Goal: Task Accomplishment & Management: Complete application form

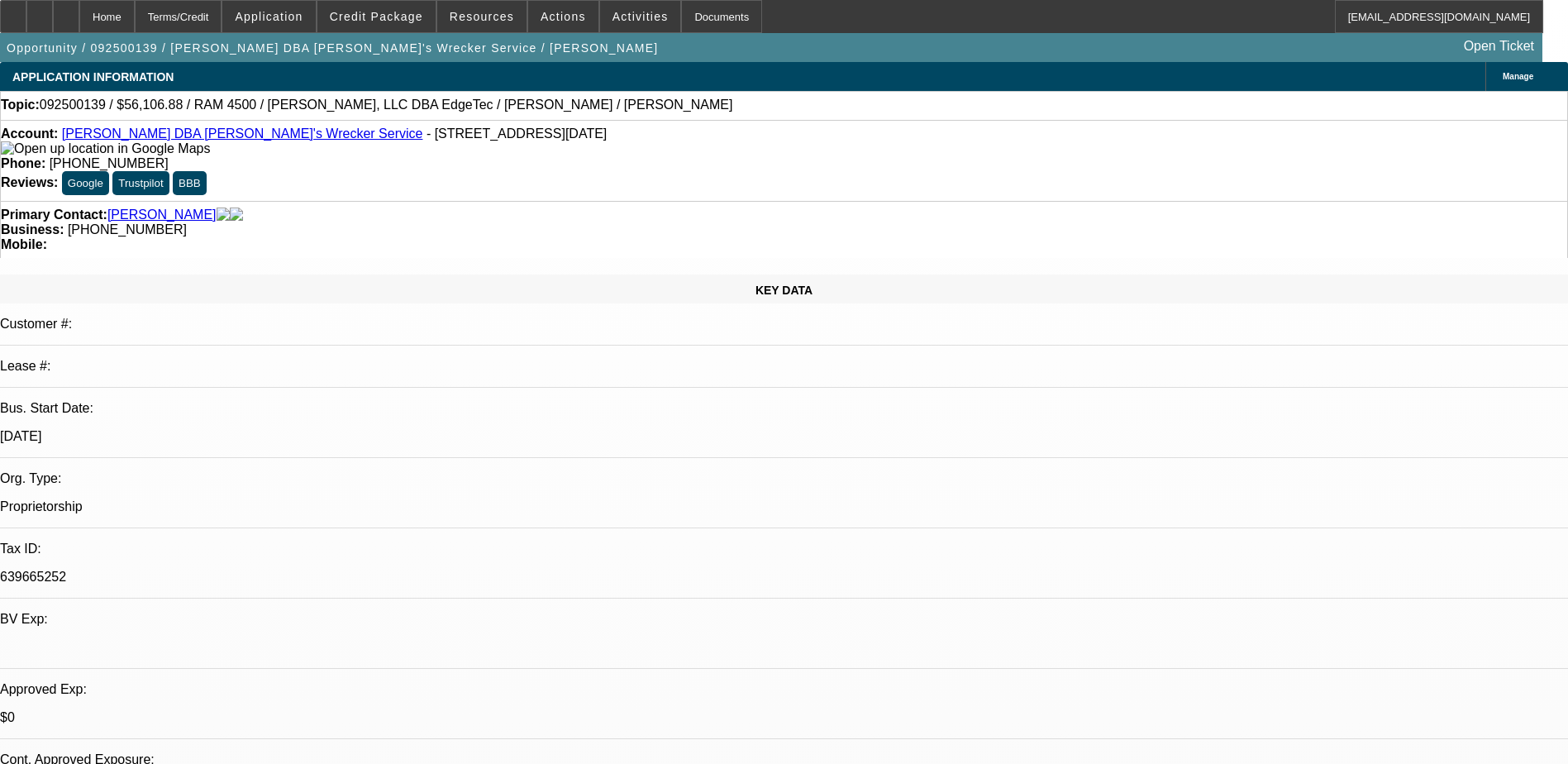
select select "0"
select select "6"
select select "0"
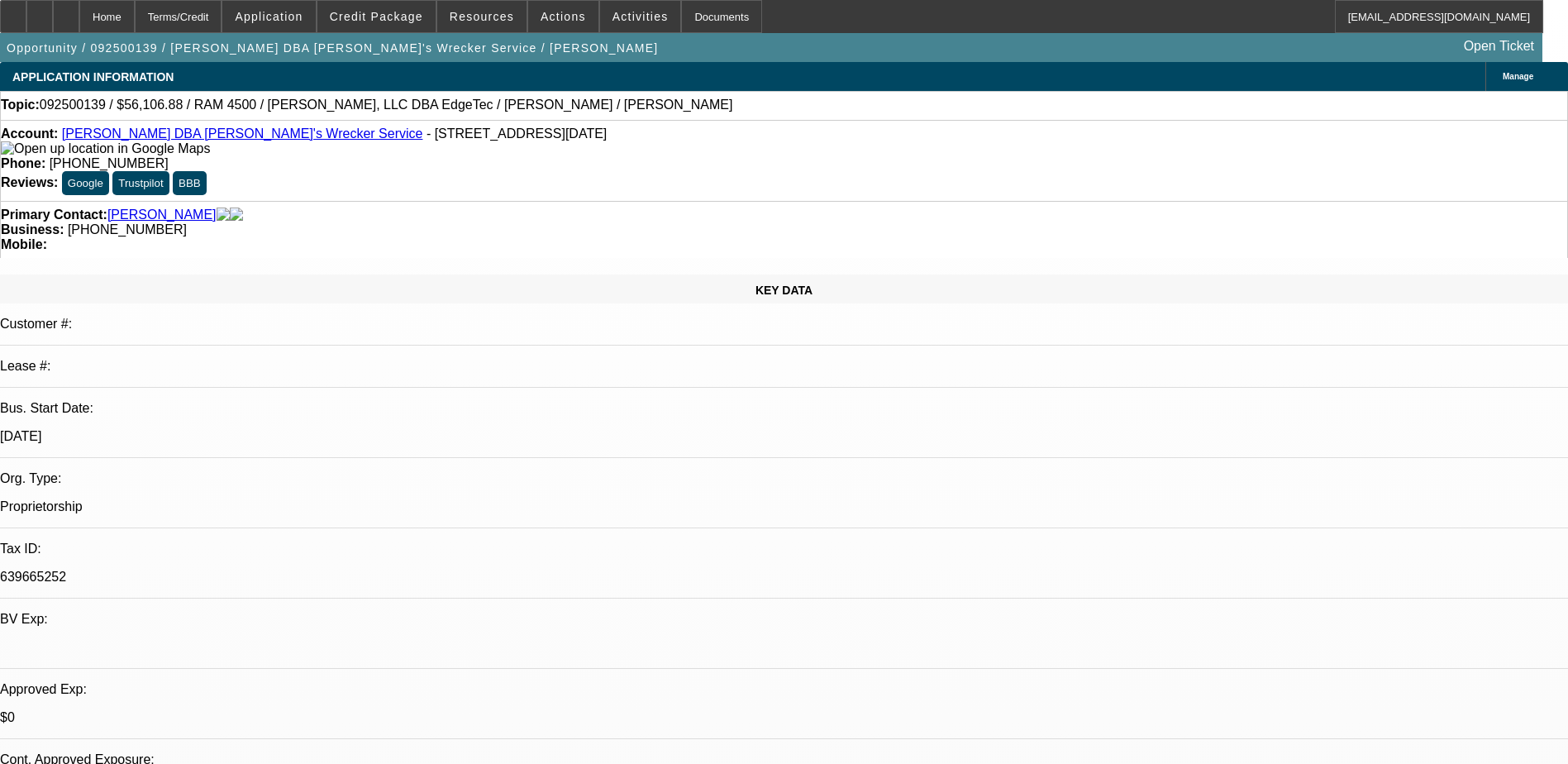
select select "0"
select select "6"
select select "0"
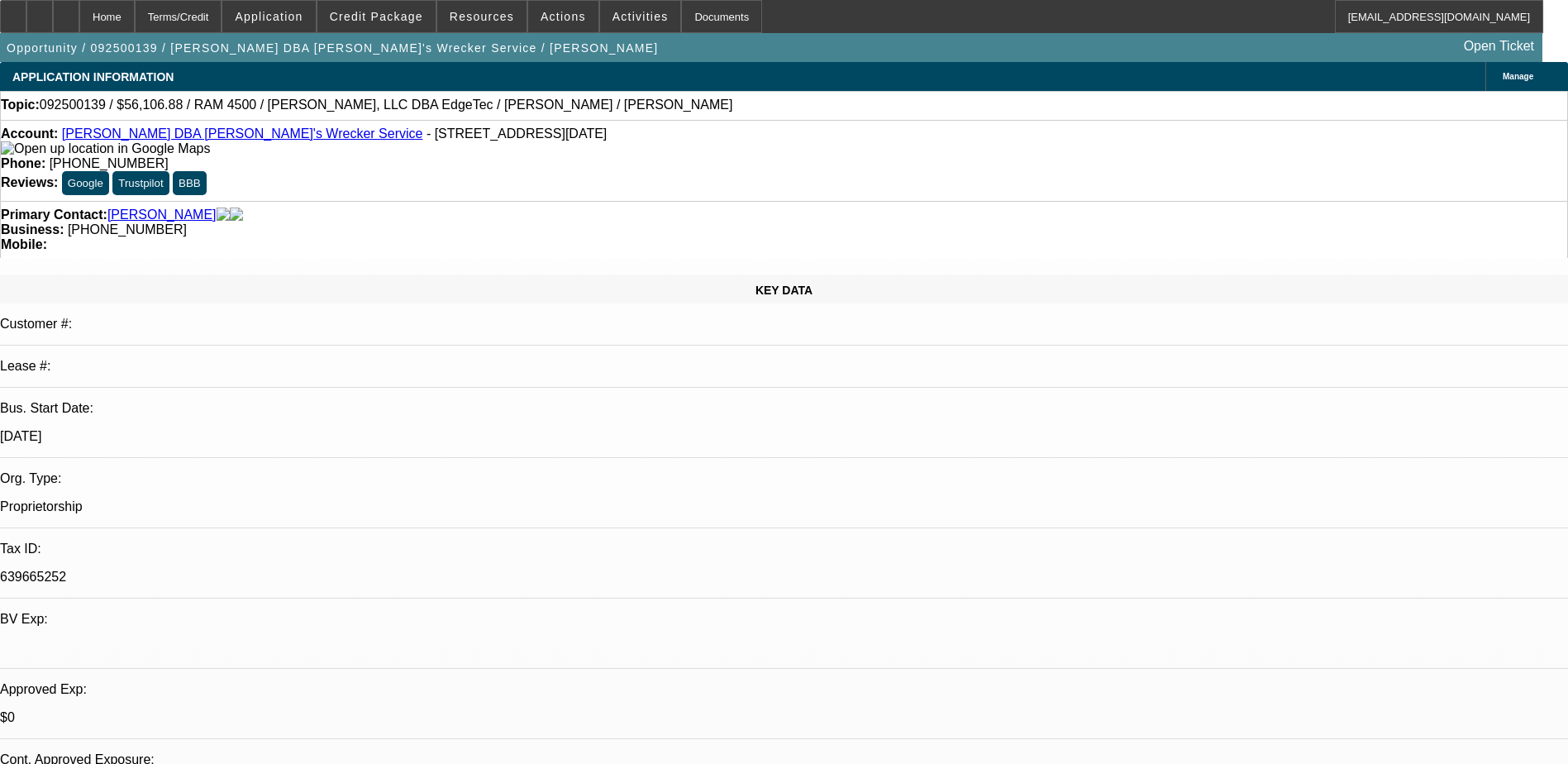
select select "0.1"
select select "4"
select select "0"
select select "0.1"
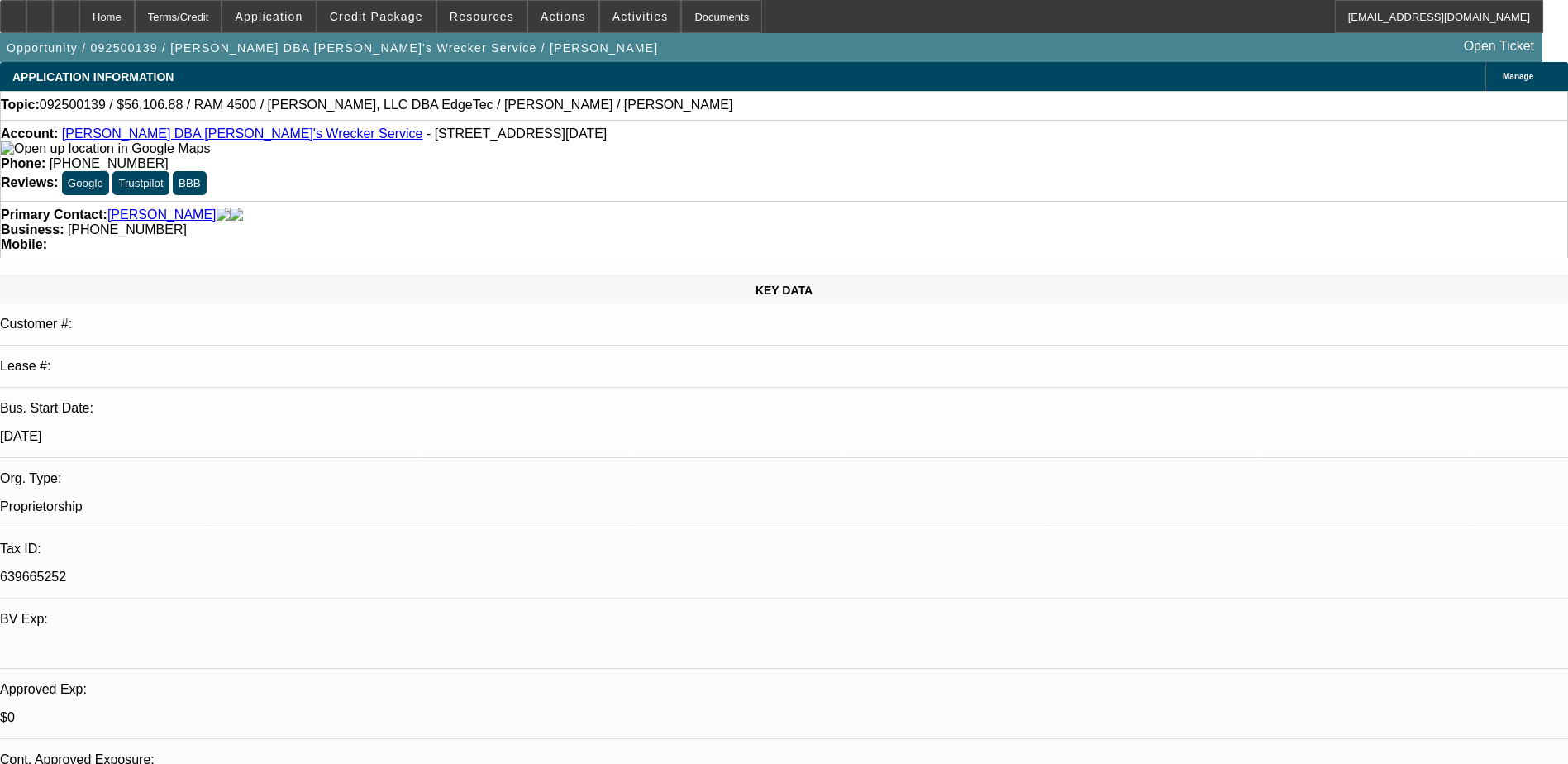
select select "4"
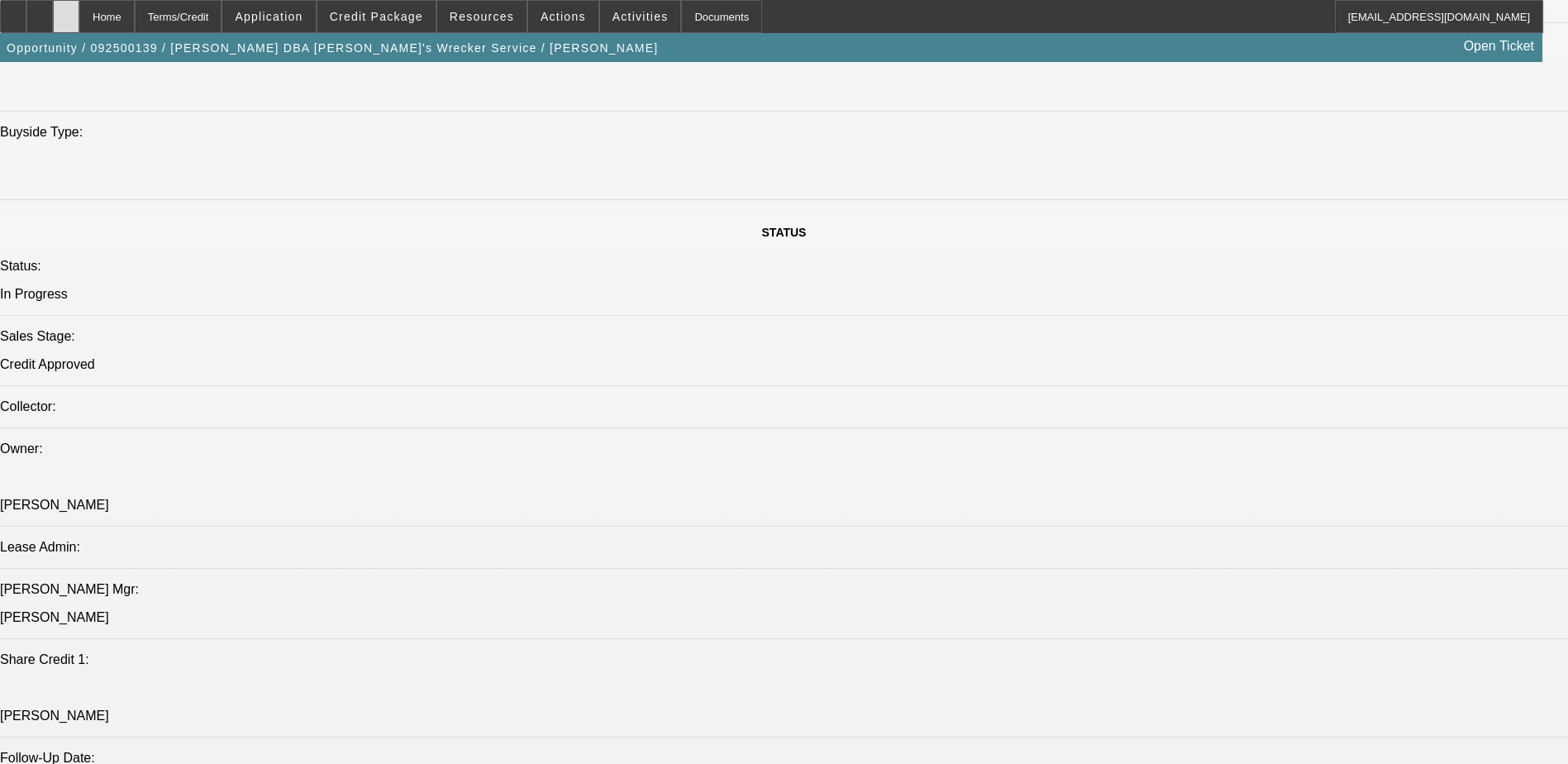
click at [66, 11] on icon at bounding box center [66, 11] width 0 height 0
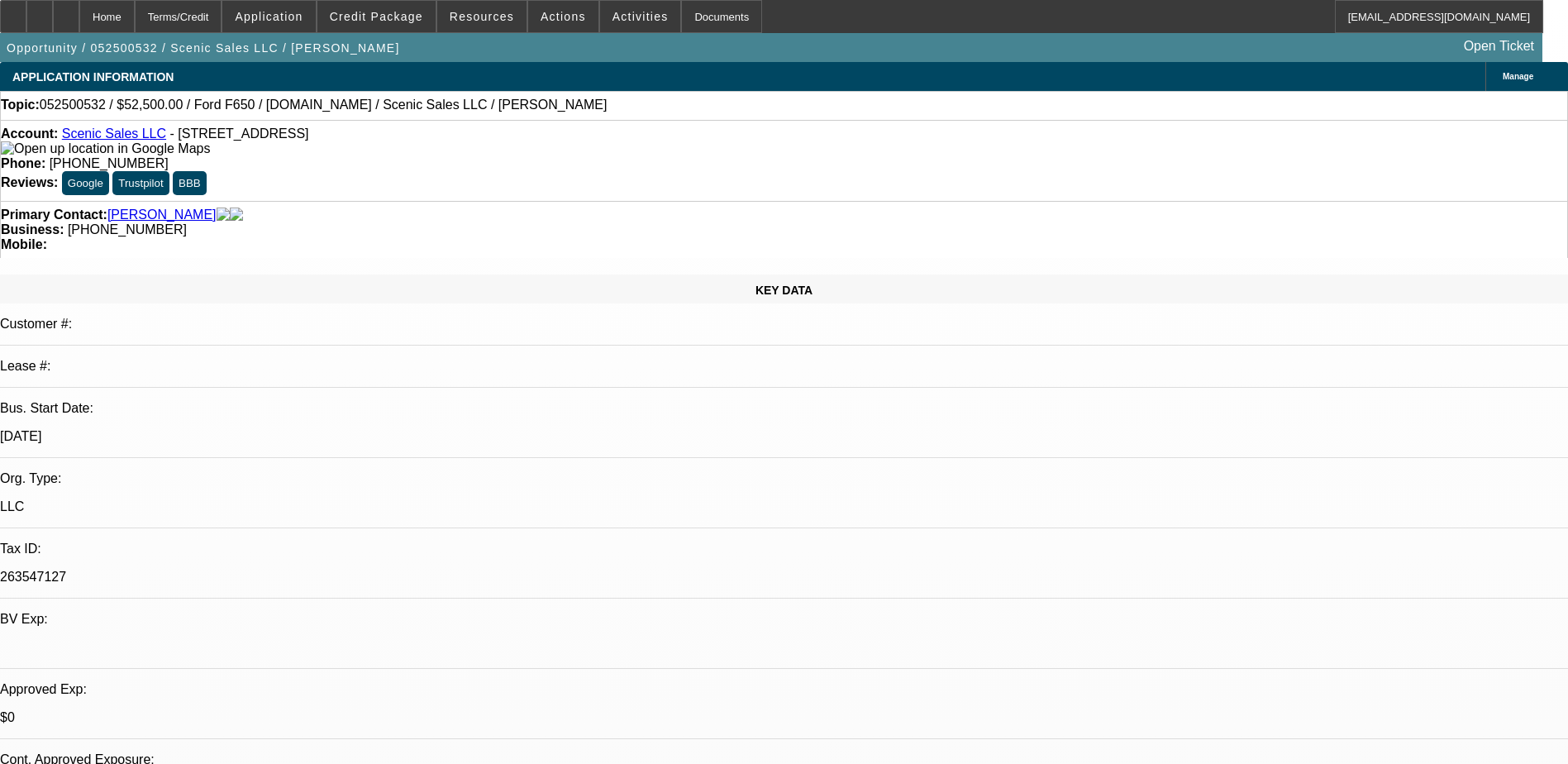
select select "0"
select select "3"
select select "0.1"
select select "4"
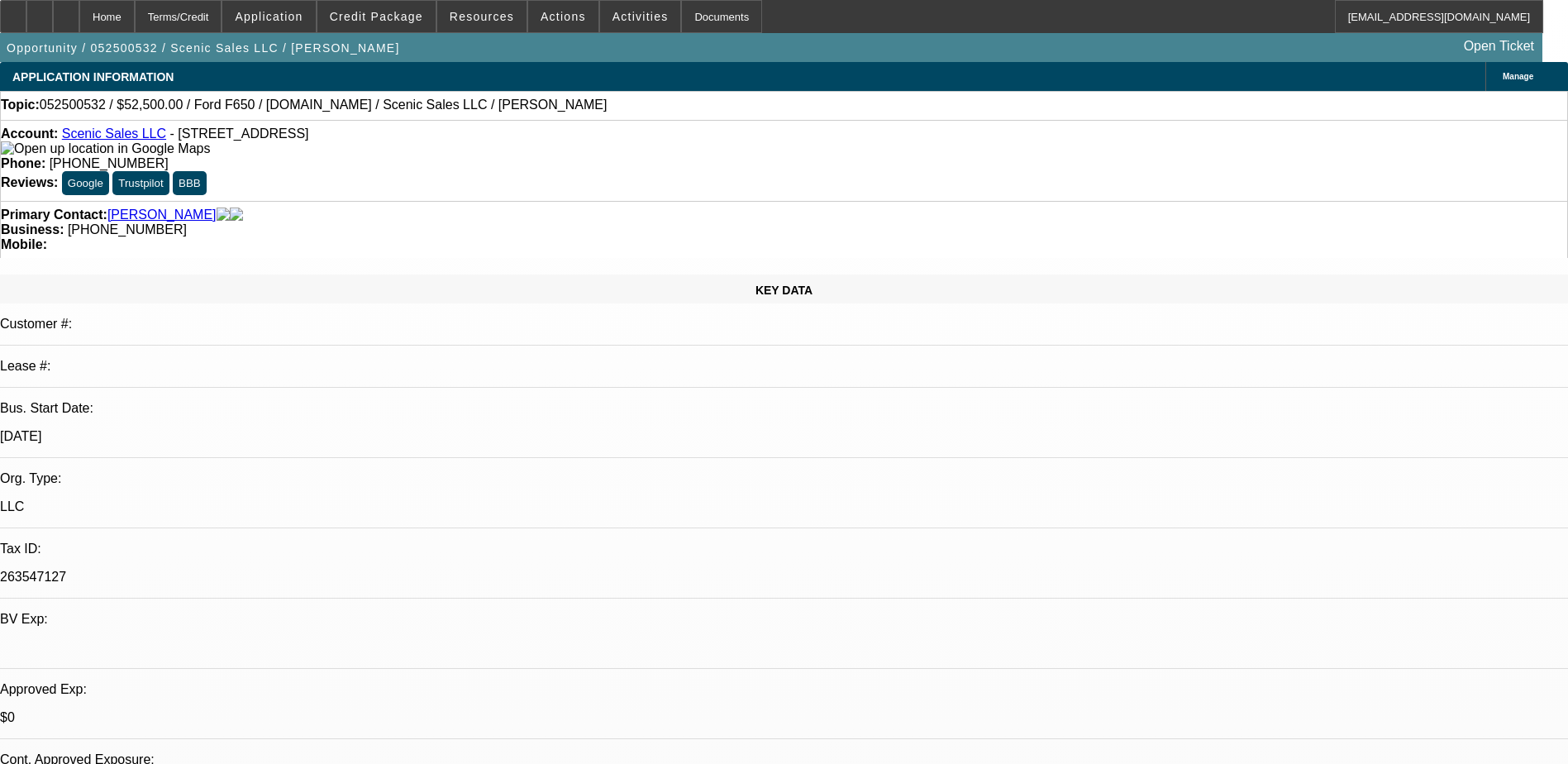
select select "0"
select select "3"
select select "0.1"
select select "4"
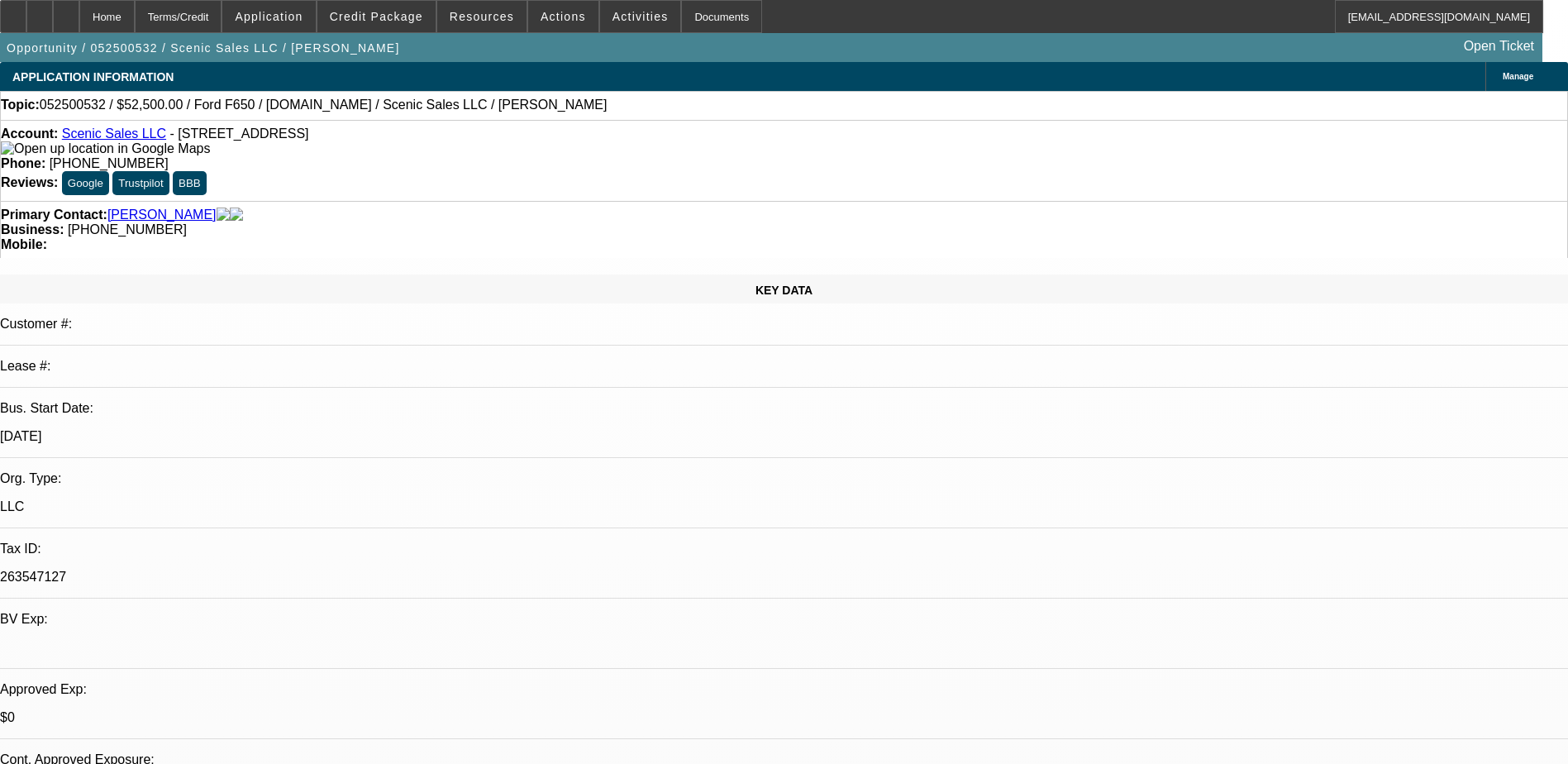
select select "0"
select select "0.1"
select select "4"
select select "0"
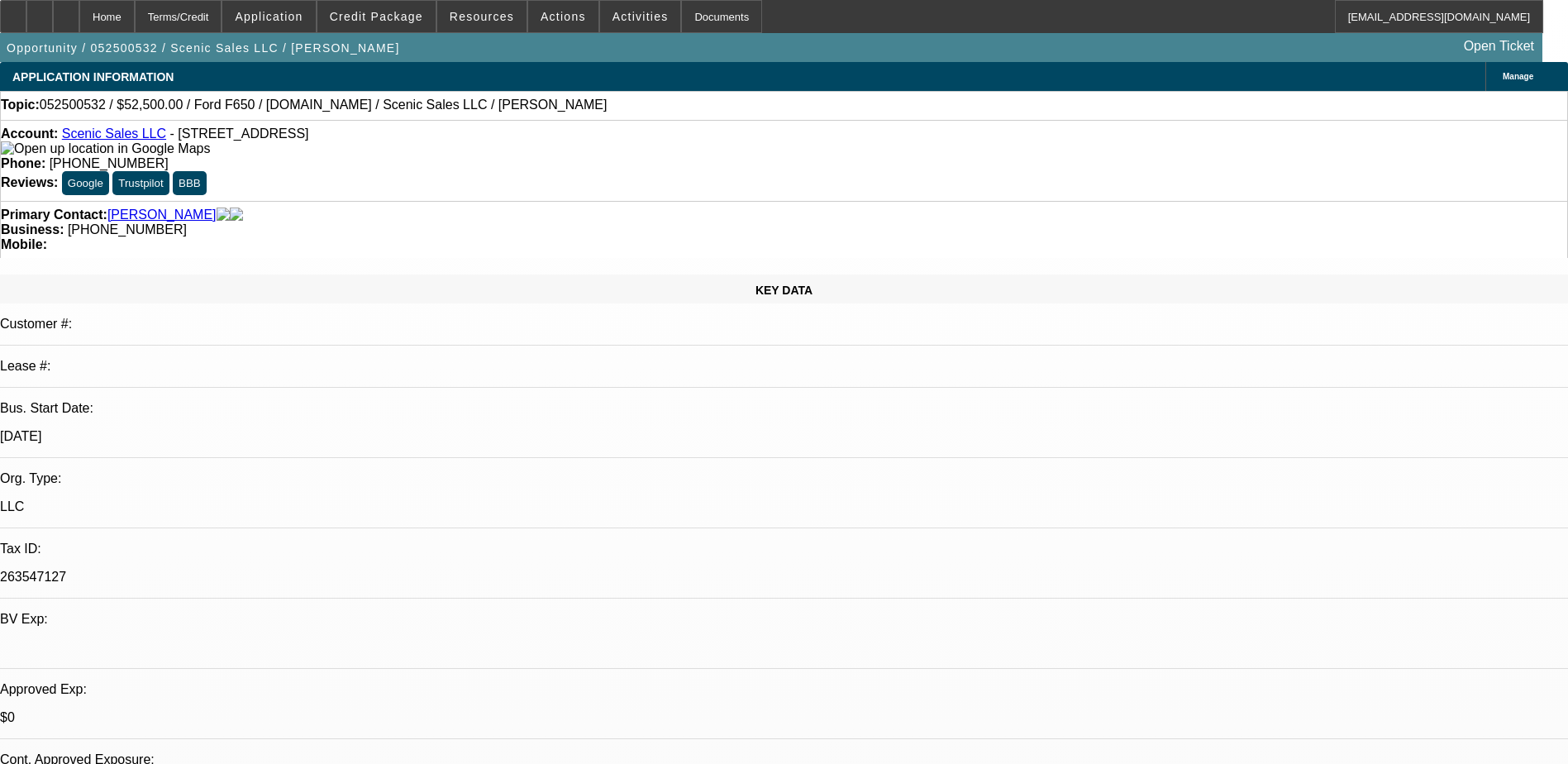
select select "0"
select select "3"
select select "0.1"
select select "4"
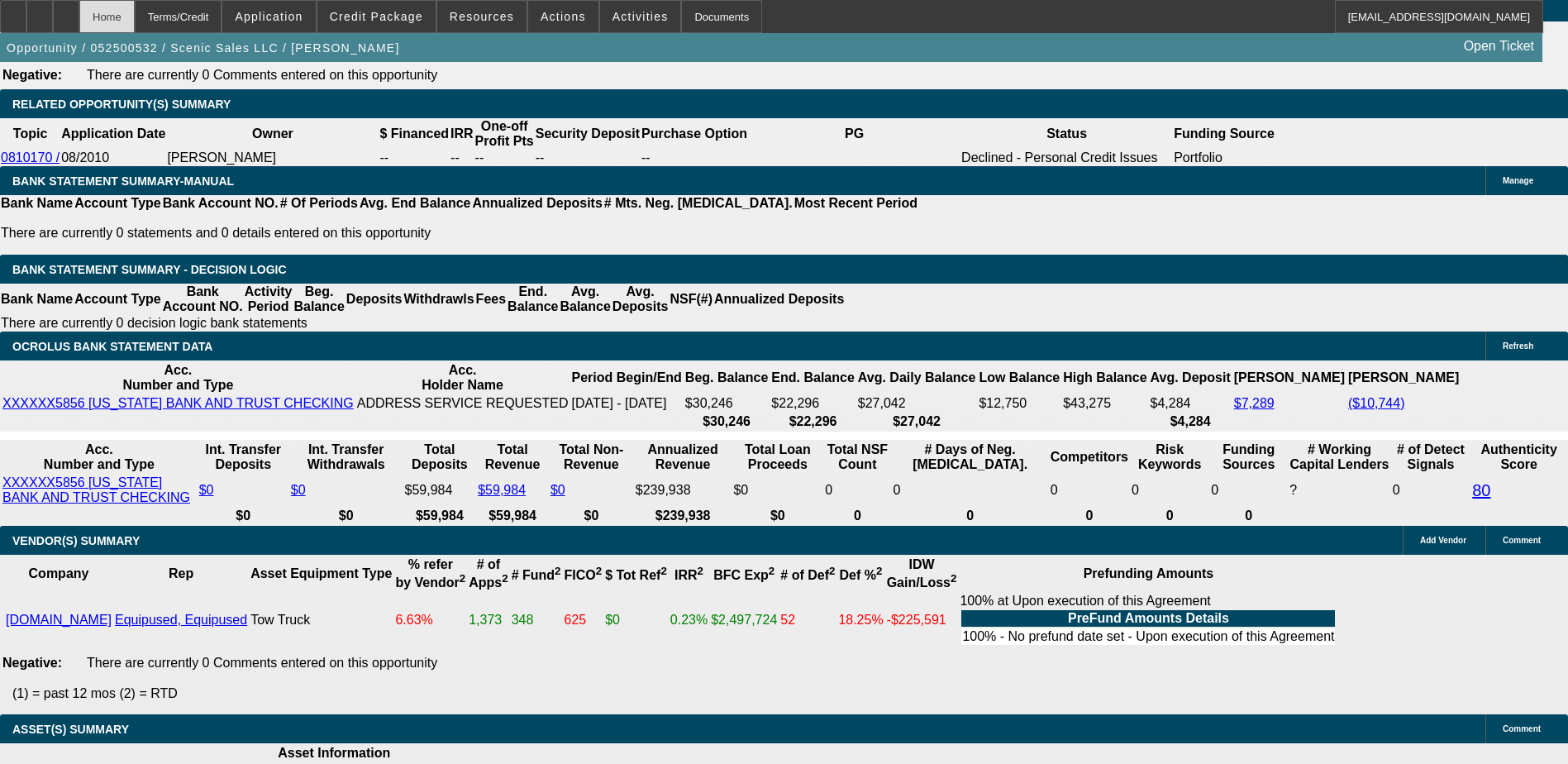
scroll to position [2709, 0]
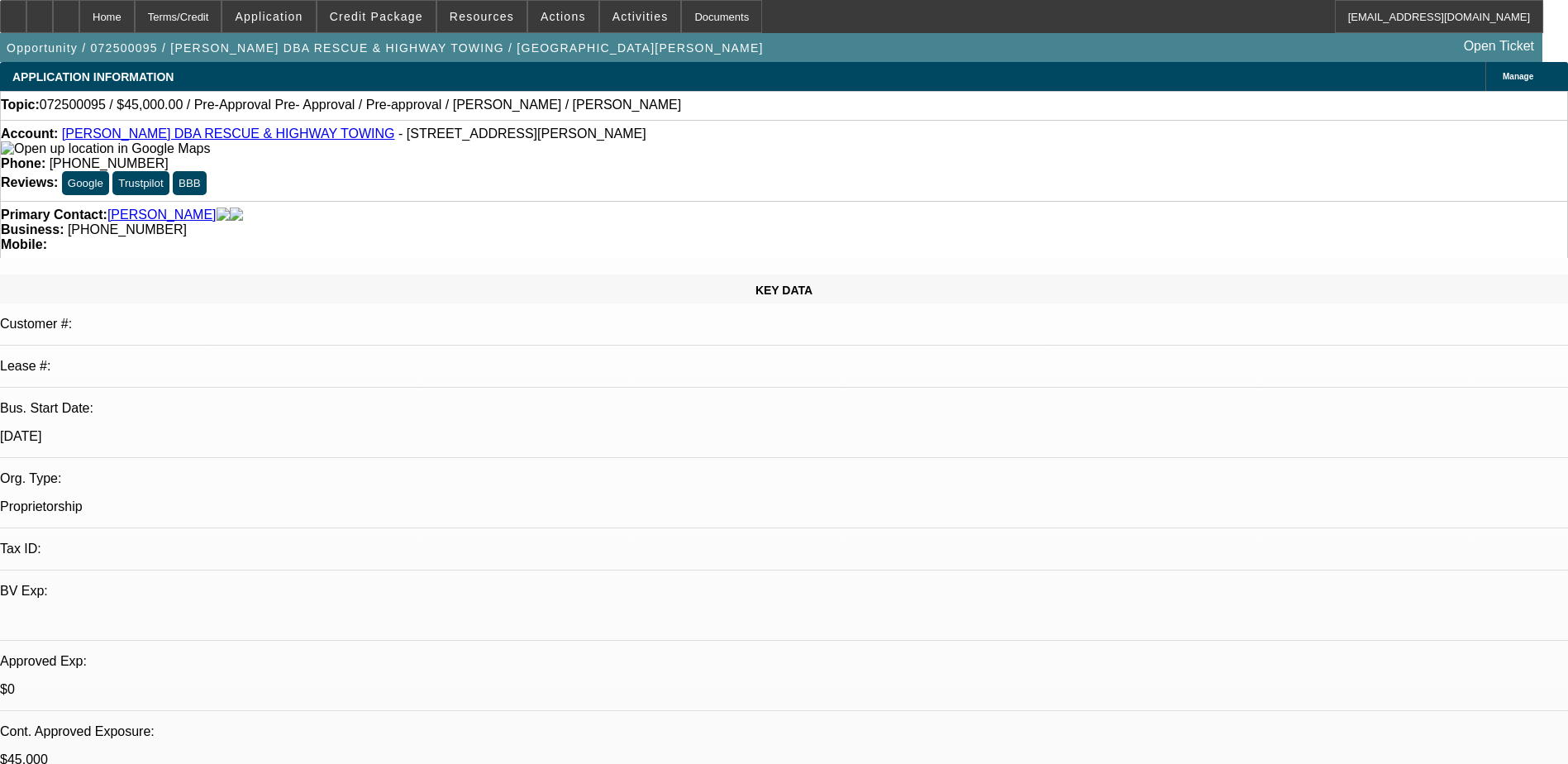
select select "0.1"
select select "2"
select select "0.1"
select select "2"
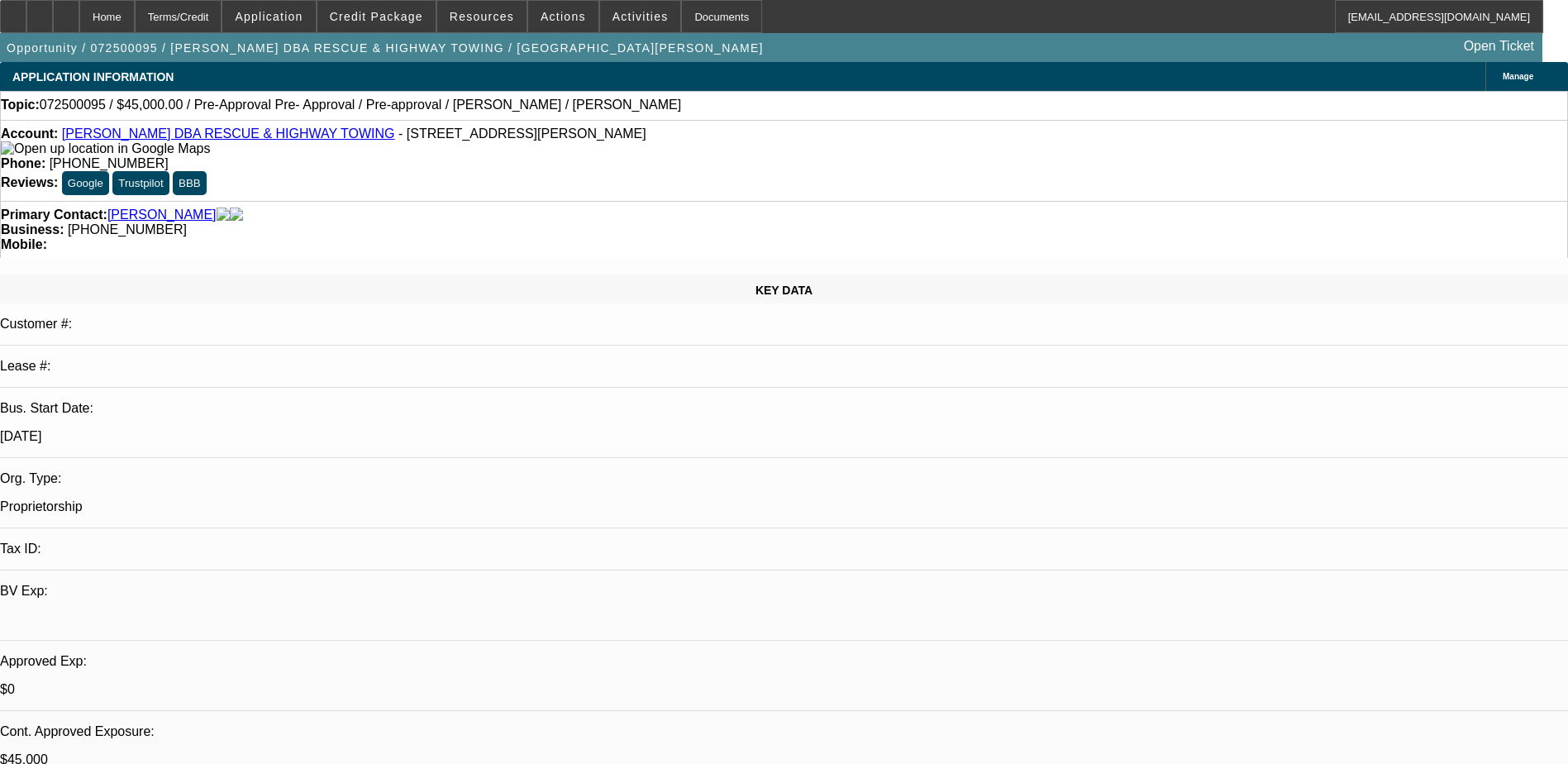
select select "0.1"
select select "2"
select select "0.1"
select select "1"
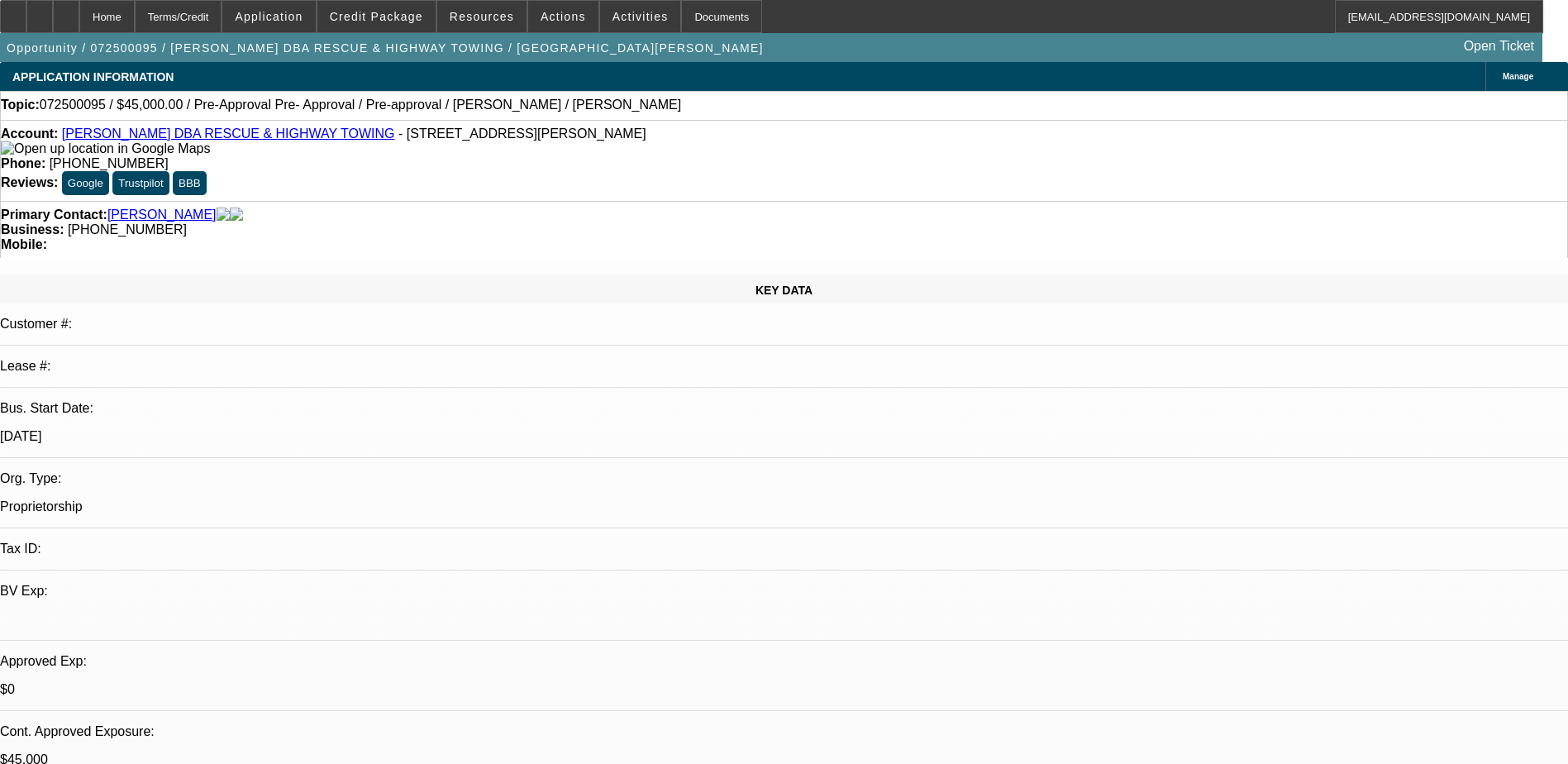
select select "2"
select select "4"
select select "1"
select select "2"
select select "4"
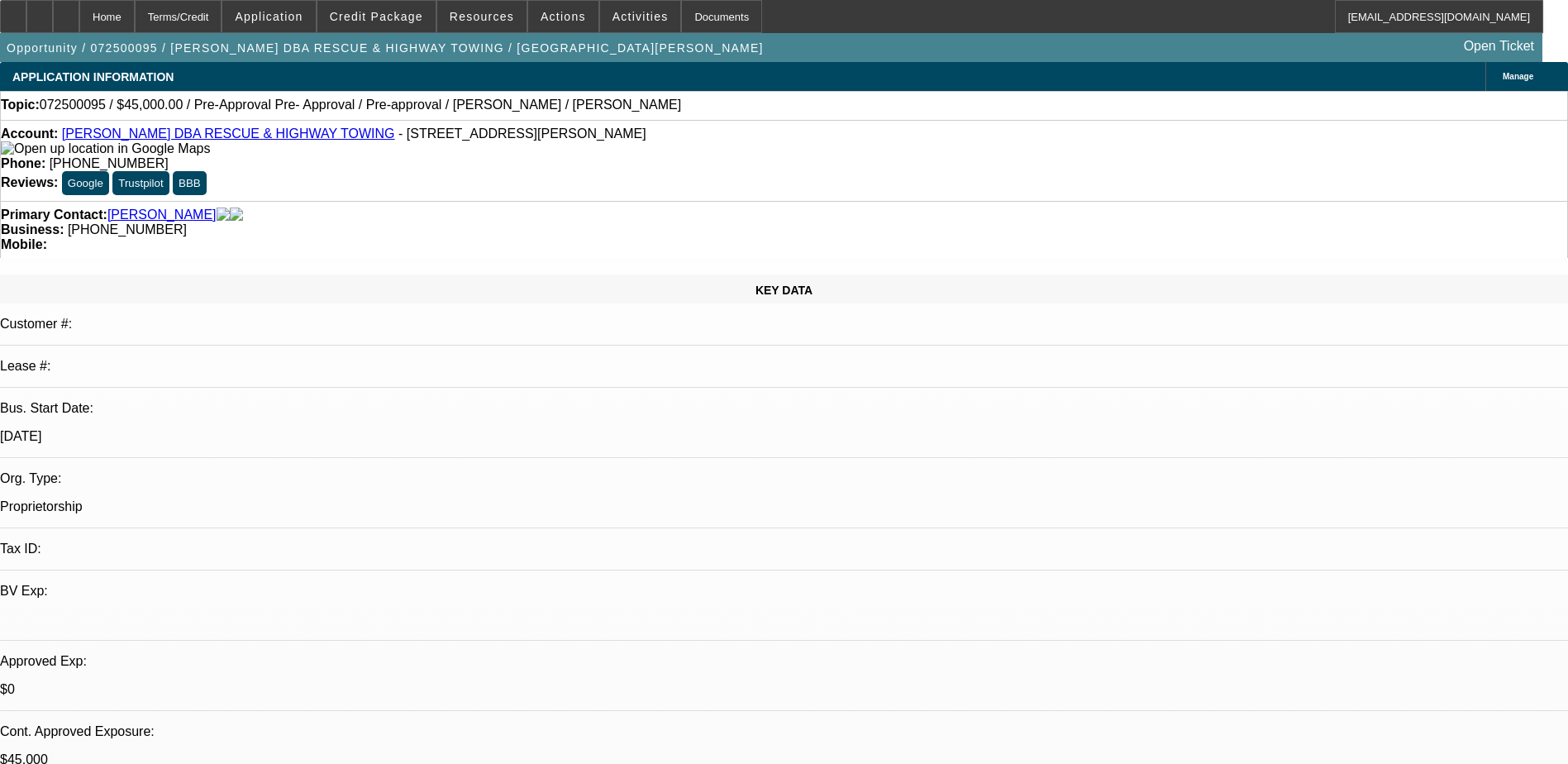
select select "1"
select select "2"
select select "4"
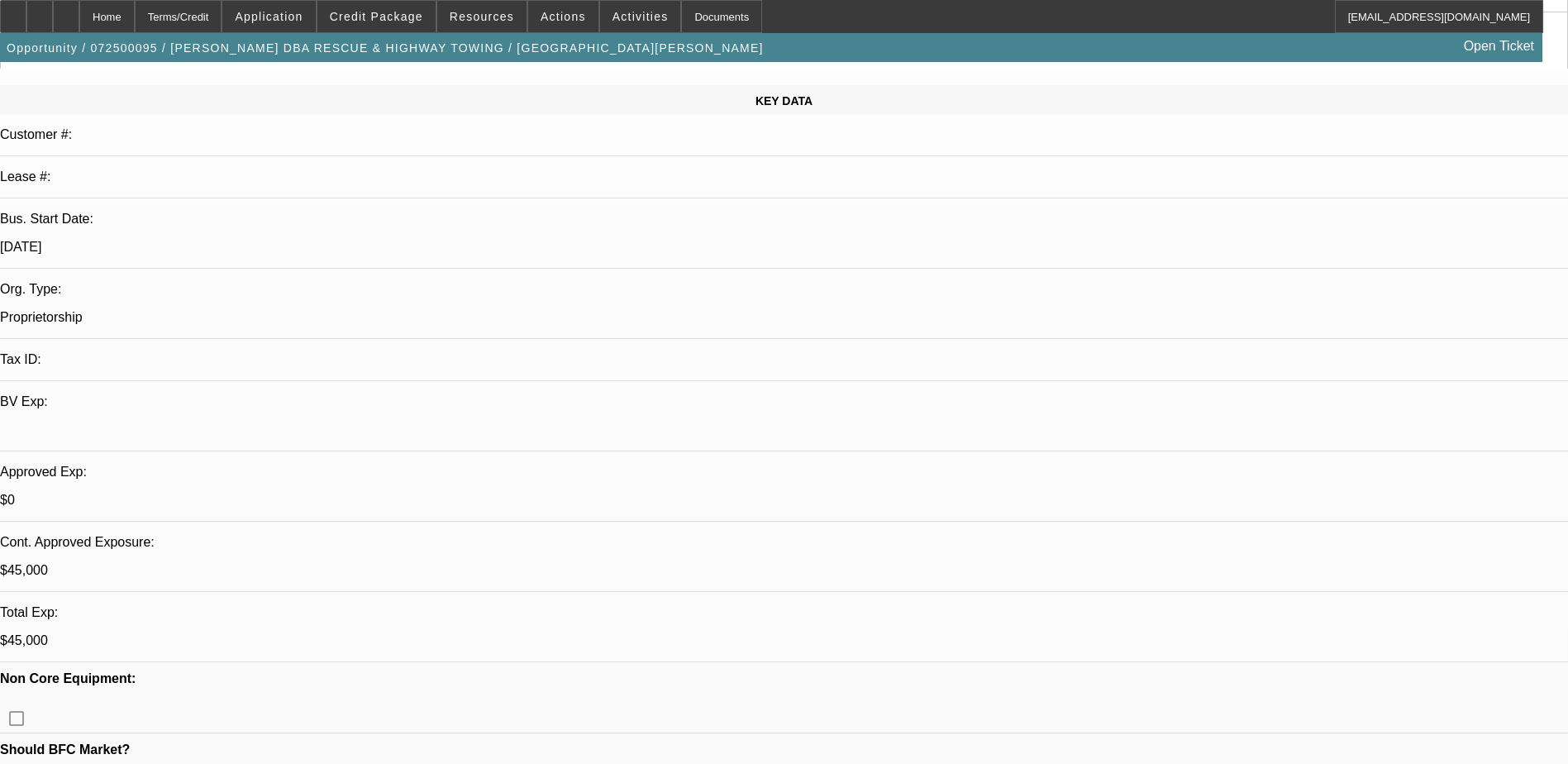
scroll to position [579, 0]
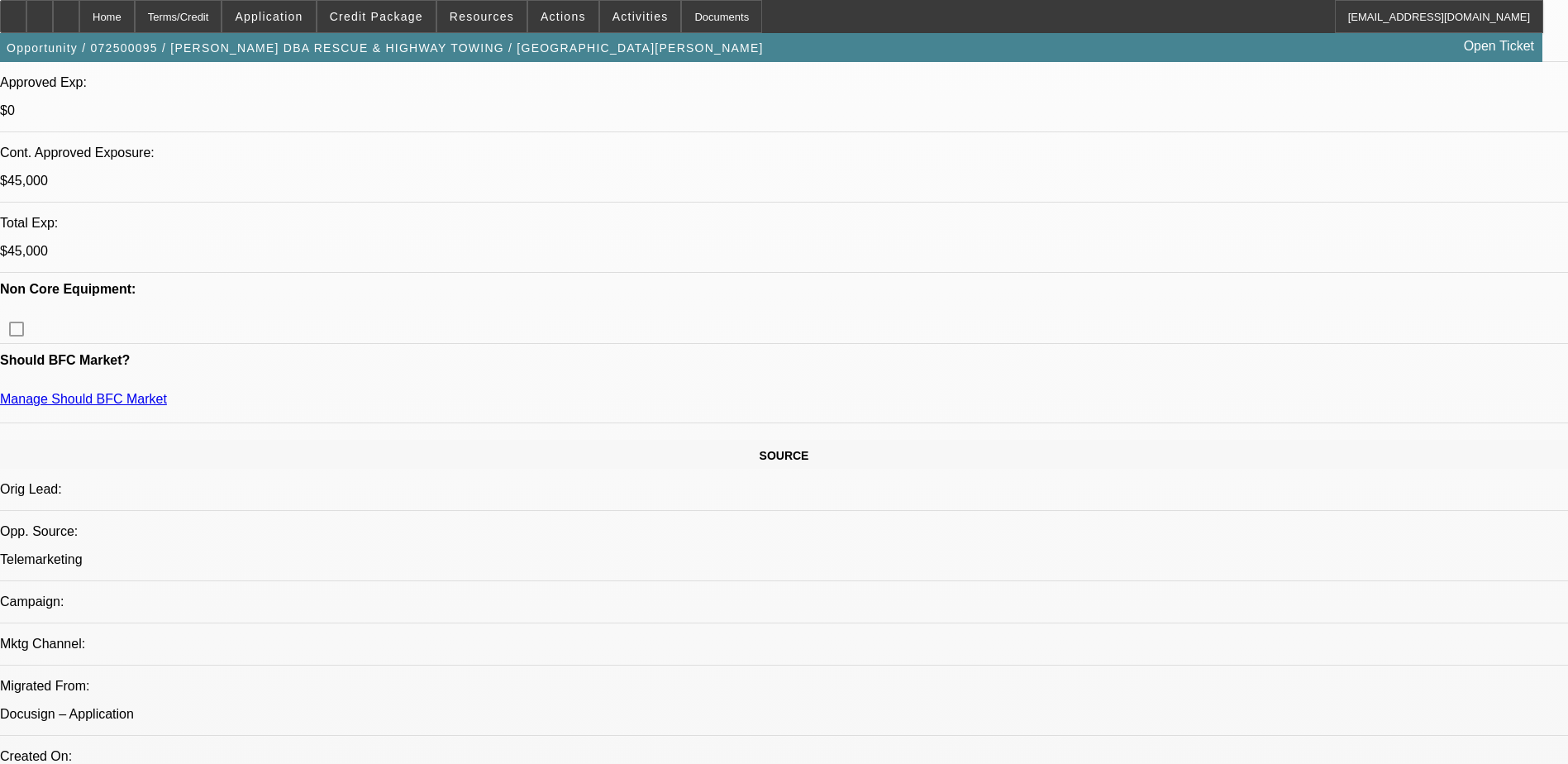
drag, startPoint x: 1318, startPoint y: 187, endPoint x: 1323, endPoint y: 170, distance: 17.7
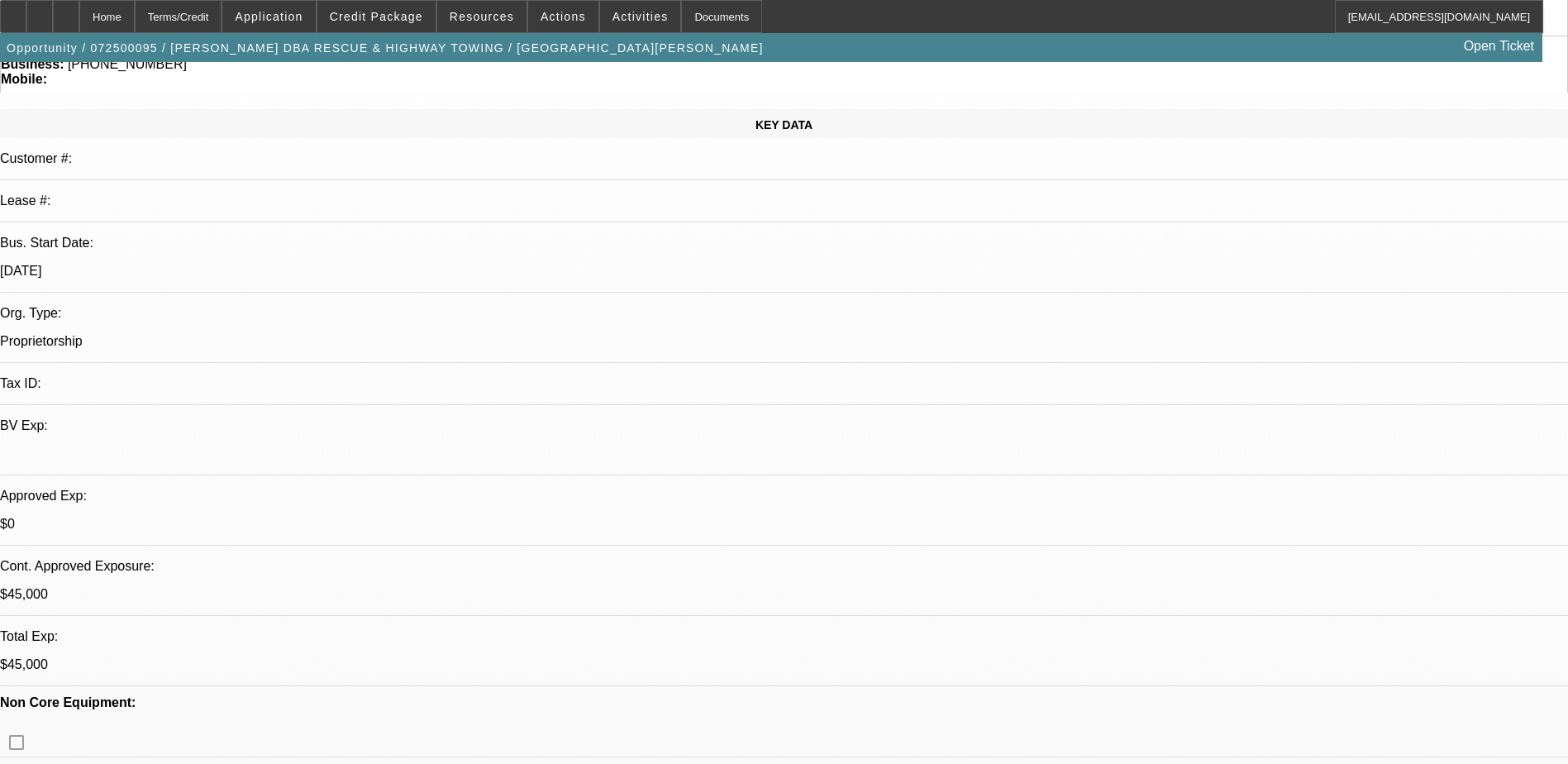
scroll to position [0, 0]
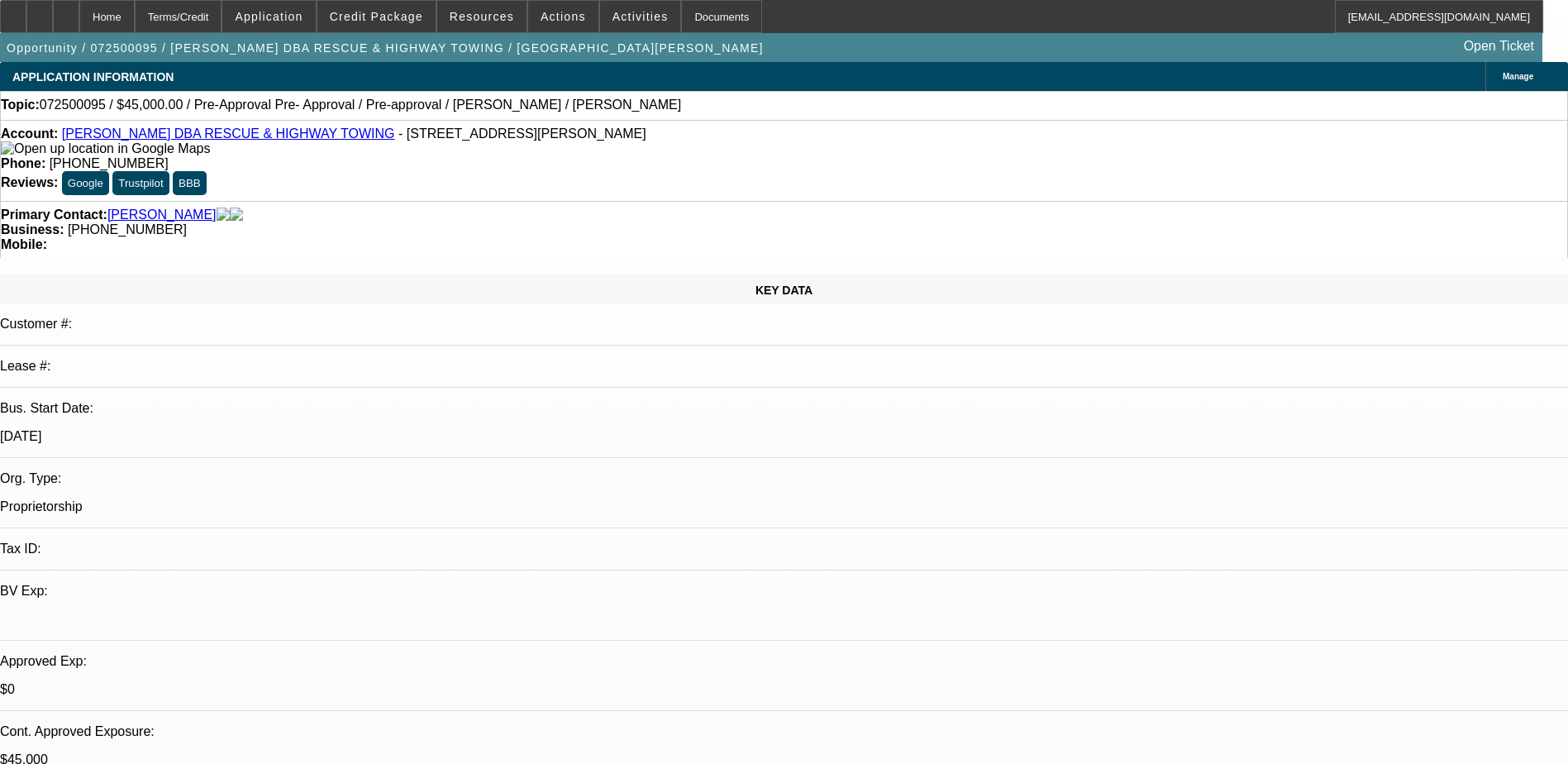
click at [216, 140] on link "Alfonso Ongaga DBA RESCUE & HIGHWAY TOWING" at bounding box center [228, 133] width 333 height 14
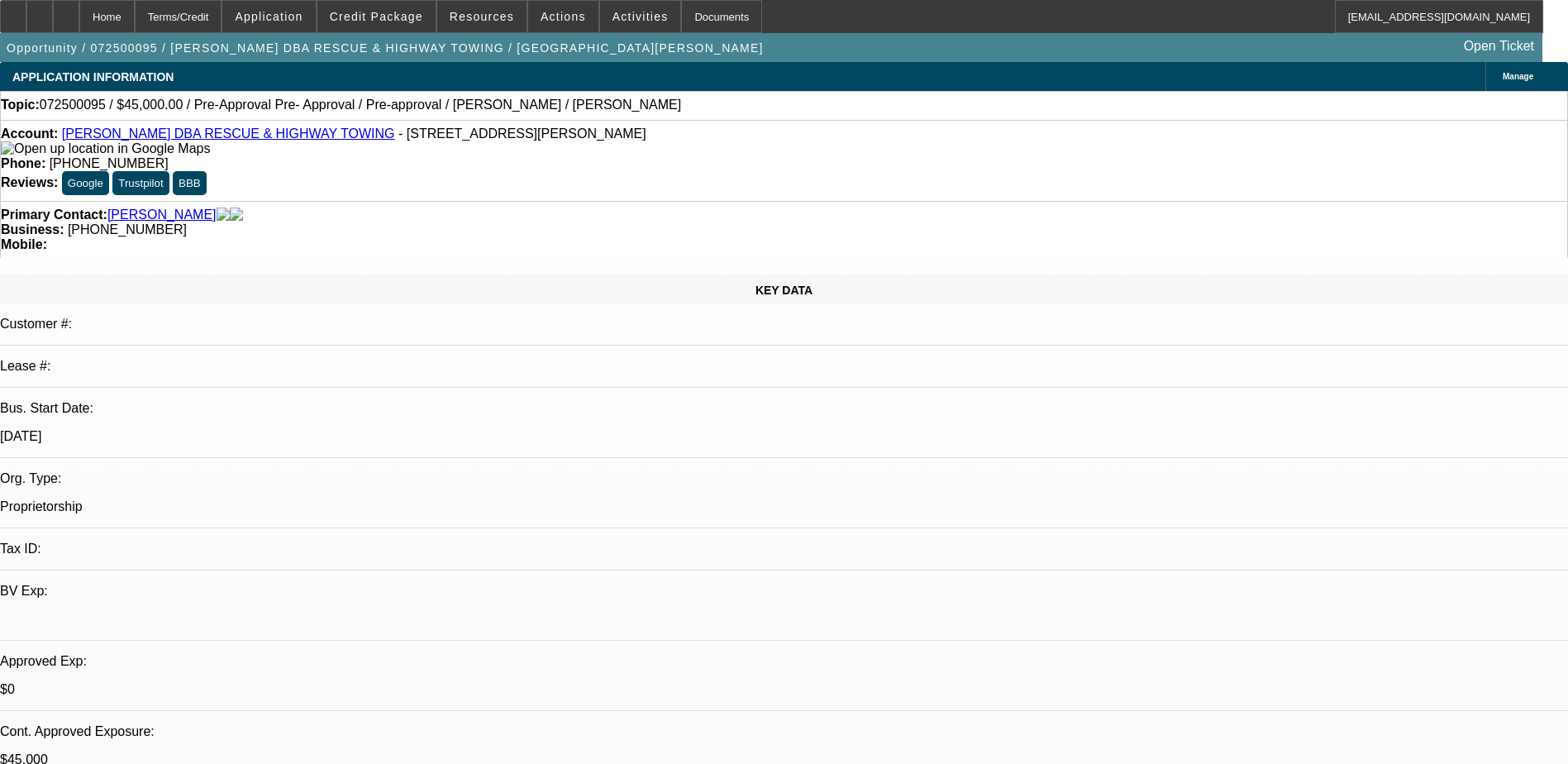
scroll to position [0, 0]
click at [335, 275] on div "KEY DATA Customer #: Lease #: Bus. Start Date: 12/1/99 Org. Type: Proprietorshi…" at bounding box center [784, 638] width 1568 height 727
drag, startPoint x: 1175, startPoint y: 241, endPoint x: 1184, endPoint y: 277, distance: 37.1
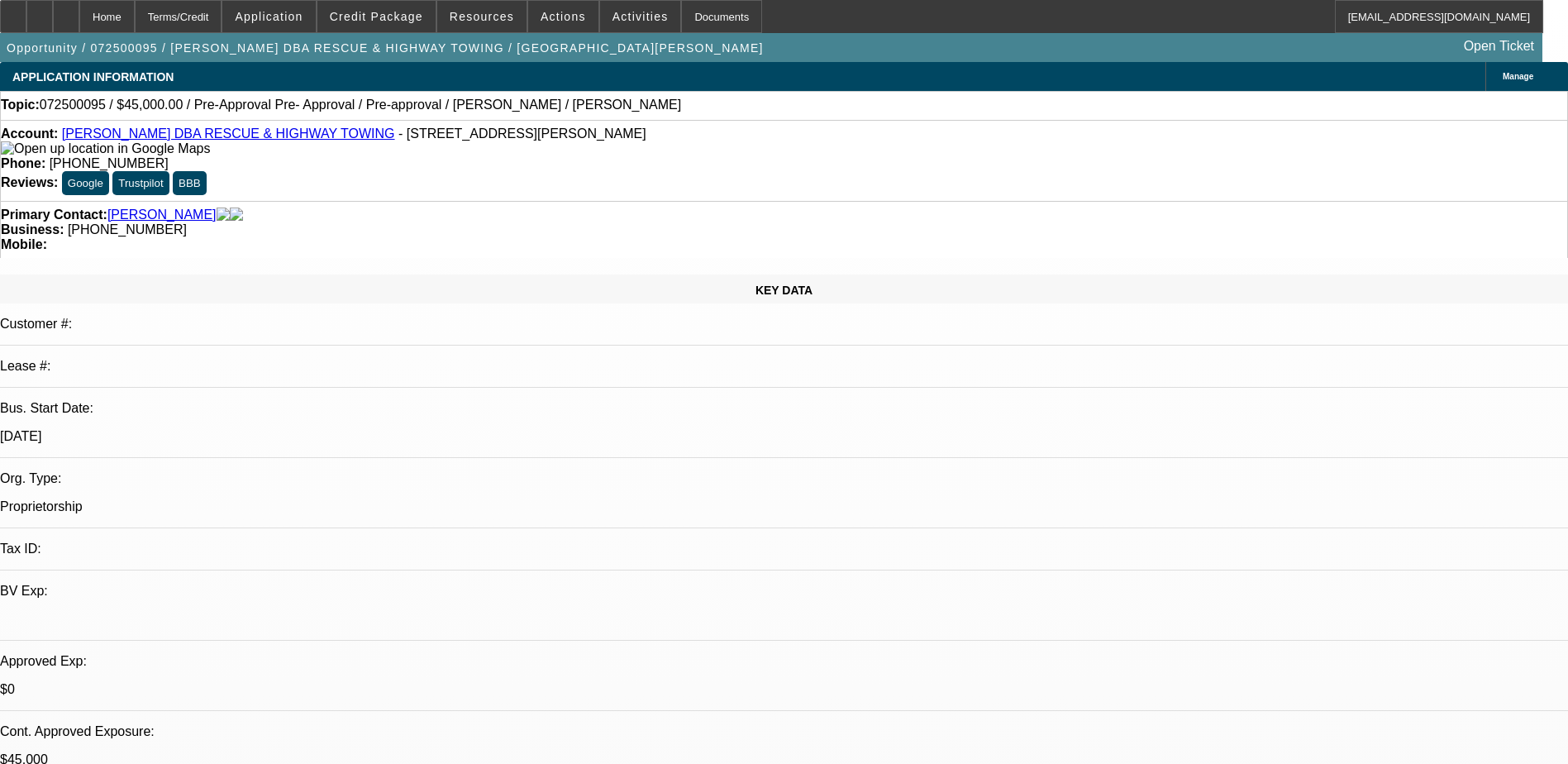
drag, startPoint x: 1202, startPoint y: 339, endPoint x: 1198, endPoint y: 134, distance: 205.0
click at [544, 18] on span "Actions" at bounding box center [562, 16] width 45 height 13
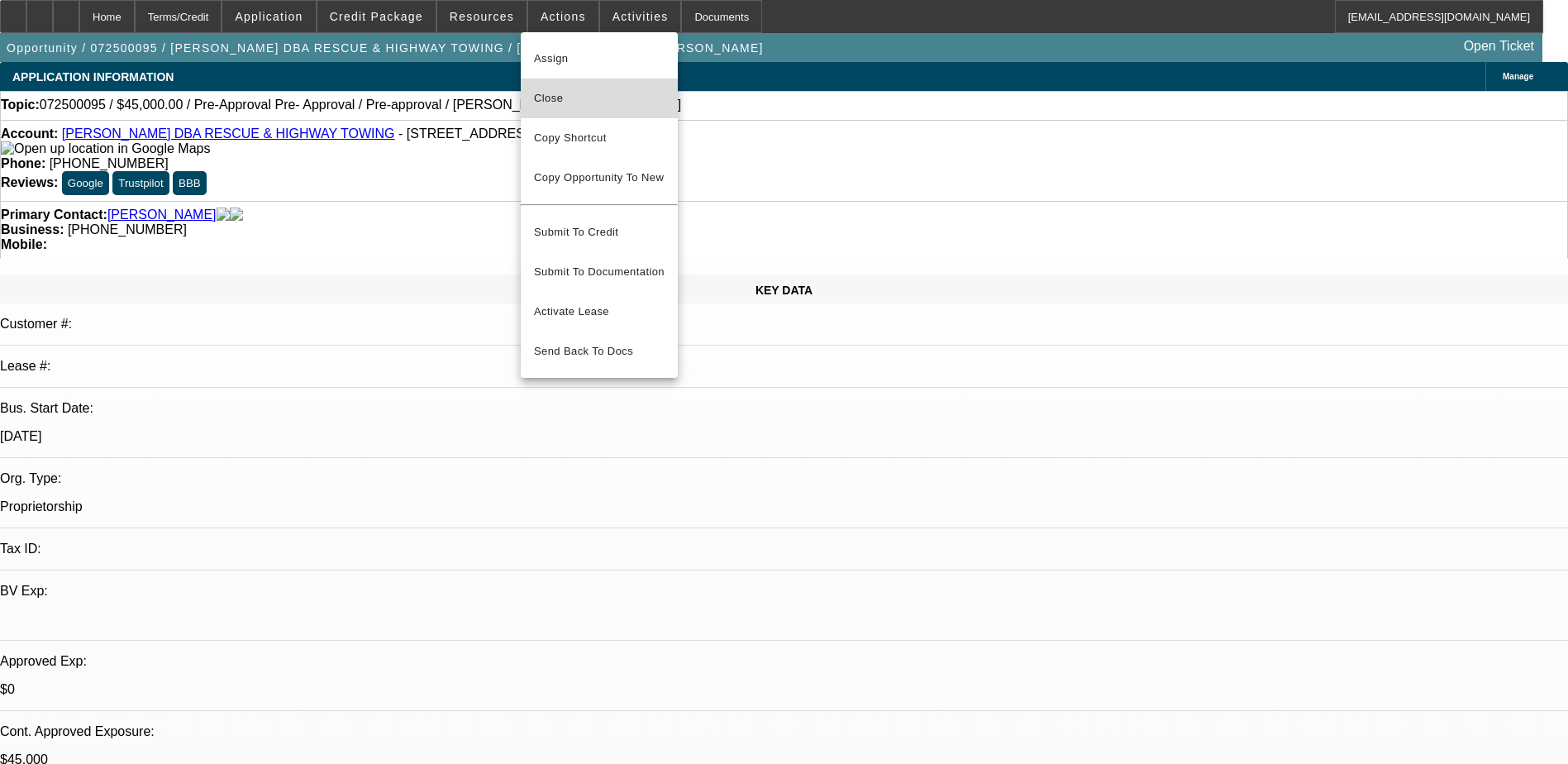
click at [590, 105] on span "Close" at bounding box center [599, 98] width 131 height 20
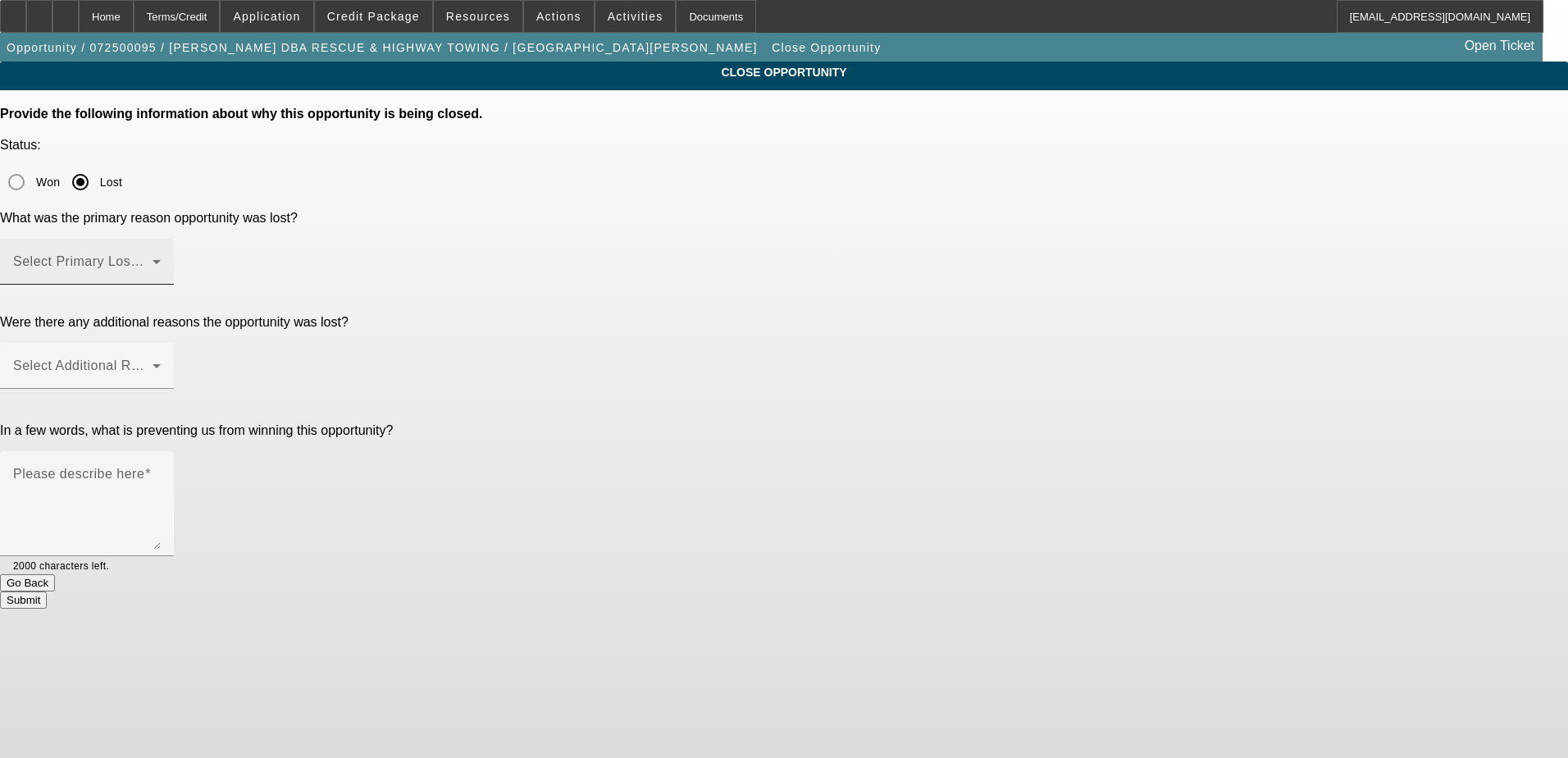
click at [153, 258] on span at bounding box center [83, 268] width 140 height 20
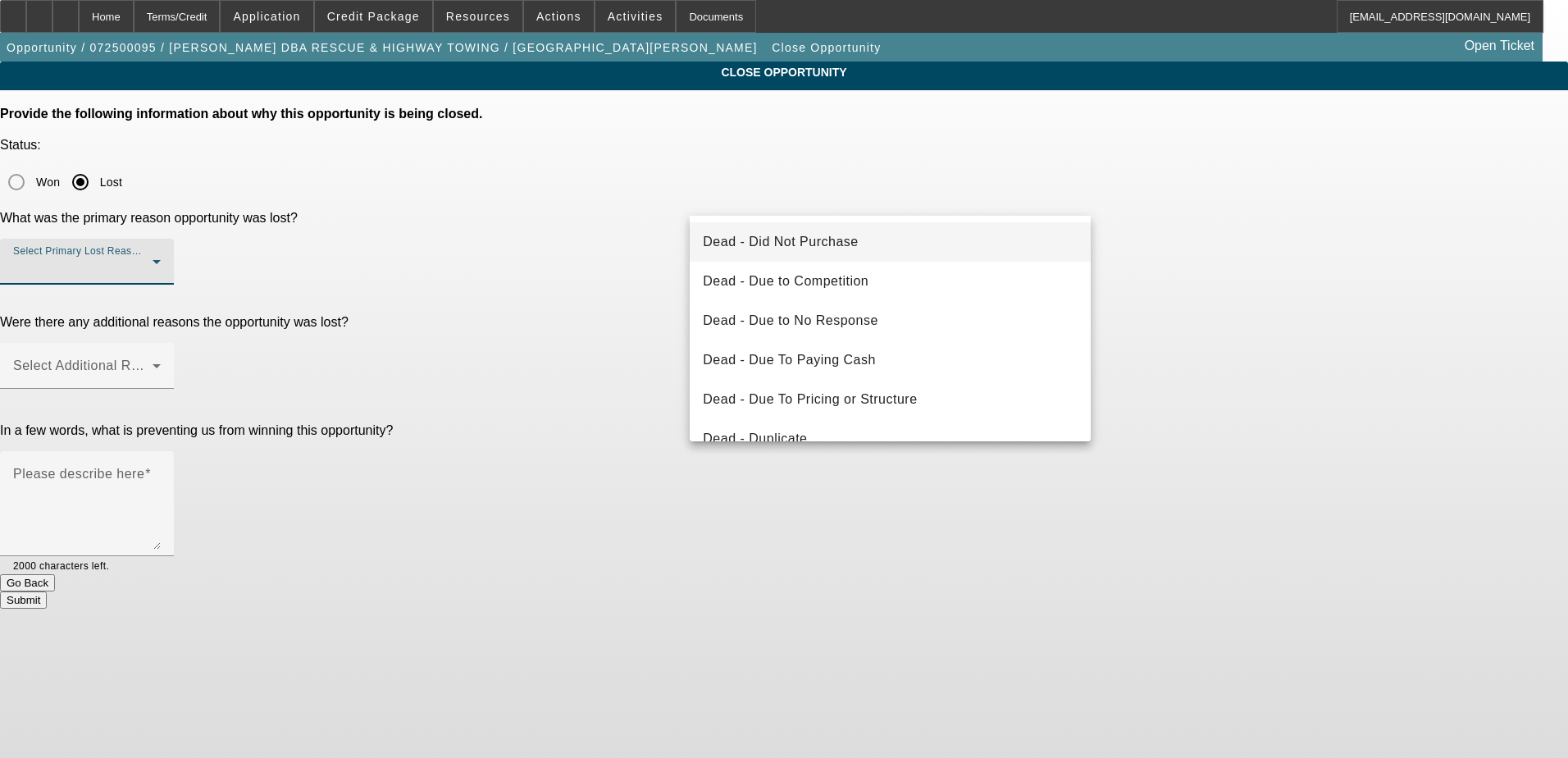
click at [898, 255] on mat-option "Dead - Did Not Purchase" at bounding box center [891, 242] width 402 height 39
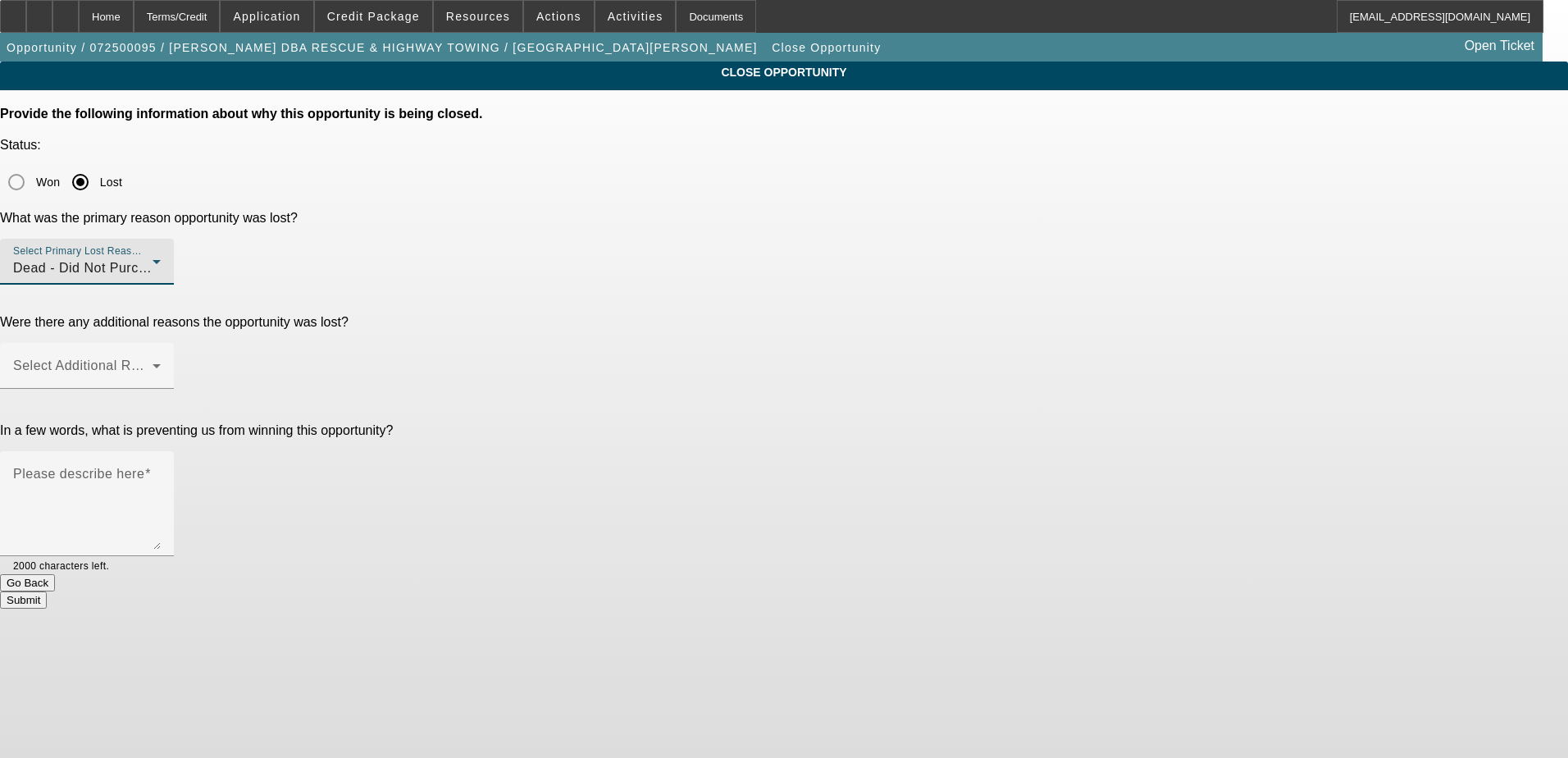
click at [1183, 282] on div "CLOSE OPPORTUNITY Provide the following information about why this opportunity …" at bounding box center [784, 335] width 1568 height 547
click at [153, 362] on span at bounding box center [83, 372] width 140 height 20
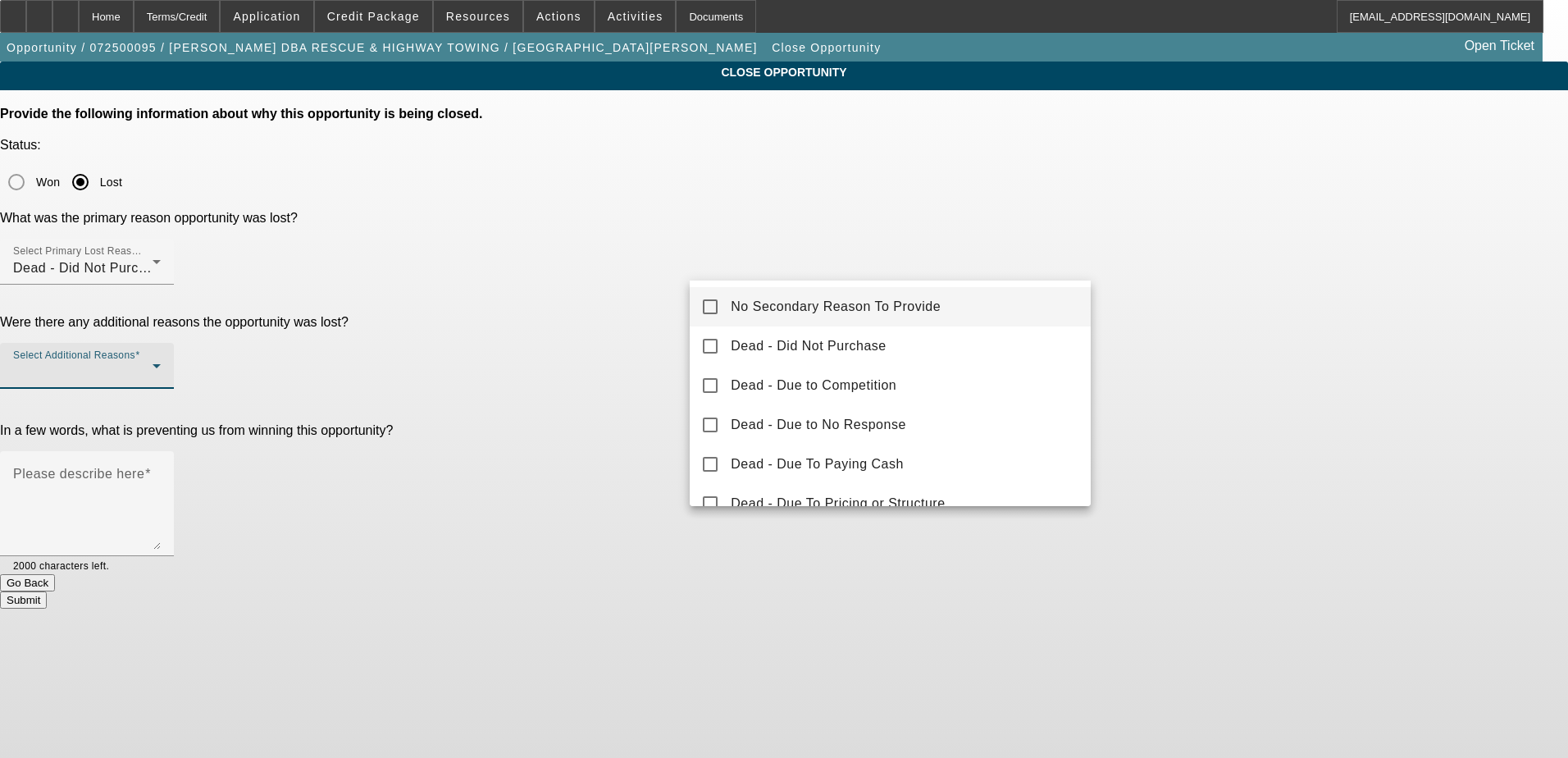
click at [878, 309] on span "No Secondary Reason To Provide" at bounding box center [836, 307] width 210 height 20
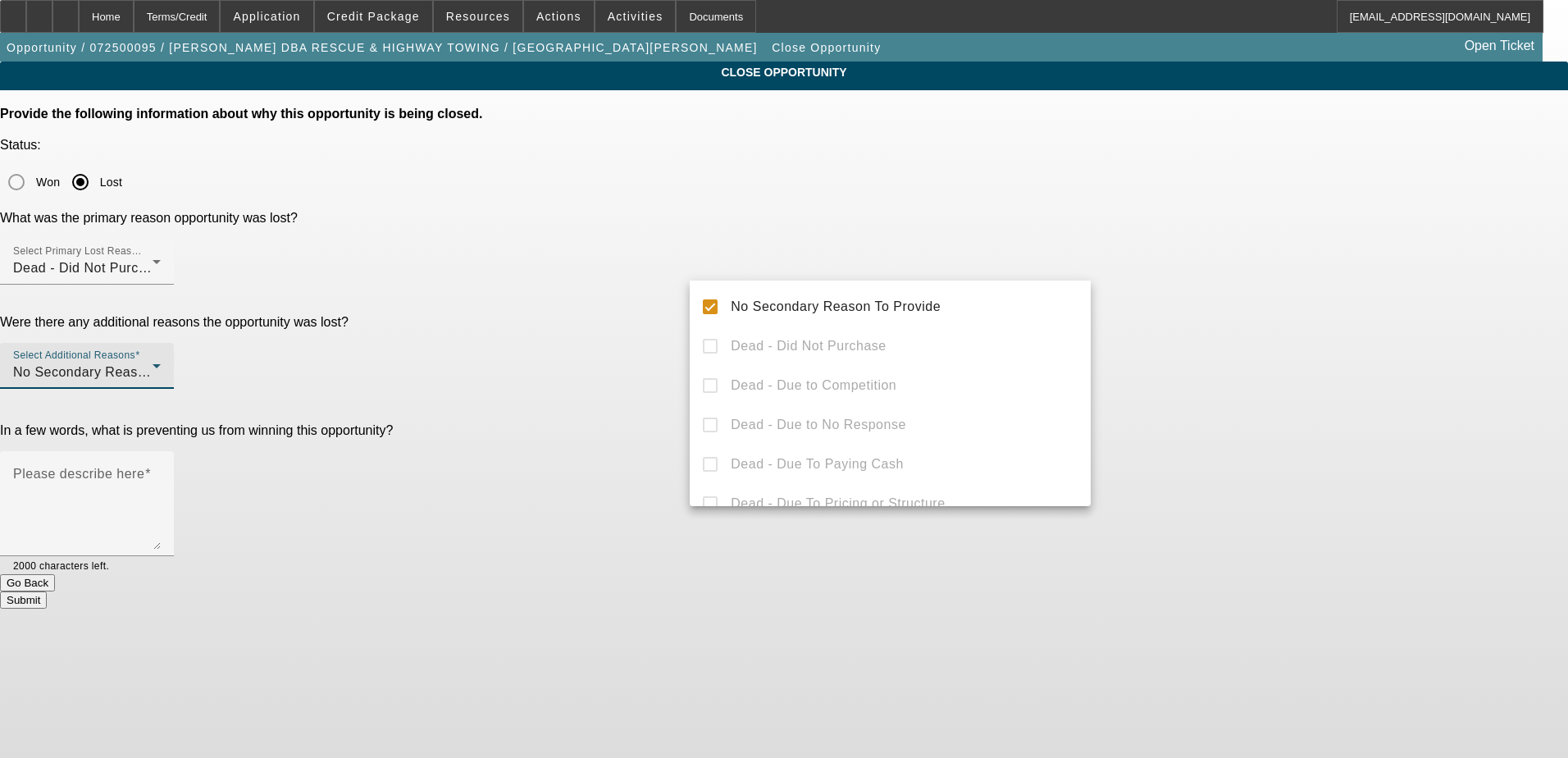
click at [1118, 286] on div at bounding box center [784, 379] width 1568 height 758
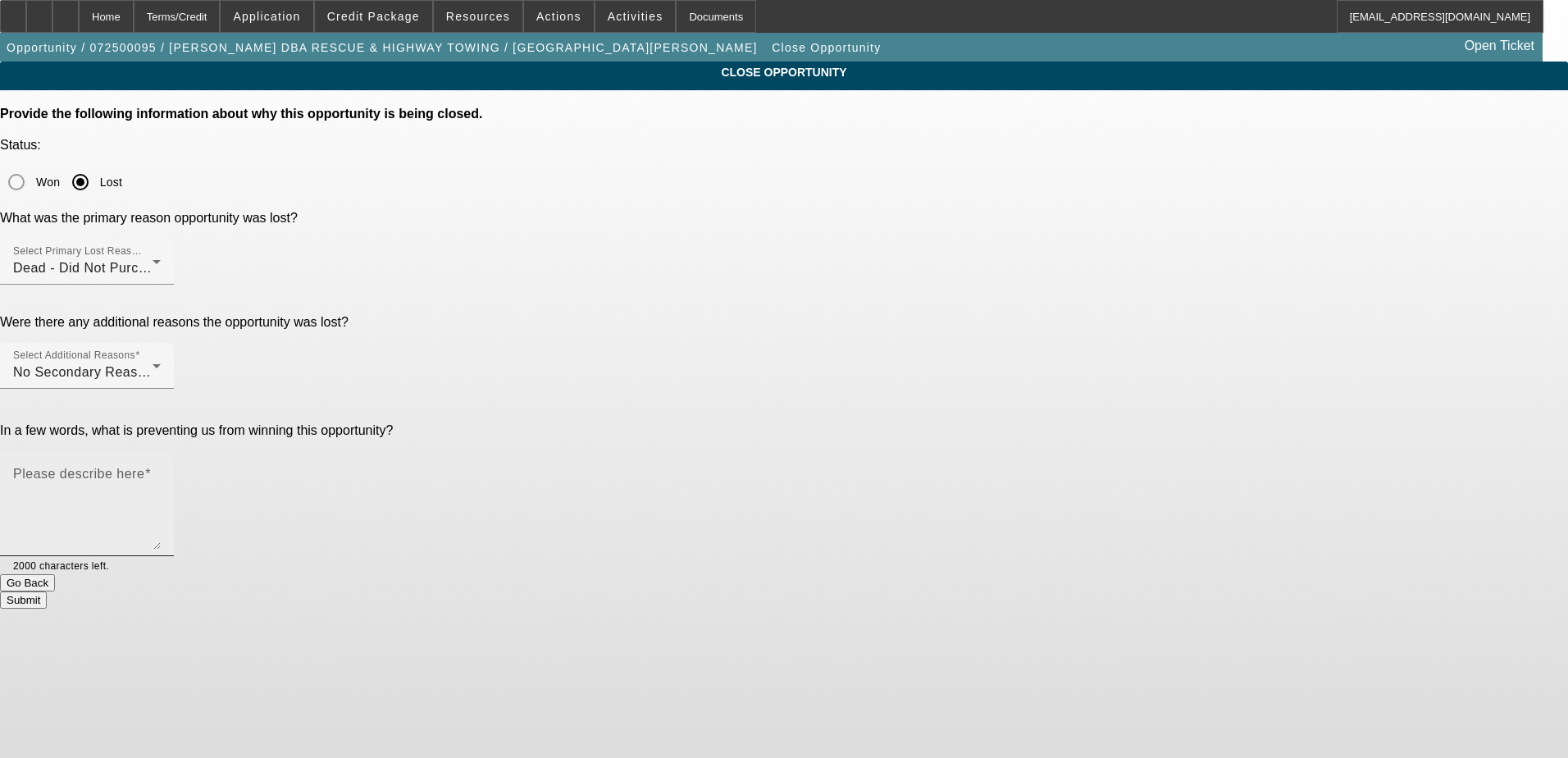
click at [161, 470] on textarea "Please describe here" at bounding box center [87, 509] width 147 height 78
type textarea "Put the purchase on hold, said business has been slow"
click at [47, 592] on button "Submit" at bounding box center [23, 600] width 47 height 17
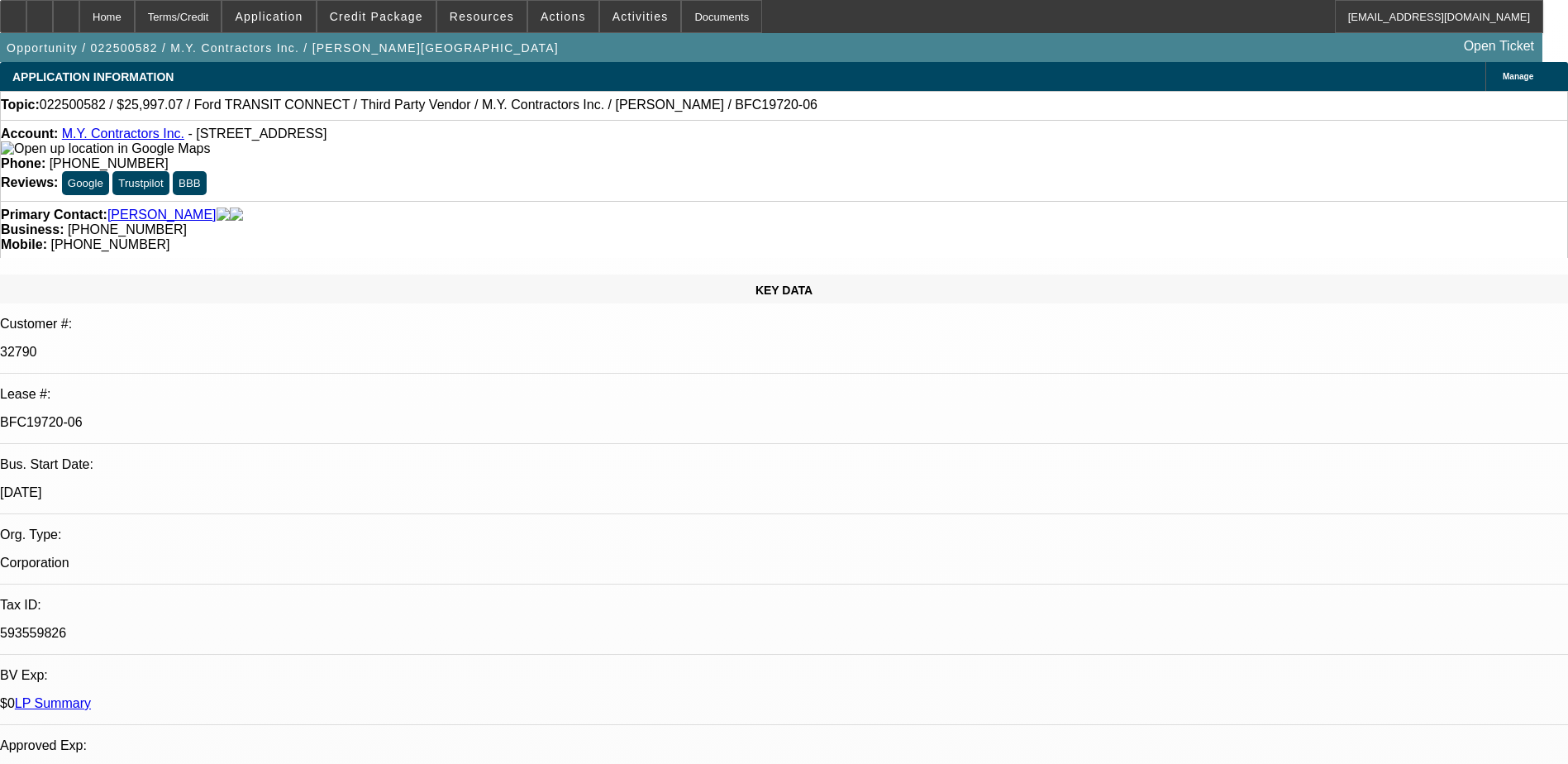
select select "0"
select select "6"
select select "0"
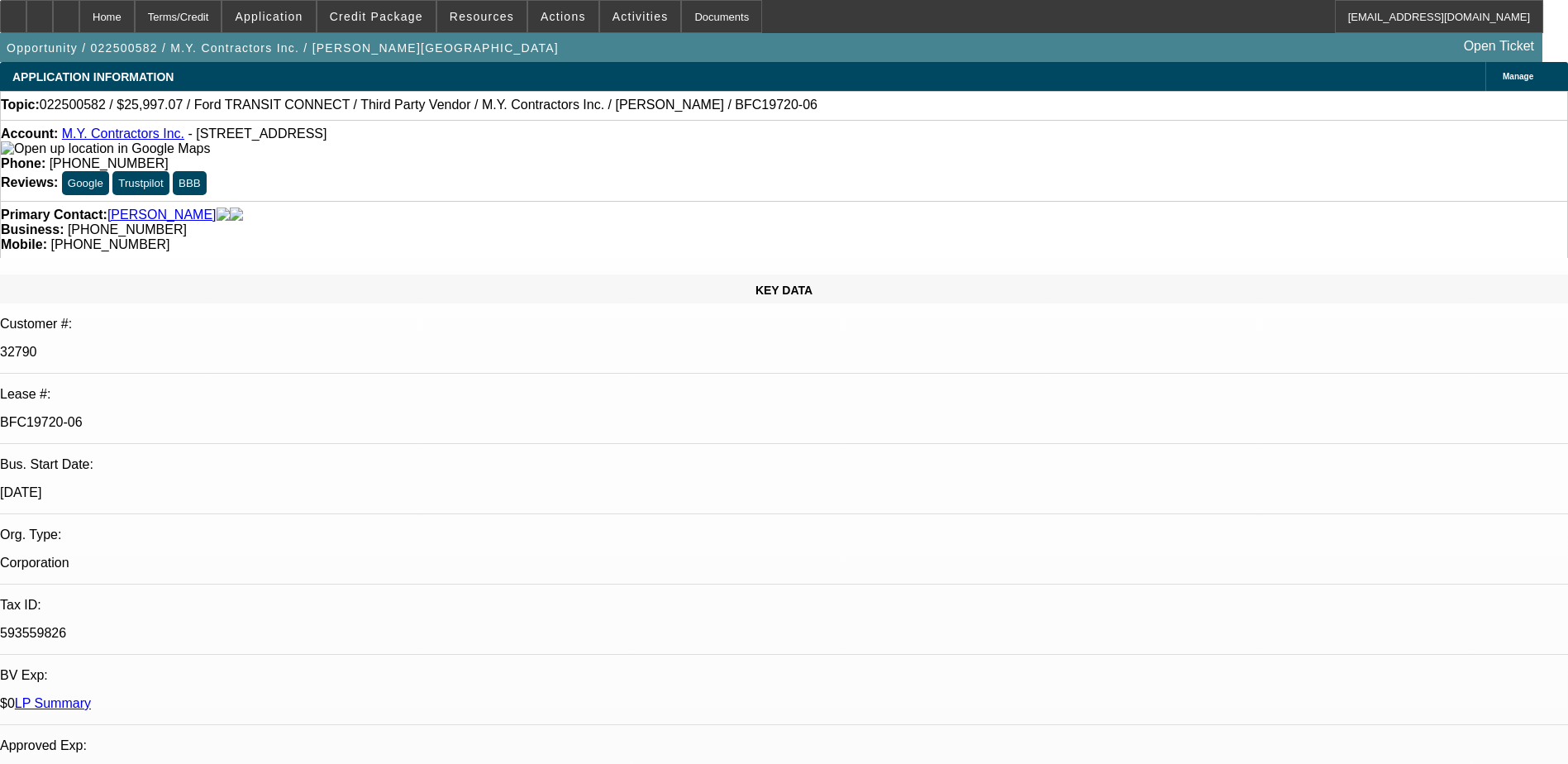
select select "0"
select select "6"
select select "0"
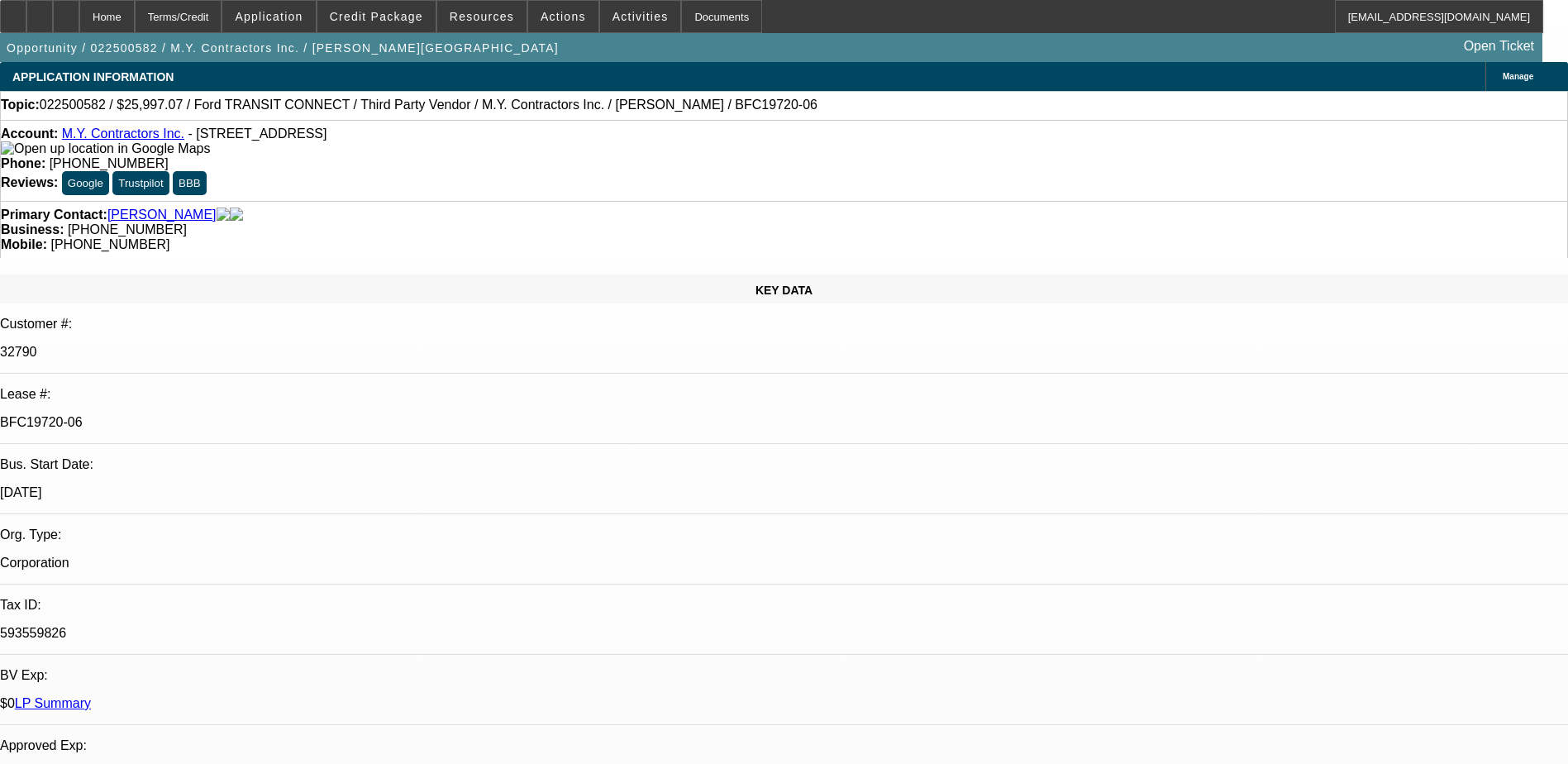
select select "0"
select select "6"
select select "0"
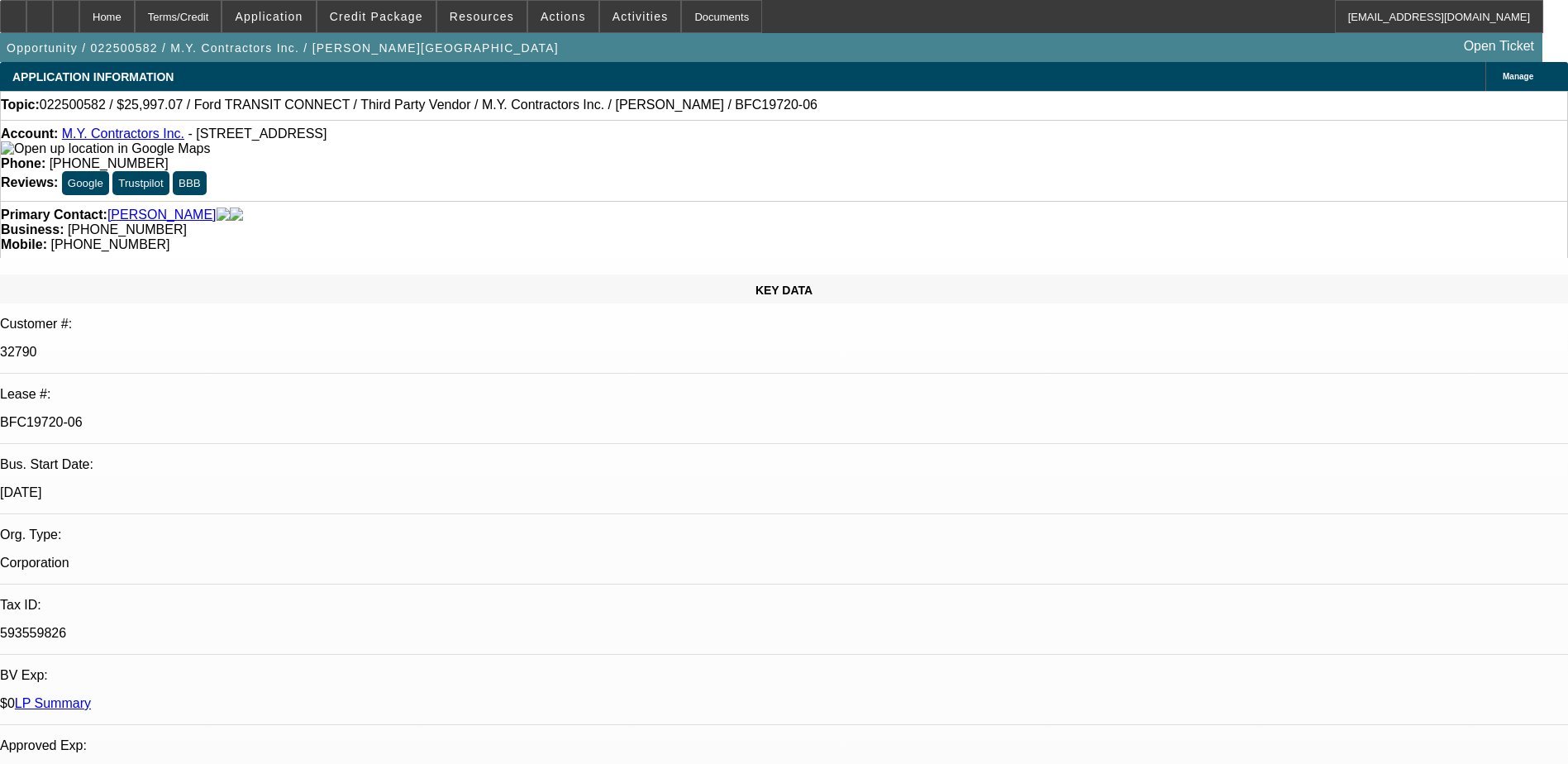
select select "6"
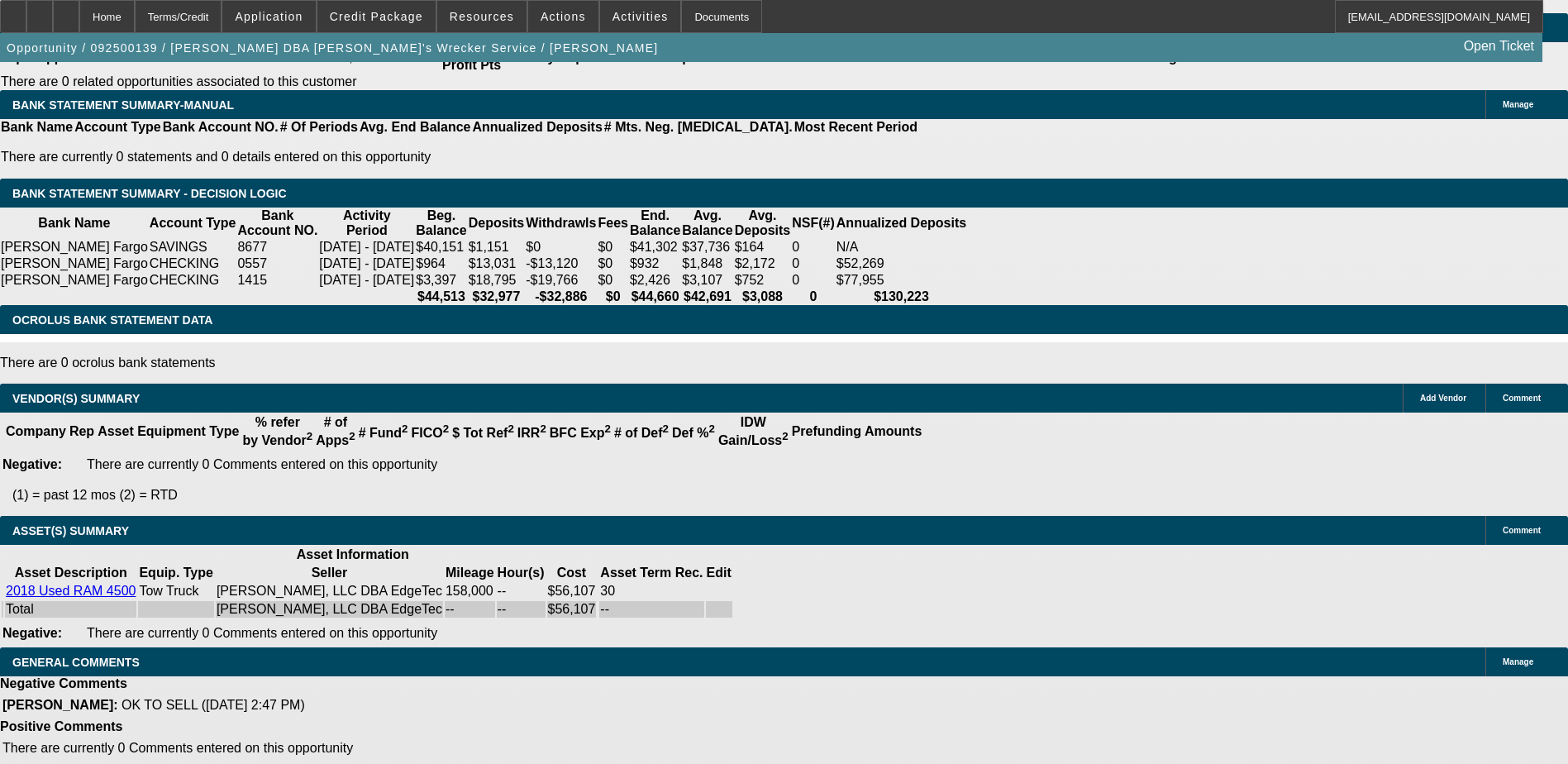
select select "0"
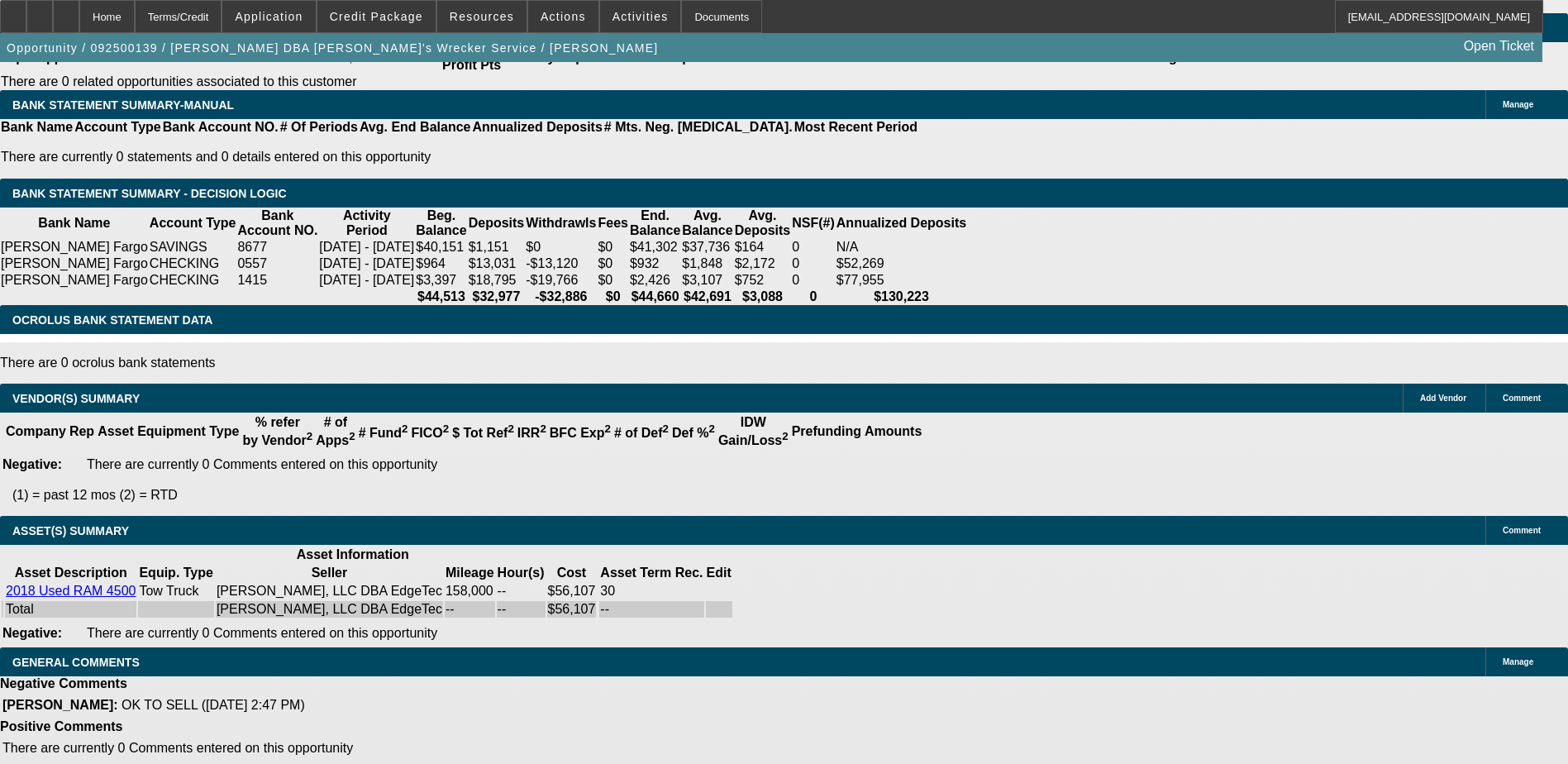
select select "0"
select select "0.1"
select select "0"
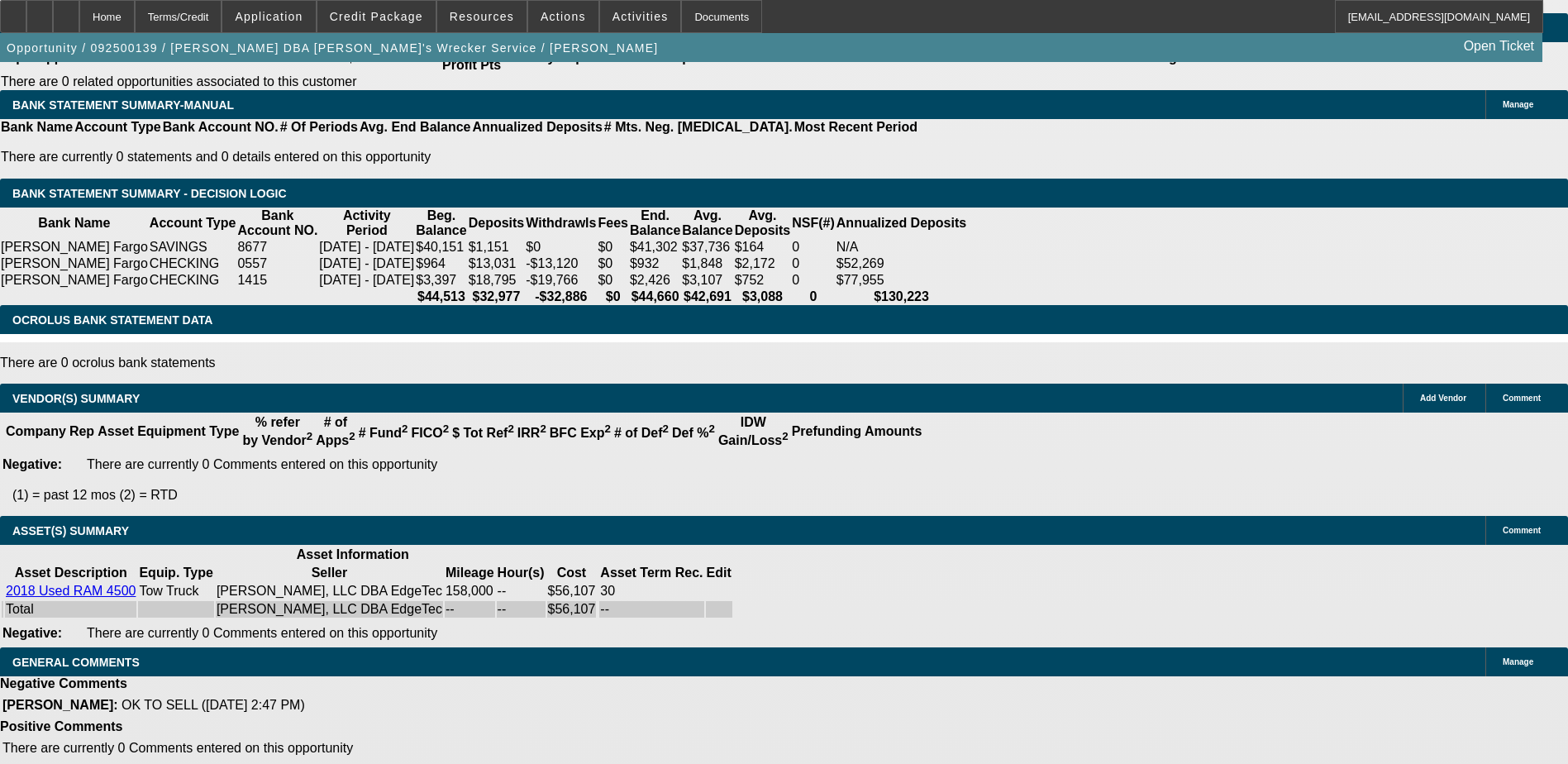
select select "0"
select select "0.1"
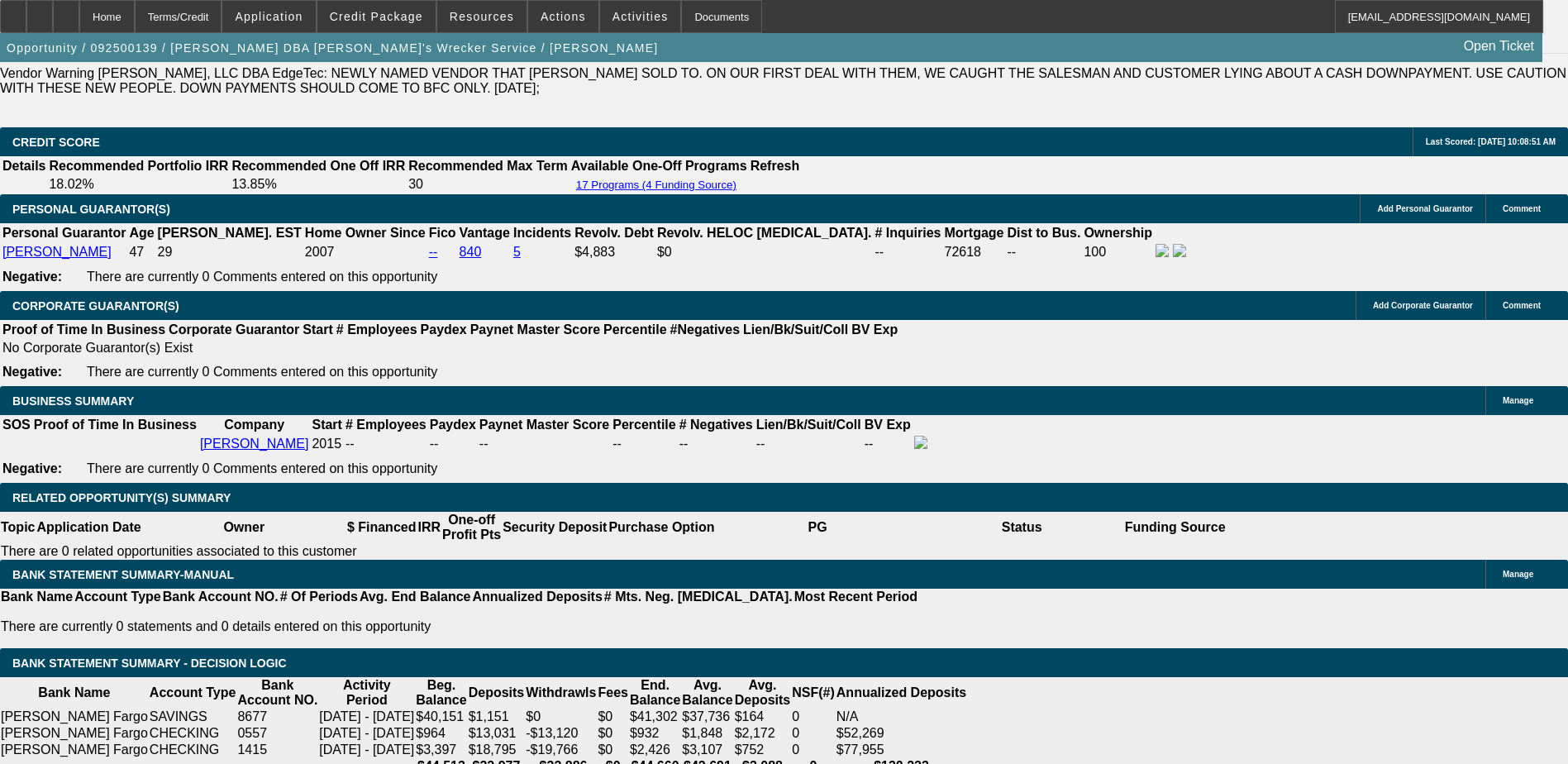
select select "1"
select select "6"
select select "1"
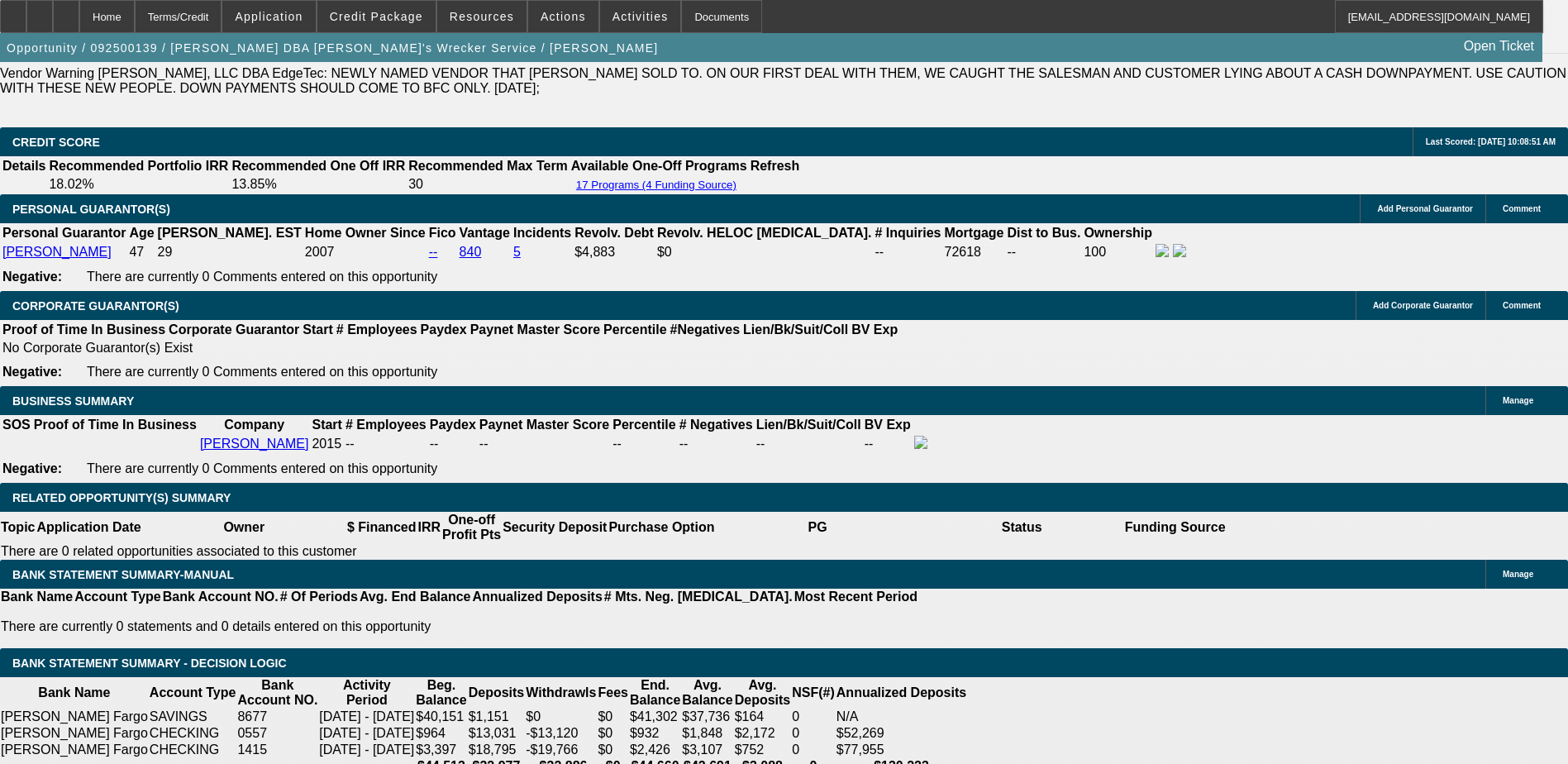
select select "6"
select select "1"
select select "4"
select select "1"
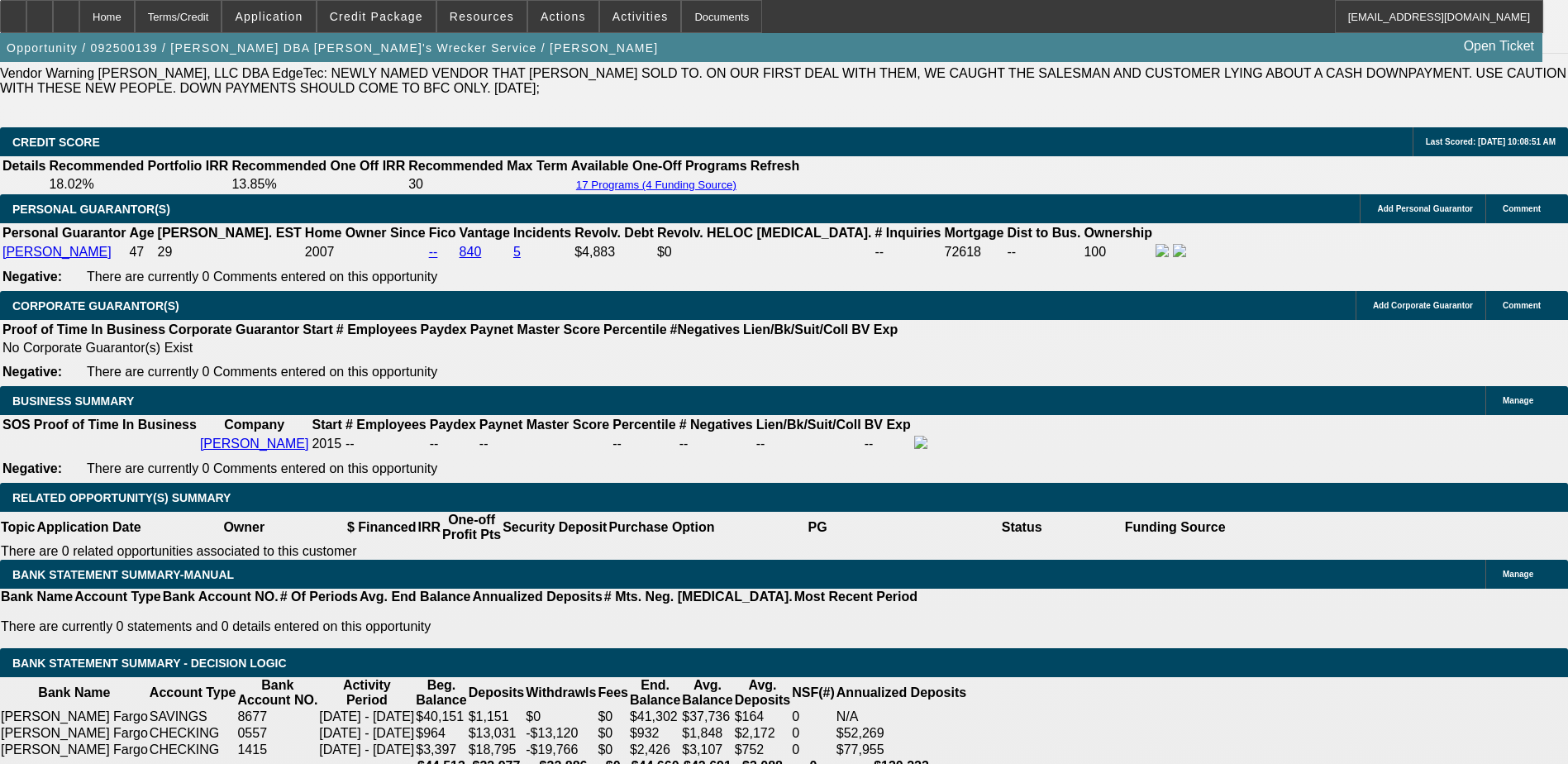
select select "1"
select select "4"
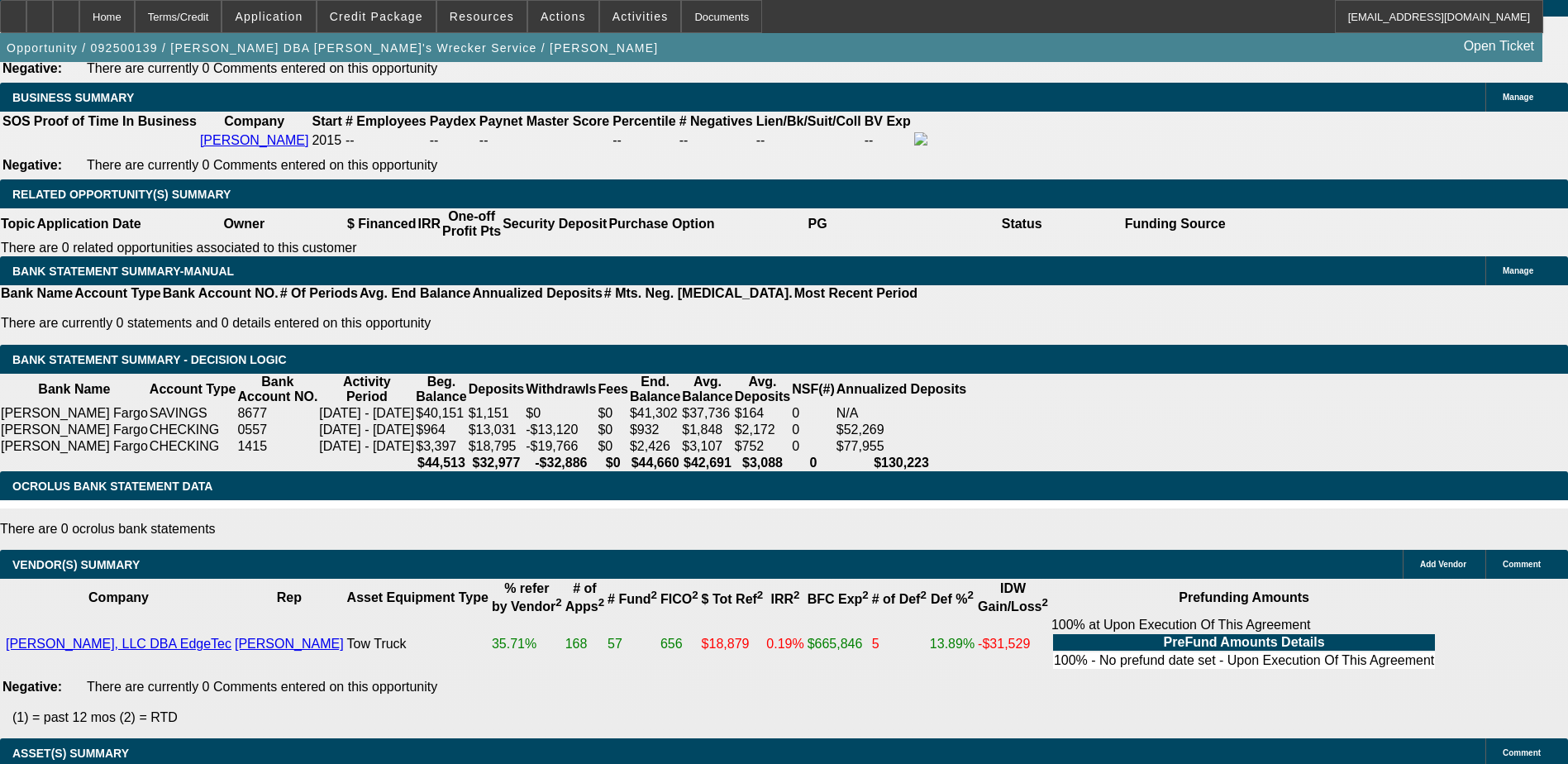
scroll to position [2350, 0]
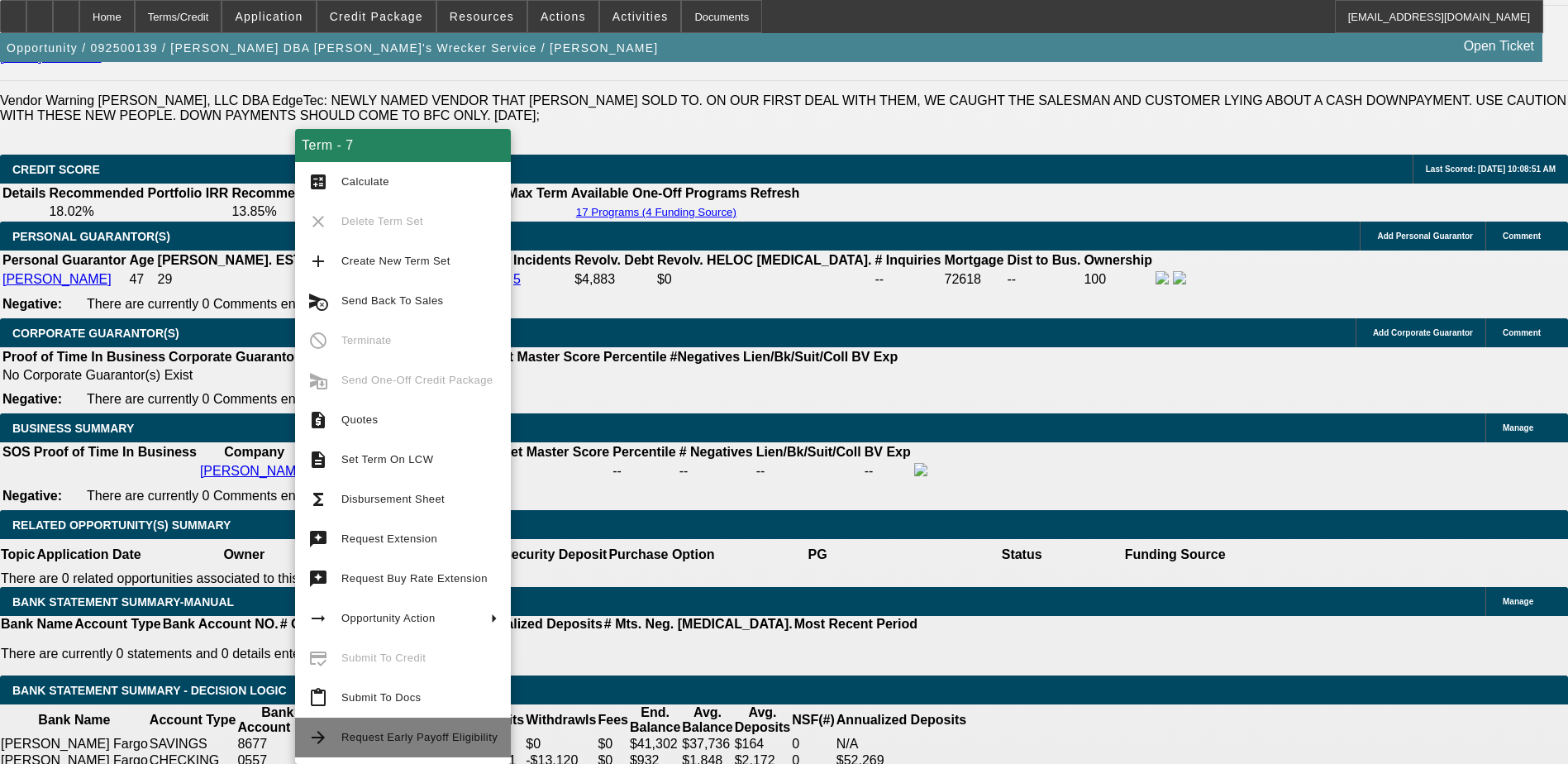
click at [455, 742] on span "Request Early Payoff Eligibility" at bounding box center [419, 736] width 156 height 13
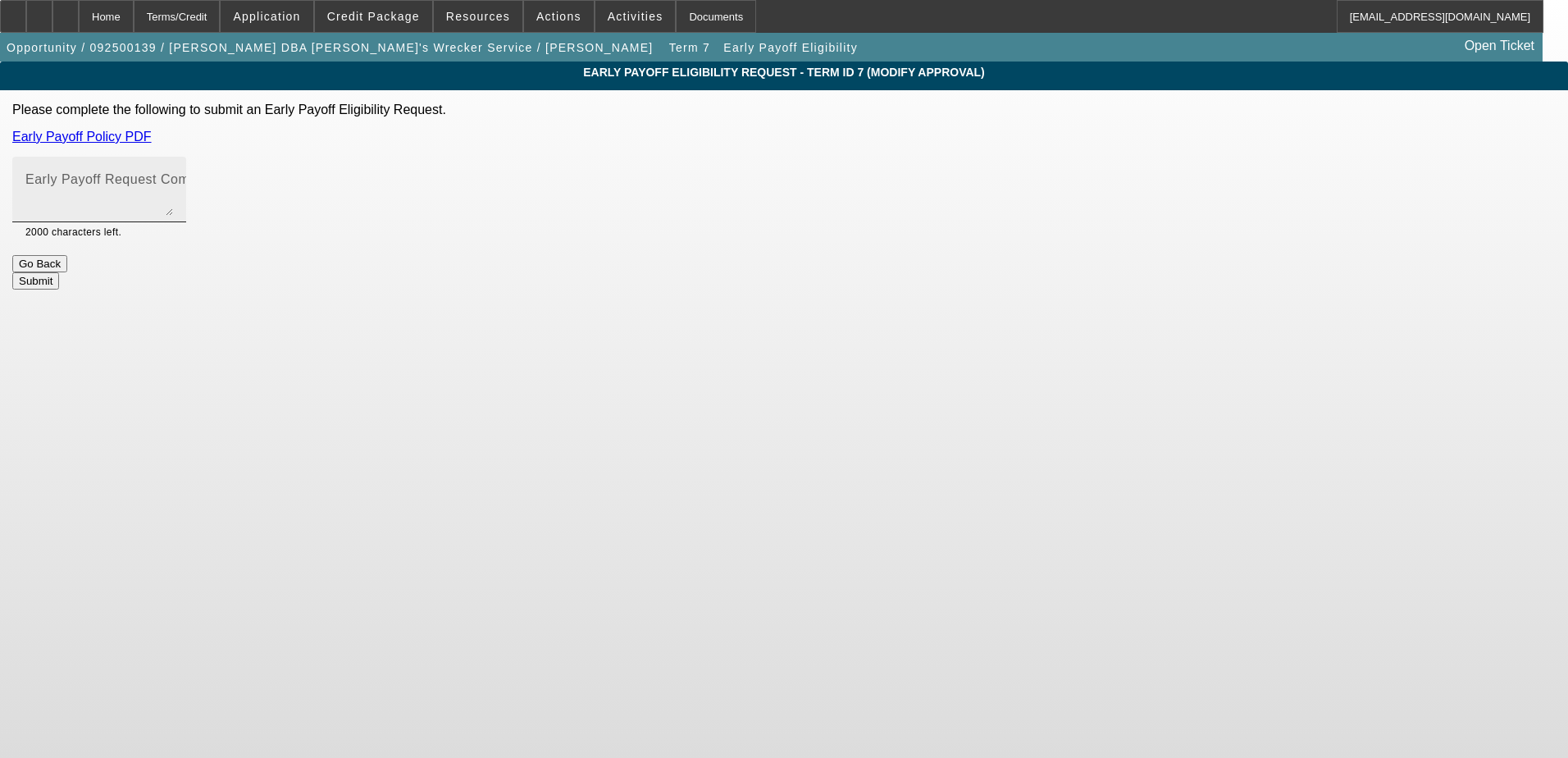
click at [173, 196] on textarea "Early Payoff Request Comment" at bounding box center [99, 195] width 147 height 39
type textarea "Customer requested an early payoff policy be written in the deal."
click at [1350, 211] on app-early-payoff-eligibility "Early Payoff Eligibility Request - Term ID 7 (Modify Approval) Please complete …" at bounding box center [784, 175] width 1568 height 228
click at [59, 272] on button "Submit" at bounding box center [35, 281] width 47 height 17
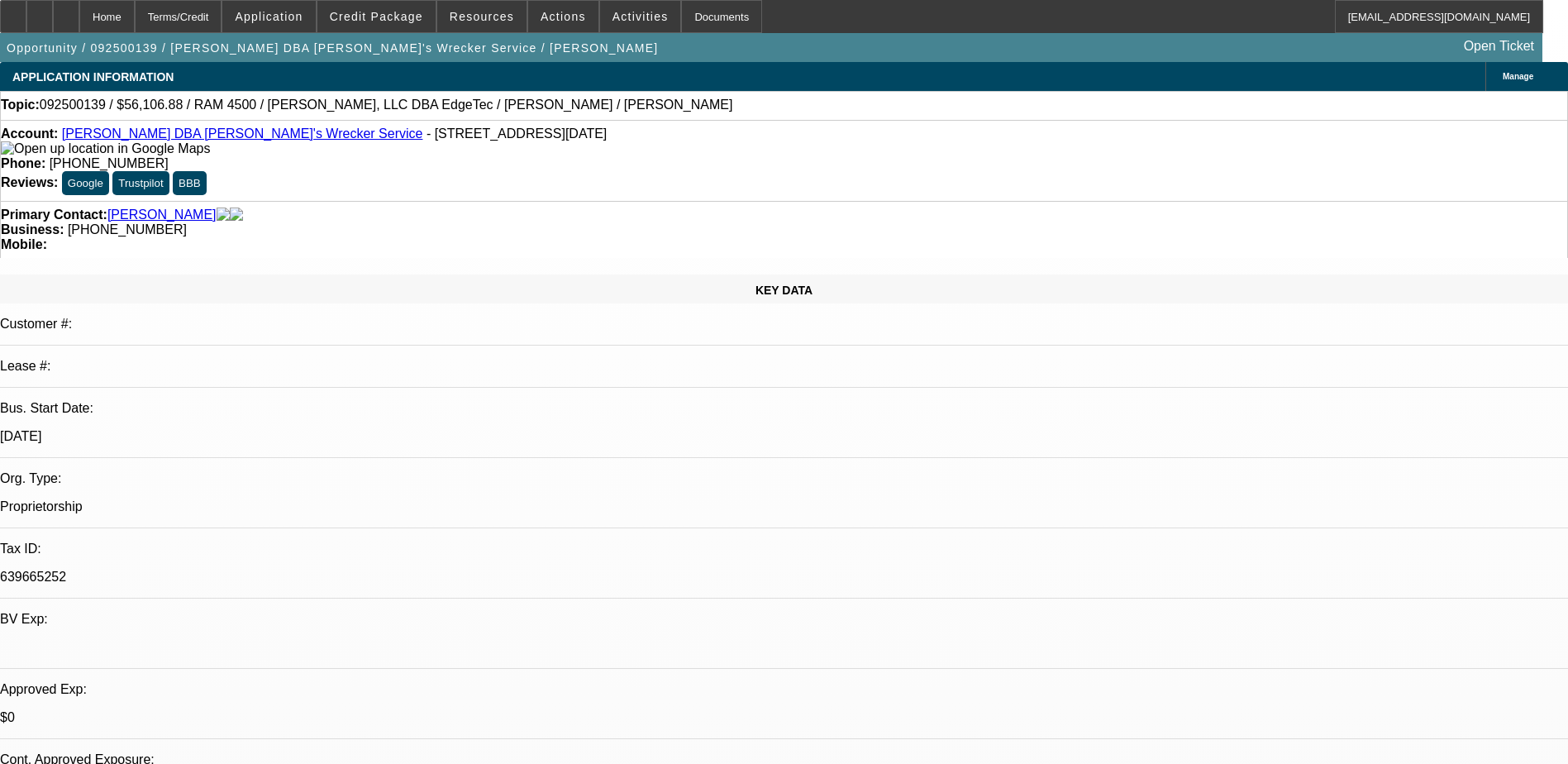
select select "0"
select select "6"
select select "0"
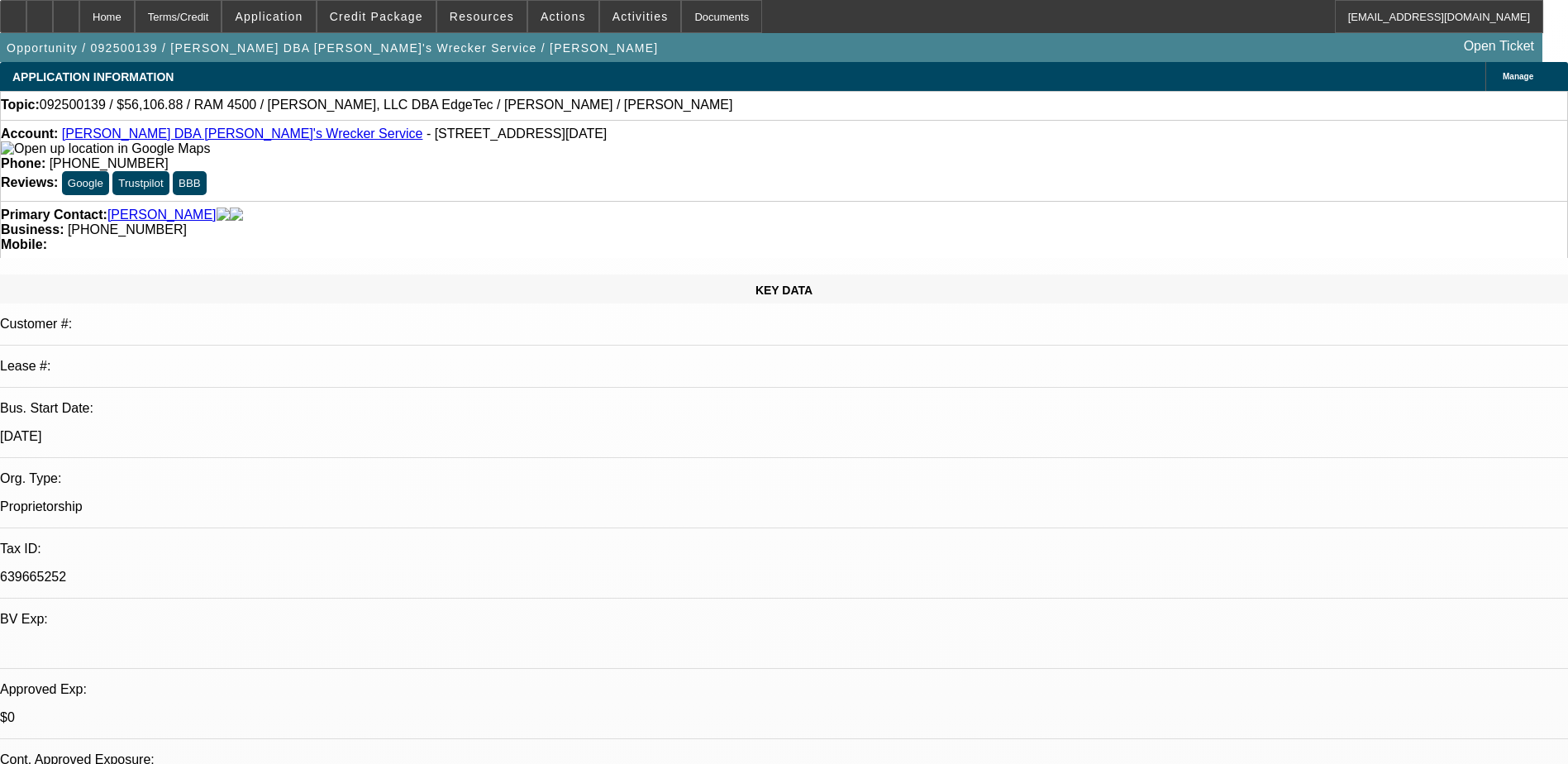
select select "0"
select select "6"
select select "0"
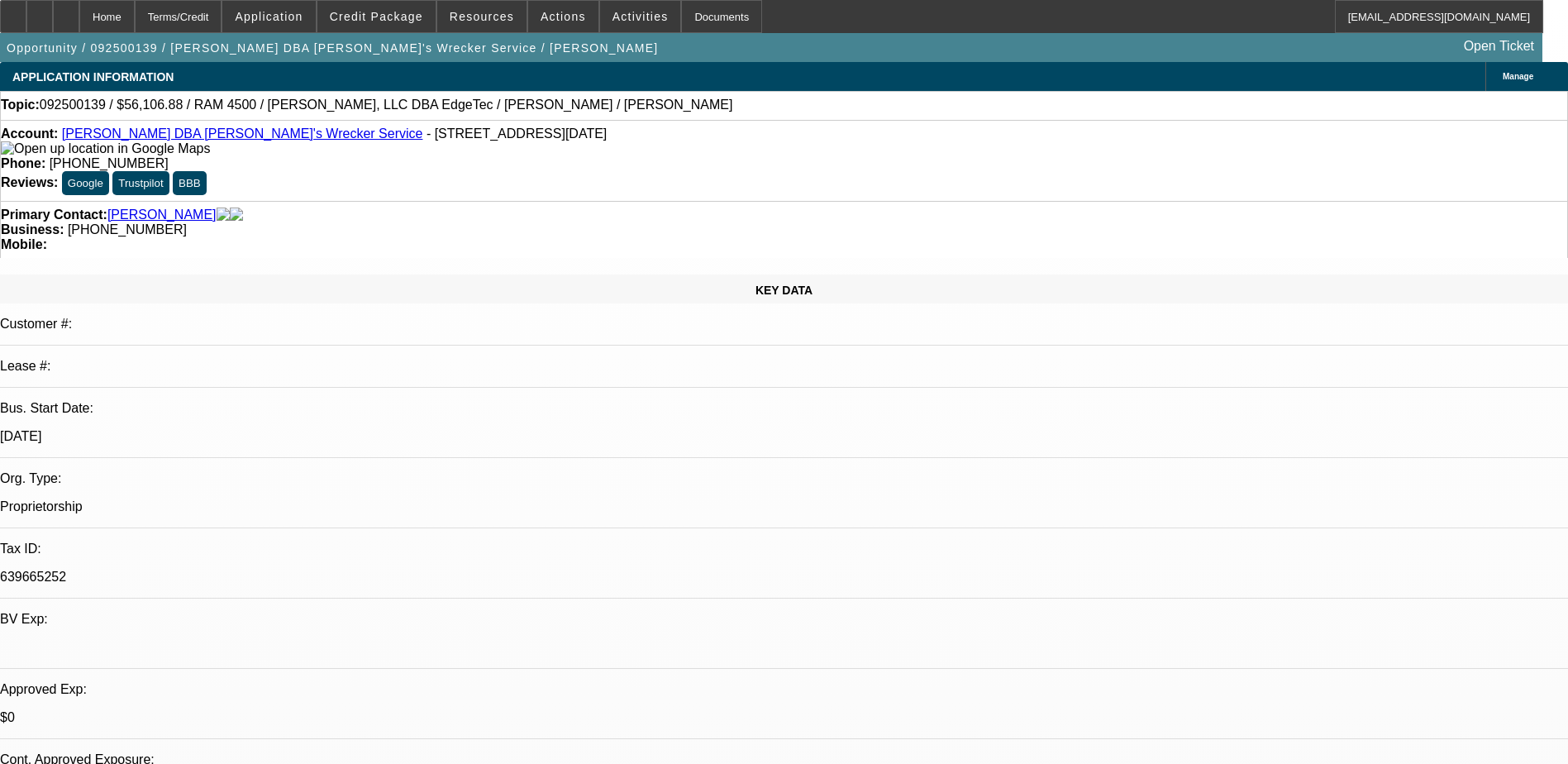
select select "0.1"
select select "4"
select select "0"
select select "0.1"
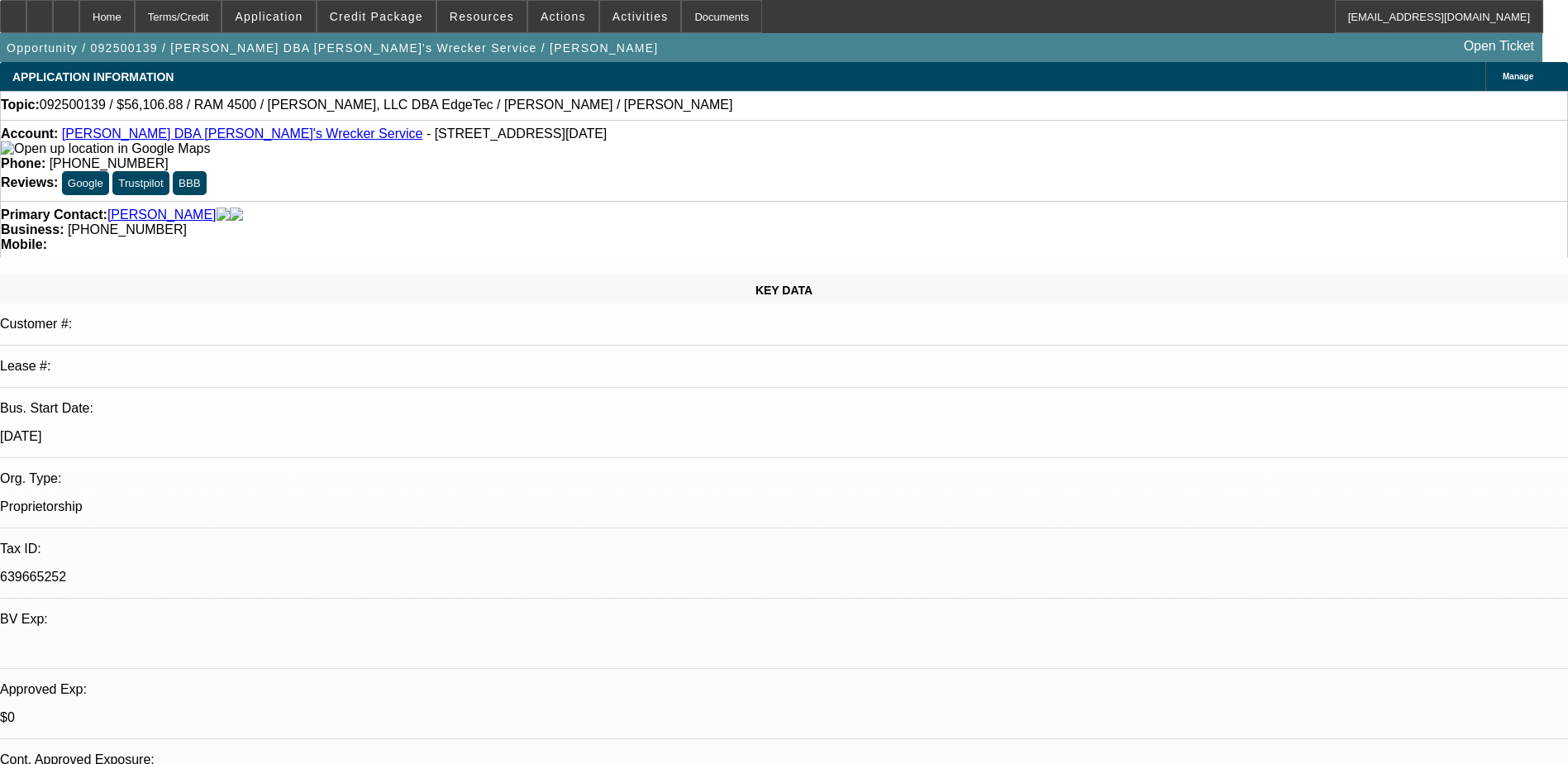
select select "4"
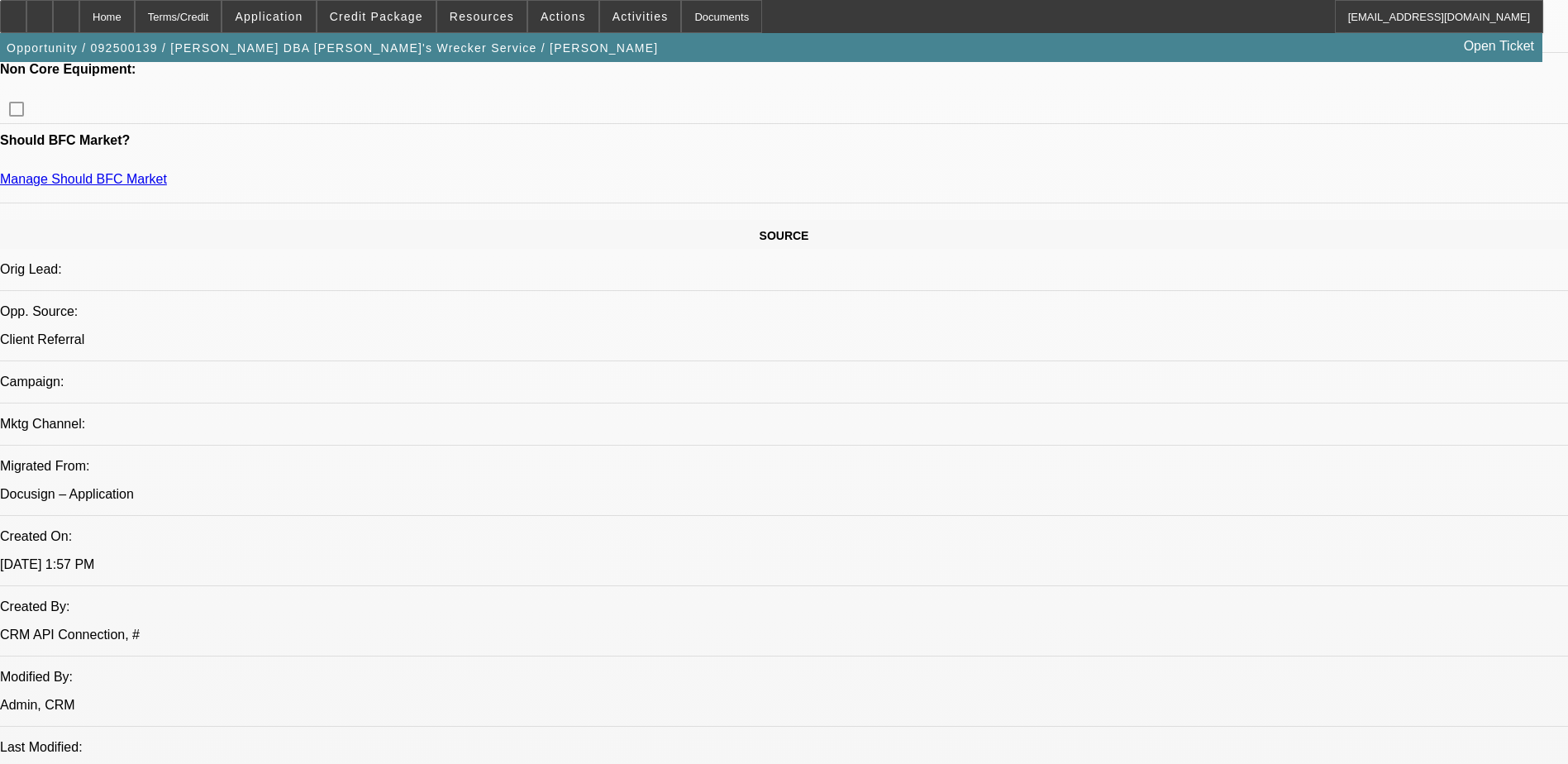
scroll to position [661, 0]
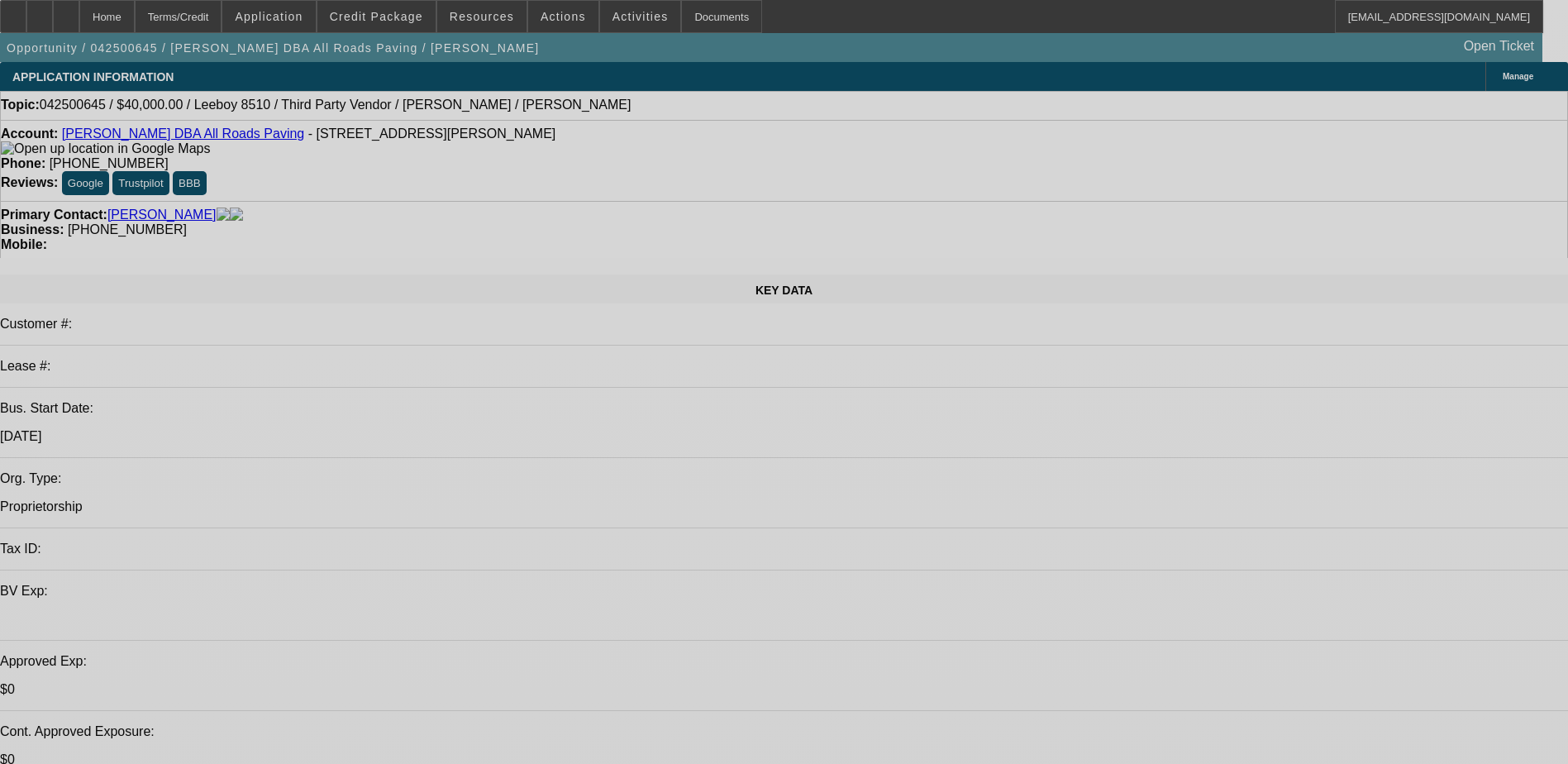
select select "0"
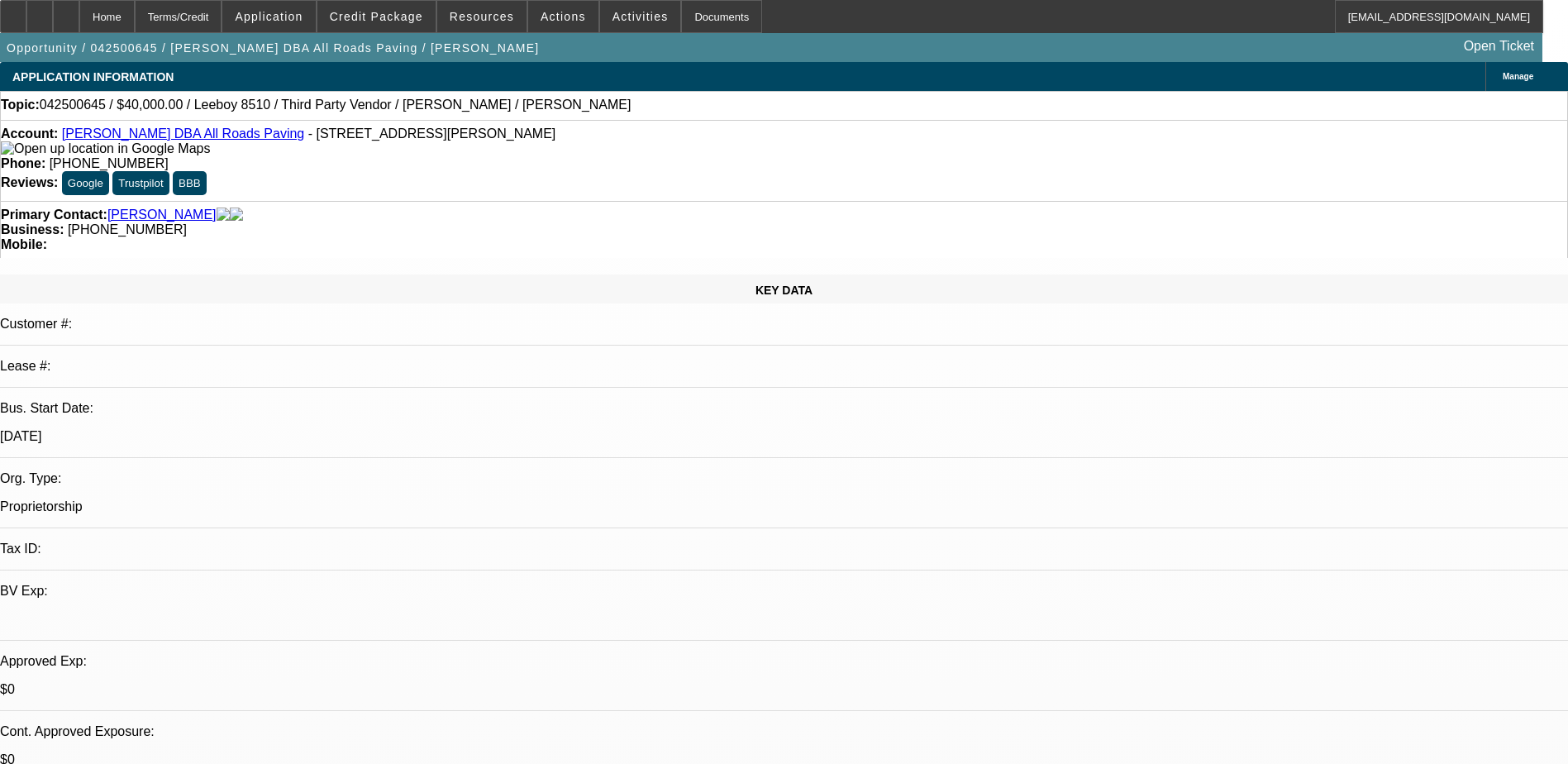
select select "0"
select select "0.1"
select select "0"
select select "0.1"
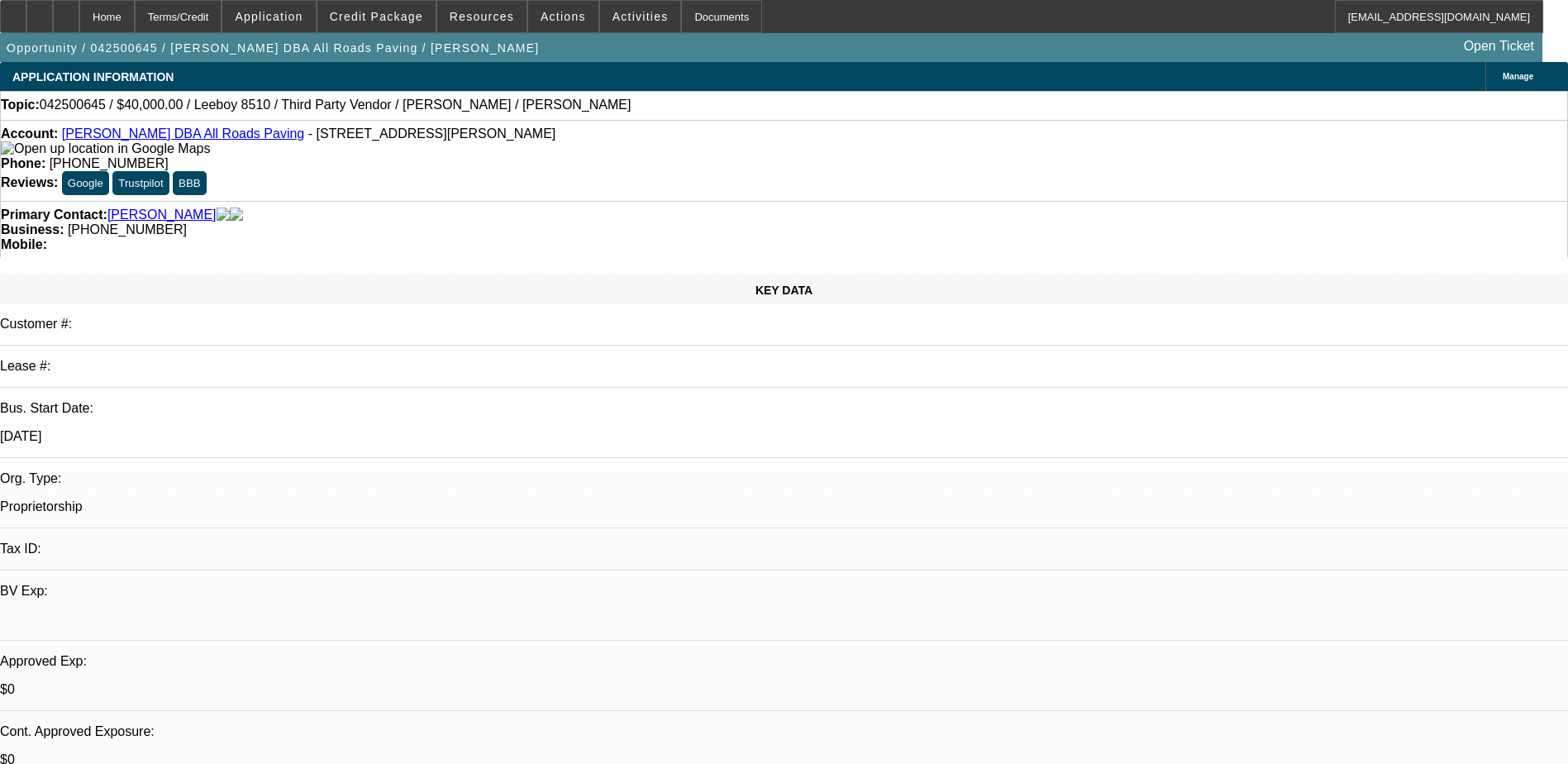
select select "0"
select select "0.1"
select select "0"
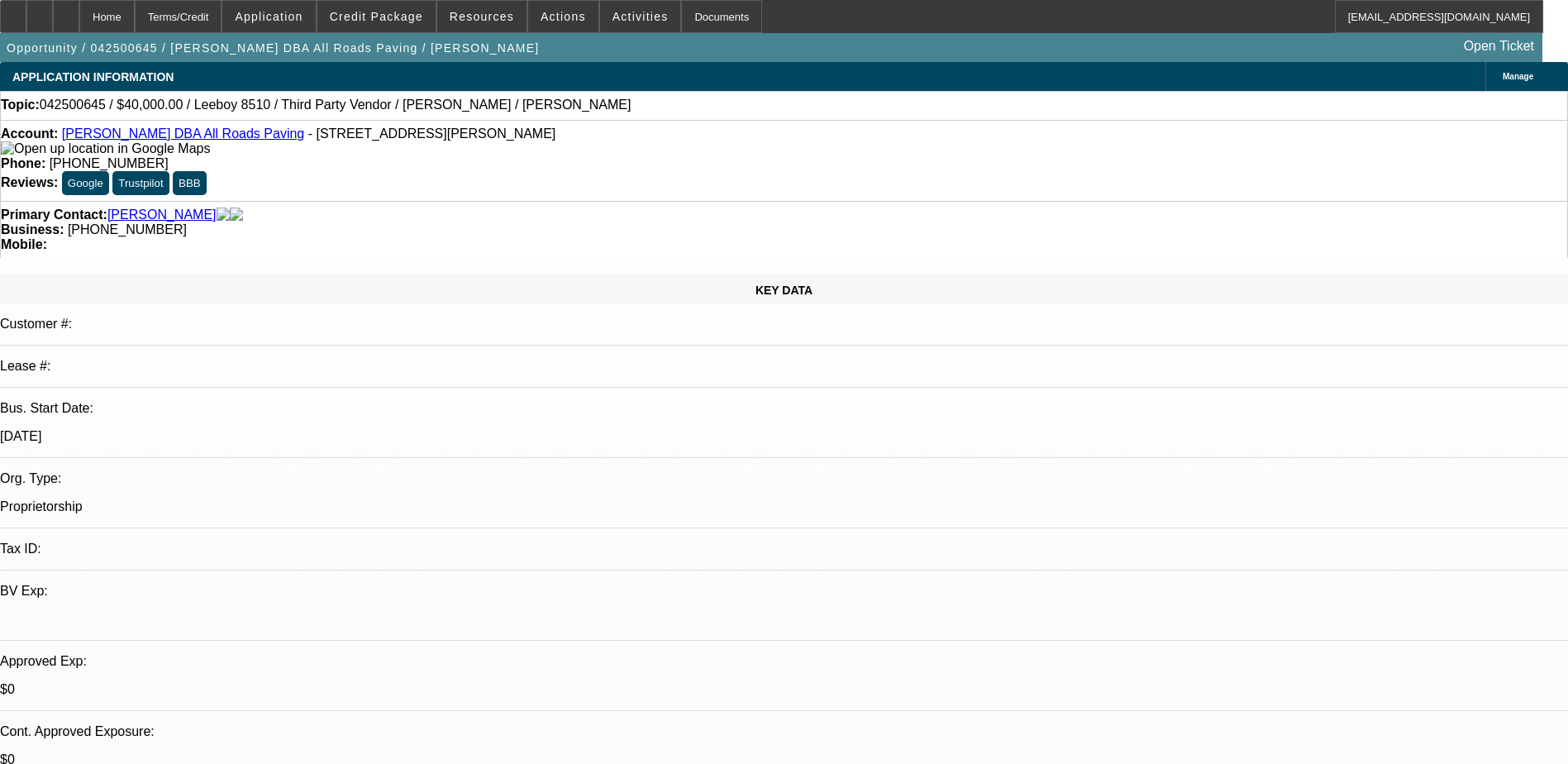
select select "0.1"
select select "1"
select select "3"
select select "5"
select select "1"
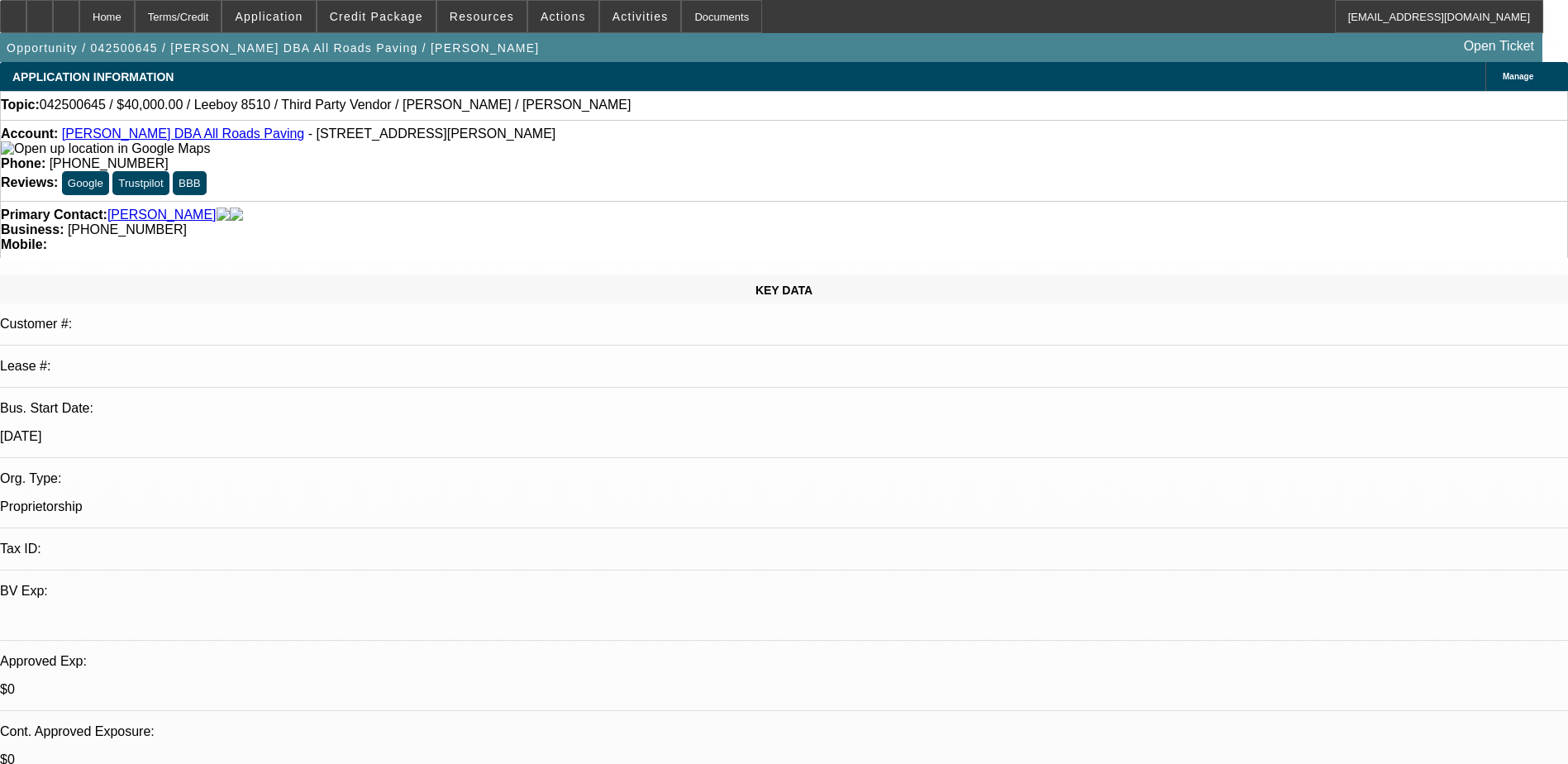
select select "3"
select select "5"
select select "1"
select select "3"
select select "4"
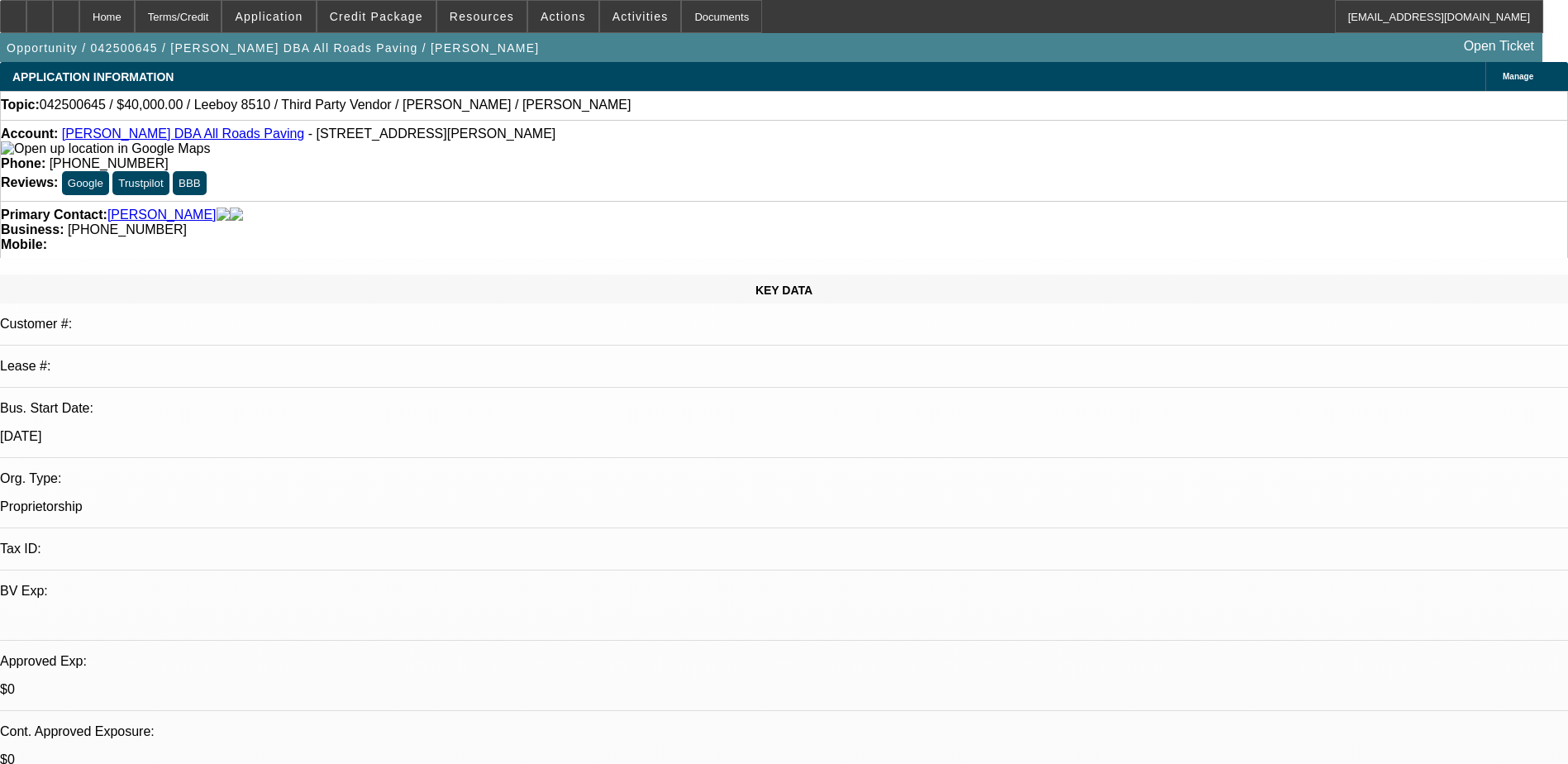
select select "1"
select select "3"
select select "4"
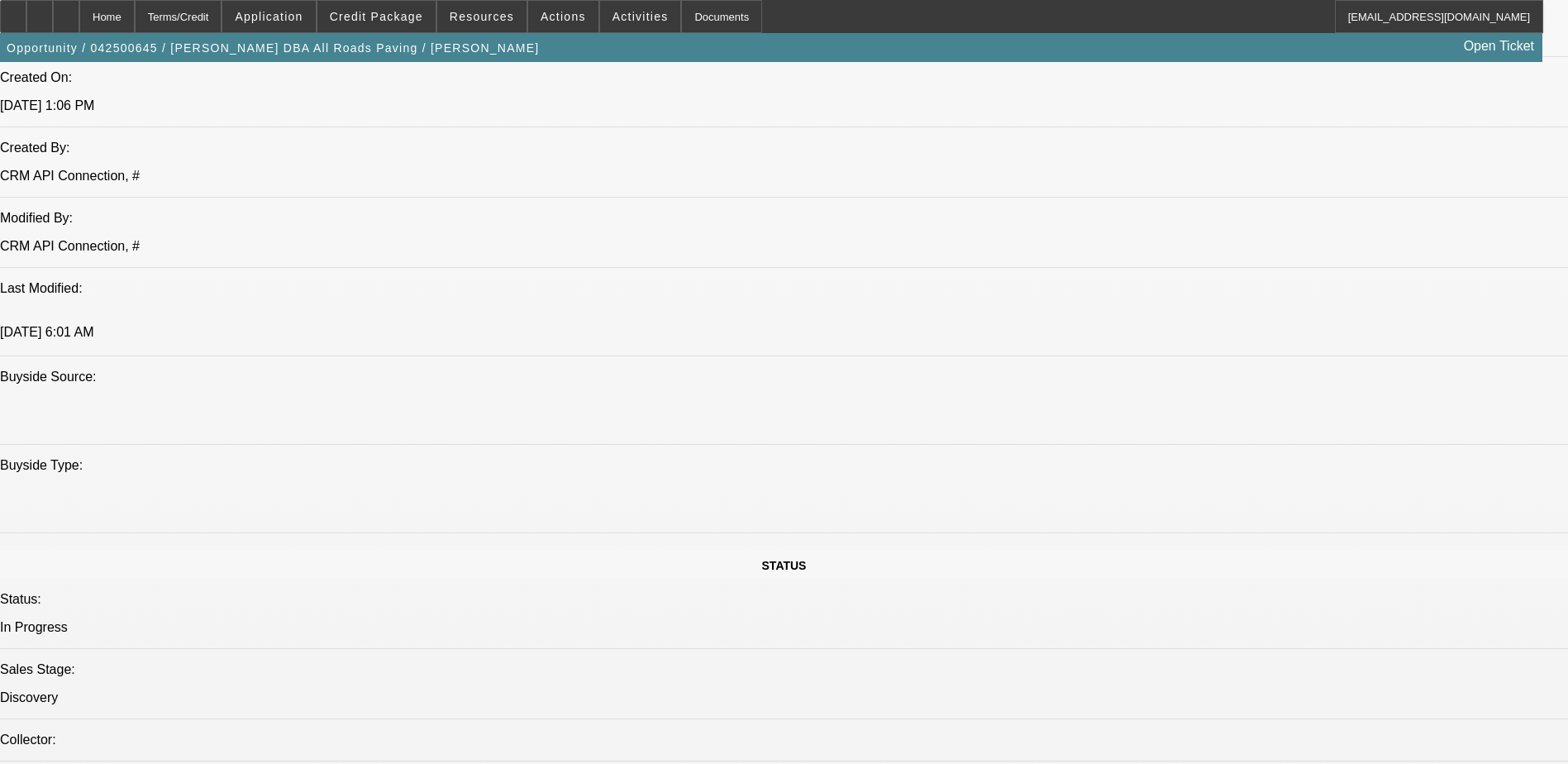
scroll to position [1074, 0]
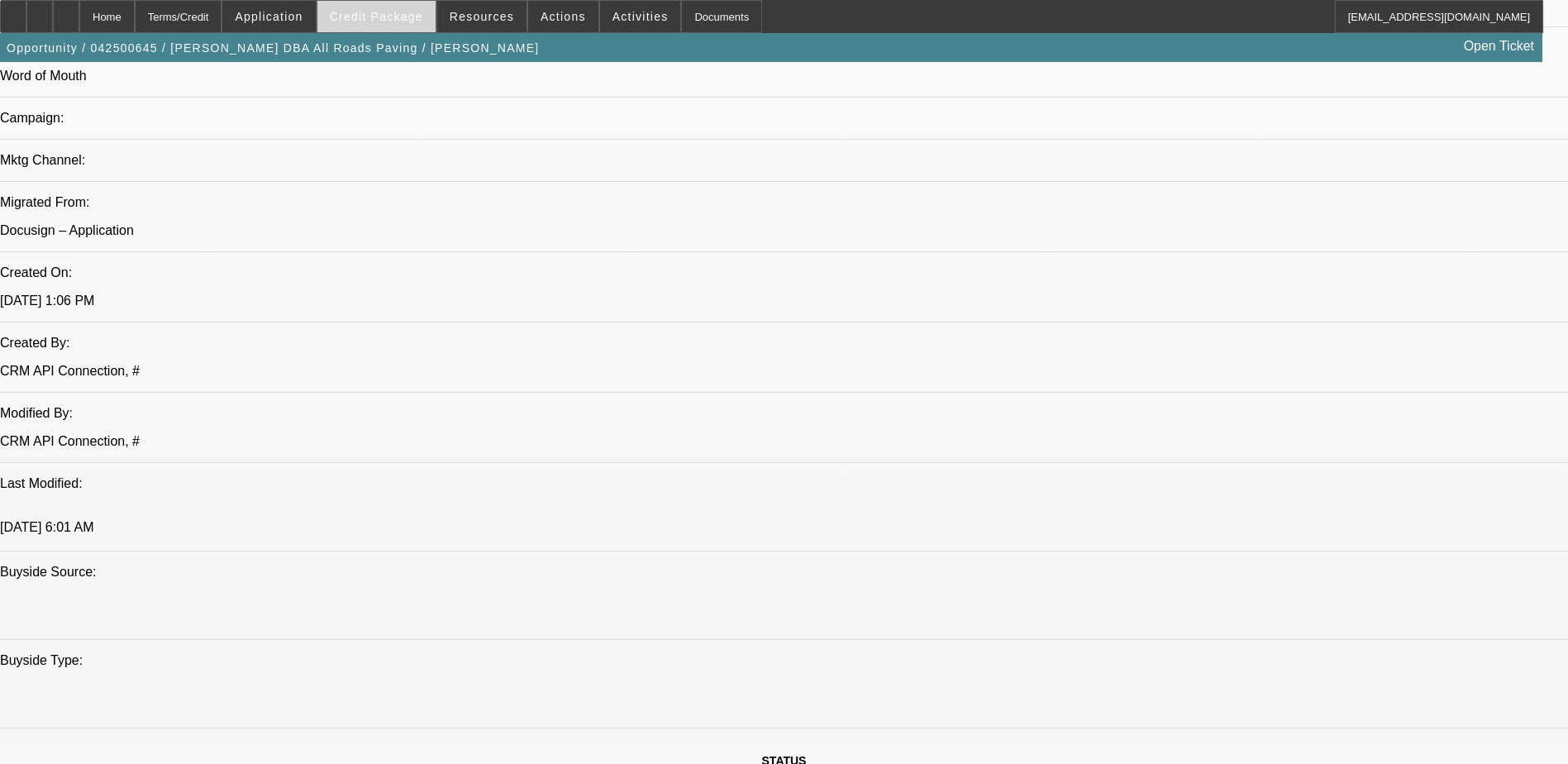
click at [405, 14] on span "Credit Package" at bounding box center [376, 16] width 93 height 13
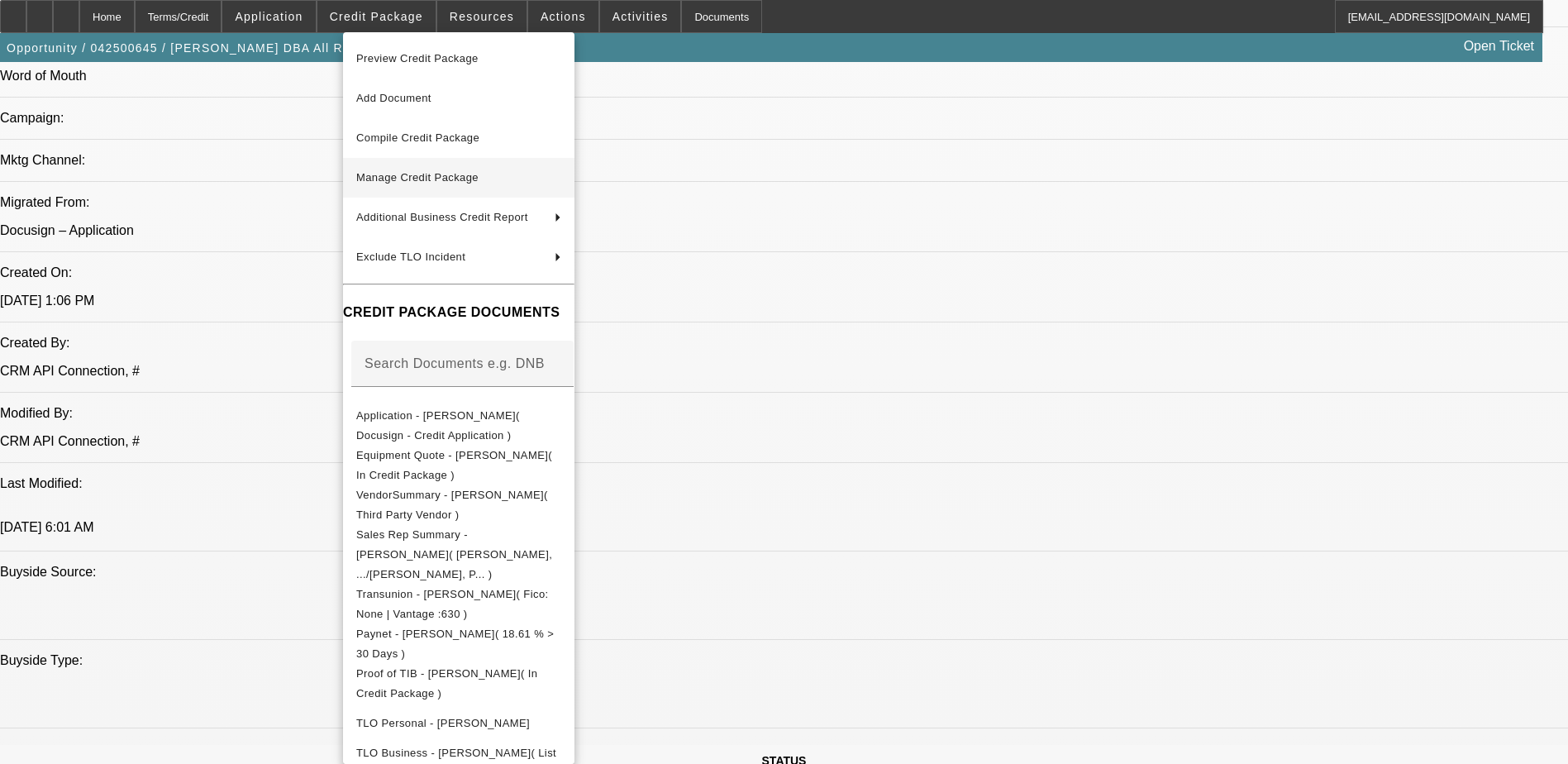
click at [530, 171] on span "Manage Credit Package" at bounding box center [458, 177] width 205 height 20
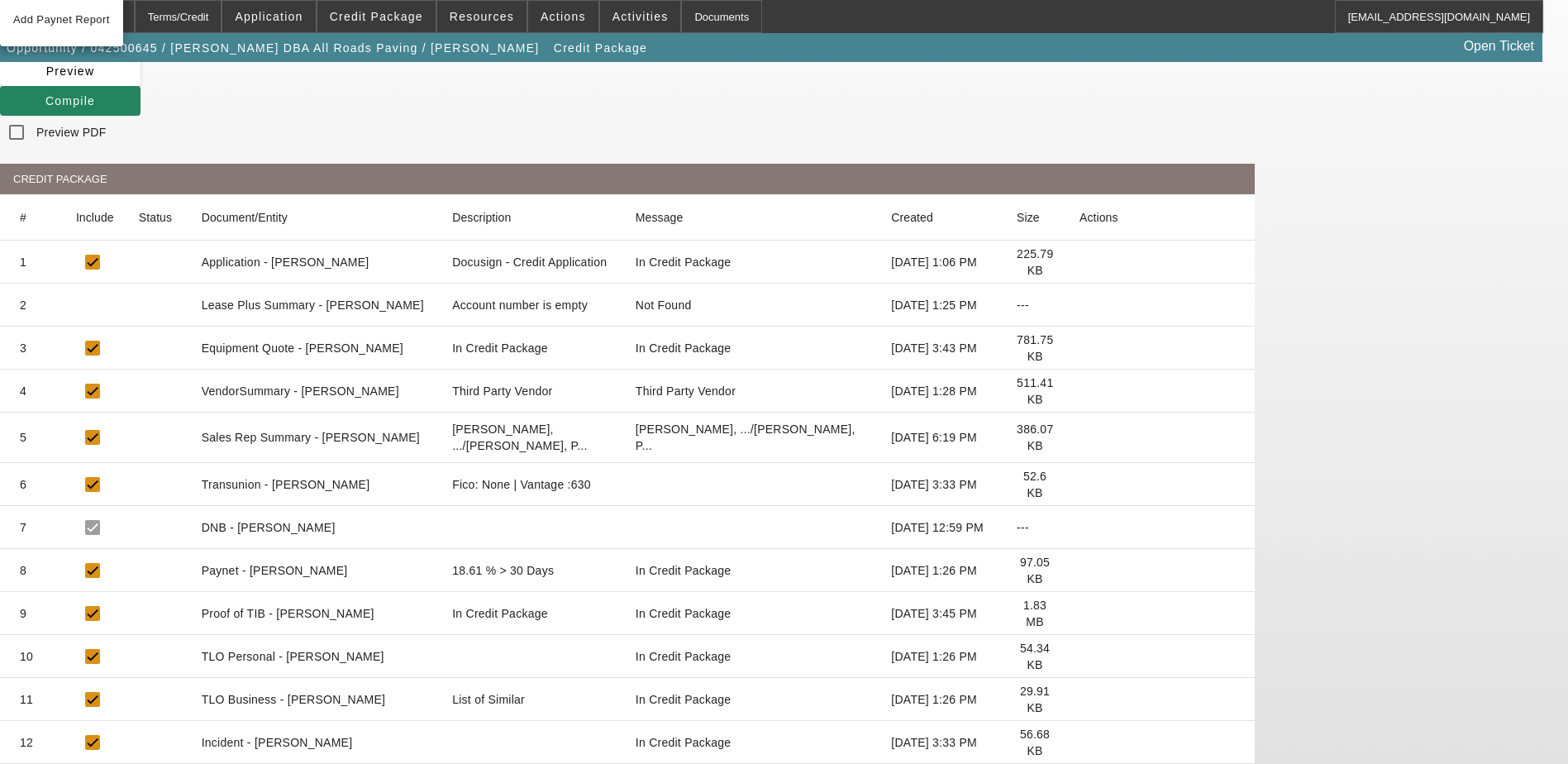
scroll to position [206, 0]
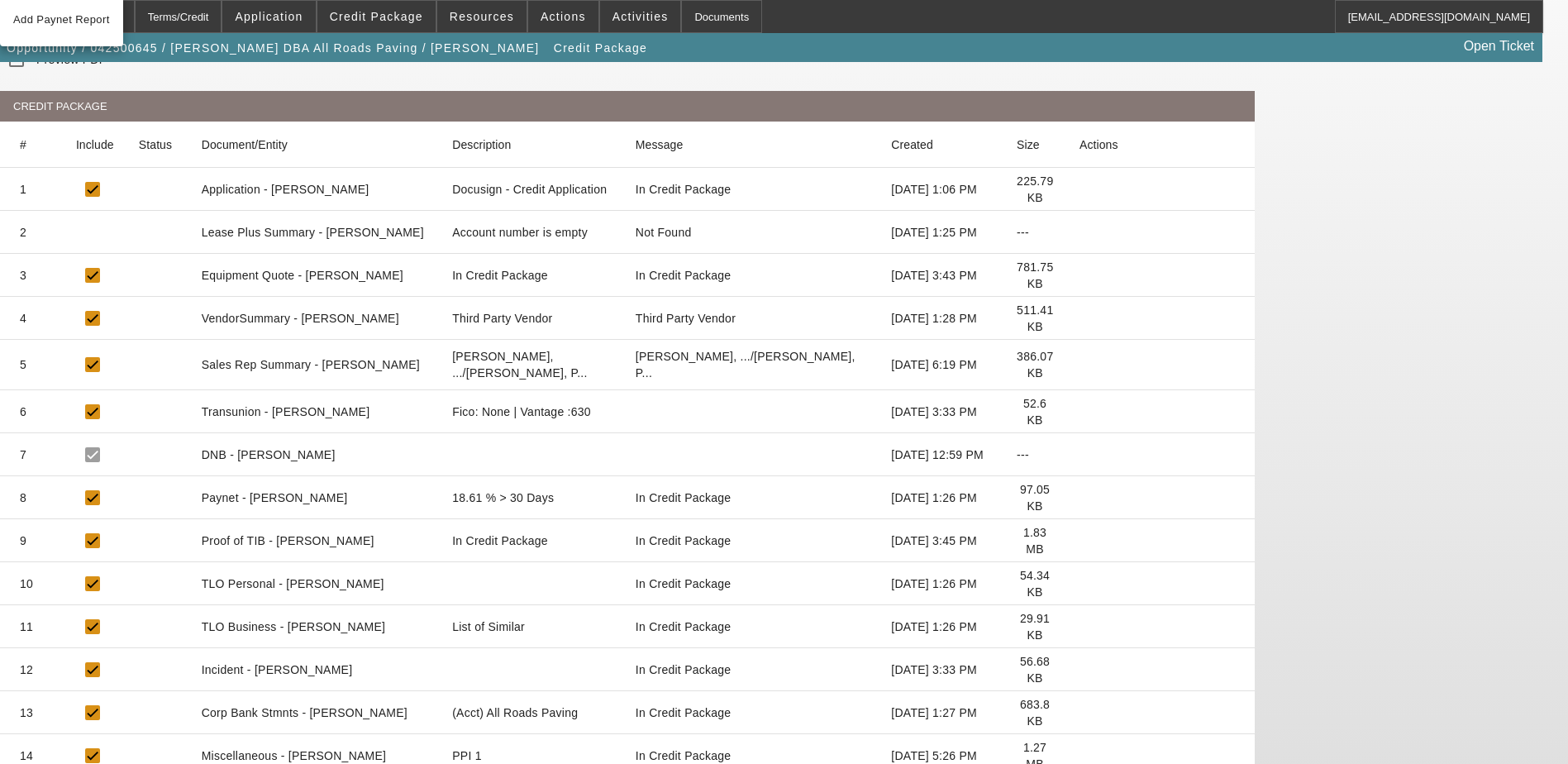
click at [1080, 713] on icon at bounding box center [1080, 713] width 0 height 0
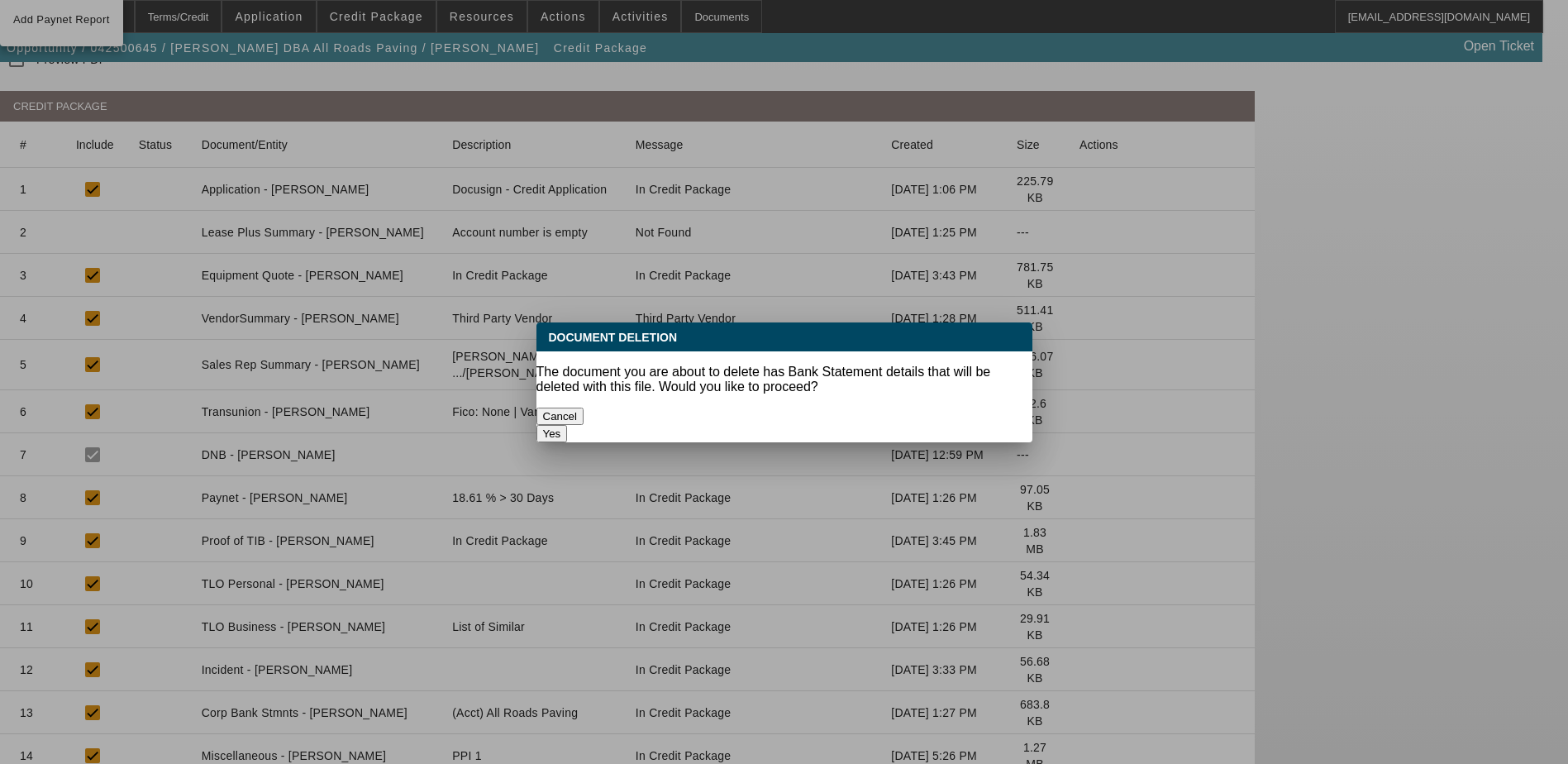
scroll to position [0, 0]
click at [567, 425] on button "Yes" at bounding box center [552, 434] width 32 height 17
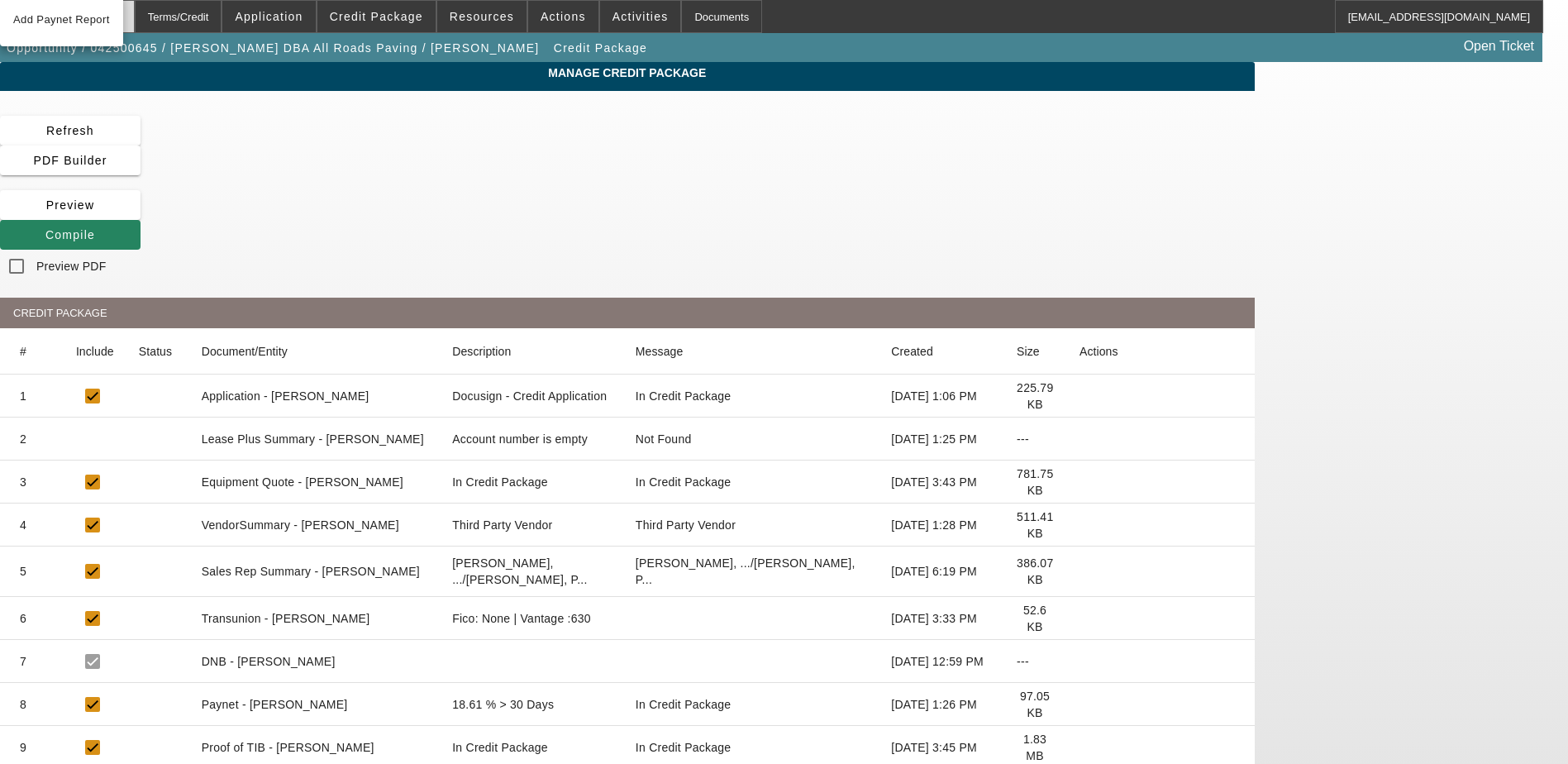
click at [135, 29] on div "Home" at bounding box center [106, 16] width 55 height 33
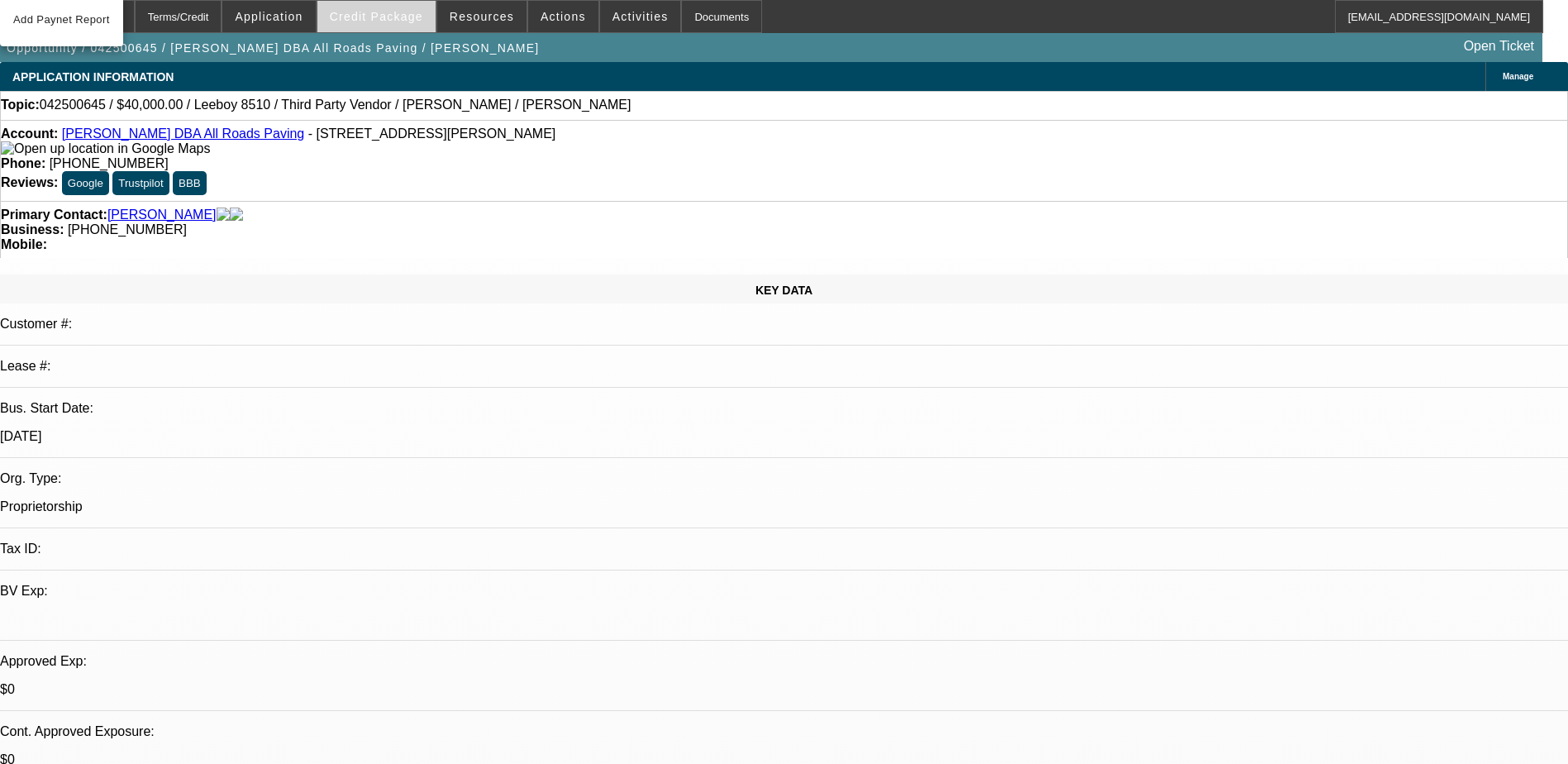
click at [423, 22] on span "Credit Package" at bounding box center [376, 16] width 93 height 13
select select "0"
select select "3"
select select "0.1"
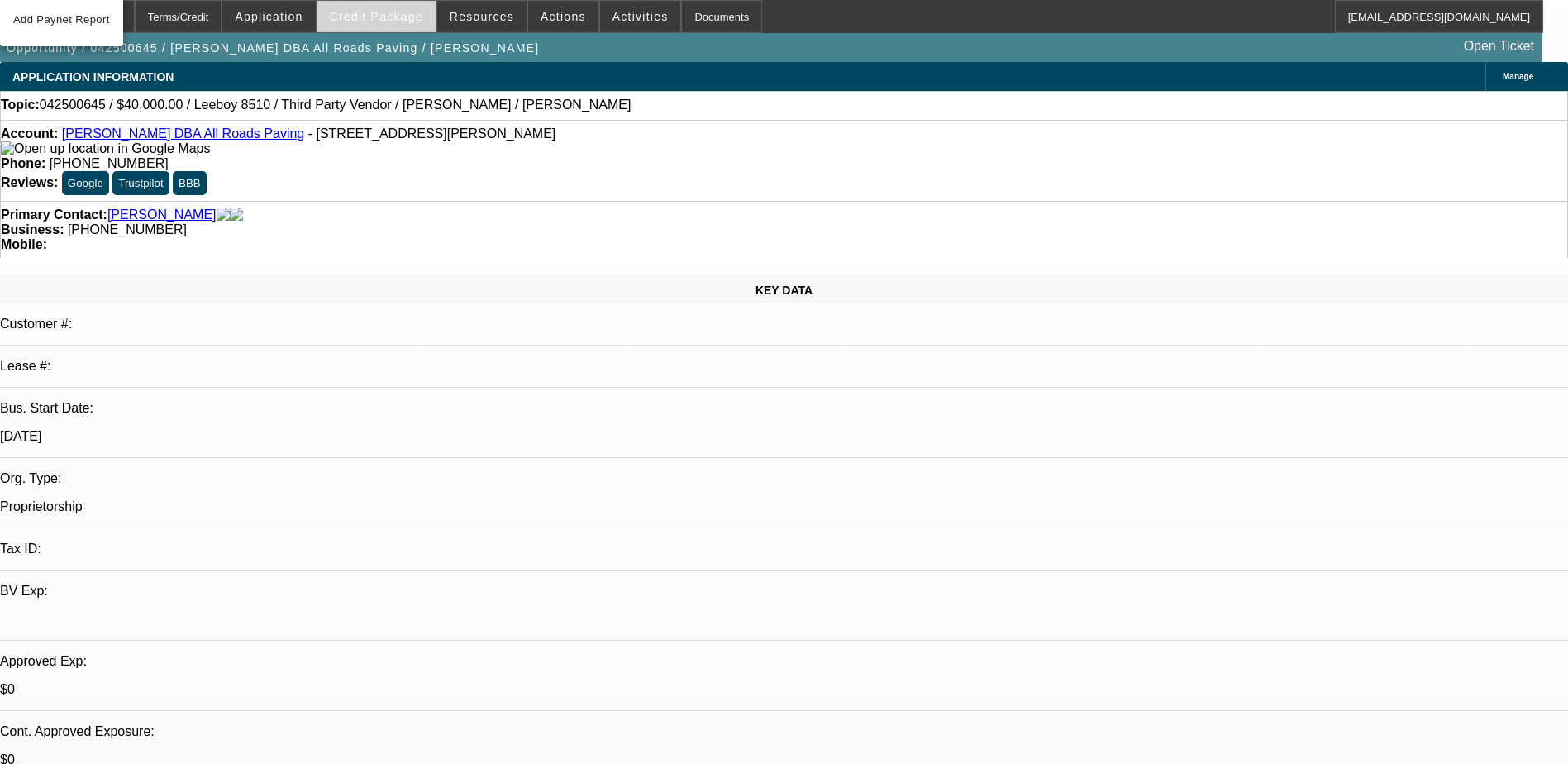
select select "5"
select select "0"
select select "3"
select select "0.1"
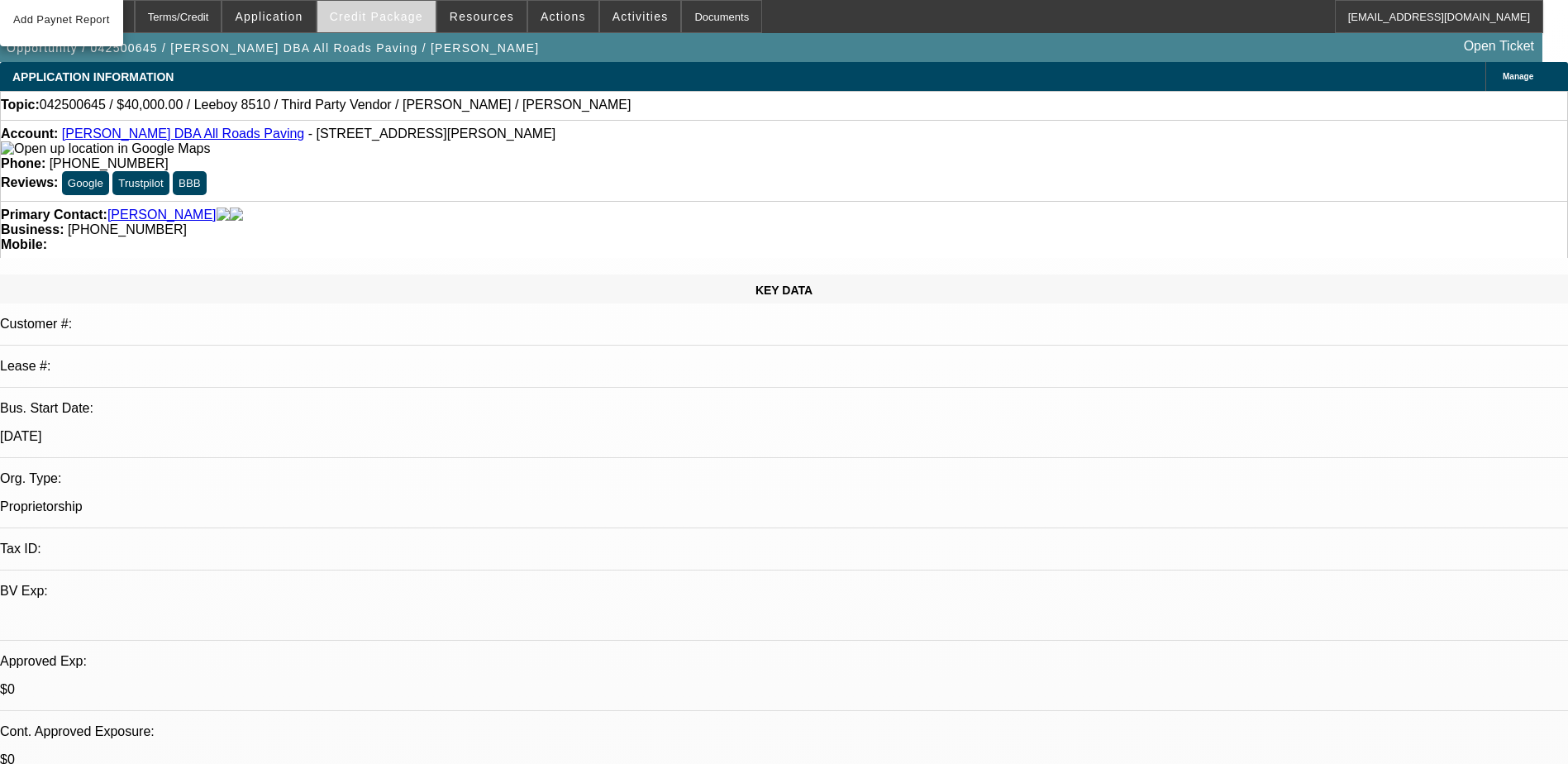
select select "5"
select select "0"
select select "3"
select select "0.1"
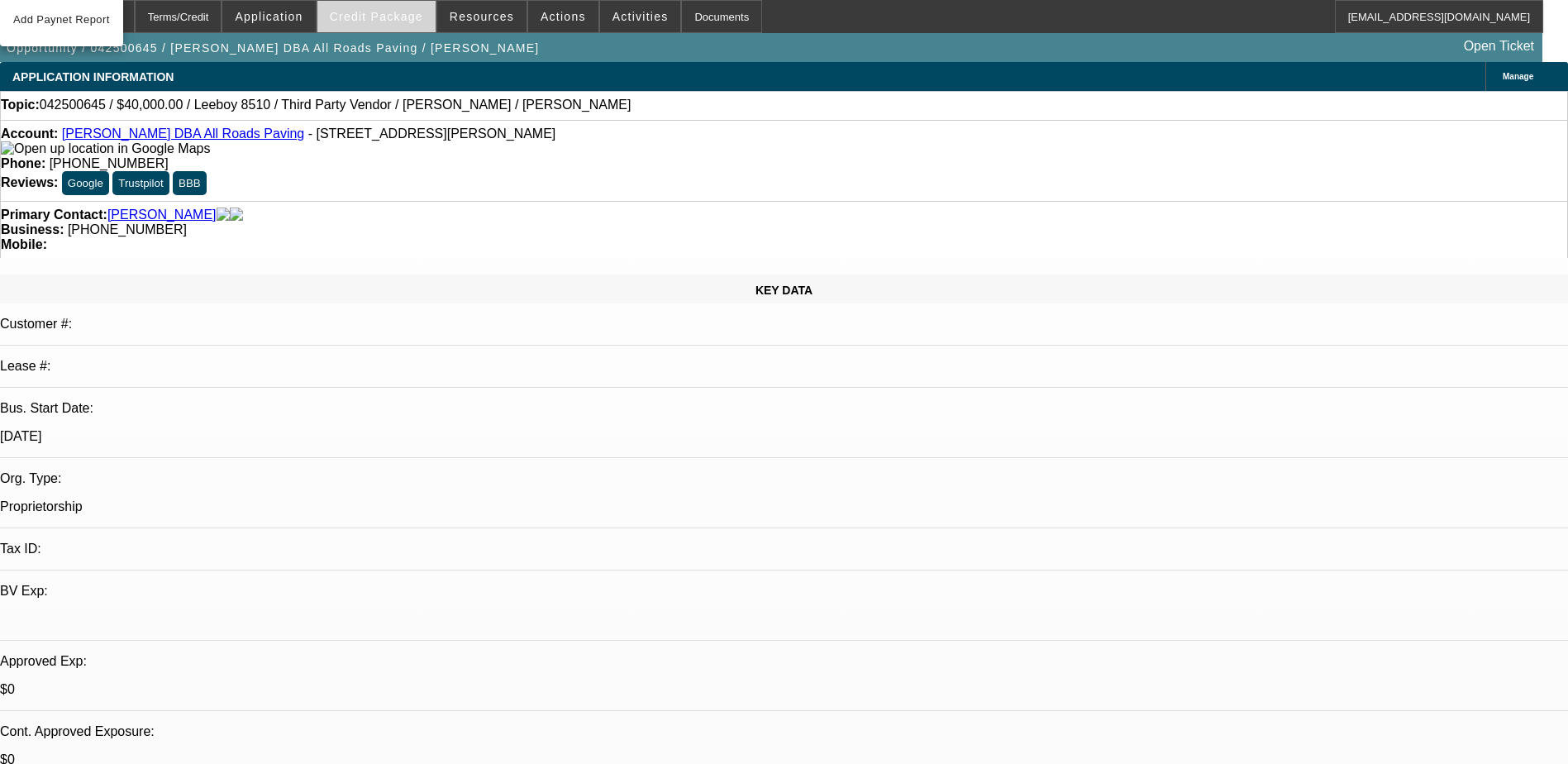
select select "4"
select select "0"
select select "3"
select select "0.1"
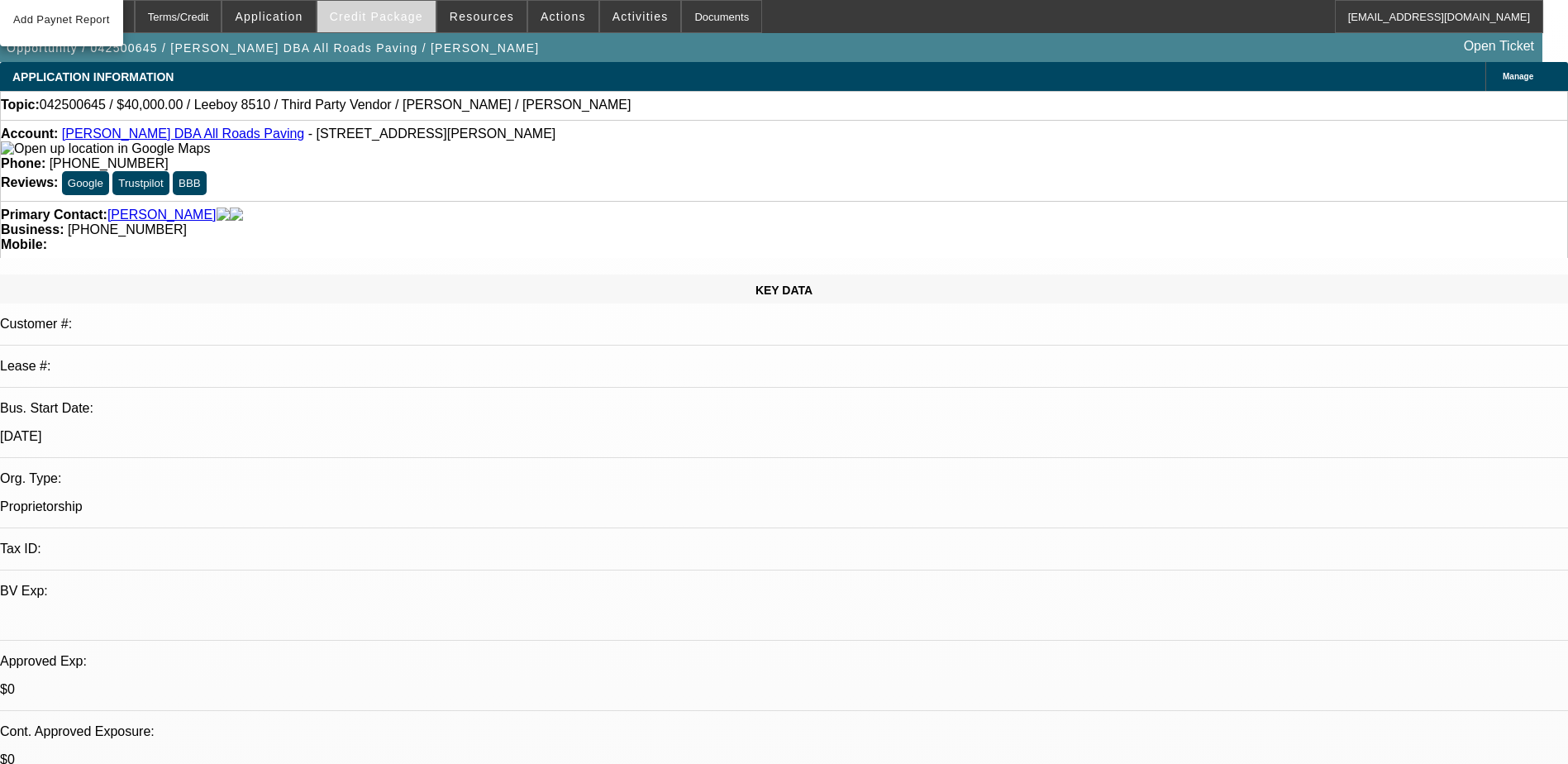
select select "4"
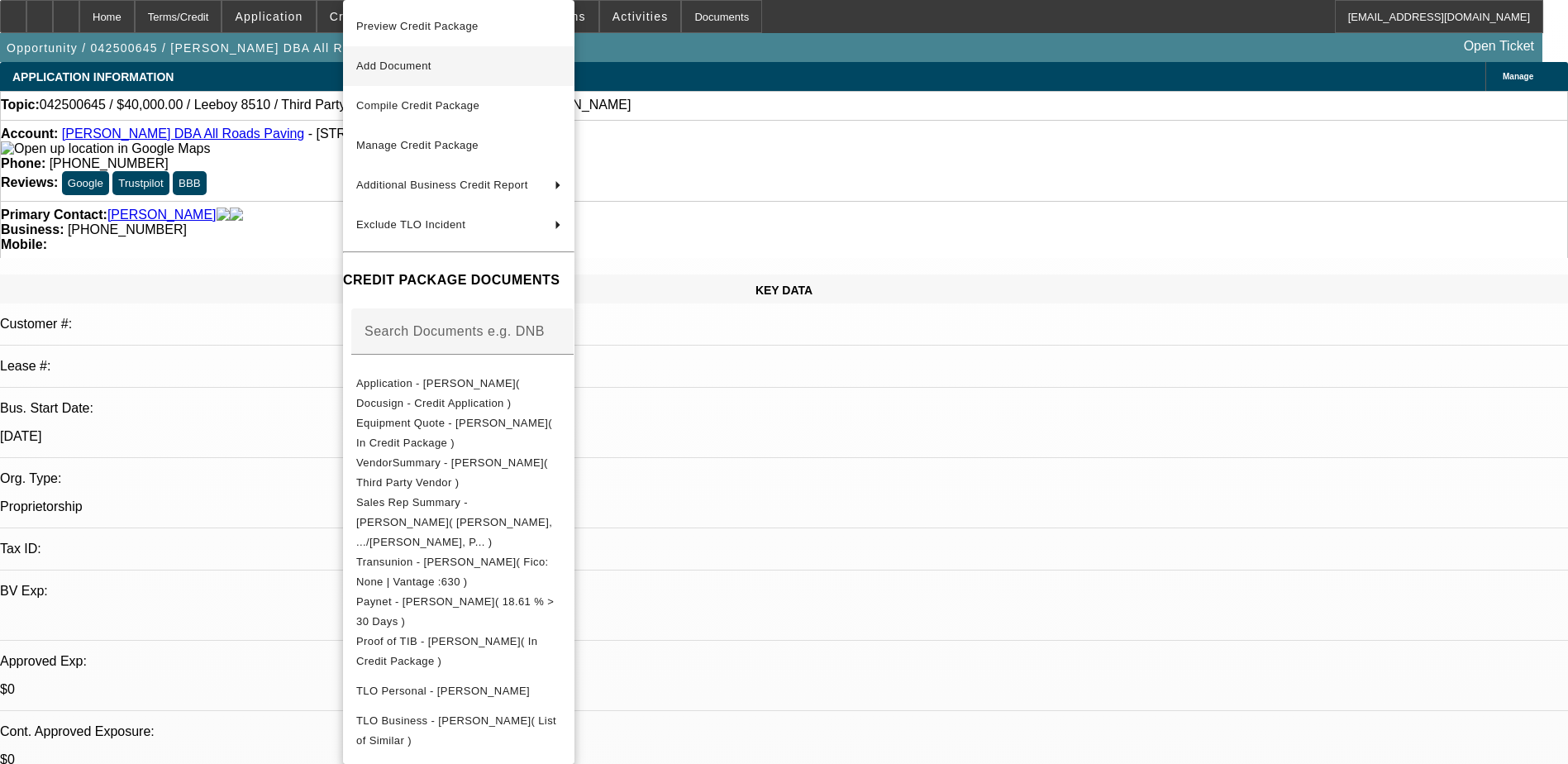
click at [543, 71] on span "Add Document" at bounding box center [458, 66] width 205 height 20
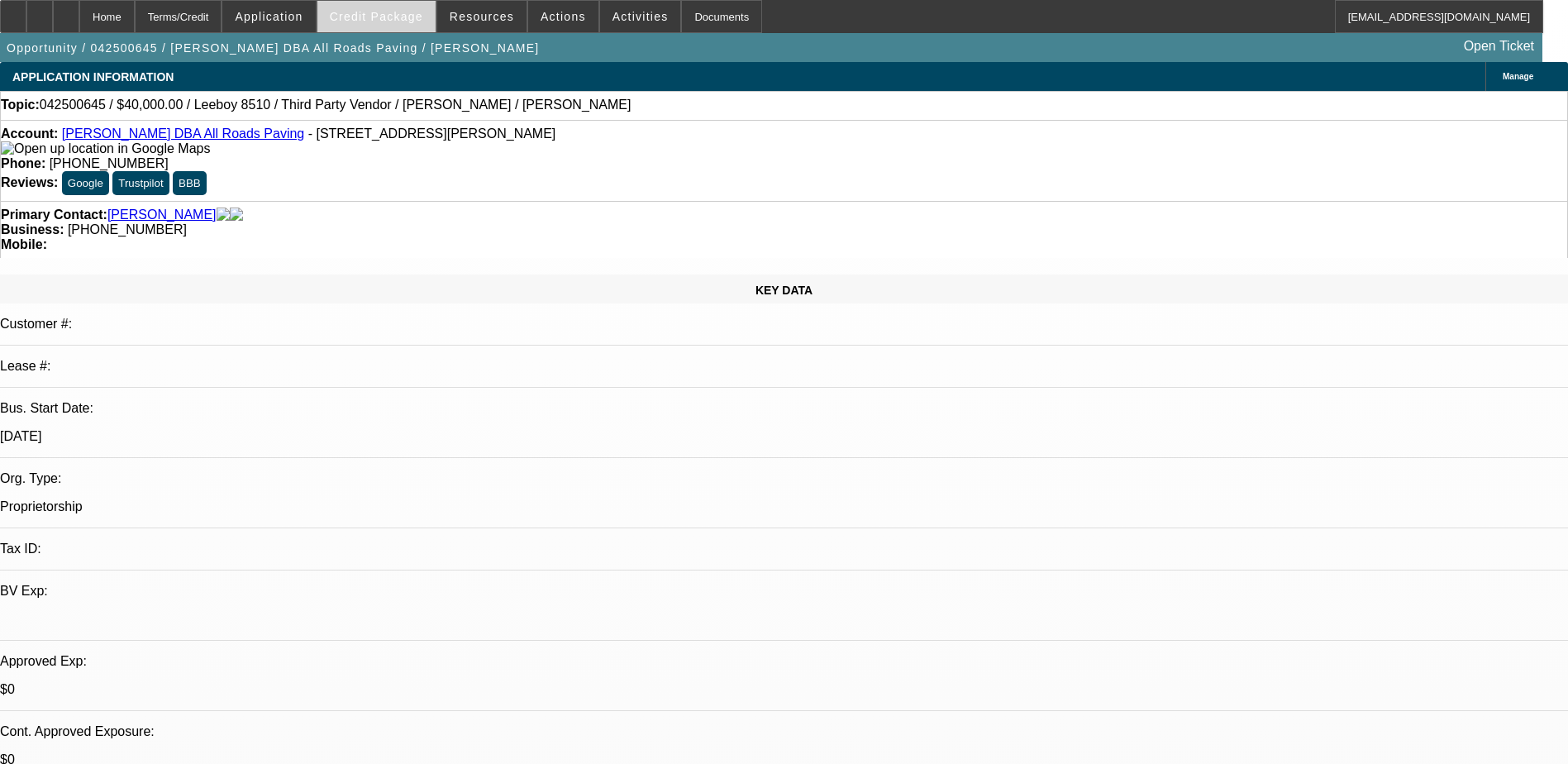
click at [399, 27] on span at bounding box center [376, 16] width 118 height 40
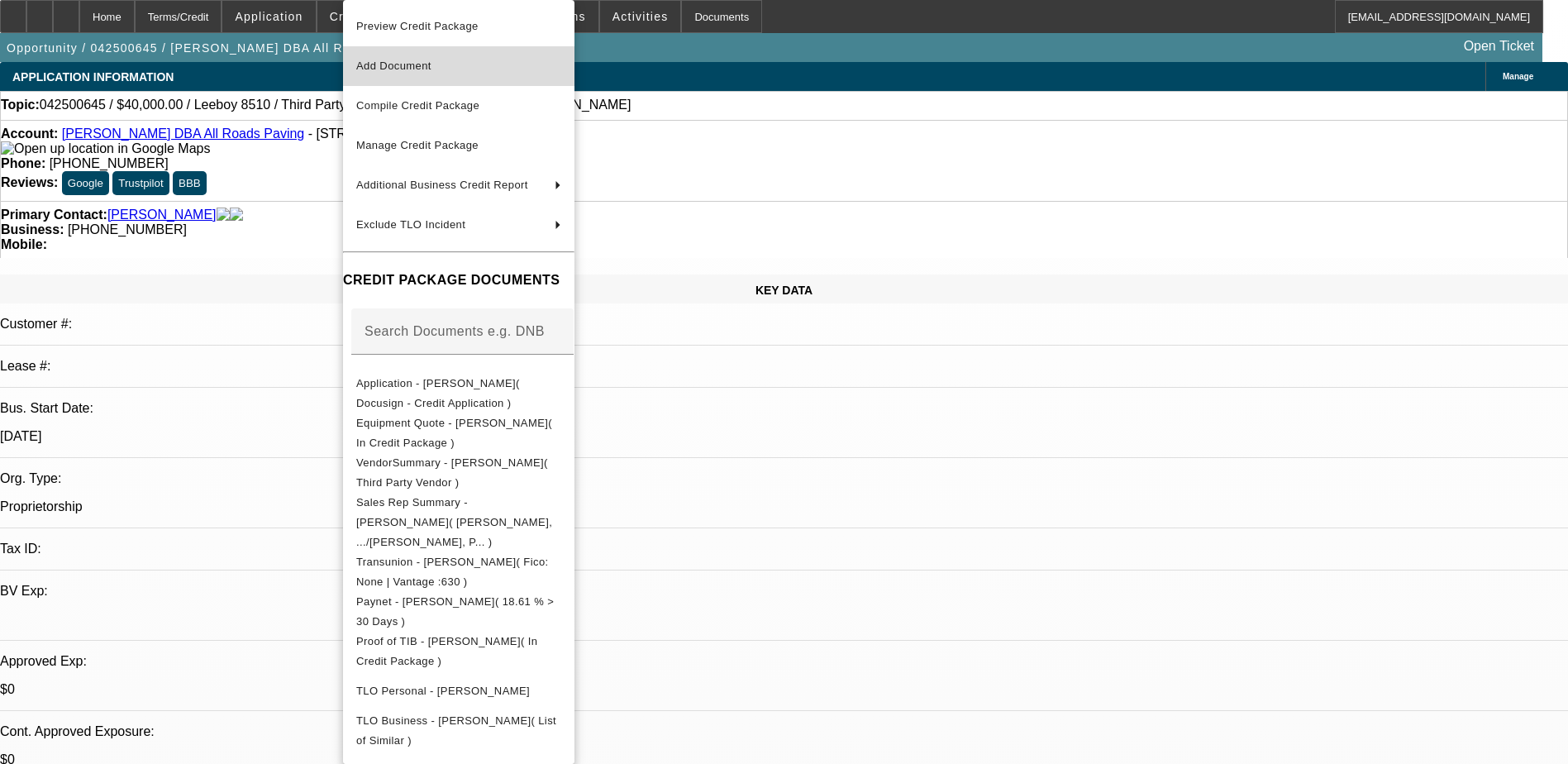
click at [446, 73] on span "Add Document" at bounding box center [458, 66] width 205 height 20
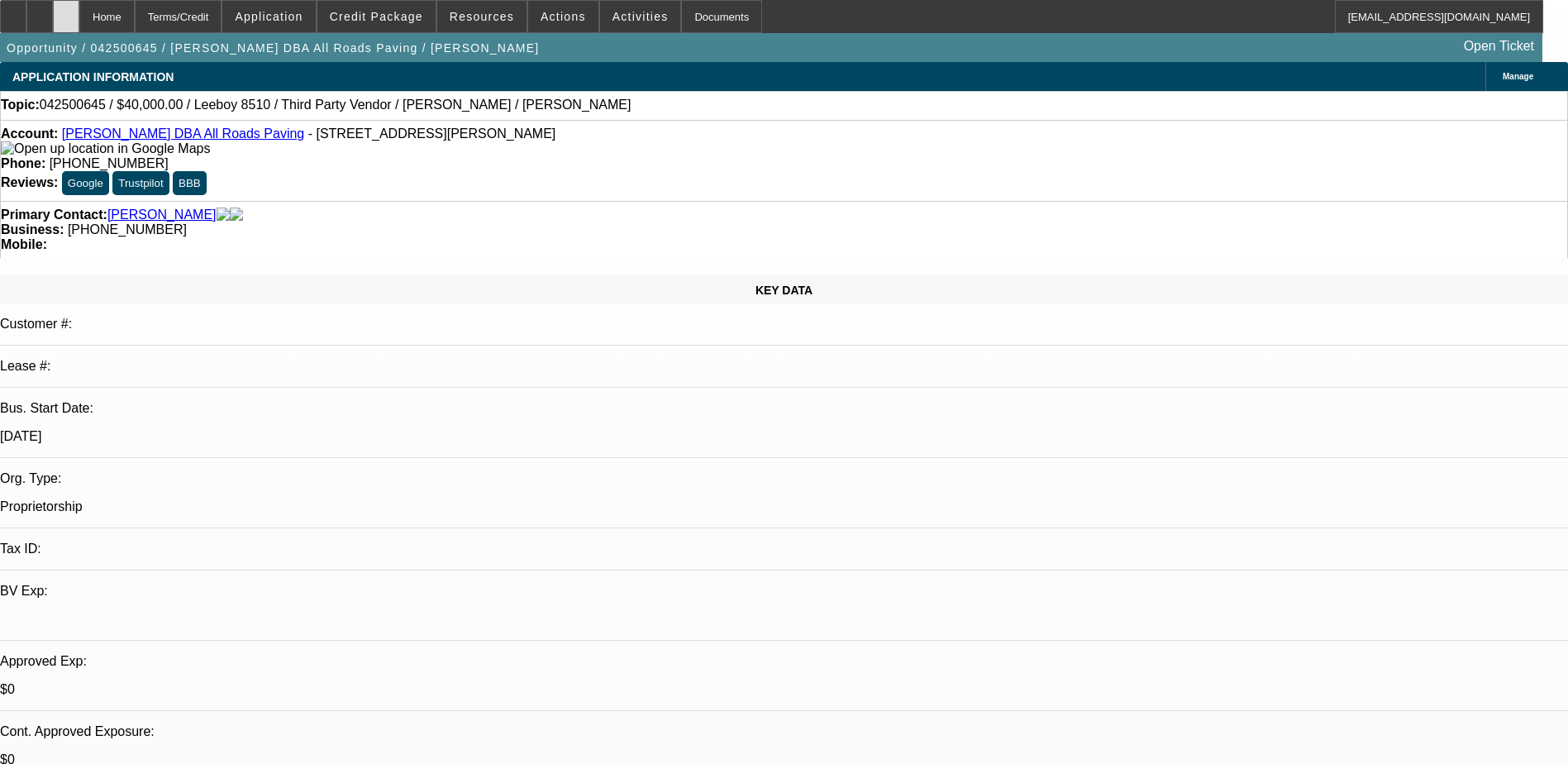
click at [79, 20] on div at bounding box center [65, 16] width 26 height 33
select select "0"
select select "0.1"
select select "0"
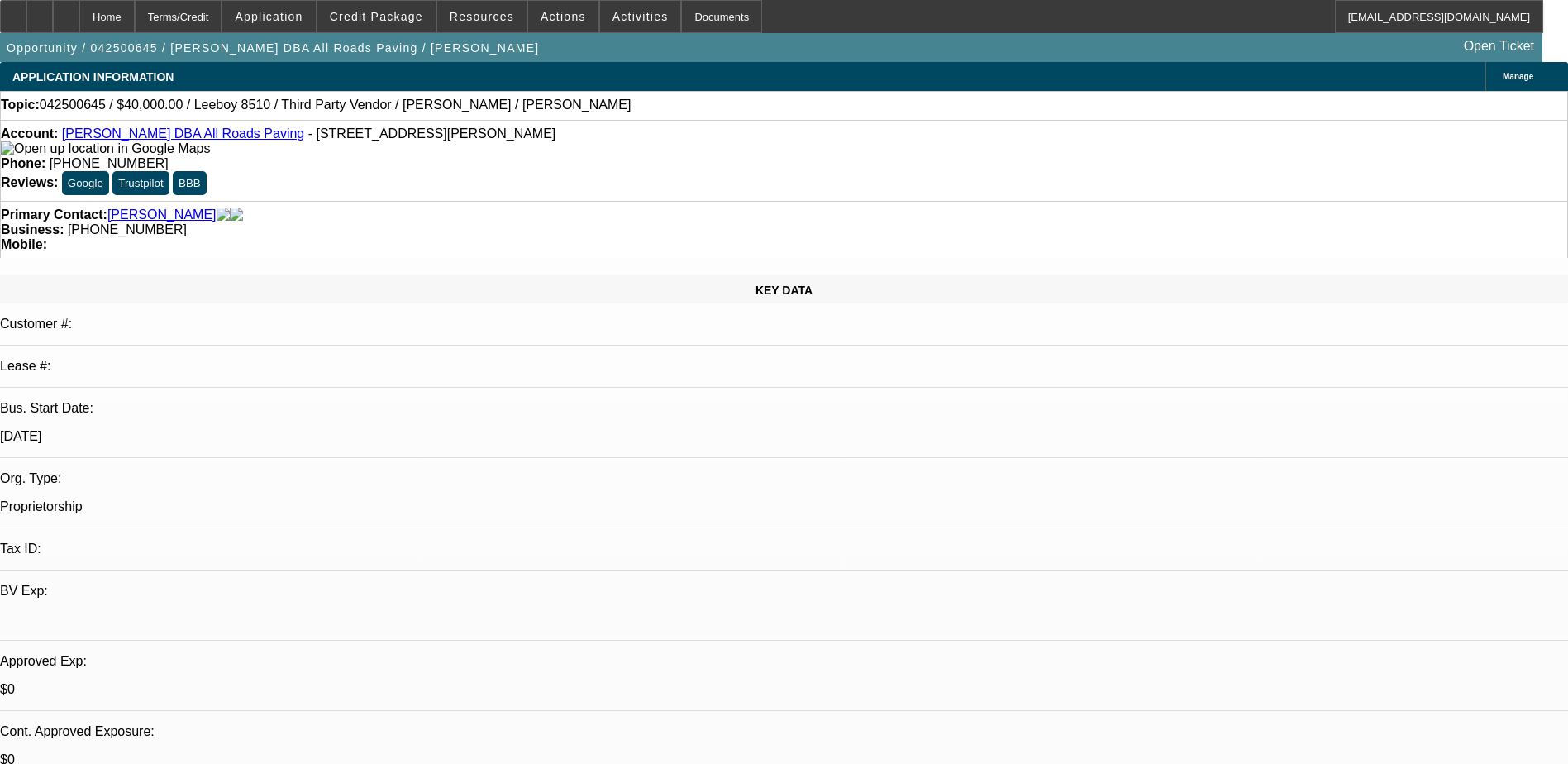
select select "0"
select select "0.1"
select select "0"
select select "0.1"
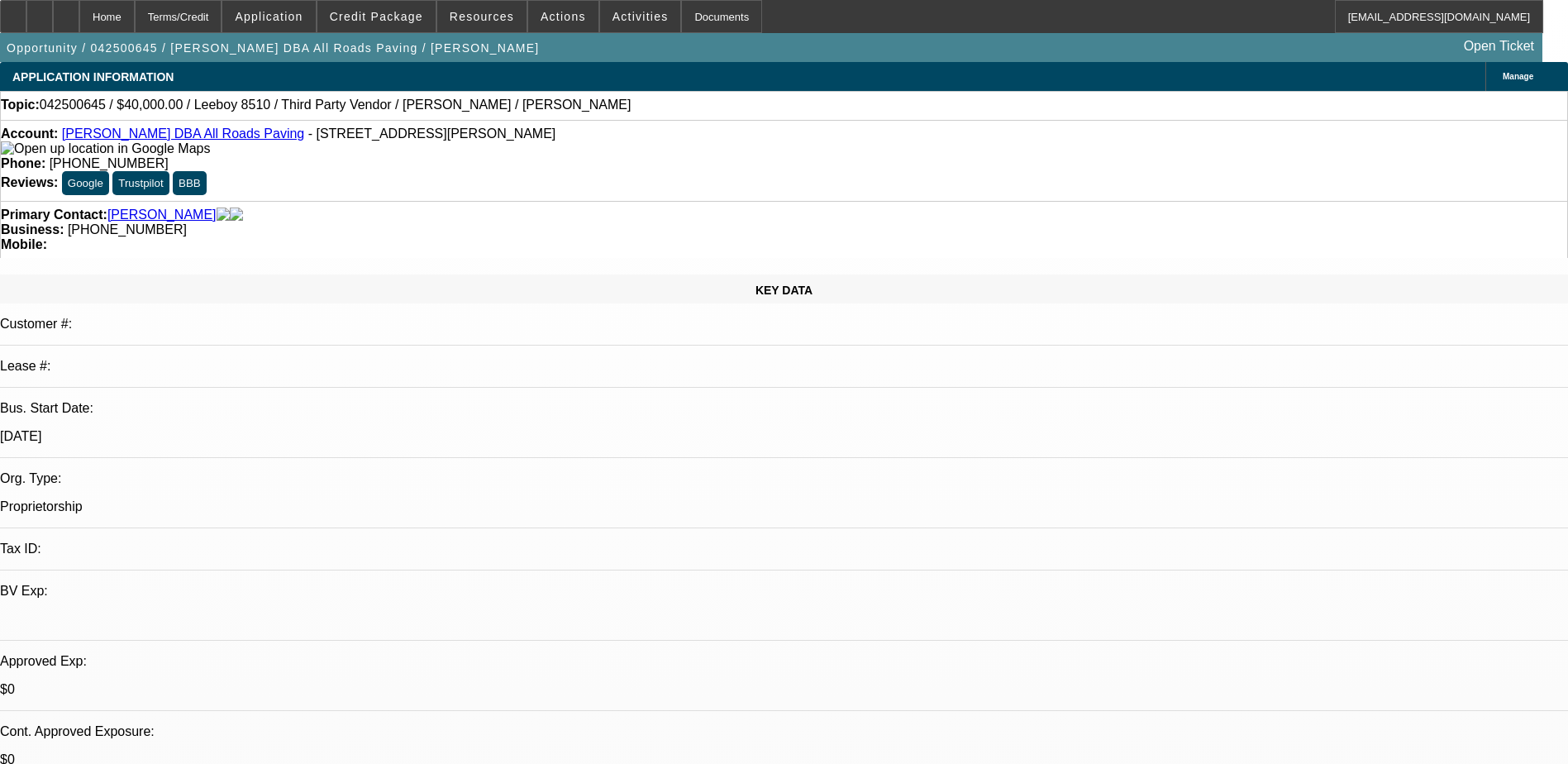
select select "0"
select select "0.1"
select select "1"
select select "3"
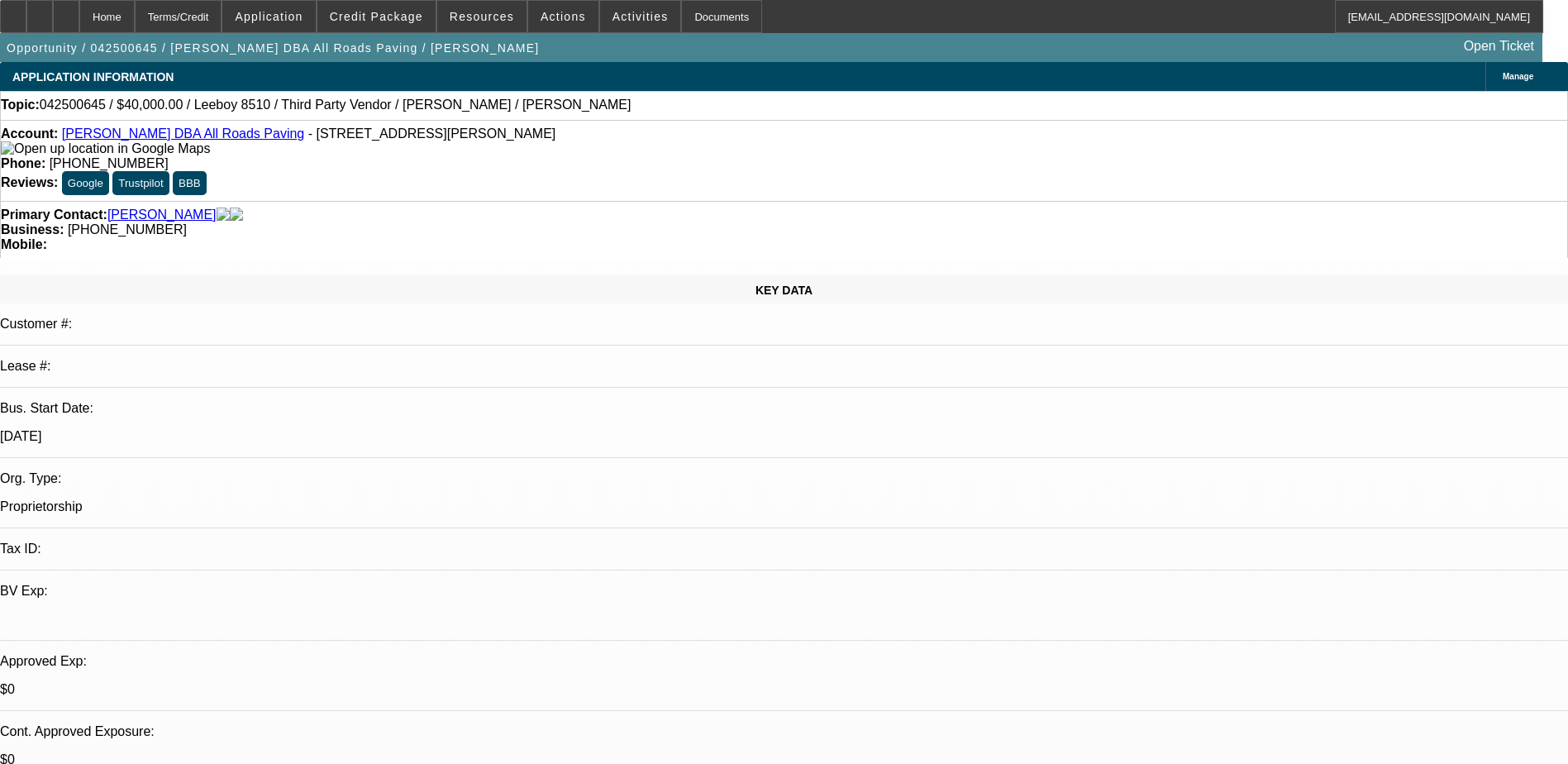
select select "5"
select select "1"
select select "3"
select select "5"
select select "1"
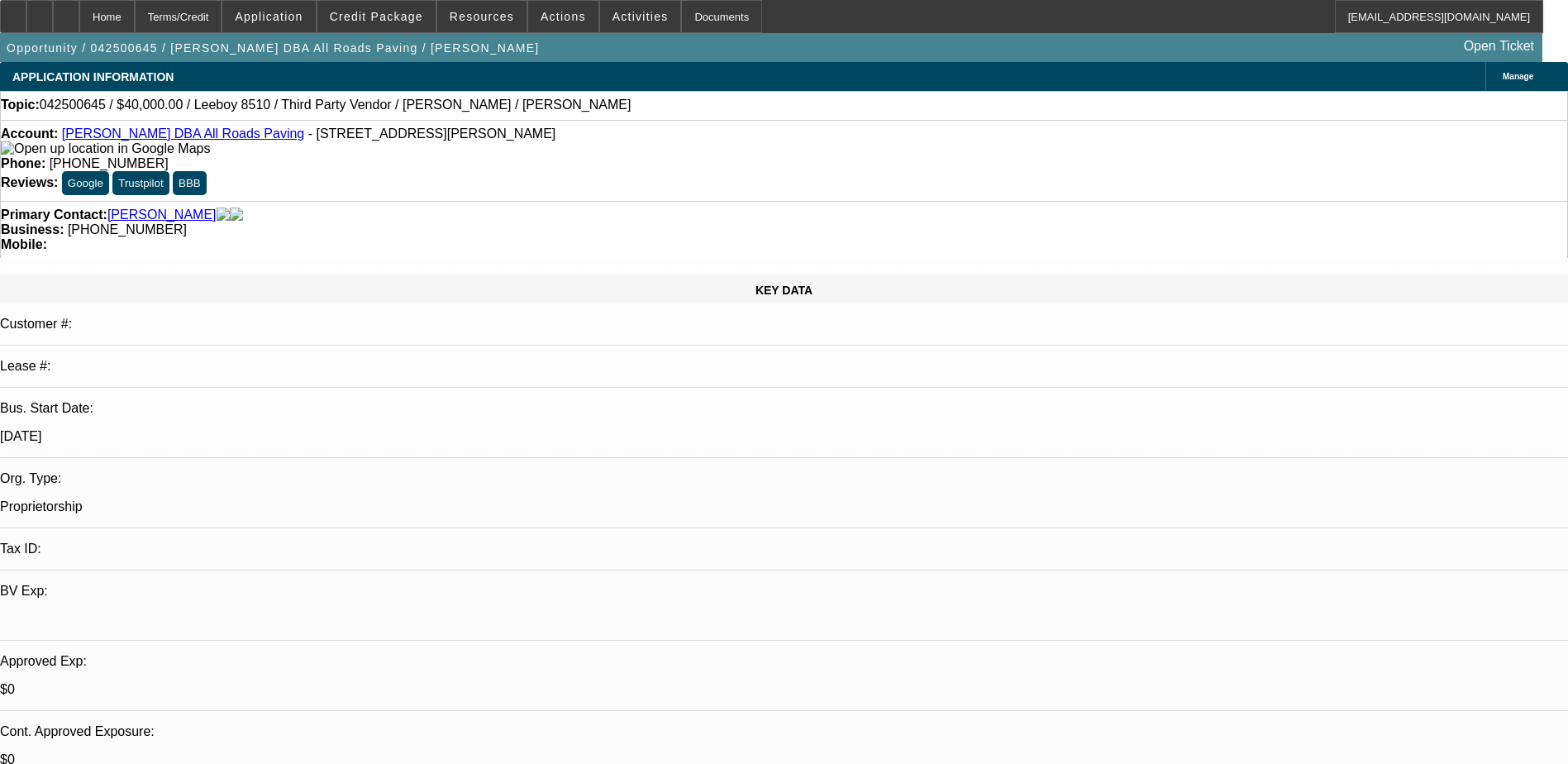
select select "3"
select select "4"
select select "1"
select select "3"
select select "4"
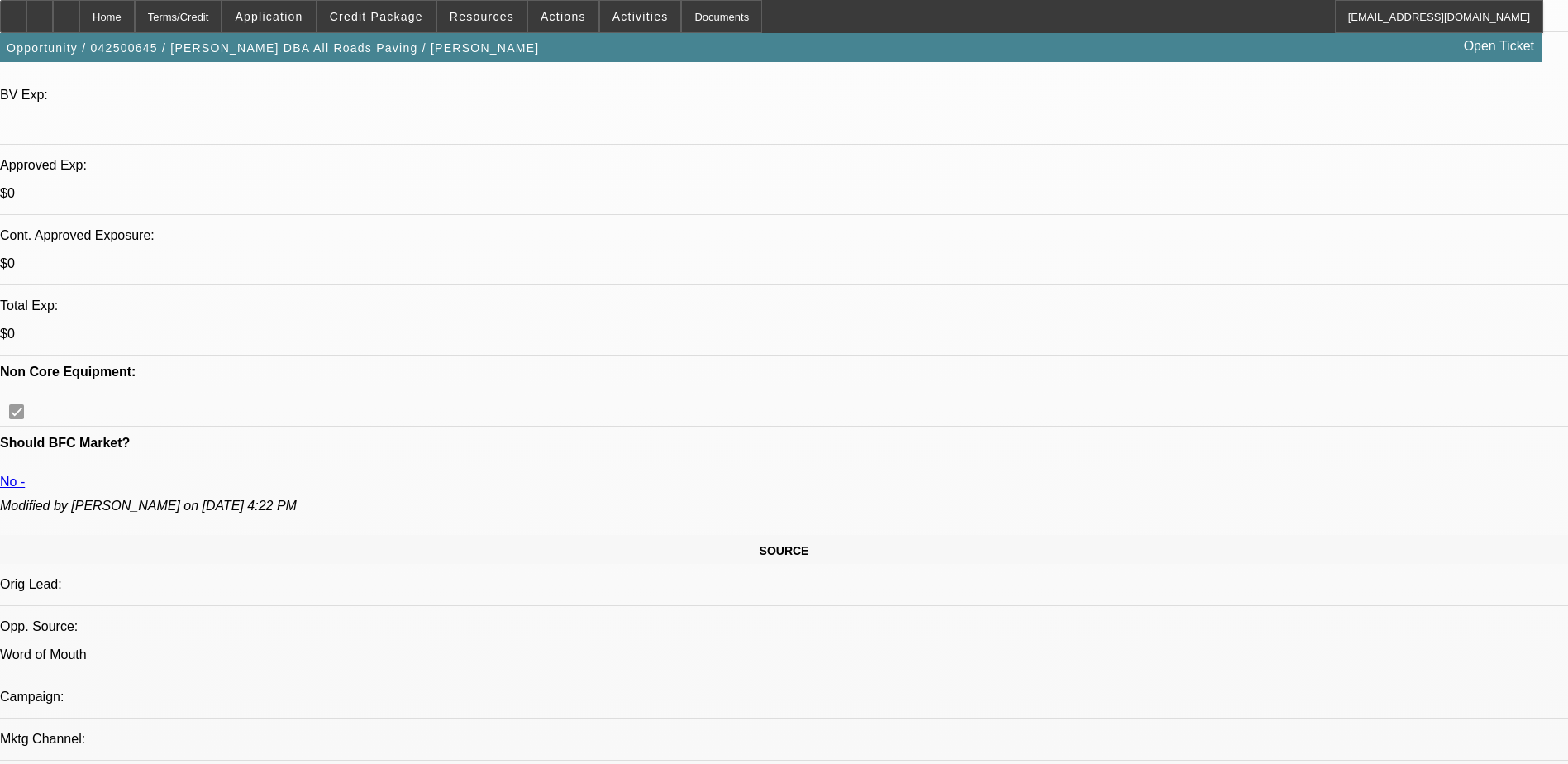
scroll to position [909, 0]
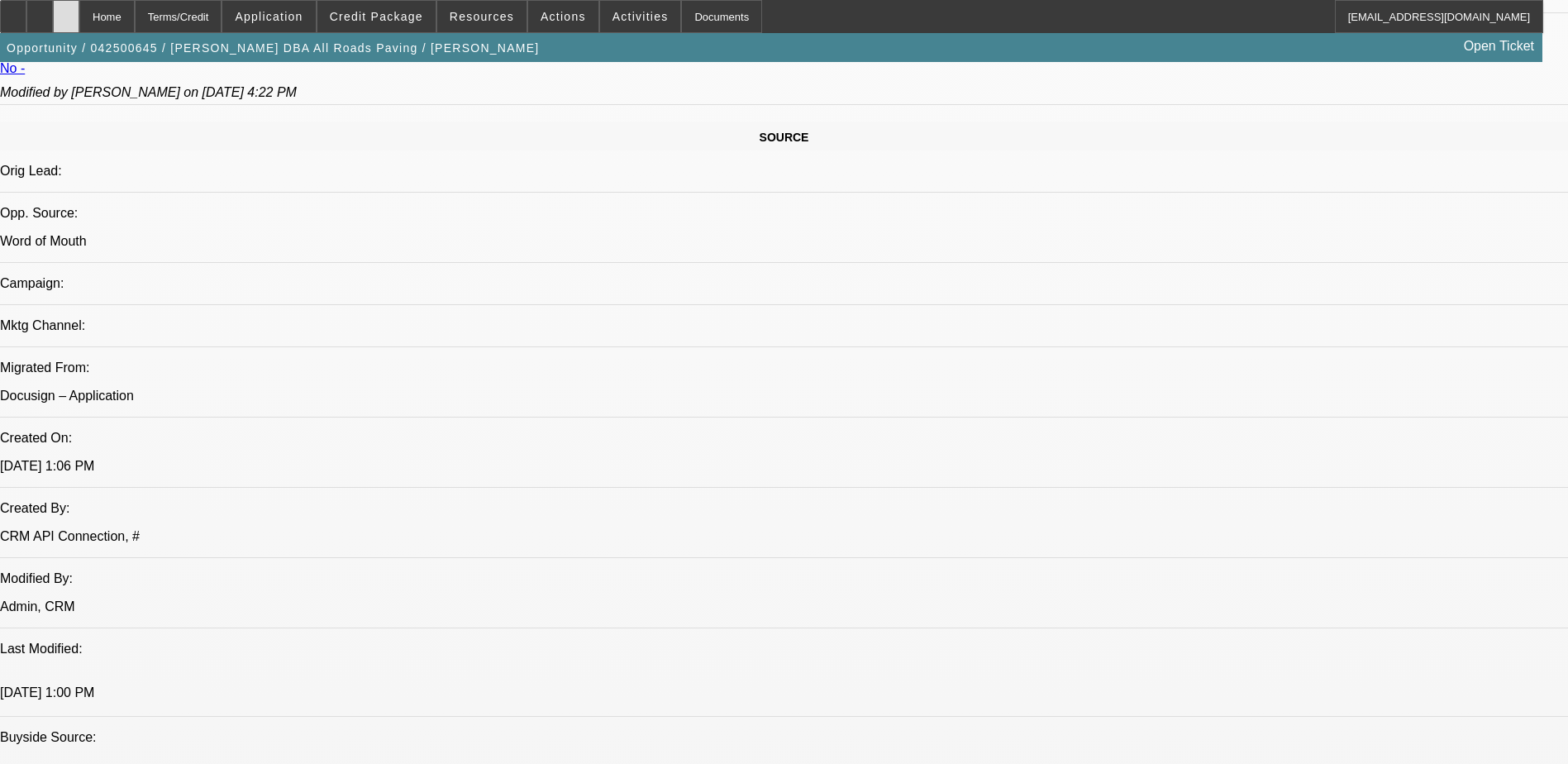
click at [79, 17] on div at bounding box center [65, 16] width 26 height 33
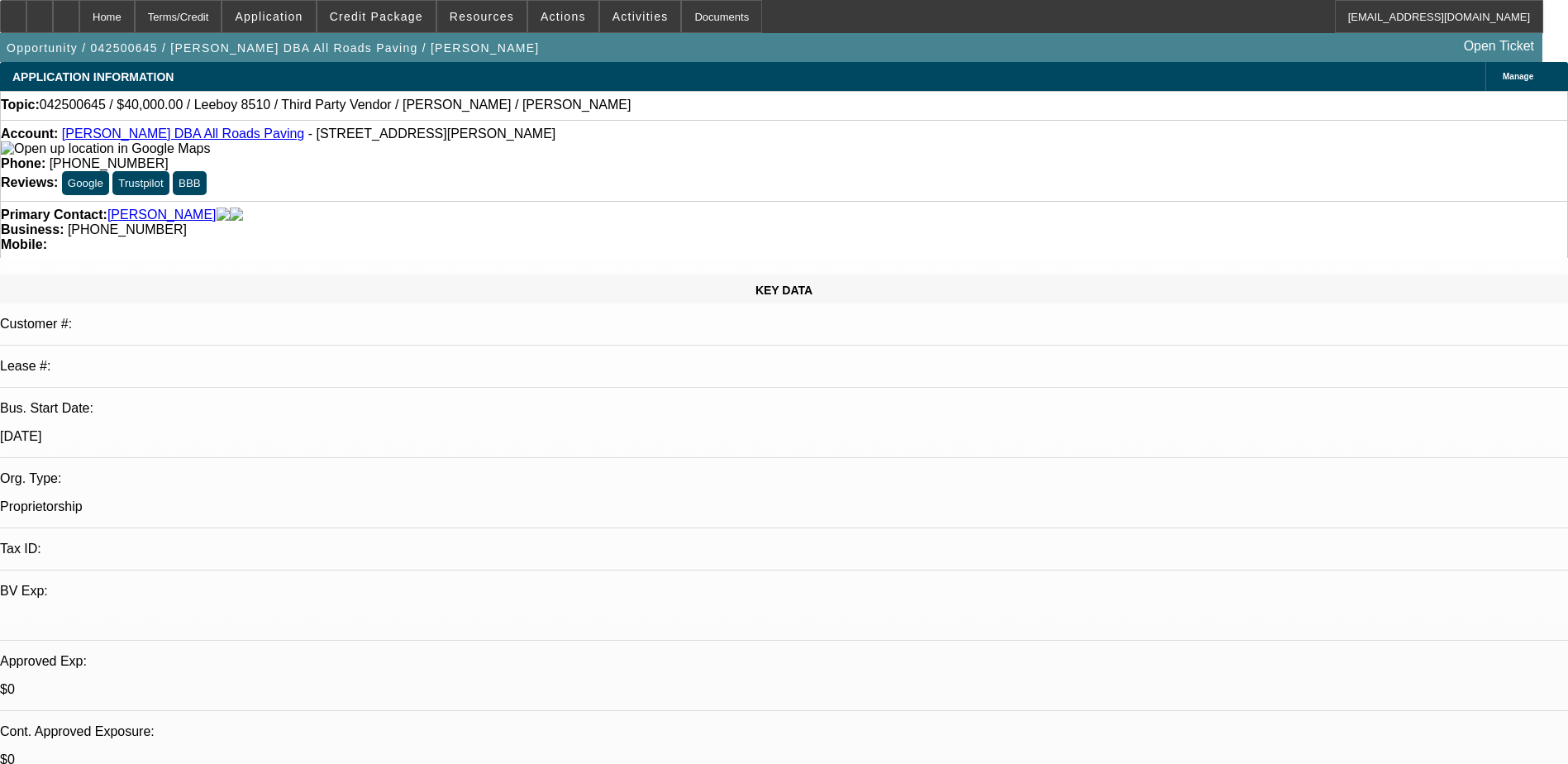
select select "0"
select select "0.1"
select select "0"
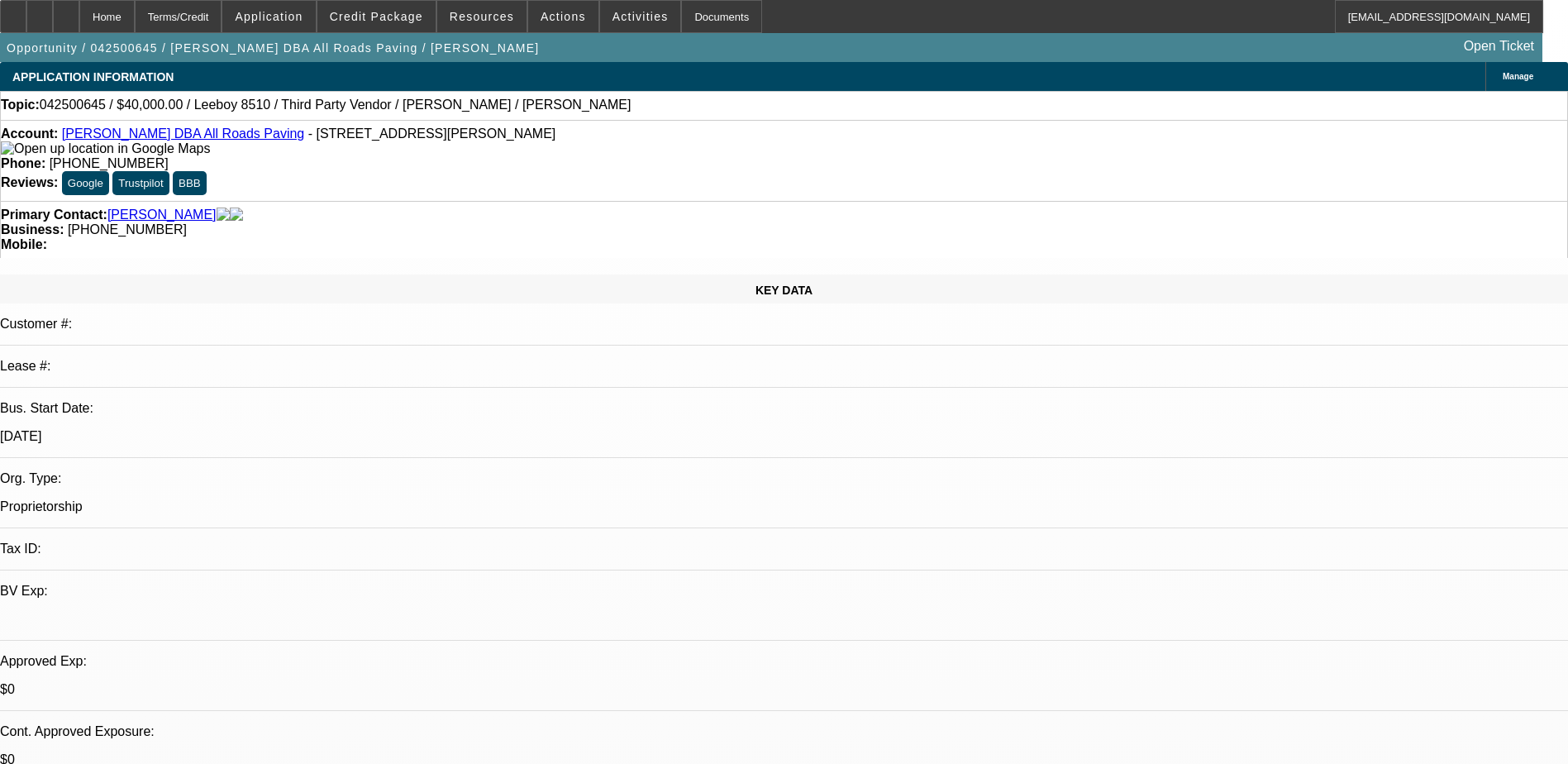
select select "0.1"
select select "0"
select select "0.1"
select select "0"
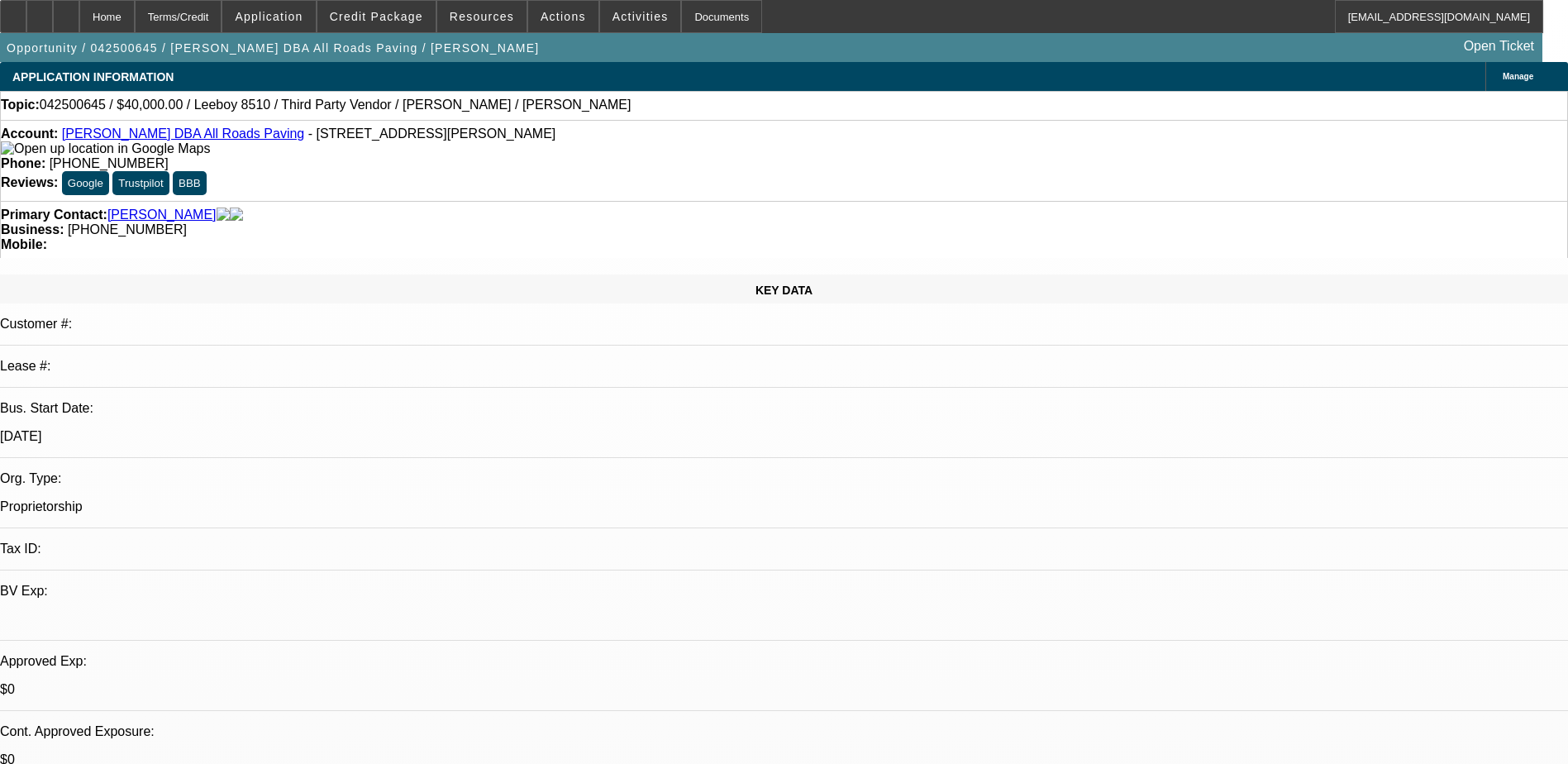
select select "0"
select select "0.1"
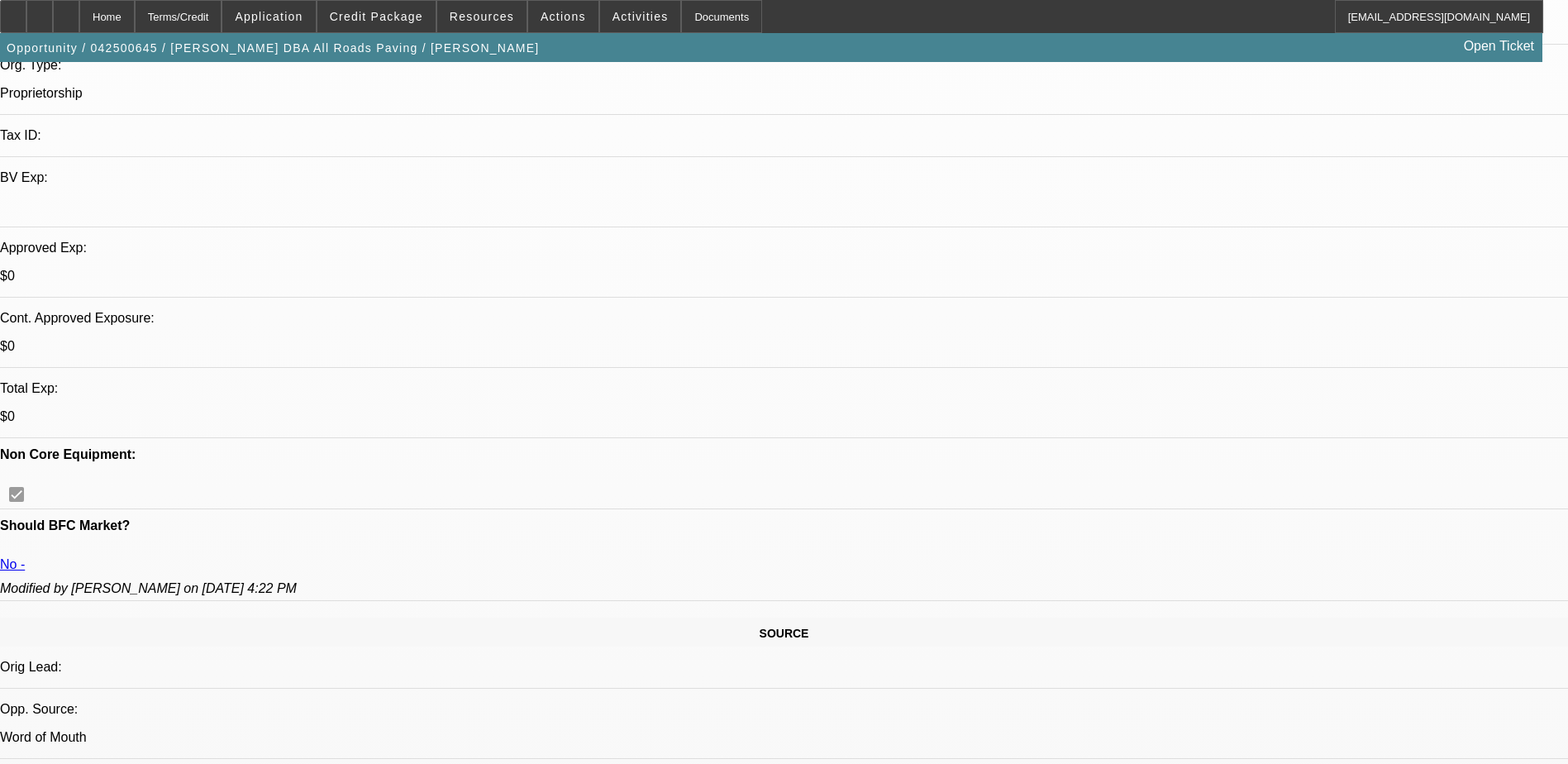
select select "1"
select select "3"
select select "5"
select select "1"
select select "3"
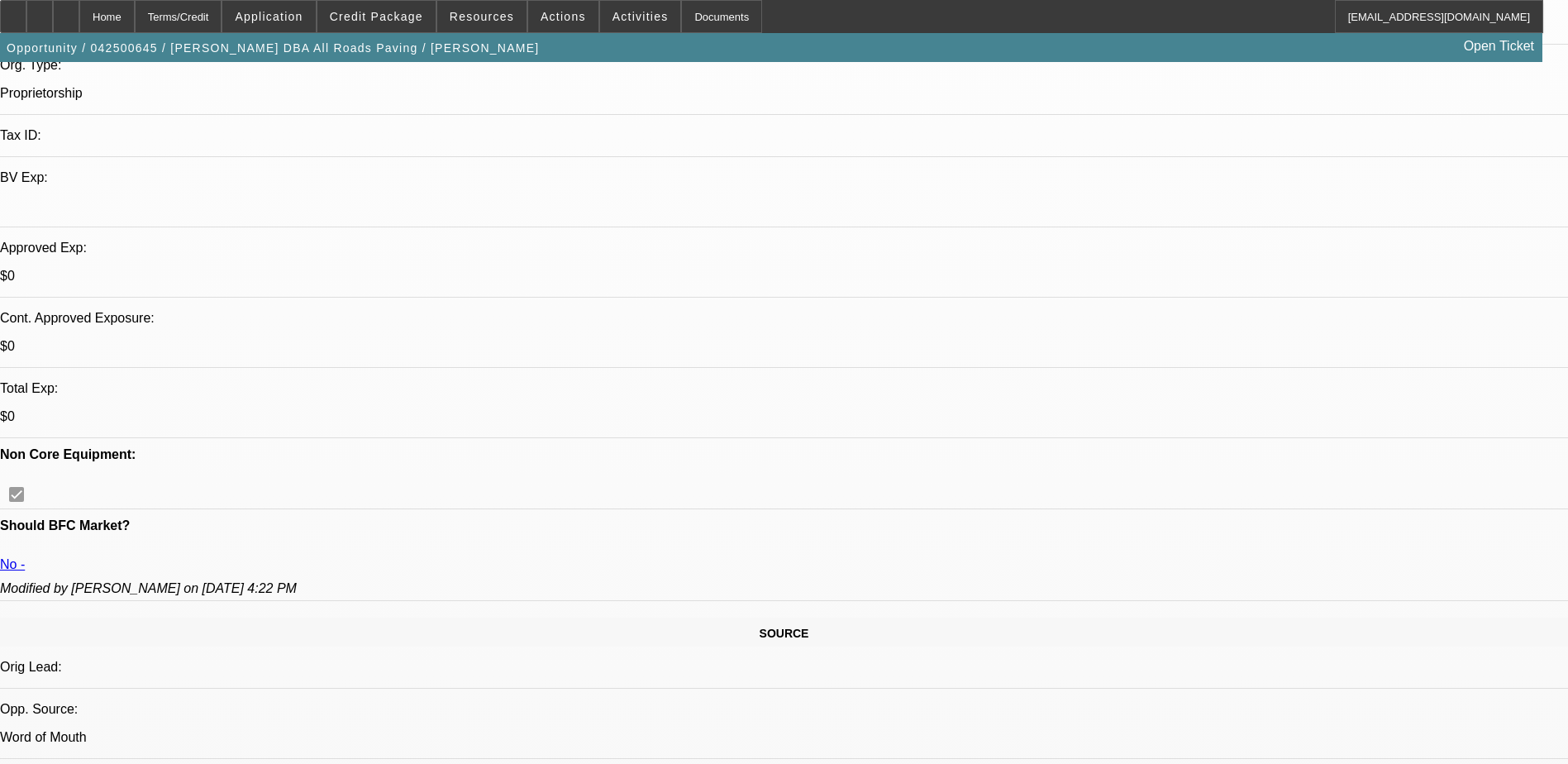
select select "5"
select select "1"
select select "3"
select select "4"
select select "1"
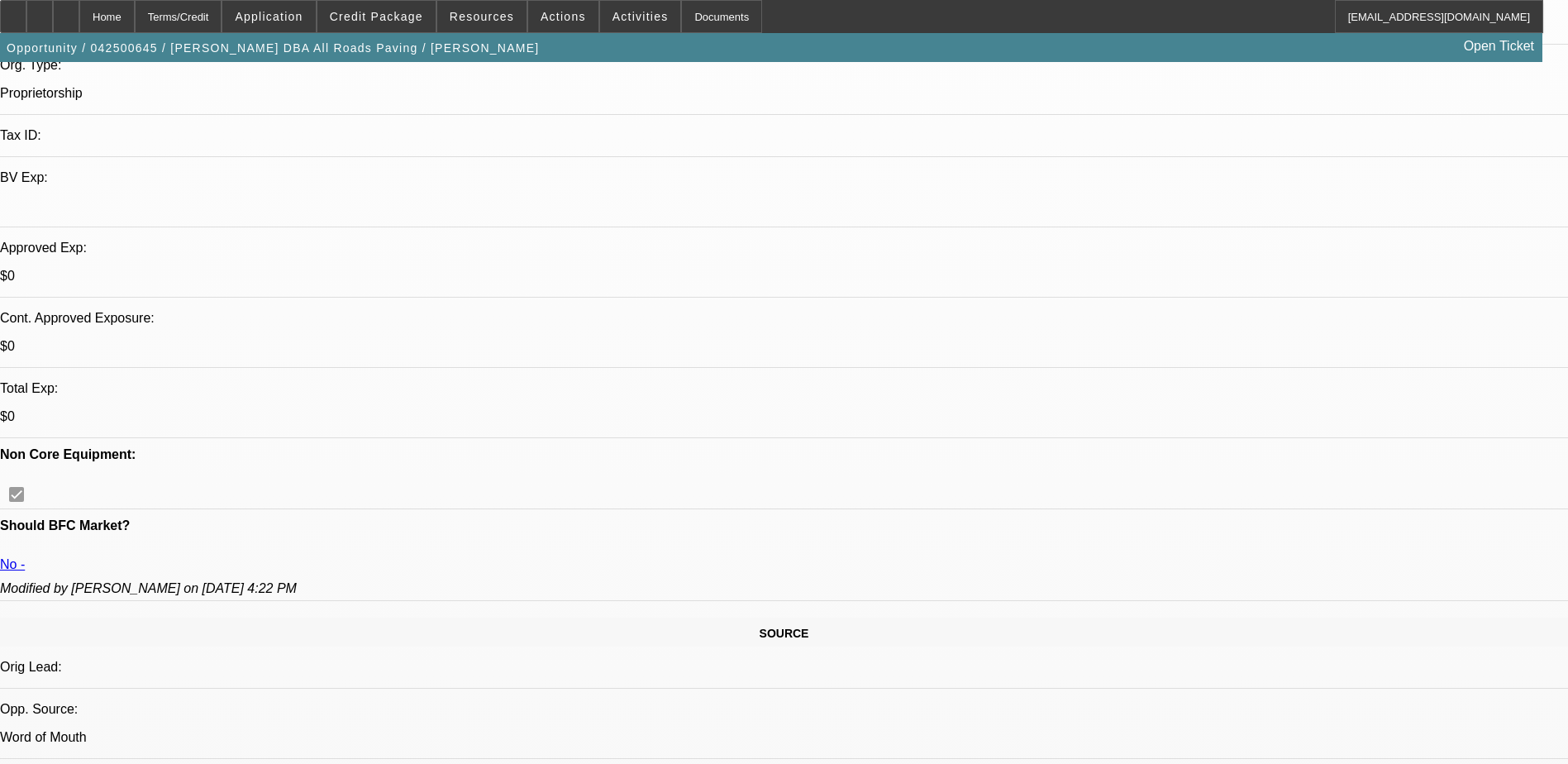
select select "3"
select select "4"
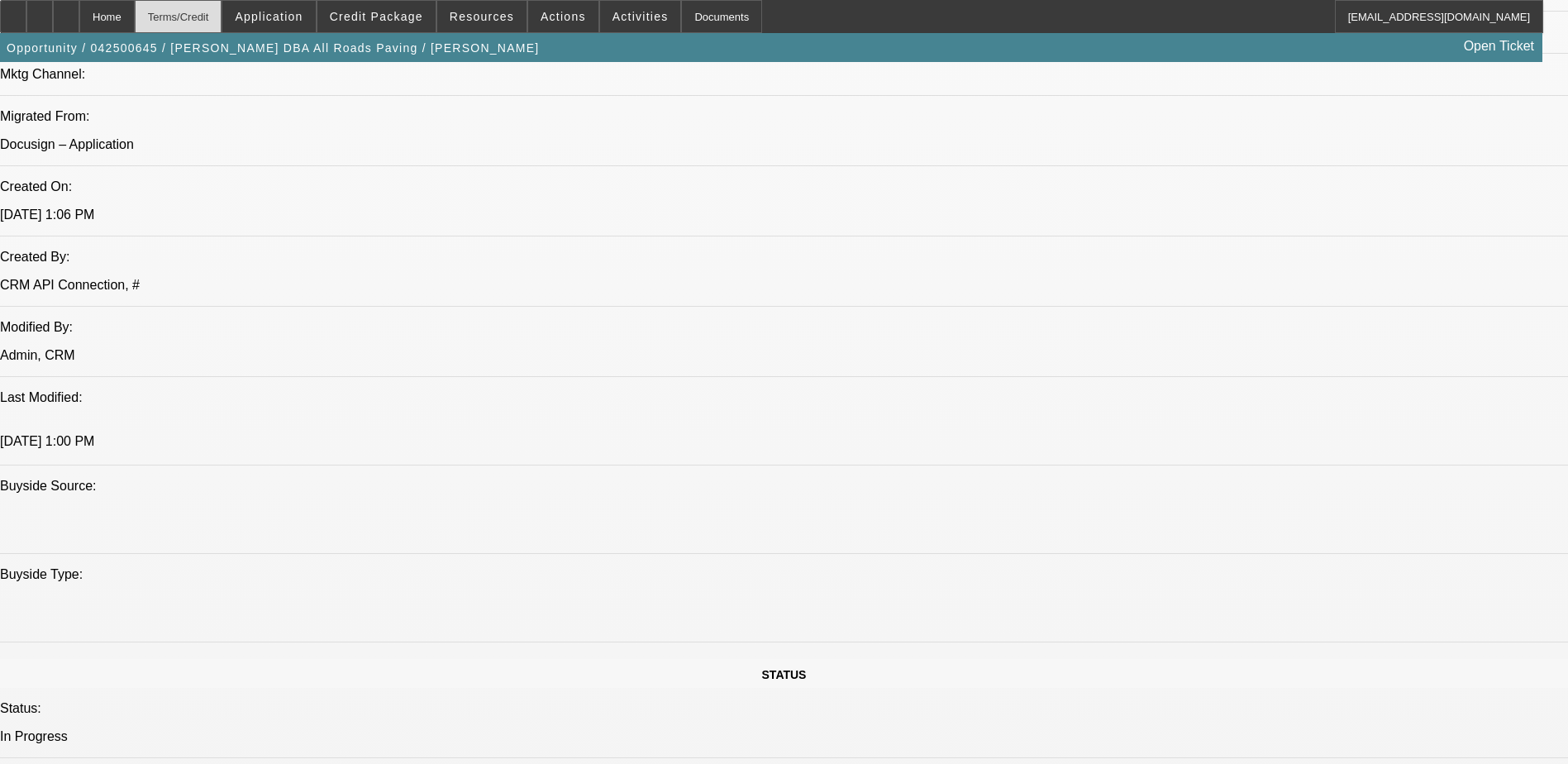
scroll to position [1157, 0]
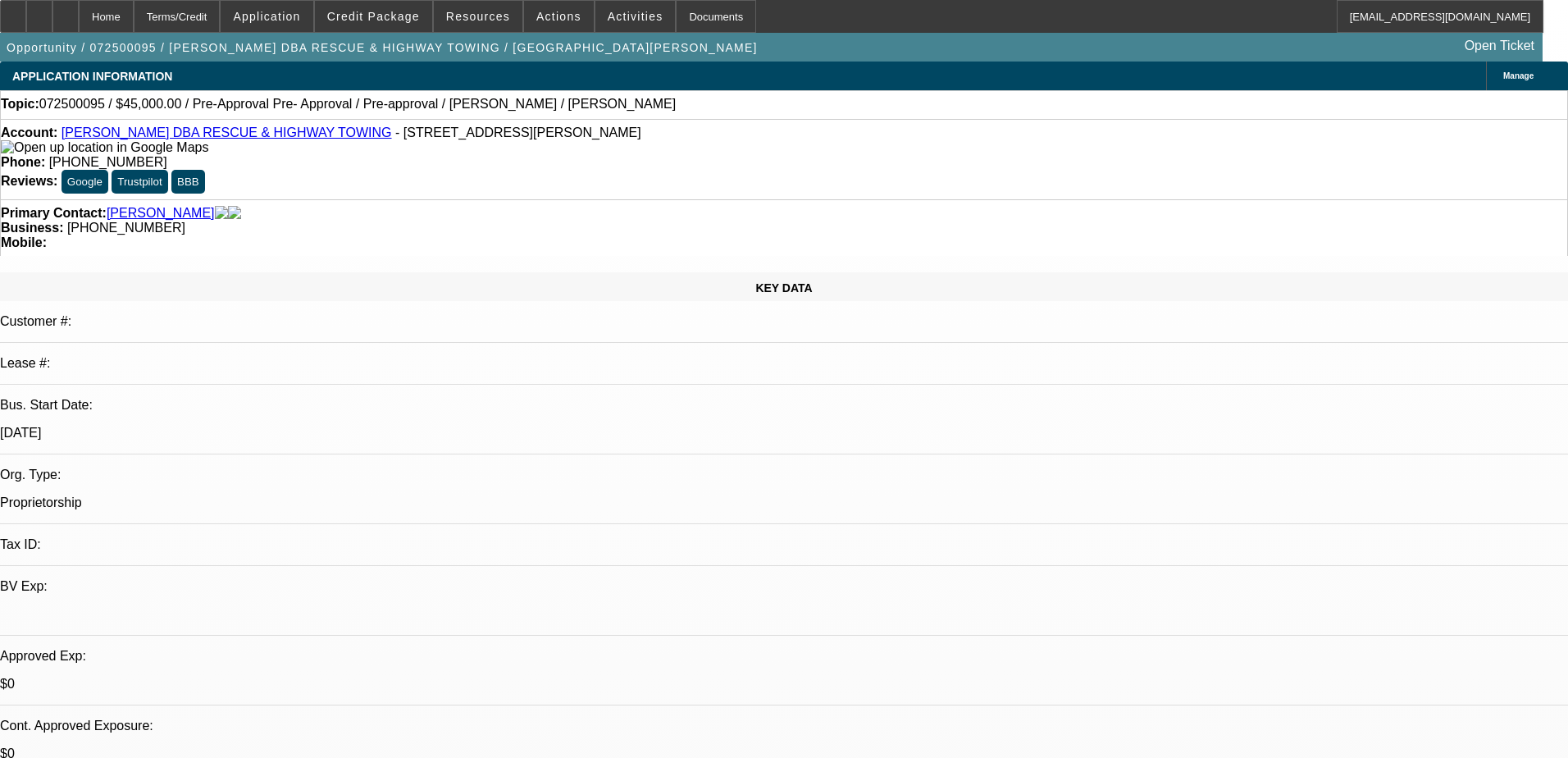
select select "0.1"
select select "2"
select select "0.1"
select select "4"
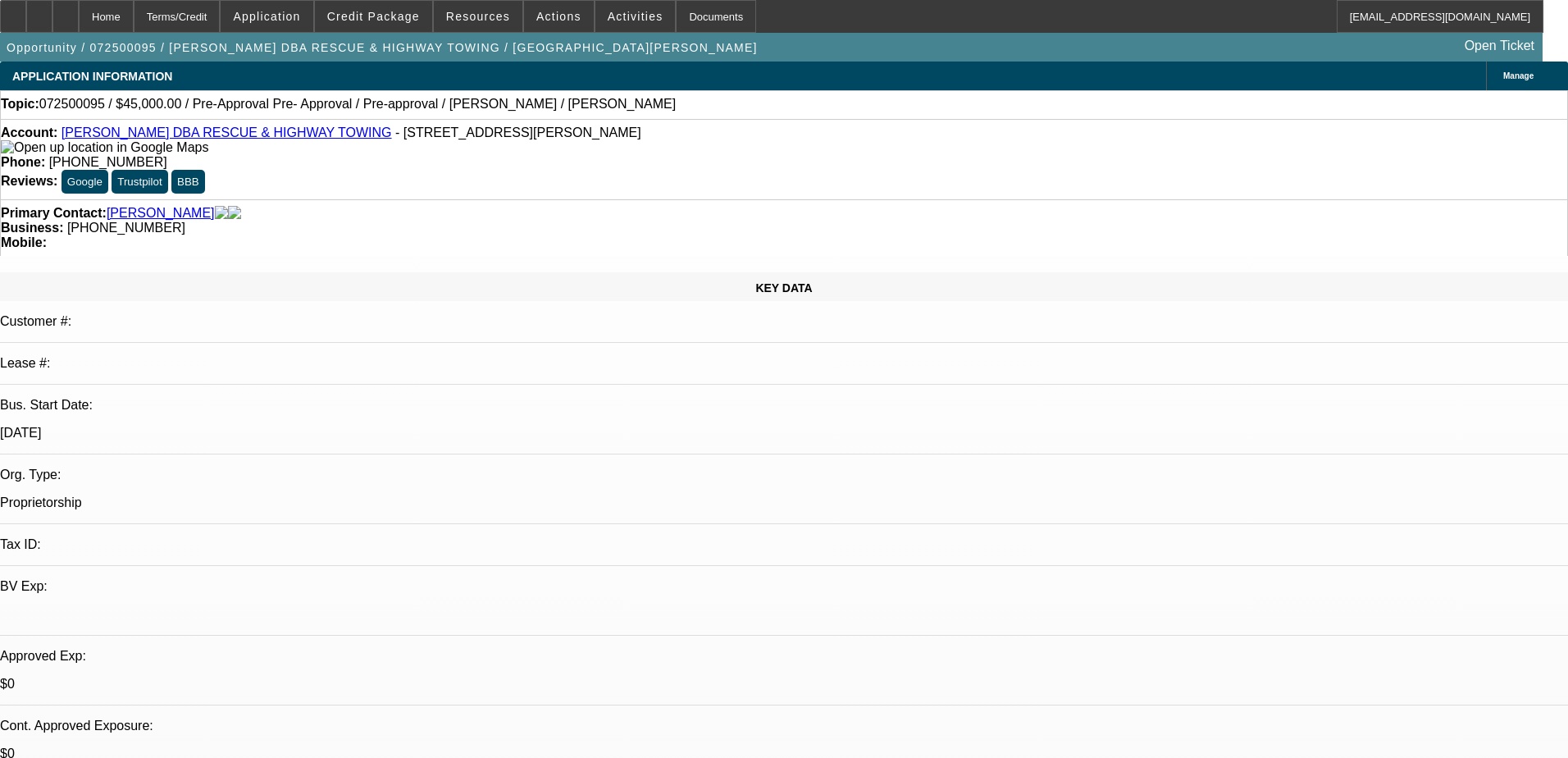
select select "0.1"
select select "2"
select select "0.1"
select select "4"
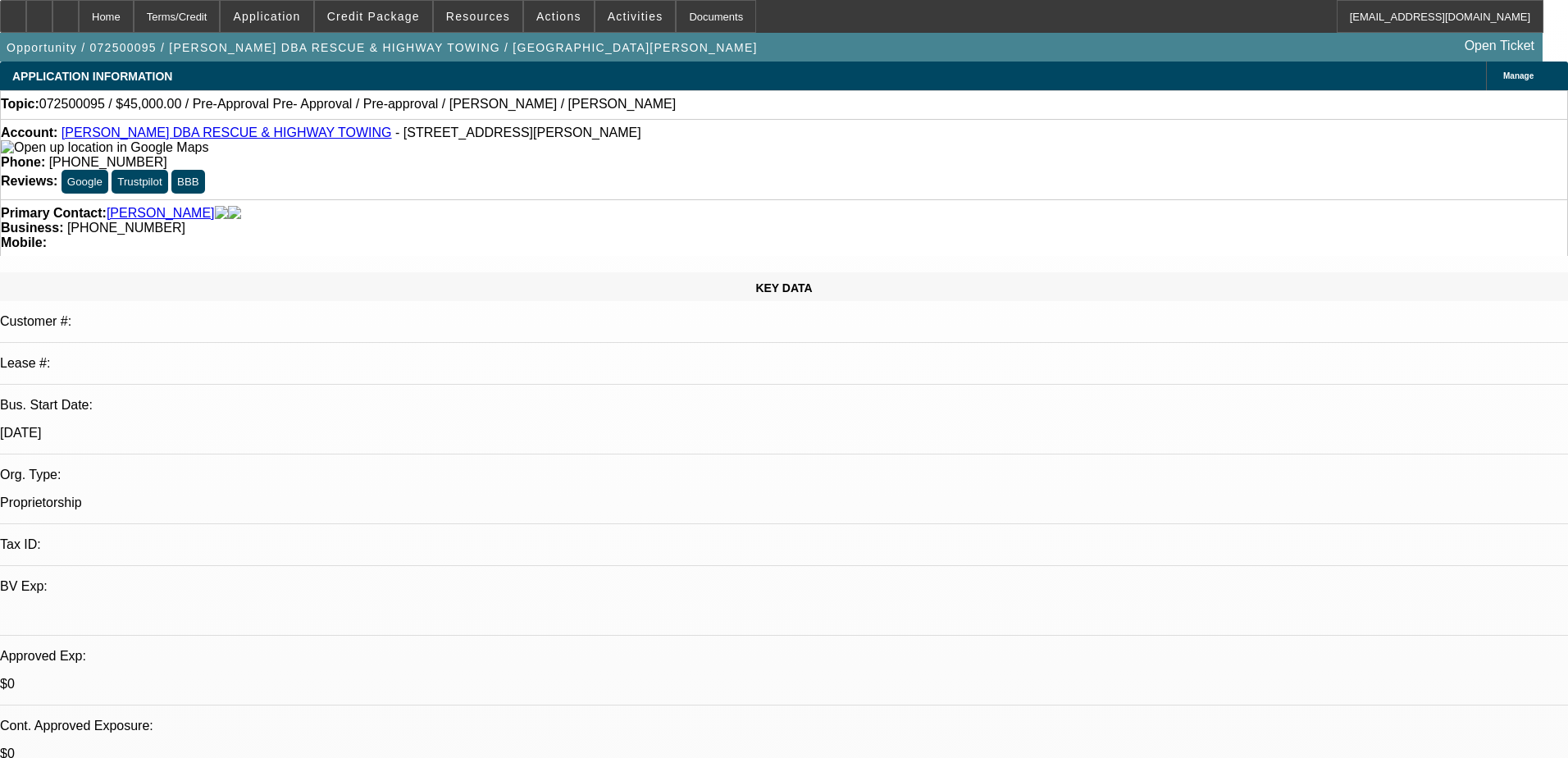
select select "0.1"
select select "2"
select select "0.1"
select select "4"
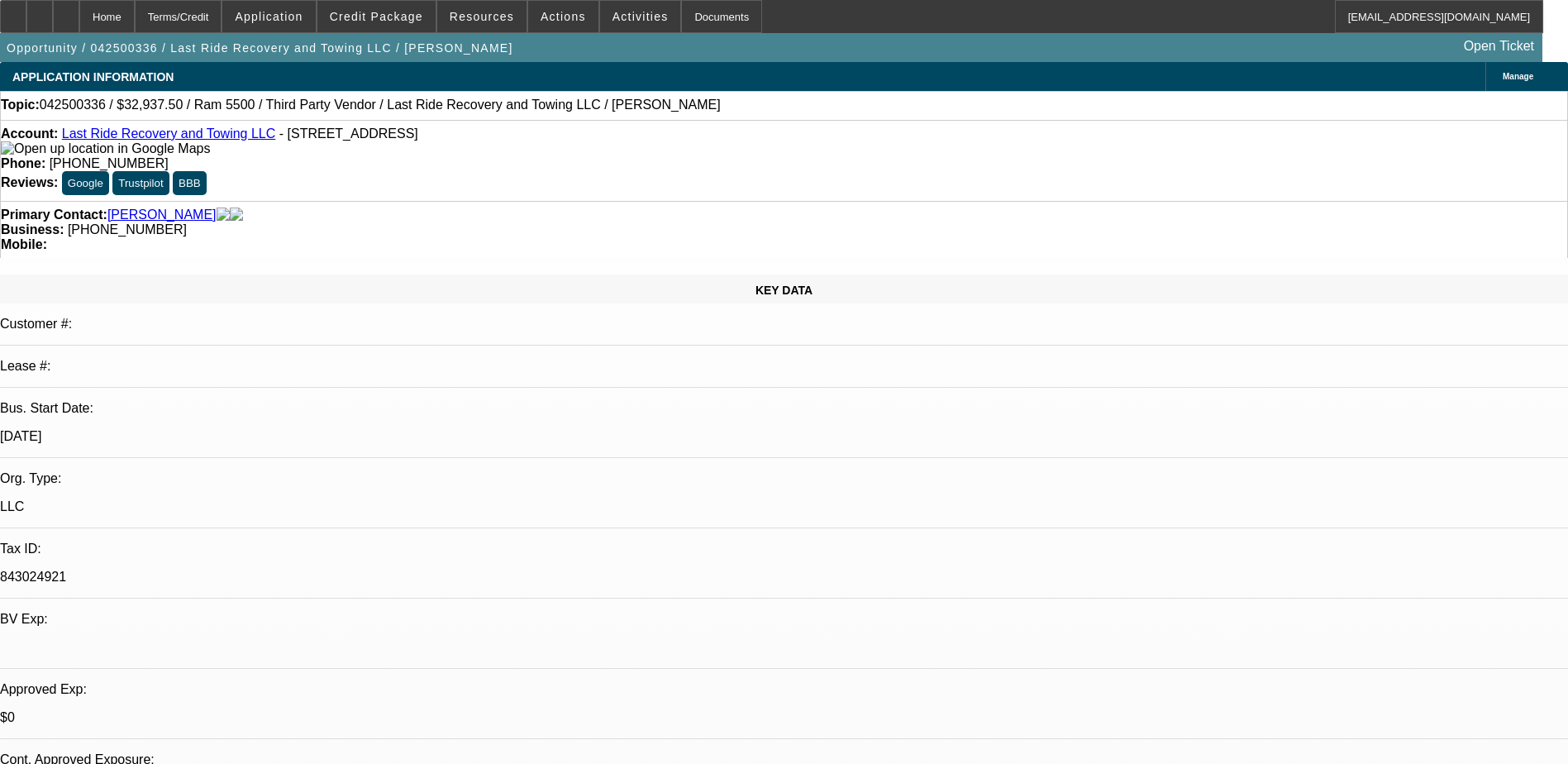
select select "0.15"
select select "0"
select select "3"
select select "0.1"
select select "4"
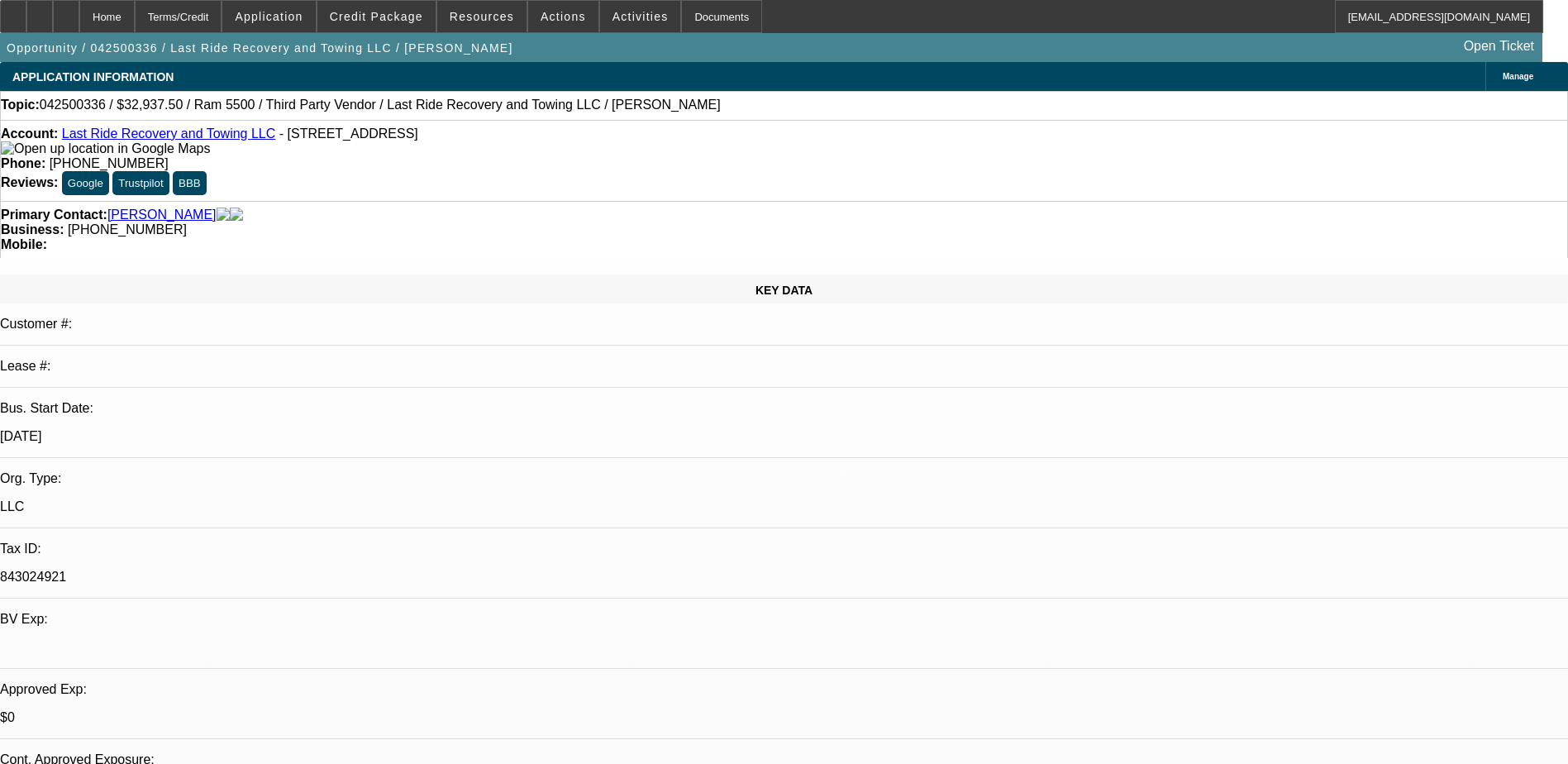
select select "0.15"
select select "0"
select select "3"
select select "0.1"
select select "4"
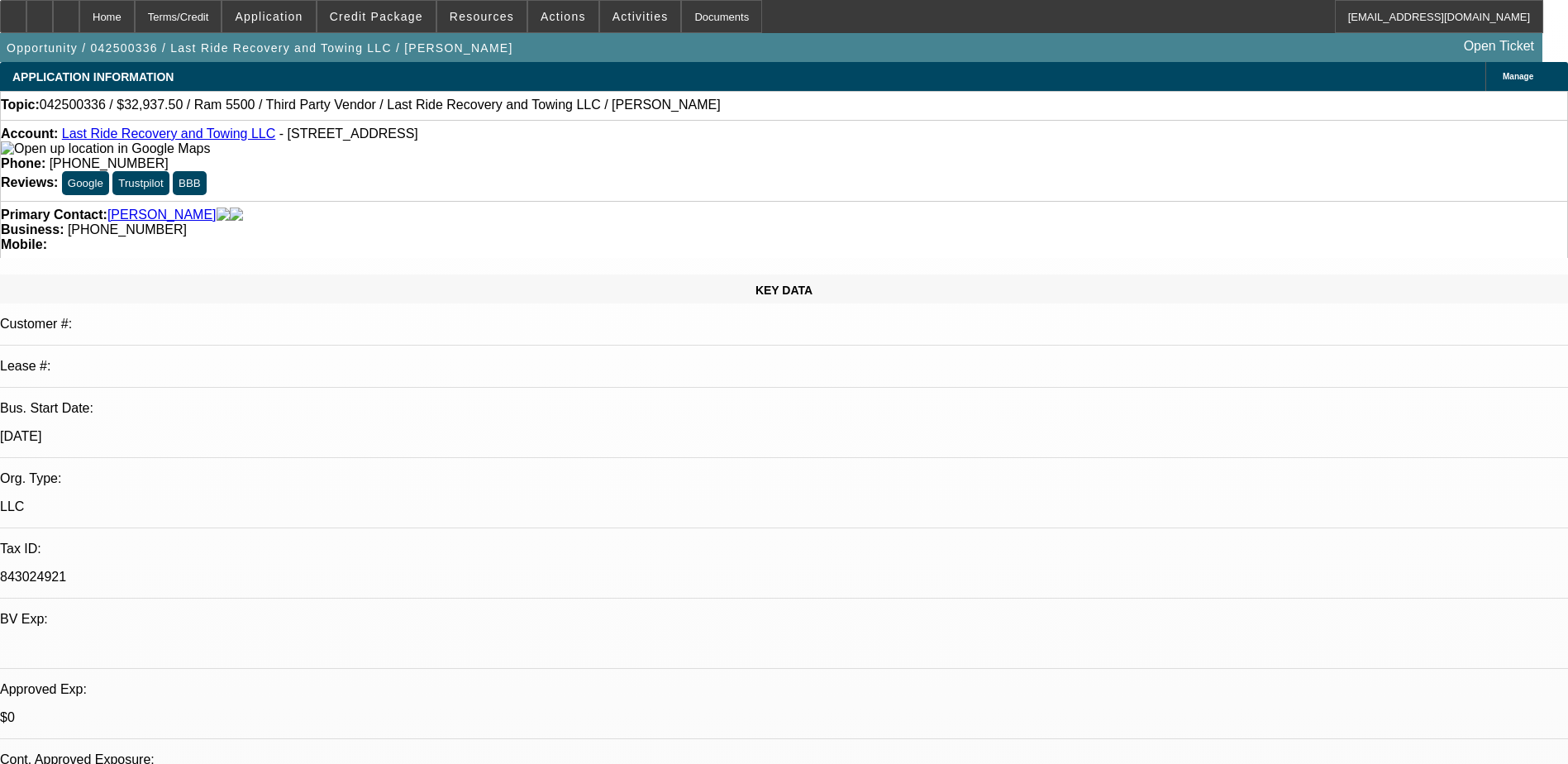
select select "0.15"
select select "0"
select select "3"
select select "0"
select select "6"
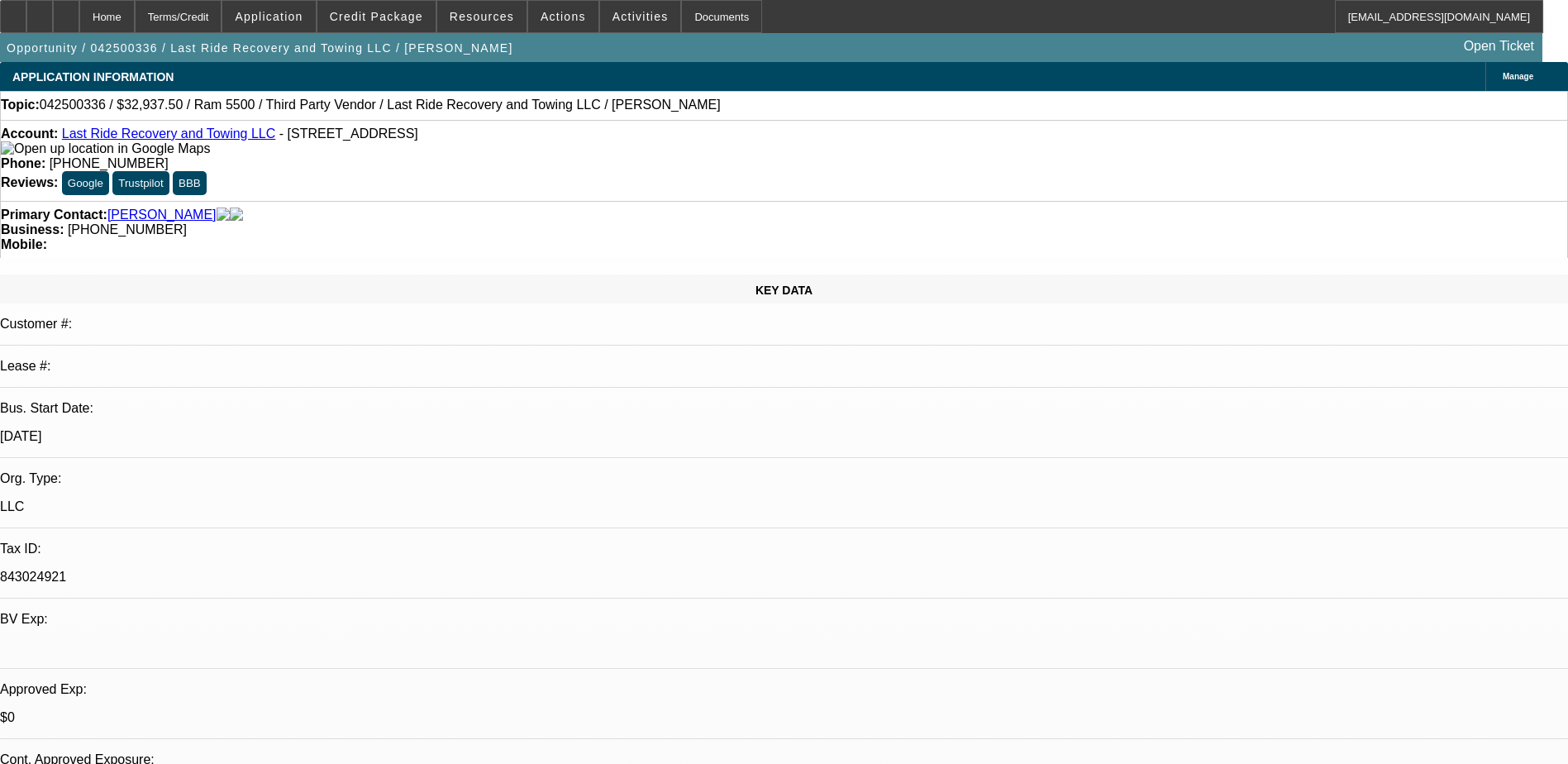
select select "0.15"
select select "2"
select select "0.1"
select select "4"
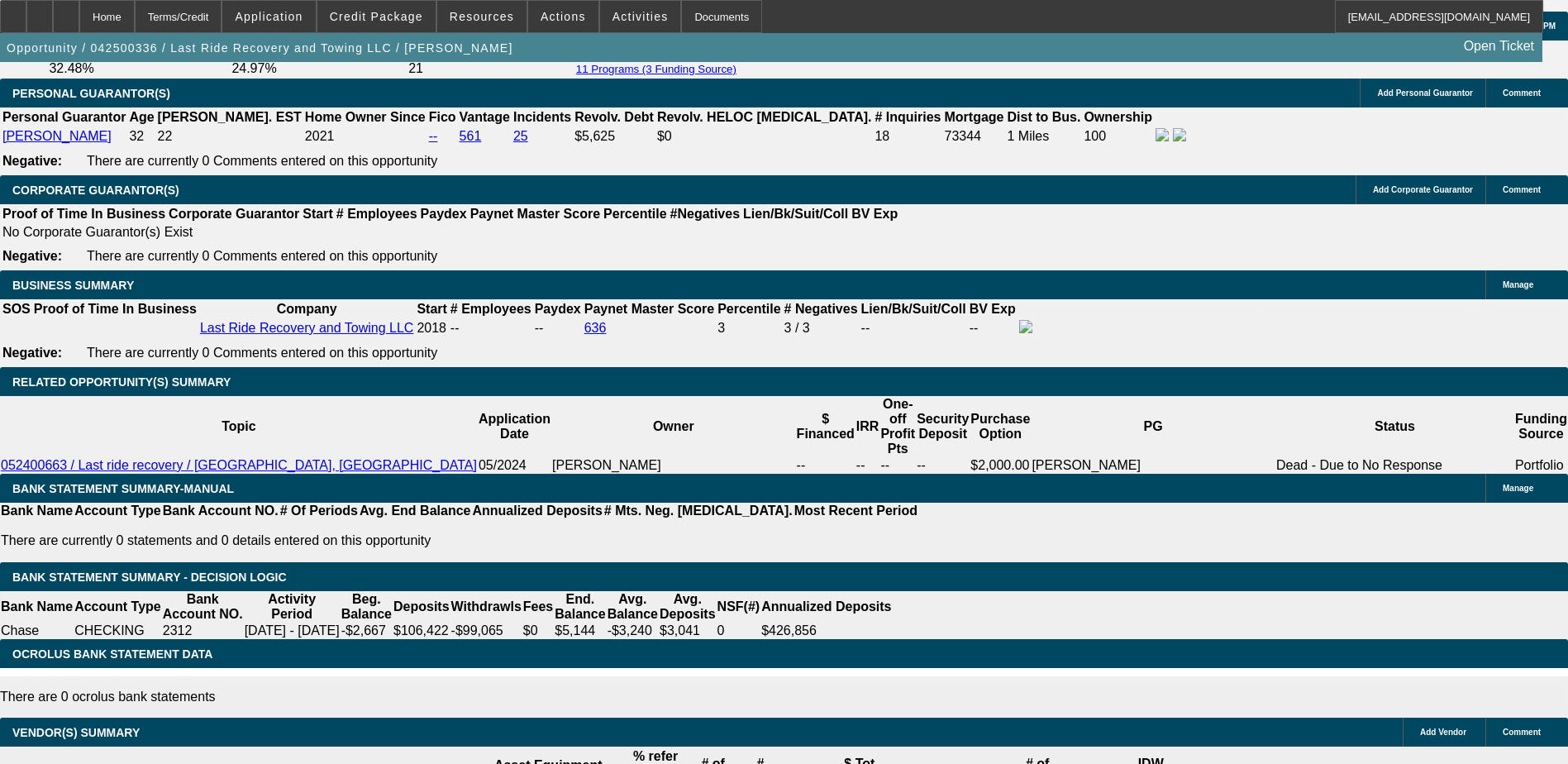
scroll to position [2480, 0]
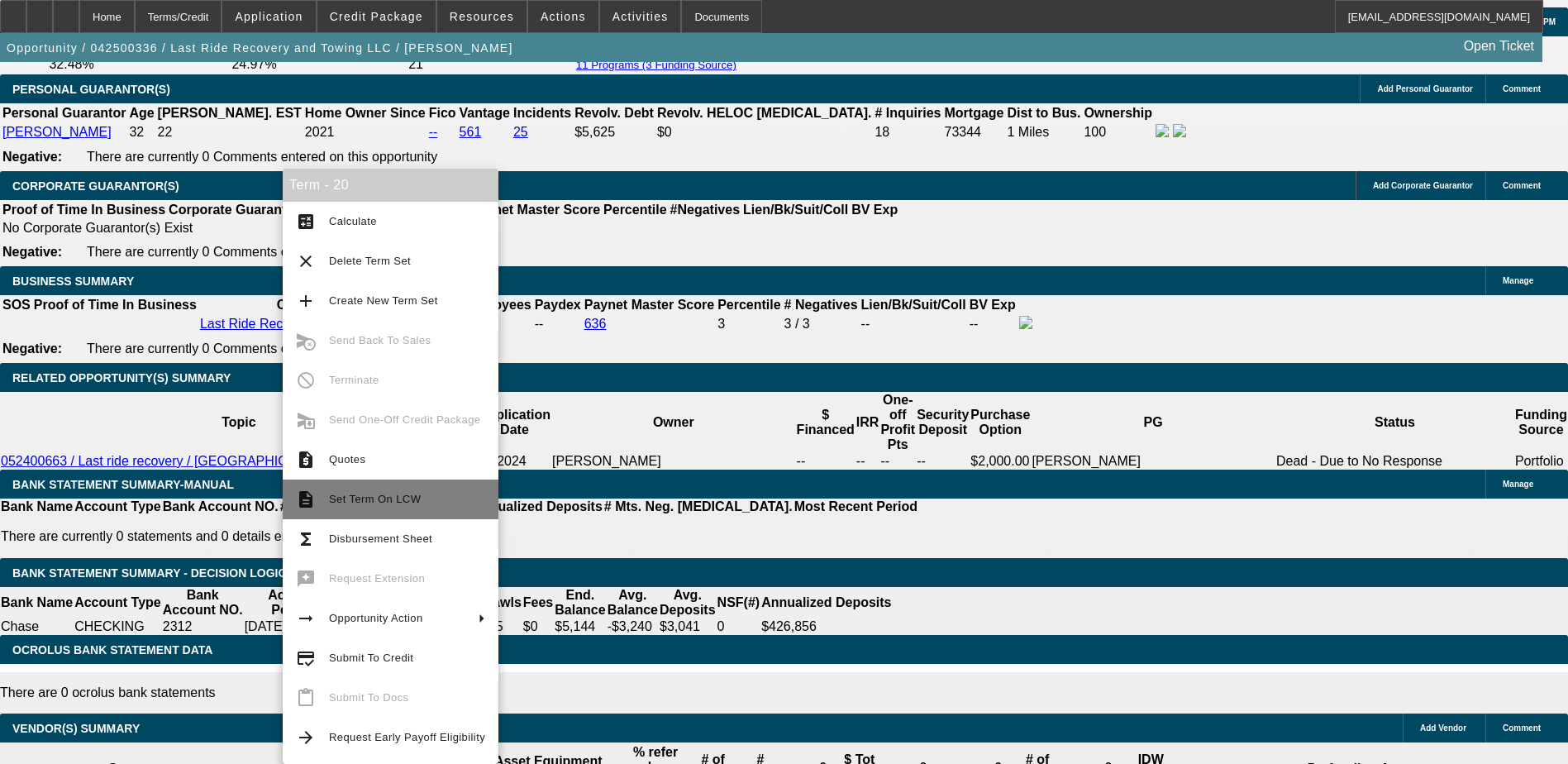
click at [414, 507] on span "Set Term On LCW" at bounding box center [406, 499] width 156 height 20
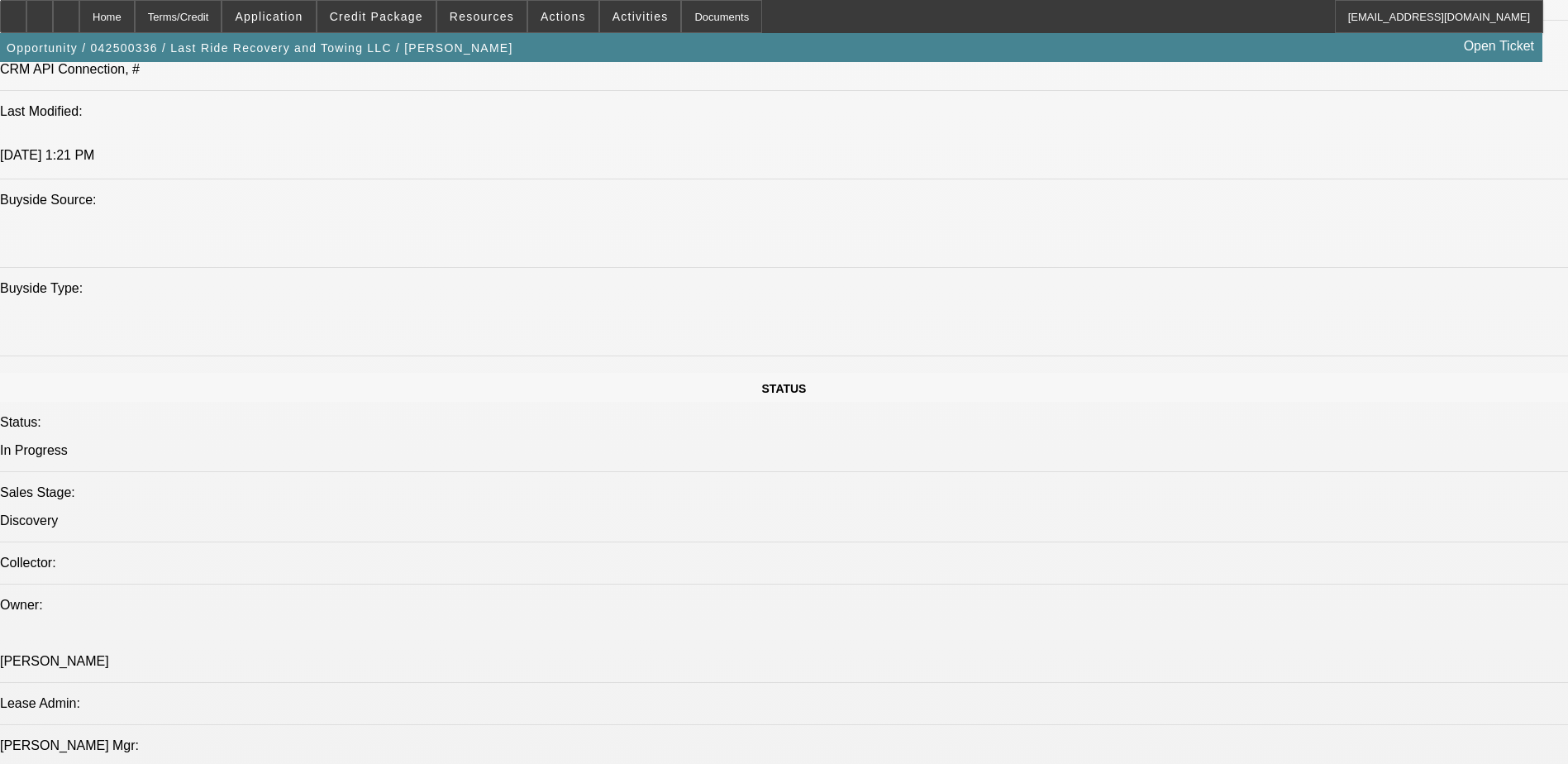
scroll to position [1375, 0]
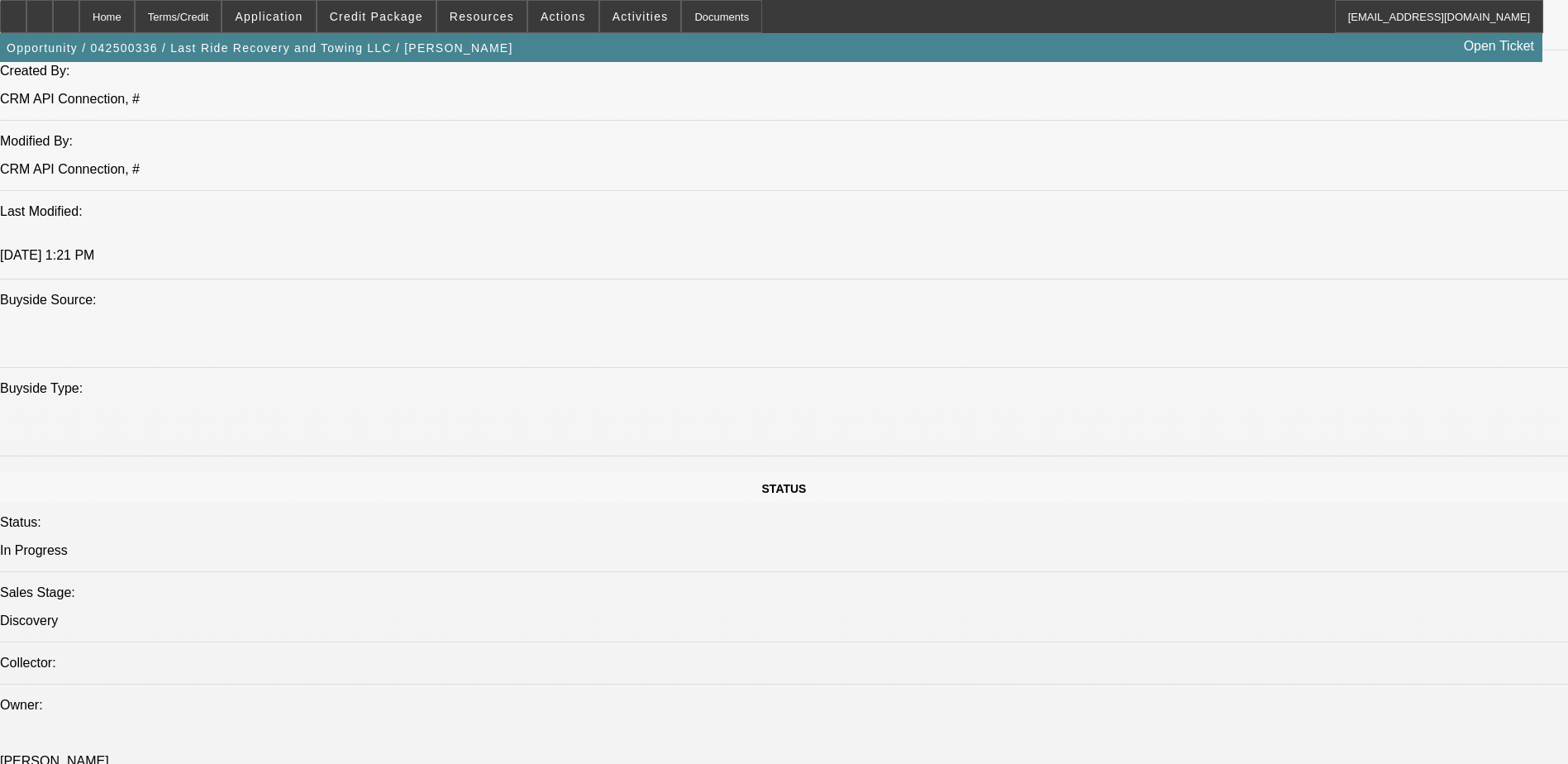
select select "0.15"
select select "0"
select select "0.1"
select select "0.15"
select select "0"
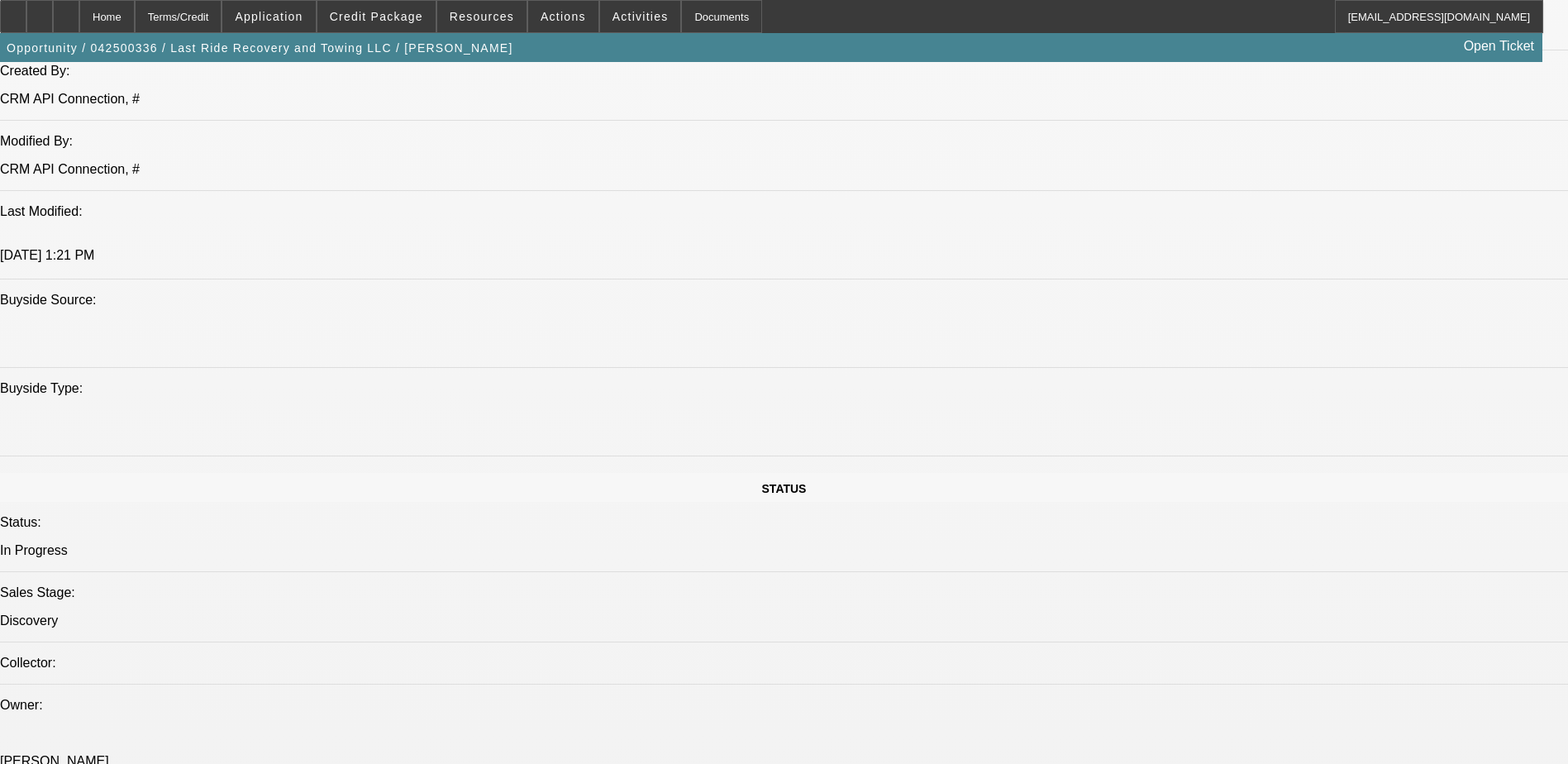
select select "0.1"
select select "0.15"
select select "0"
select select "0.15"
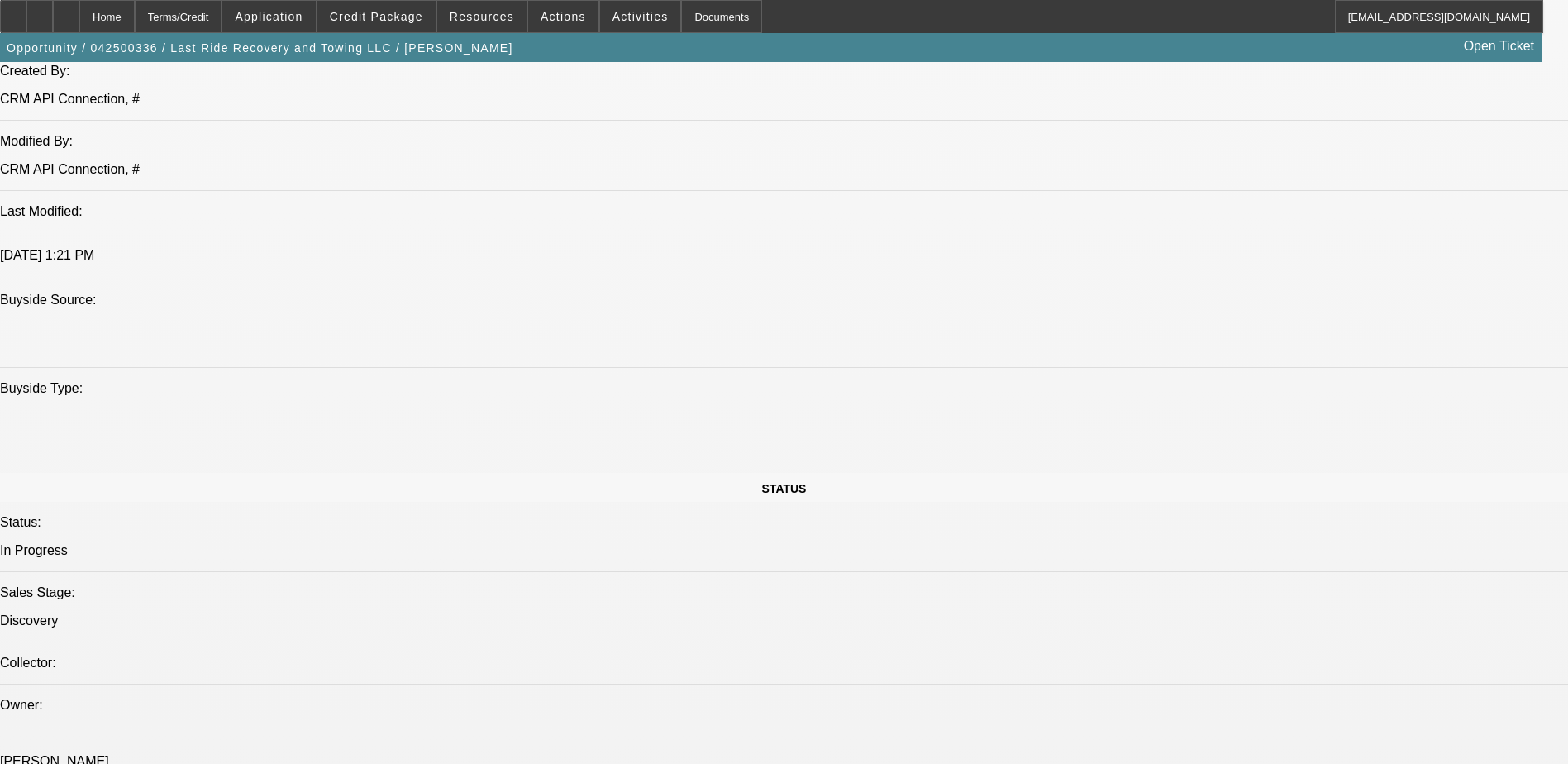
select select "0.1"
select select "1"
select select "3"
select select "4"
select select "1"
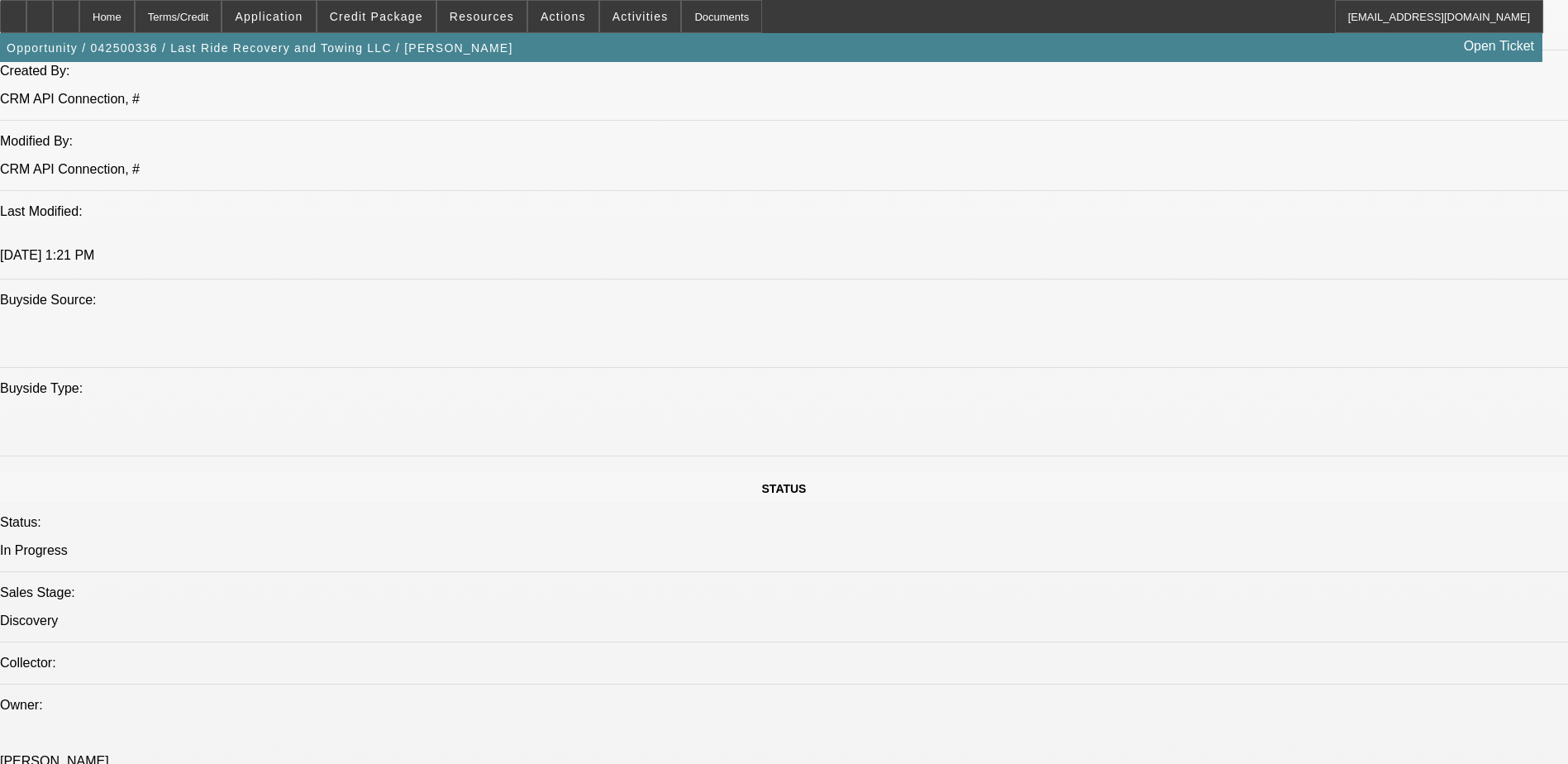
select select "3"
select select "4"
select select "1"
select select "3"
select select "6"
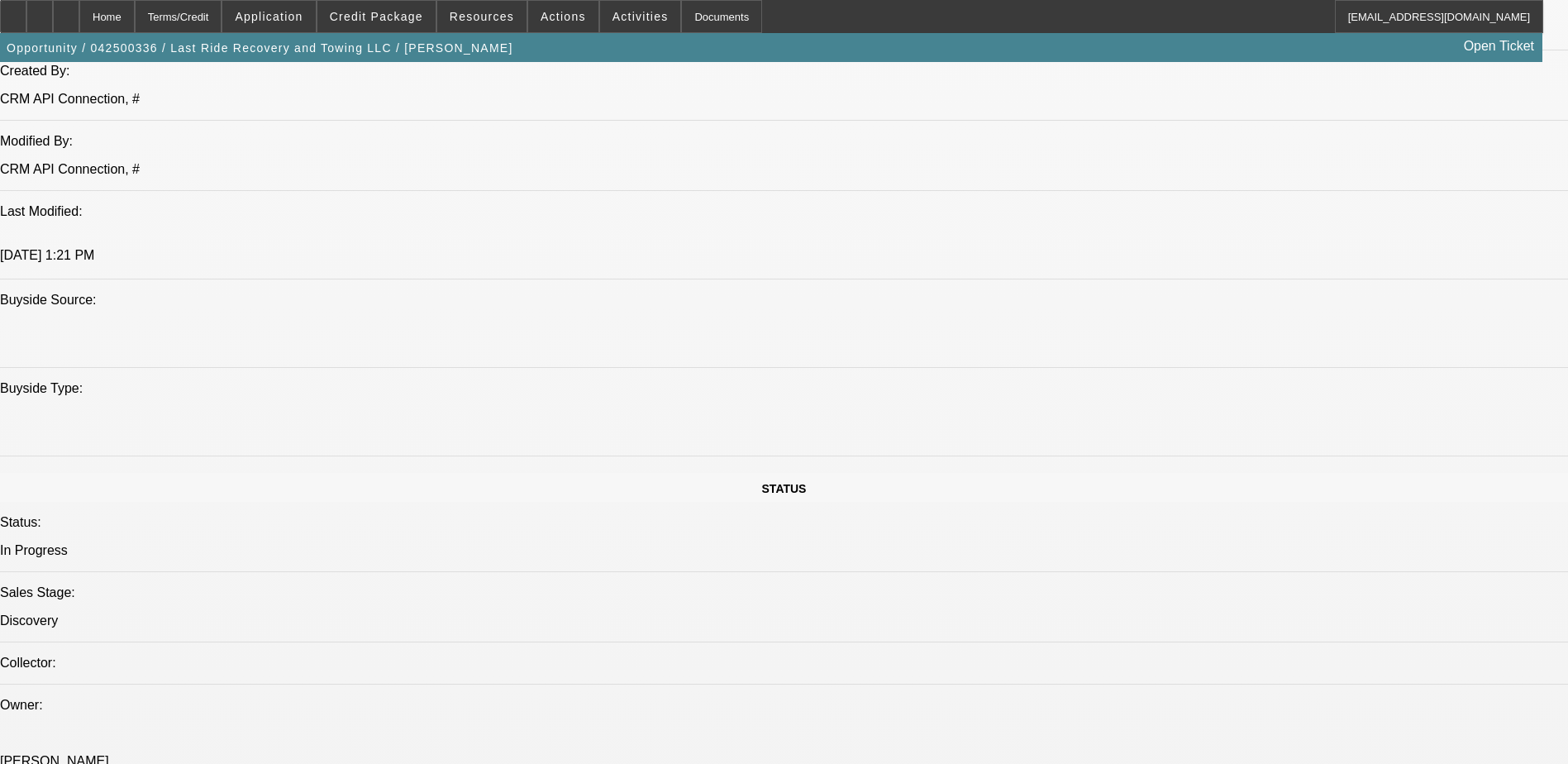
select select "1"
select select "2"
select select "4"
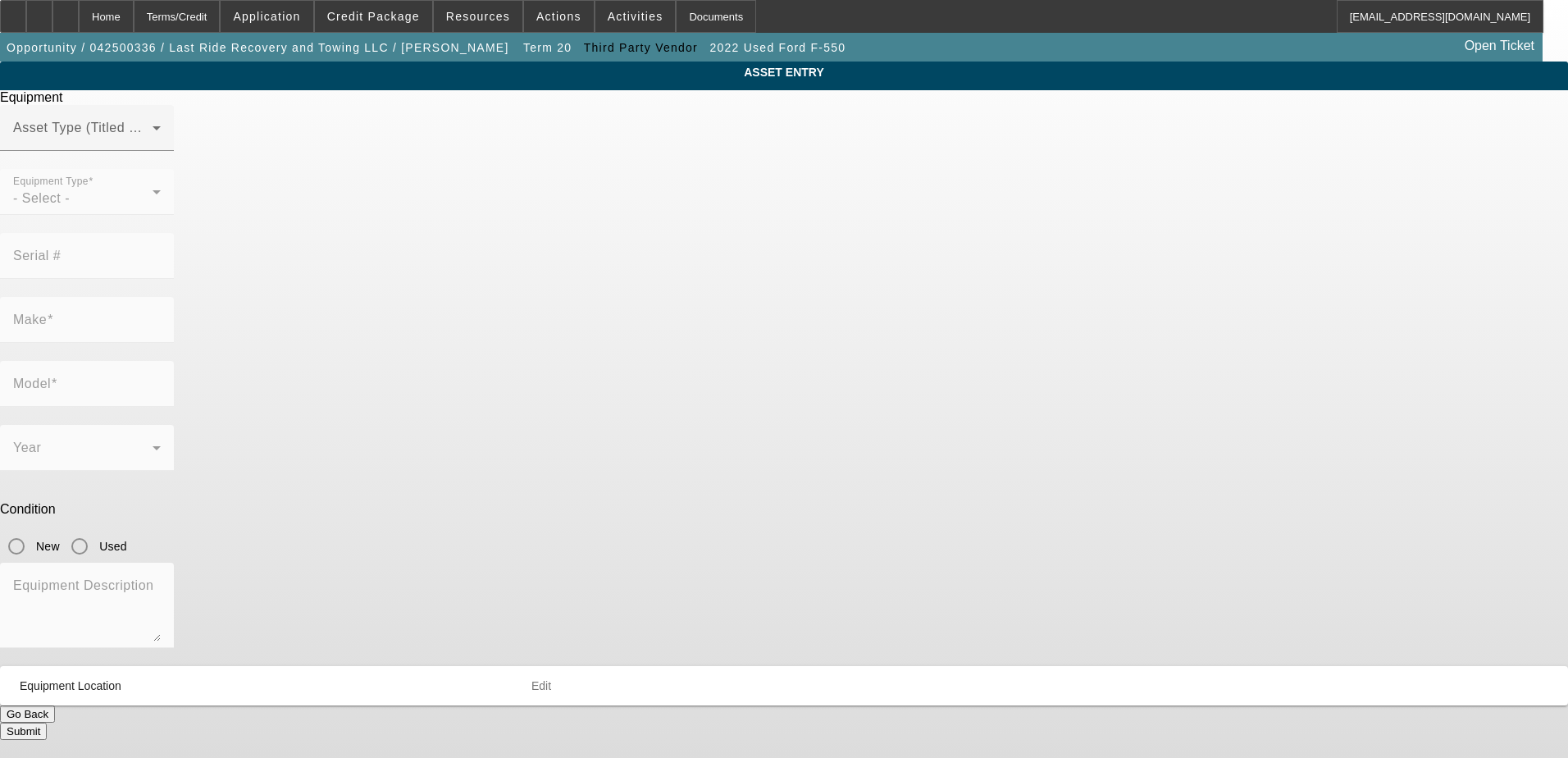
type input "Ford"
type input "F-550"
radio input "true"
type input "[STREET_ADDRESS]"
type input "akron"
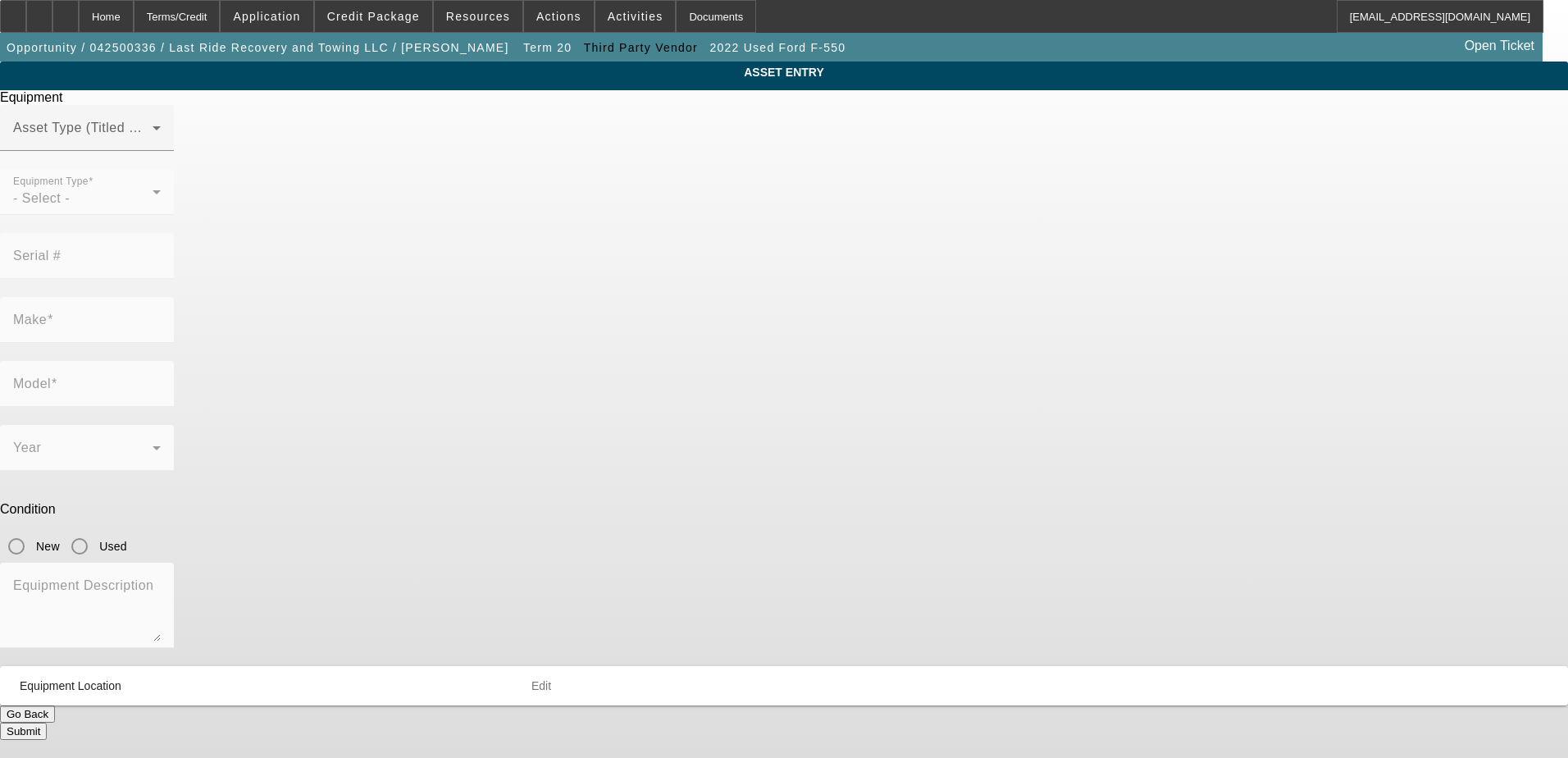
type input "44301"
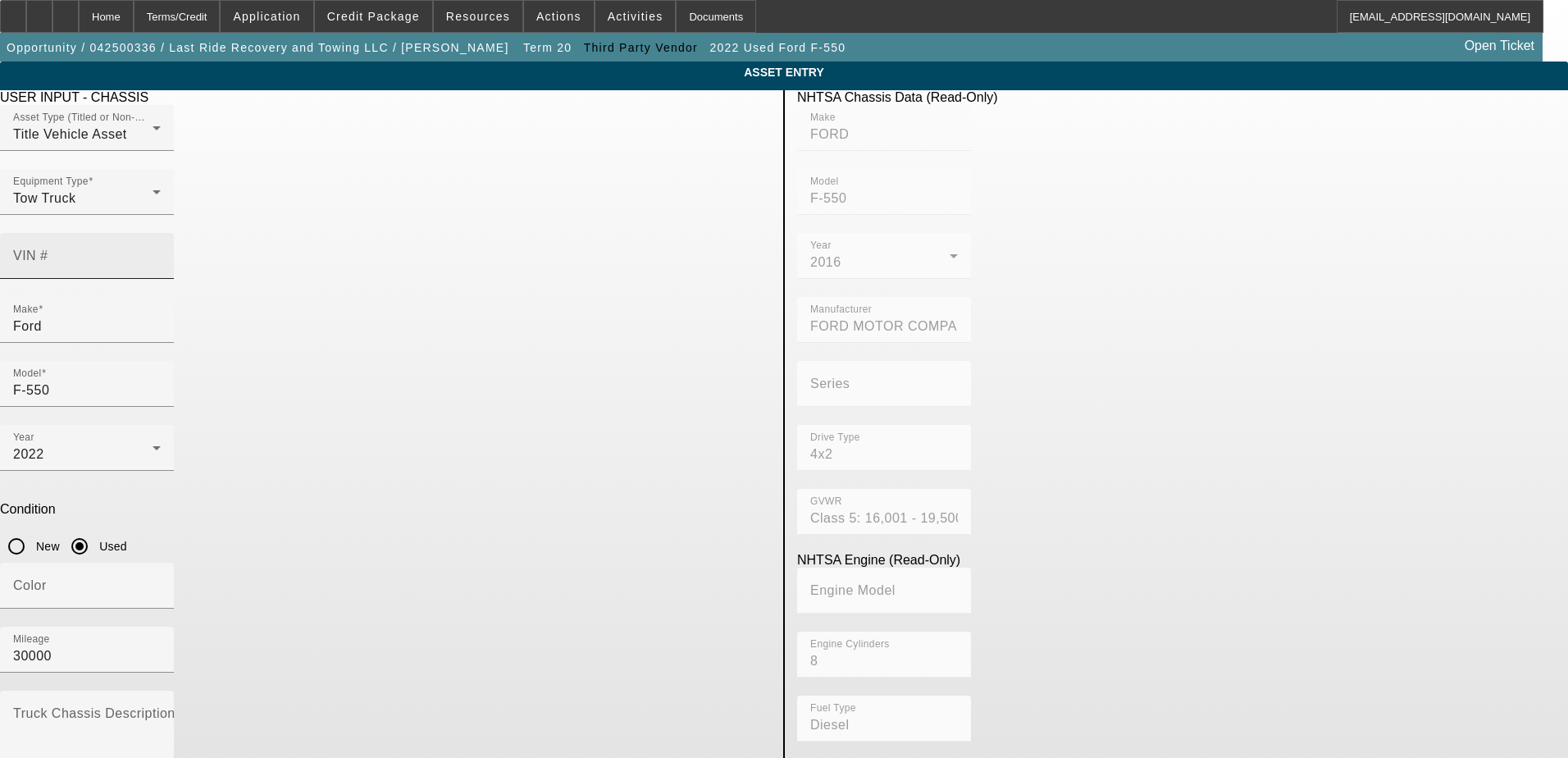
click at [161, 252] on input "VIN #" at bounding box center [87, 262] width 147 height 20
type input "3"
click at [546, 361] on div "Model F-550" at bounding box center [385, 393] width 772 height 64
click at [161, 252] on input "3C&WRMBL0HG702909" at bounding box center [87, 262] width 147 height 20
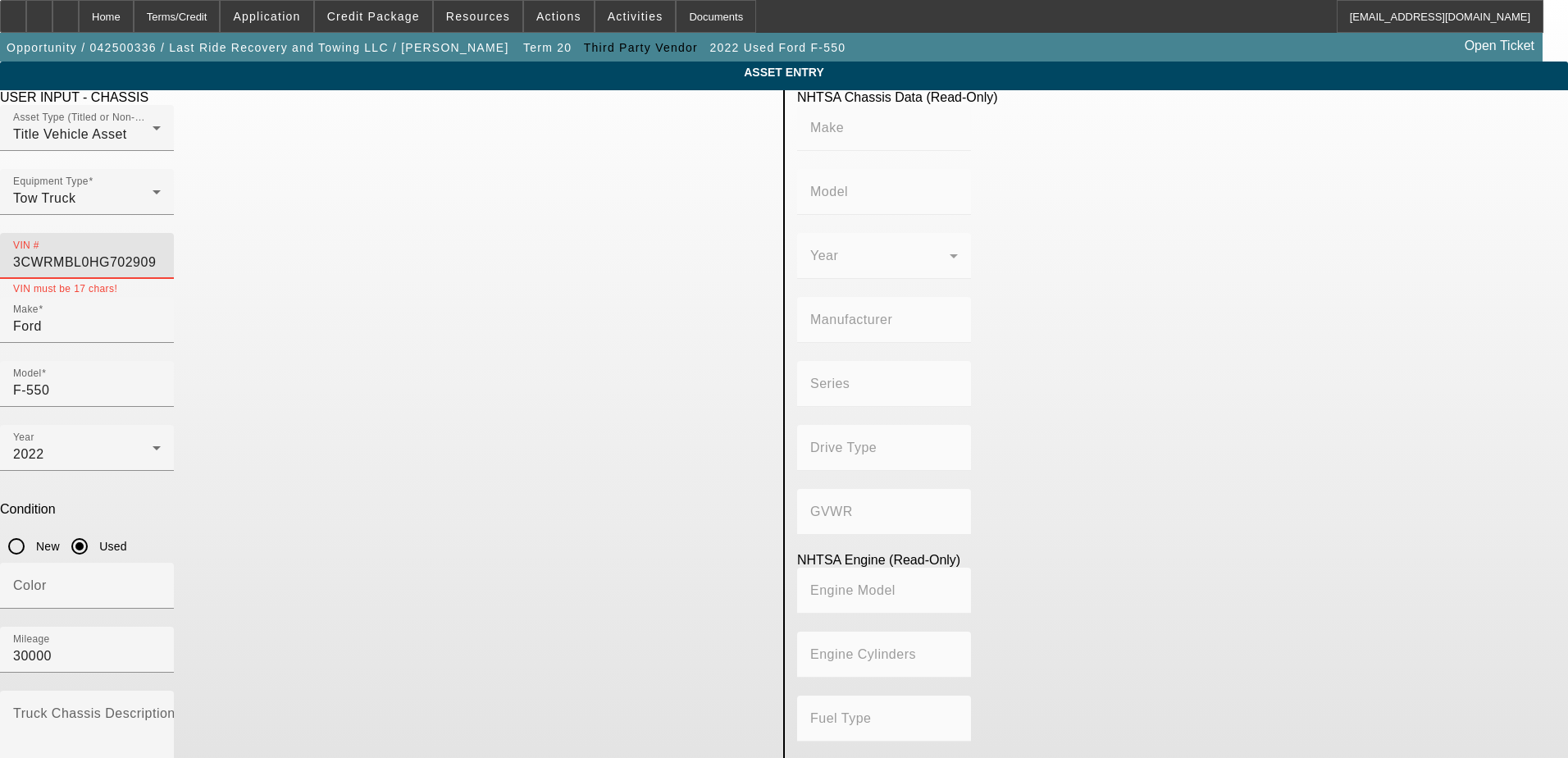
type input "[US_VEHICLE_IDENTIFICATION_NUMBER]"
type input "RAM"
type input "5500"
type input "CHRYSLER DE [GEOGRAPHIC_DATA] [GEOGRAPHIC_DATA]"
type input "DP (Dual Rear Wheels)"
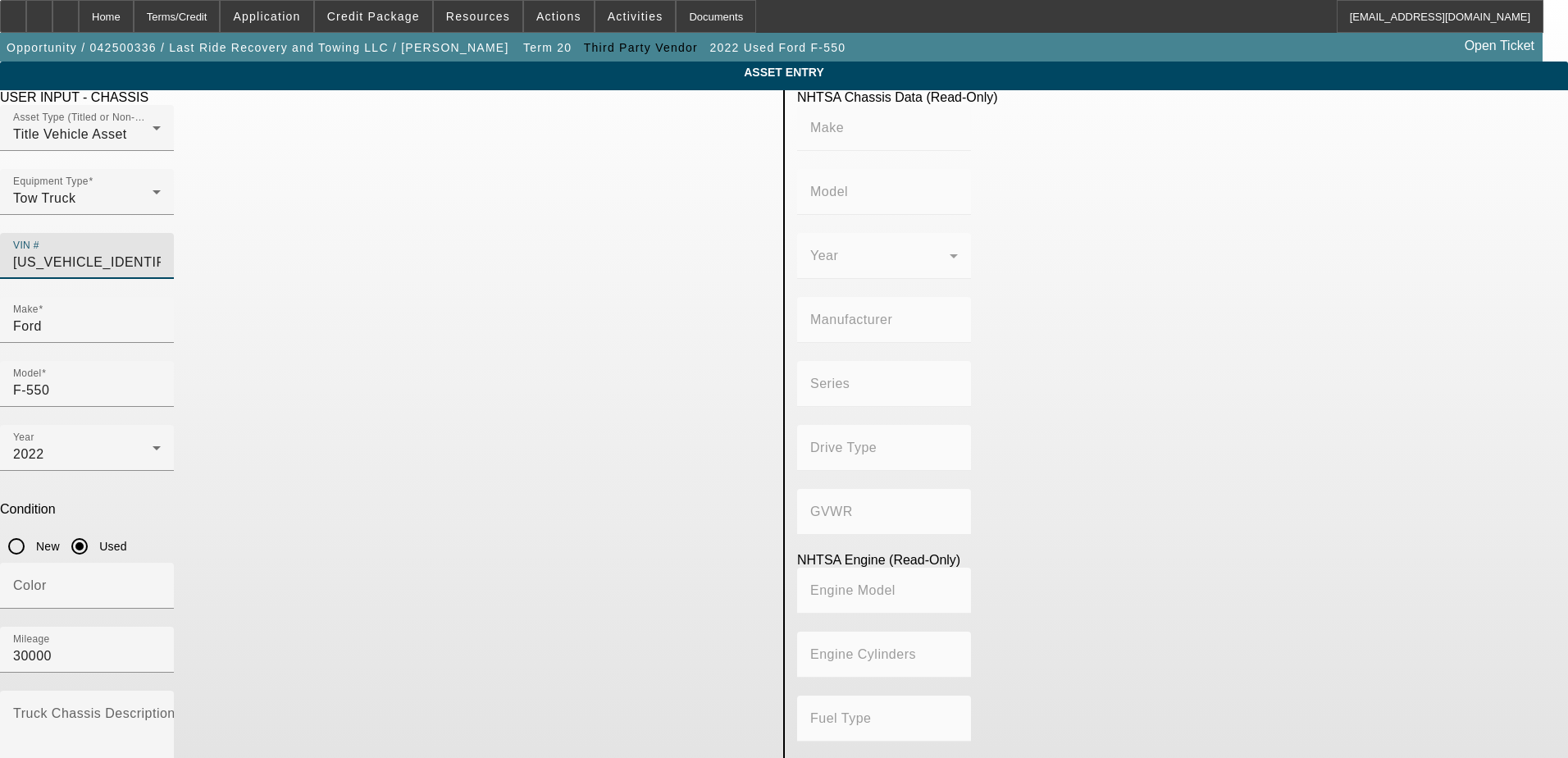
type input "4x2"
type input "Class 5: 16,001 - 19,500 lb (7,258 - 8,845 kg)"
type input "6"
type input "Diesel"
type input "408.85908543470"
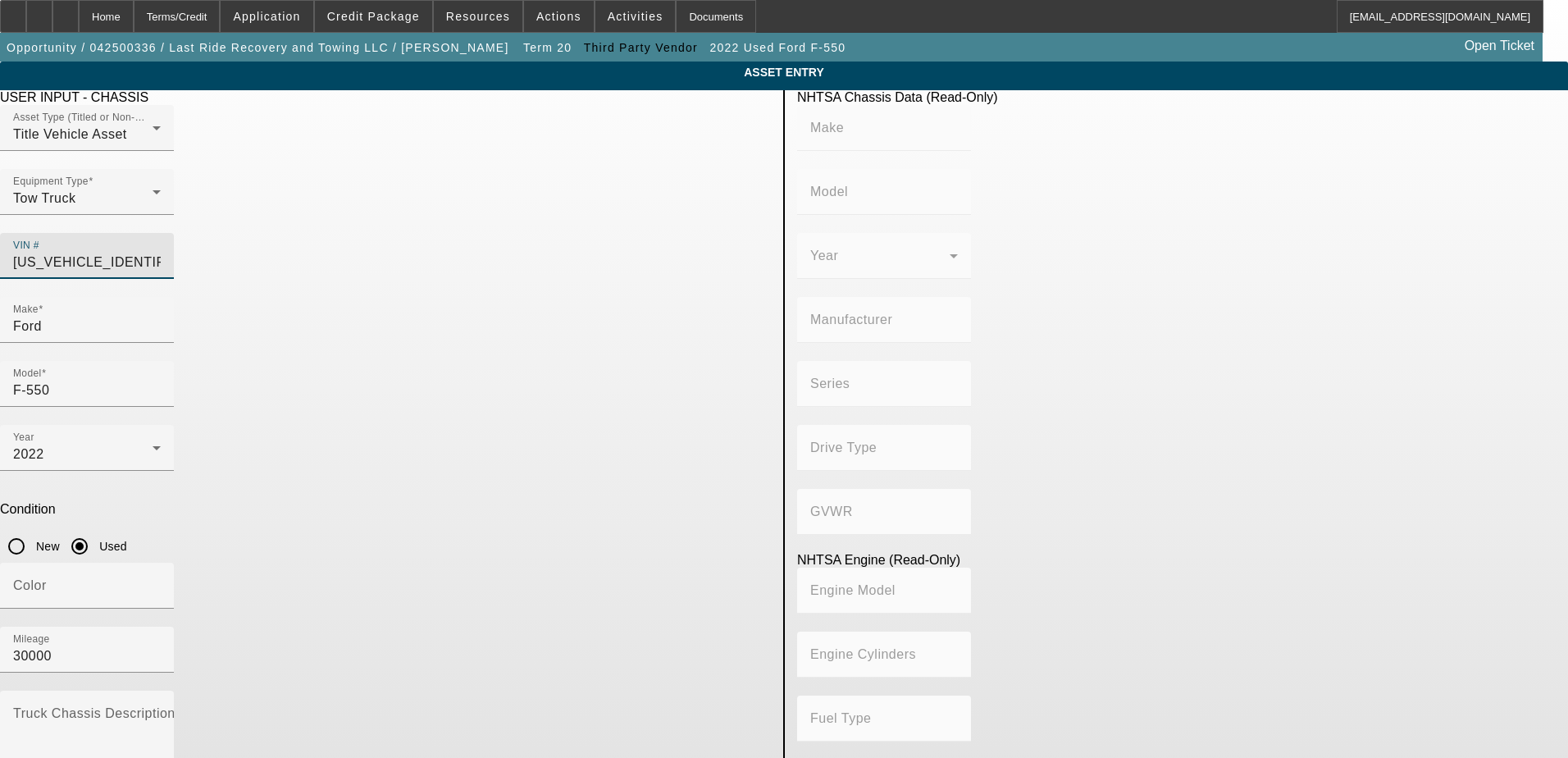
type input "6.7"
type input "[US_VEHICLE_IDENTIFICATION_NUMBER]"
click at [546, 253] on div "VIN # [US_VEHICLE_IDENTIFICATION_NUMBER]" at bounding box center [385, 265] width 772 height 64
type input "RAM"
type input "5500"
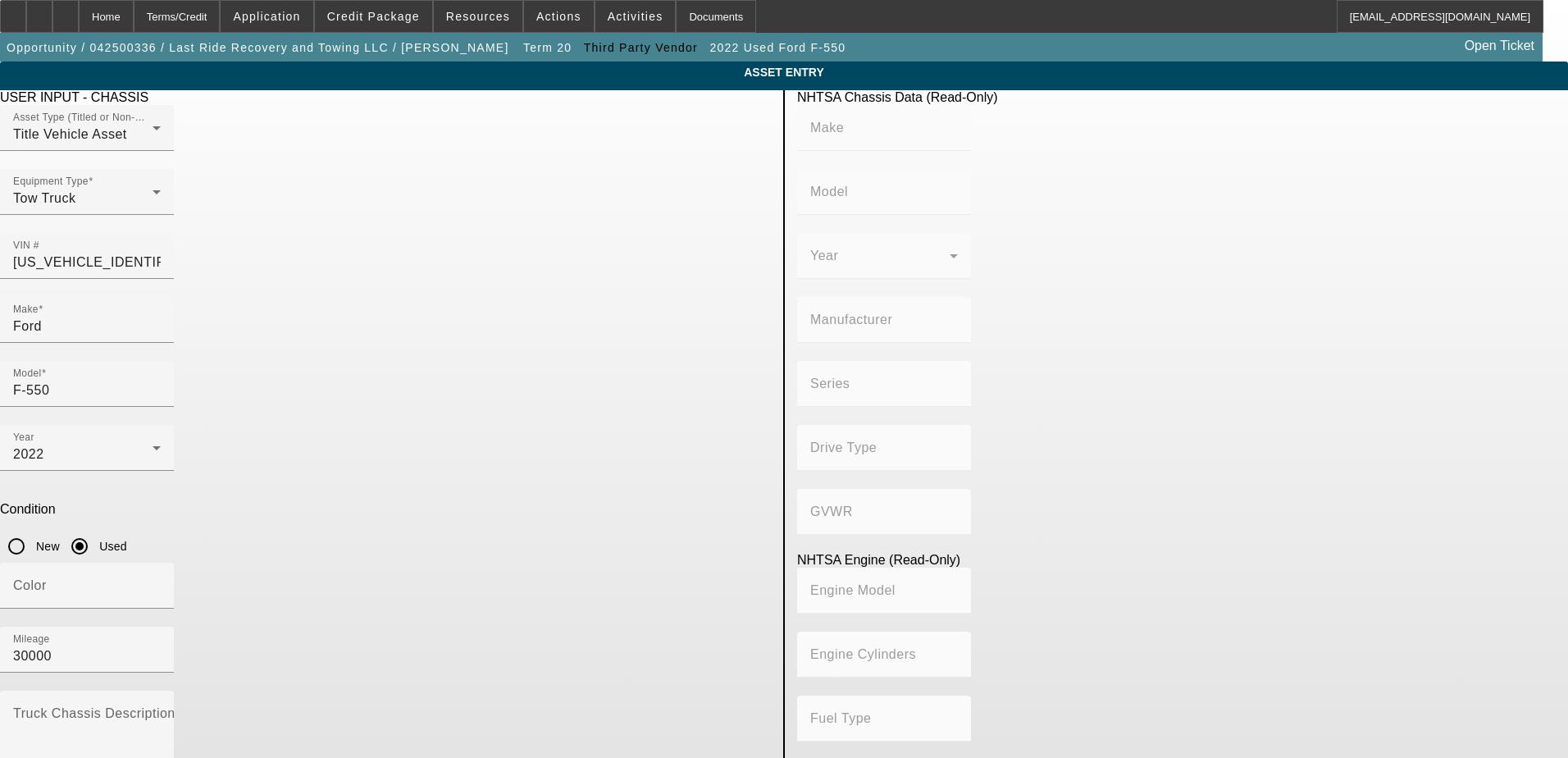
type input "CHRYSLER DE [GEOGRAPHIC_DATA] [GEOGRAPHIC_DATA]"
type input "DP (Dual Rear Wheels)"
type input "4x2"
type input "Class 5: 16,001 - 19,500 lb (7,258 - 8,845 kg)"
type input "6"
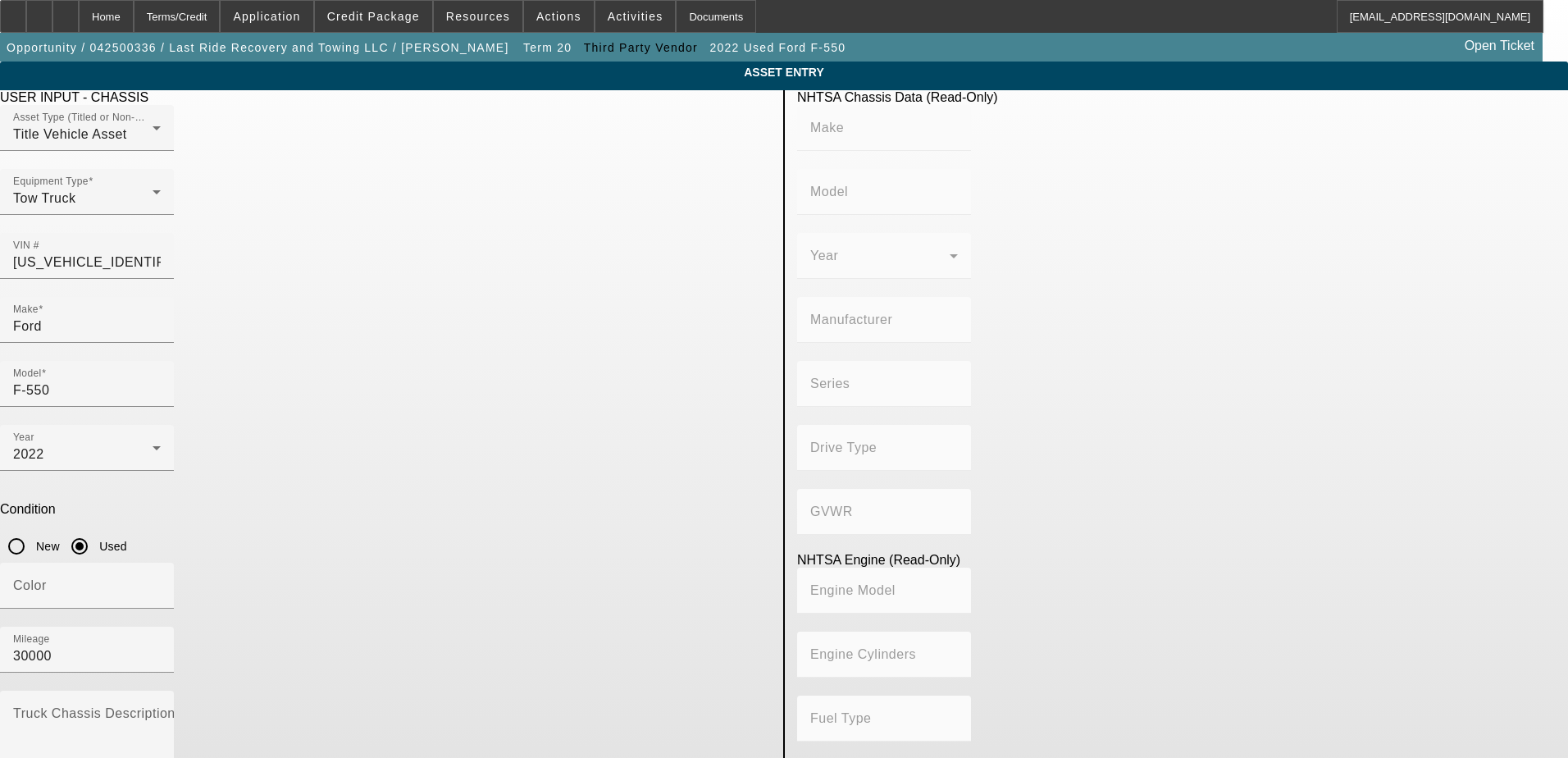
type input "Diesel"
type input "408.85908543470"
type input "6.7"
drag, startPoint x: 423, startPoint y: 228, endPoint x: 308, endPoint y: 233, distance: 115.1
click at [308, 233] on div "Equipment Type Tow Truck" at bounding box center [385, 201] width 772 height 64
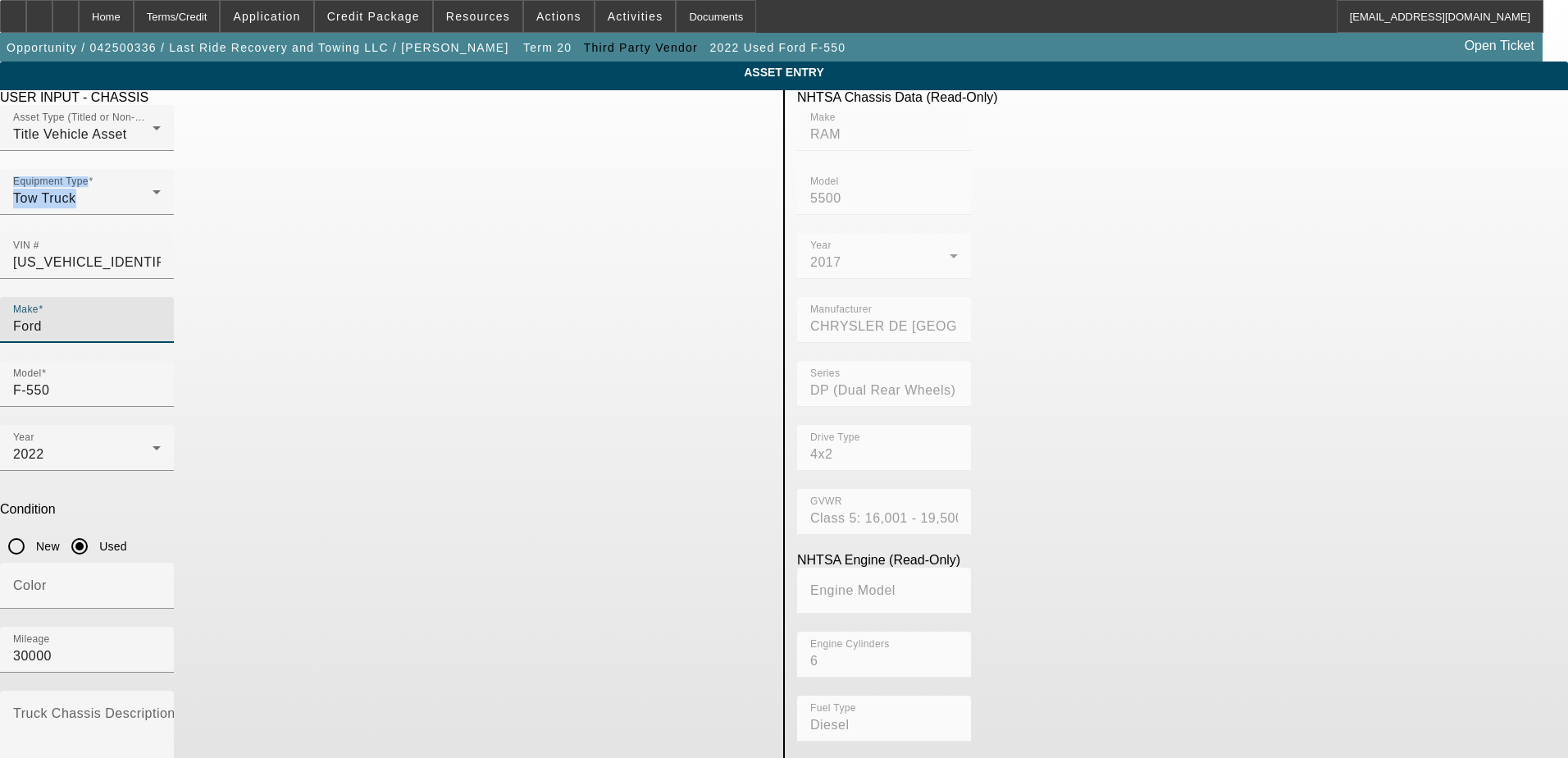
drag, startPoint x: 308, startPoint y: 233, endPoint x: 446, endPoint y: 298, distance: 152.5
click at [161, 316] on input "Ford" at bounding box center [87, 326] width 147 height 20
drag, startPoint x: 436, startPoint y: 294, endPoint x: 220, endPoint y: 296, distance: 216.0
click at [220, 296] on app-asset-collateral-manage "ASSET ENTRY Delete asset USER INPUT - CHASSIS Asset Type (Titled or Non-Titled)…" at bounding box center [784, 516] width 1568 height 910
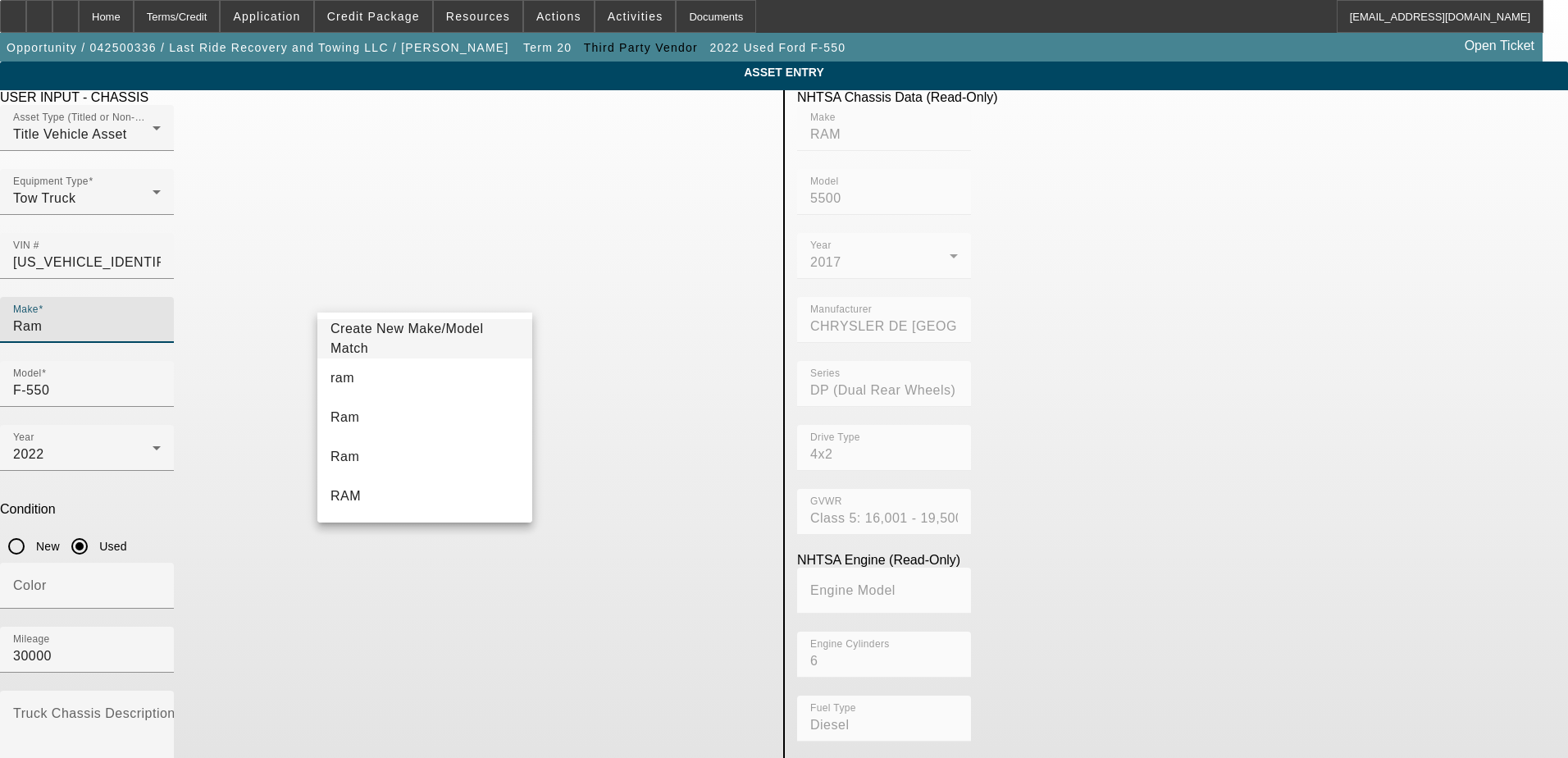
type input "Ram"
click at [408, 418] on mat-option "Ram" at bounding box center [425, 417] width 215 height 39
type input "Ram"
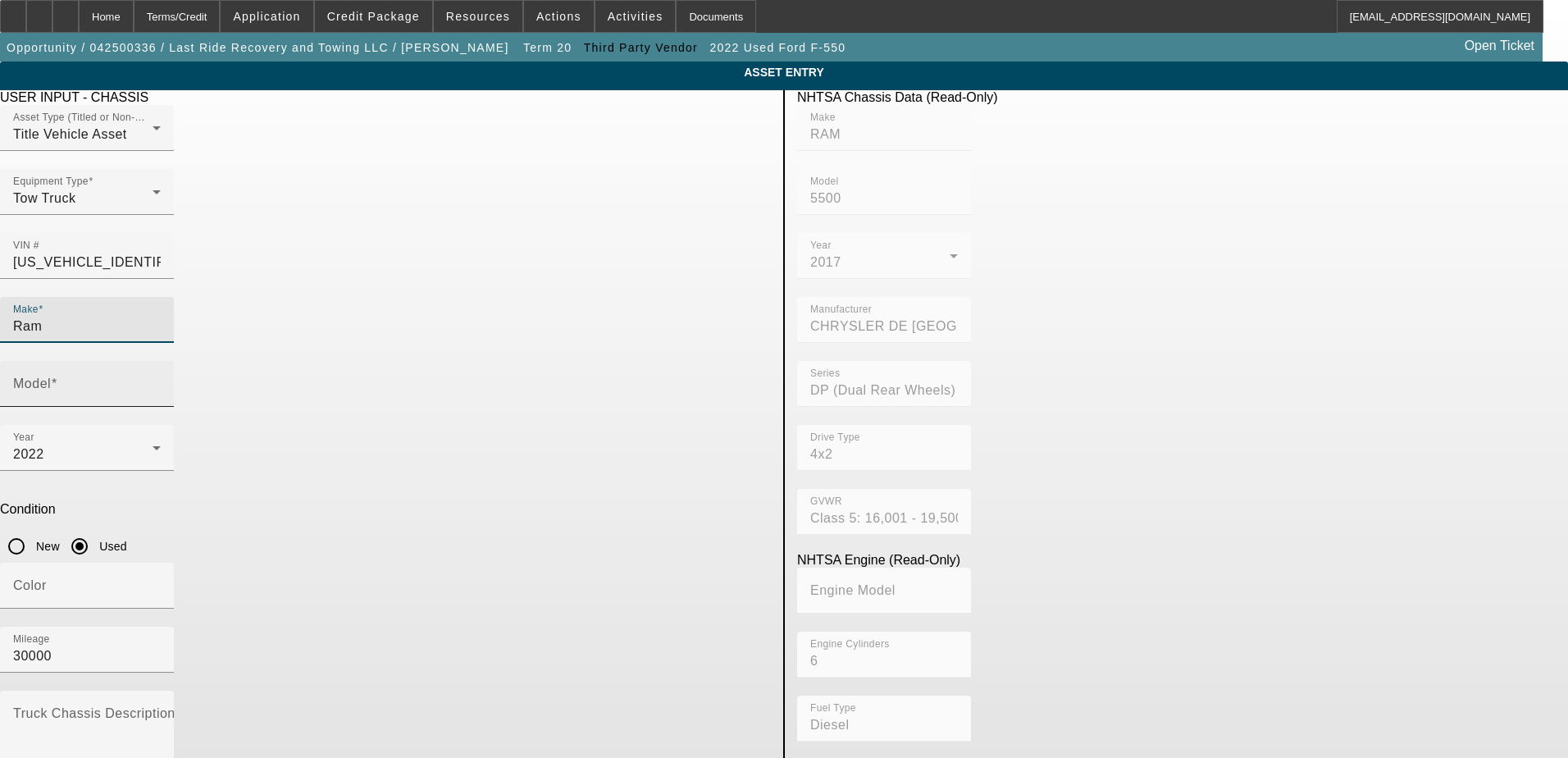
click at [161, 380] on input "Model" at bounding box center [87, 390] width 147 height 20
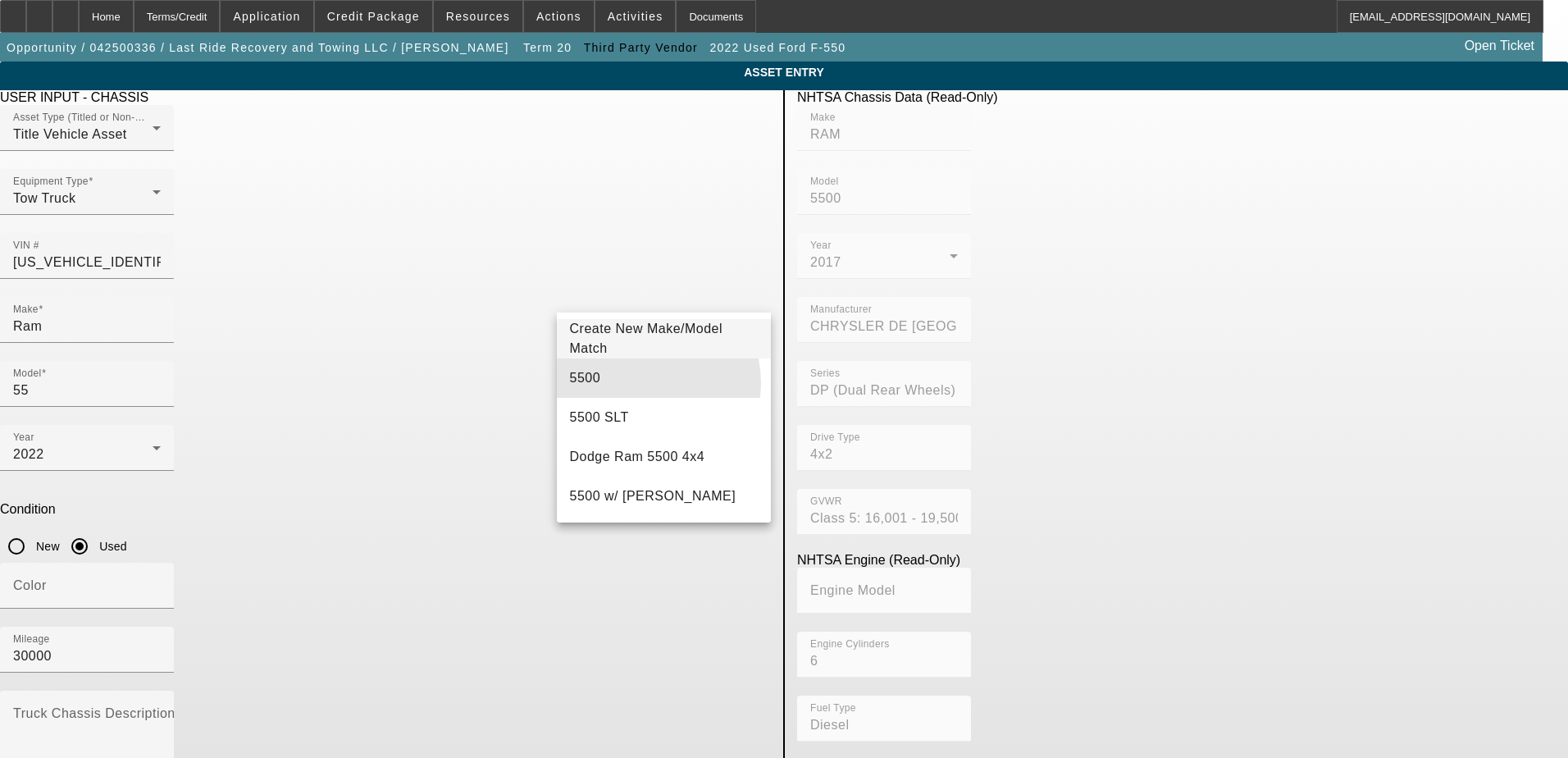
click at [643, 383] on mat-option "5500" at bounding box center [664, 378] width 215 height 39
type input "5500"
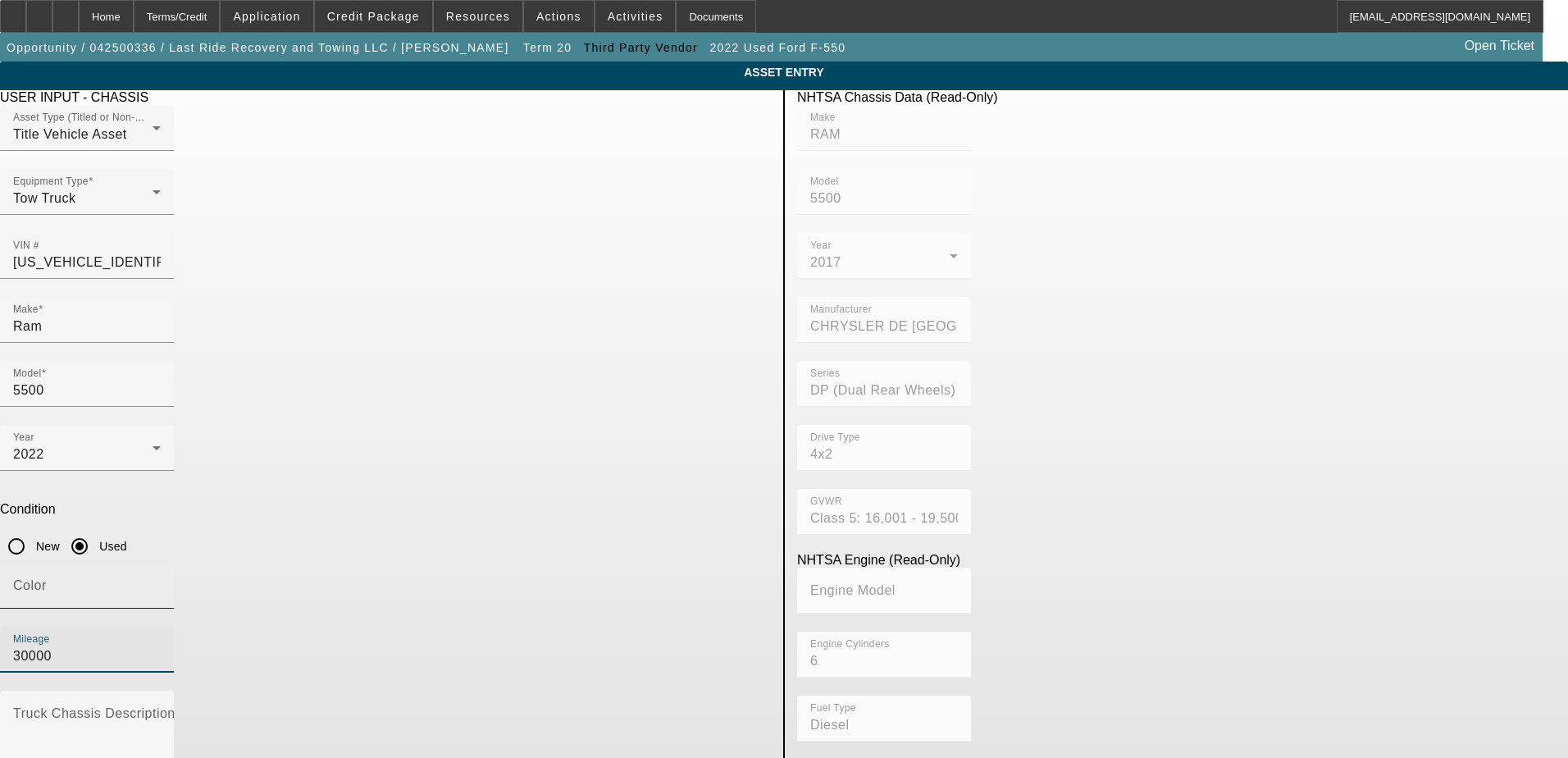
drag, startPoint x: 644, startPoint y: 426, endPoint x: 496, endPoint y: 407, distance: 149.2
click at [495, 563] on div "Color [GEOGRAPHIC_DATA] 30000" at bounding box center [385, 627] width 772 height 128
type input "80000"
click at [536, 563] on div "Color" at bounding box center [385, 595] width 772 height 64
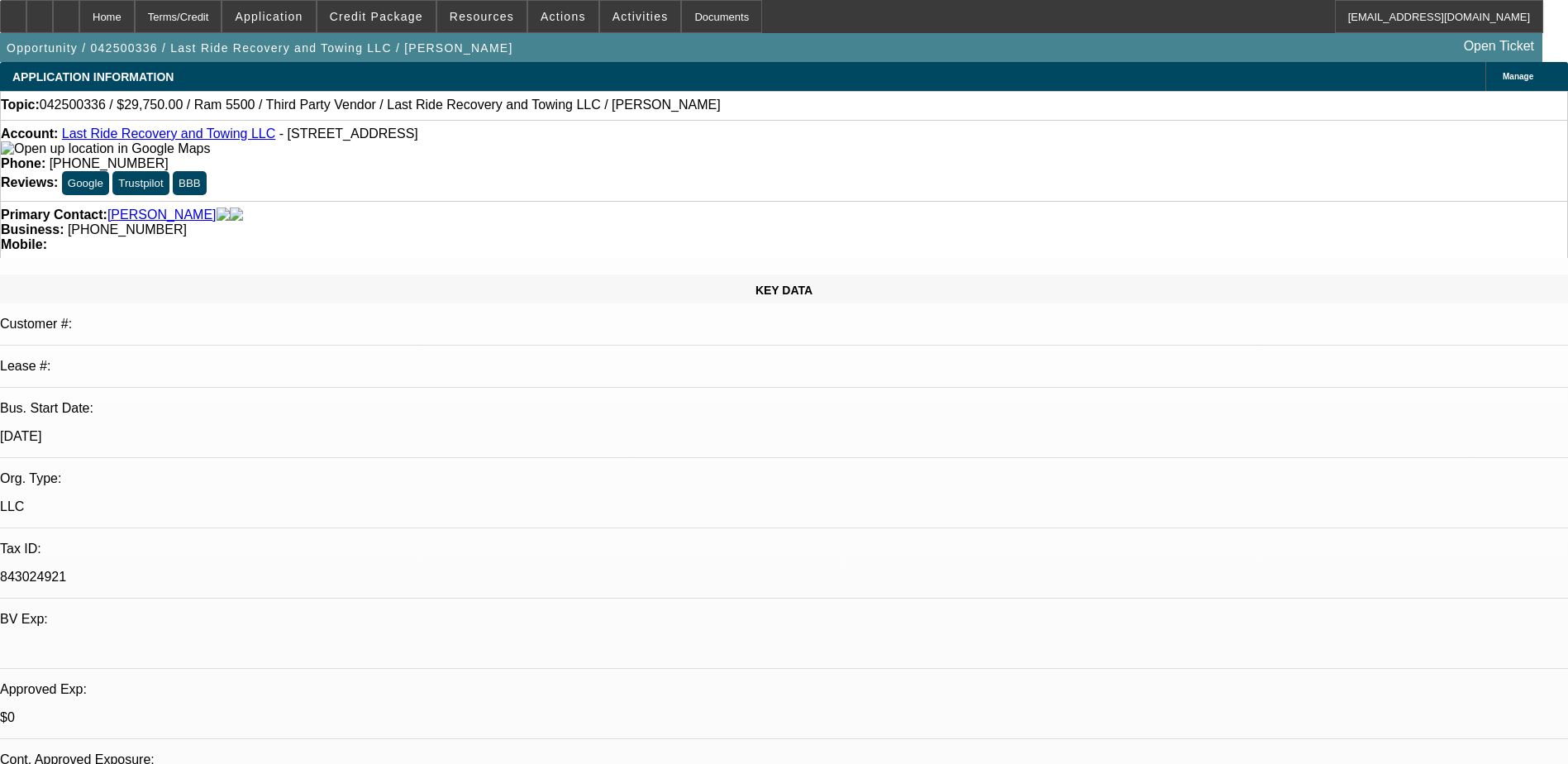
select select "0.15"
select select "0"
select select "3"
select select "0.1"
select select "4"
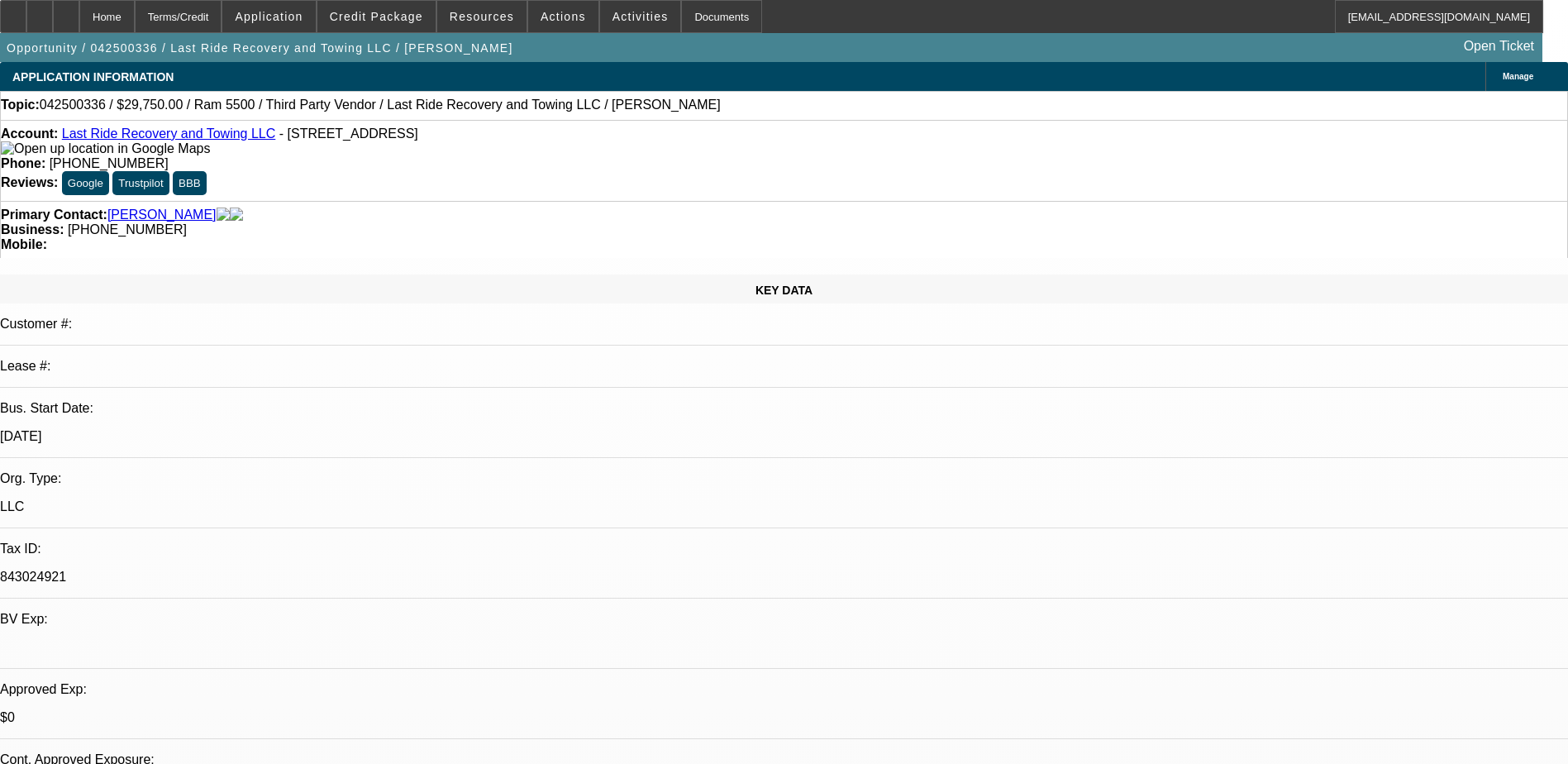
select select "0.15"
select select "0"
select select "3"
select select "0.1"
select select "4"
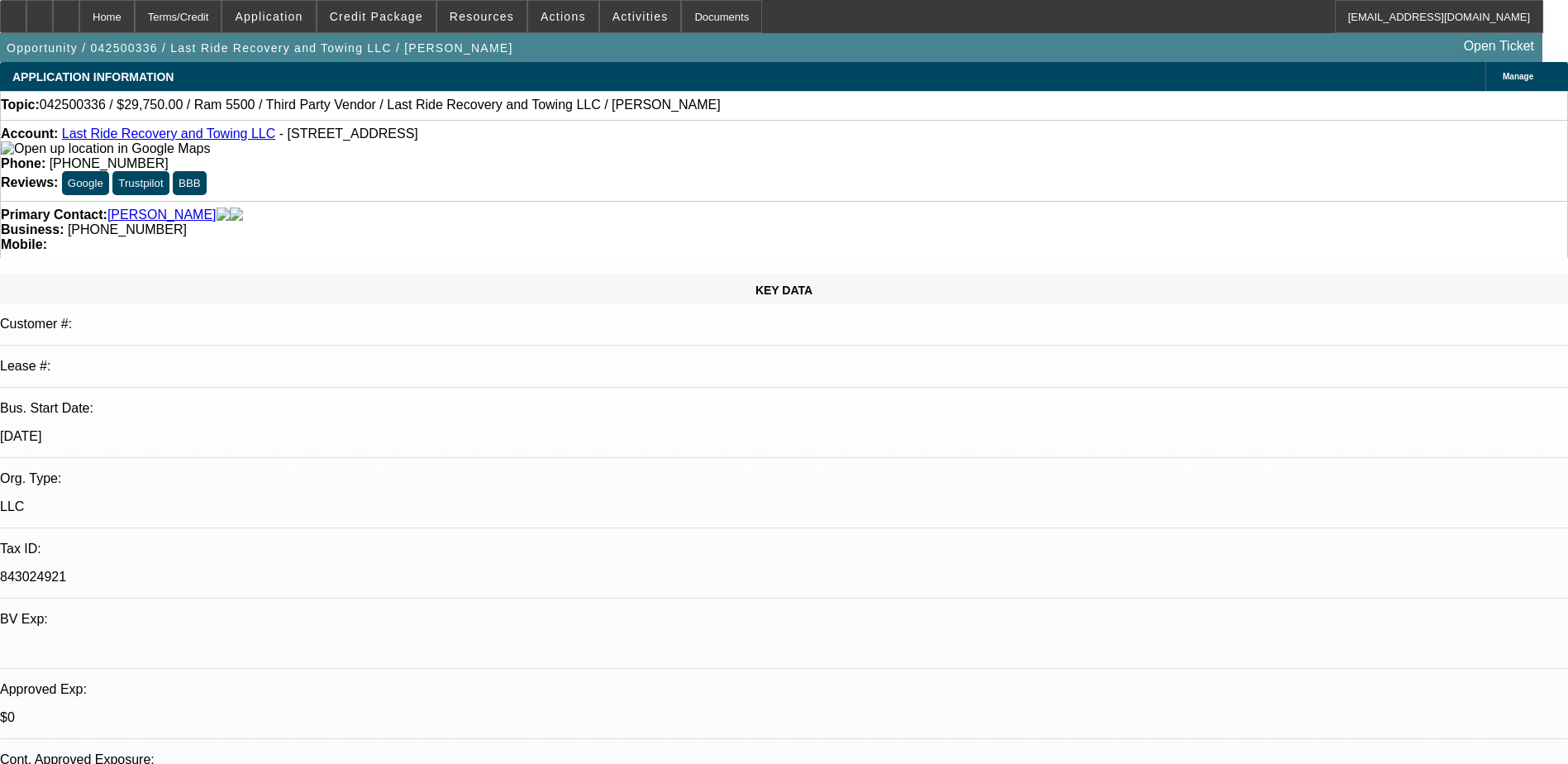
select select "0.15"
select select "0"
select select "3"
select select "0"
select select "6"
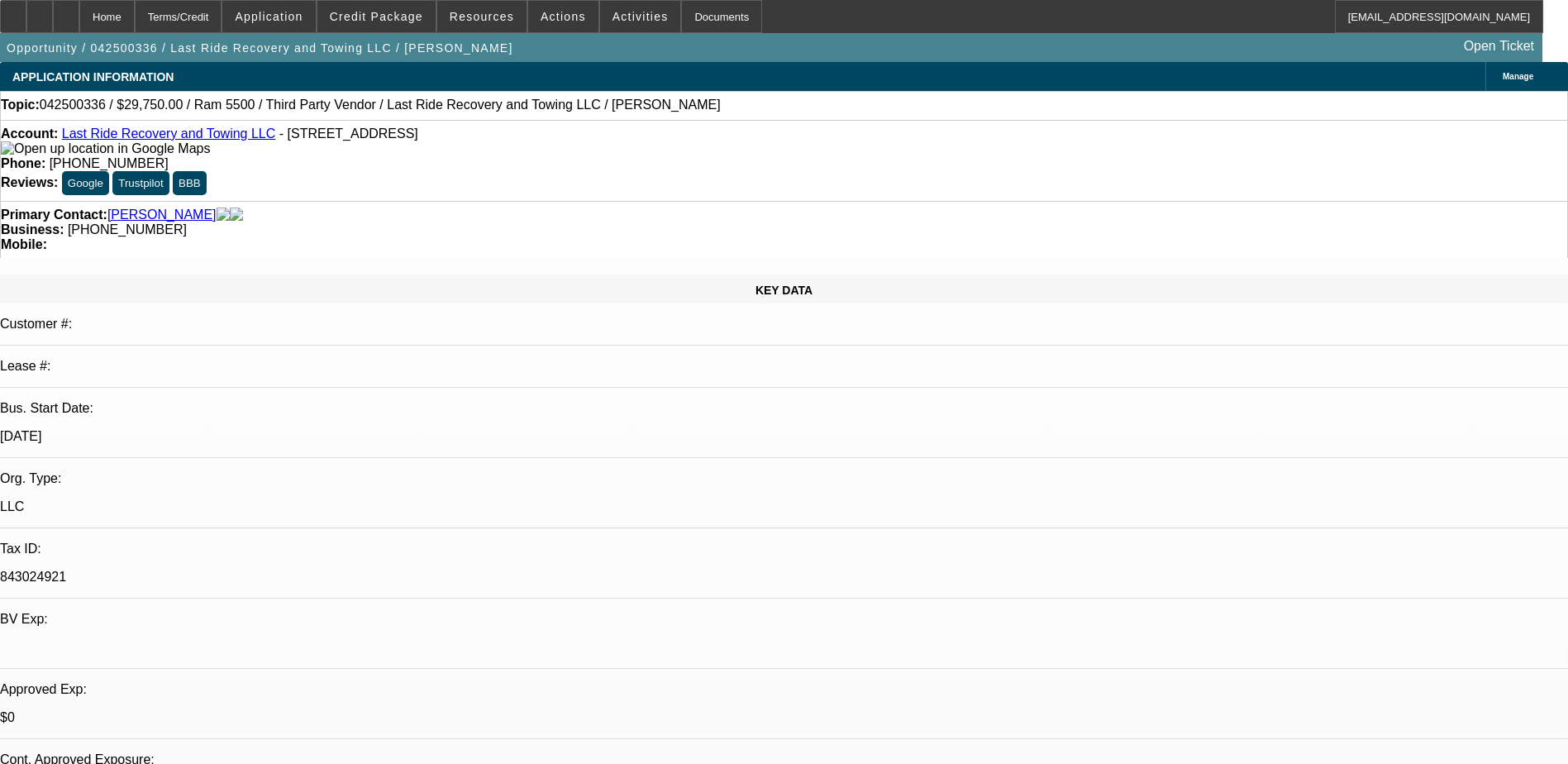
select select "0.15"
select select "2"
select select "0.1"
select select "4"
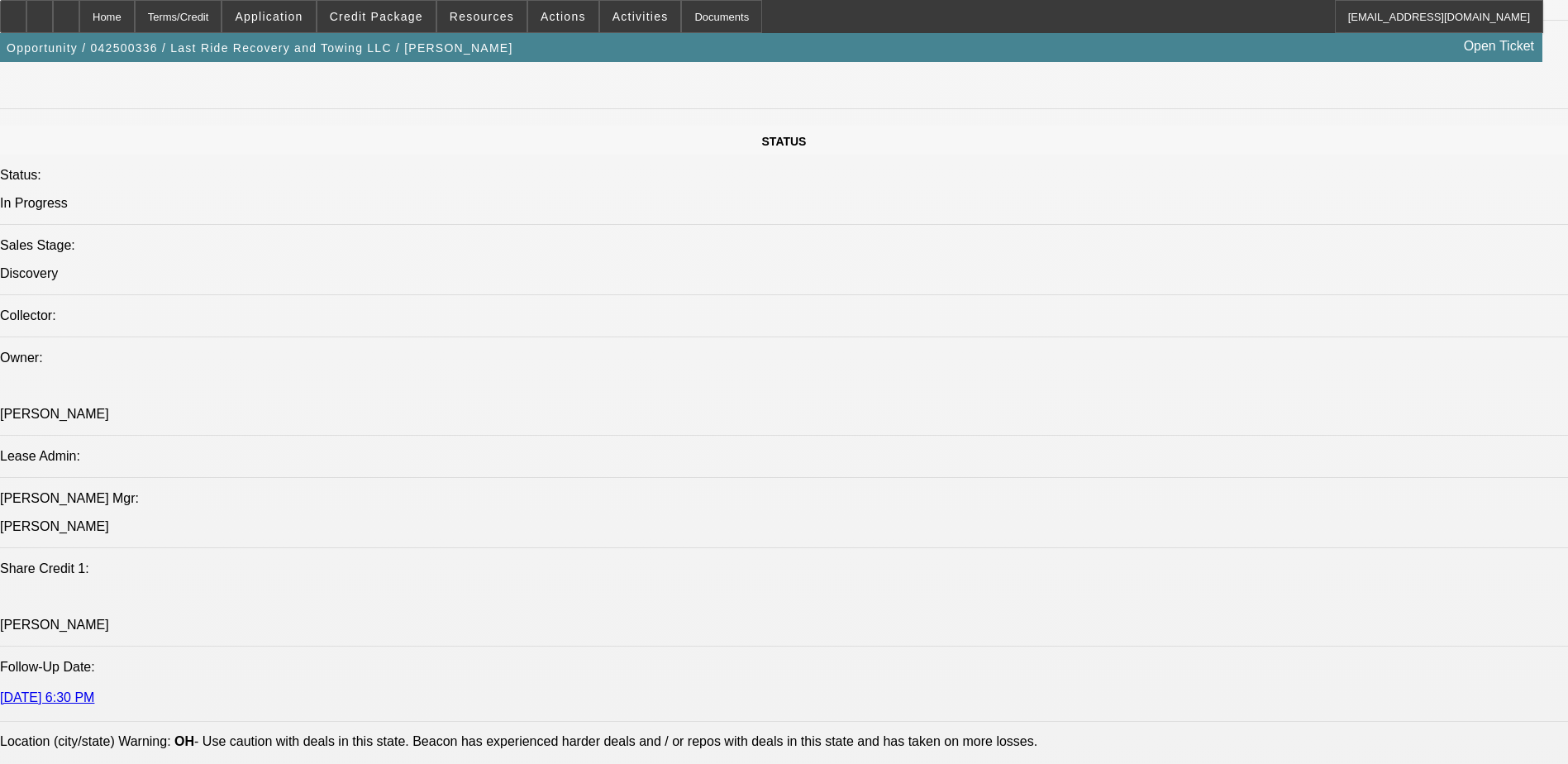
scroll to position [1488, 0]
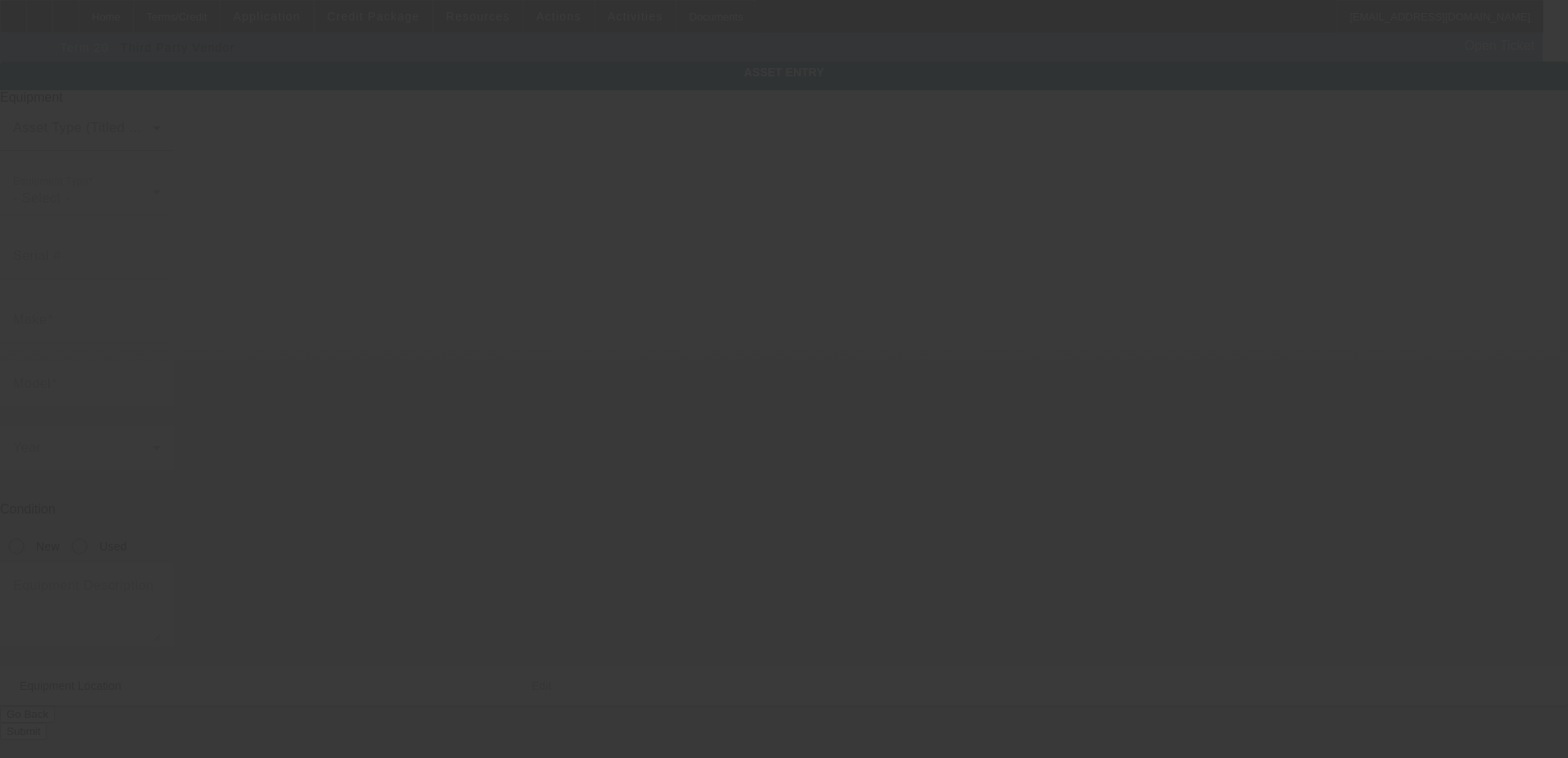
type input "[US_VEHICLE_IDENTIFICATION_NUMBER]"
type input "Ram"
type input "5500"
radio input "true"
type input "[STREET_ADDRESS]"
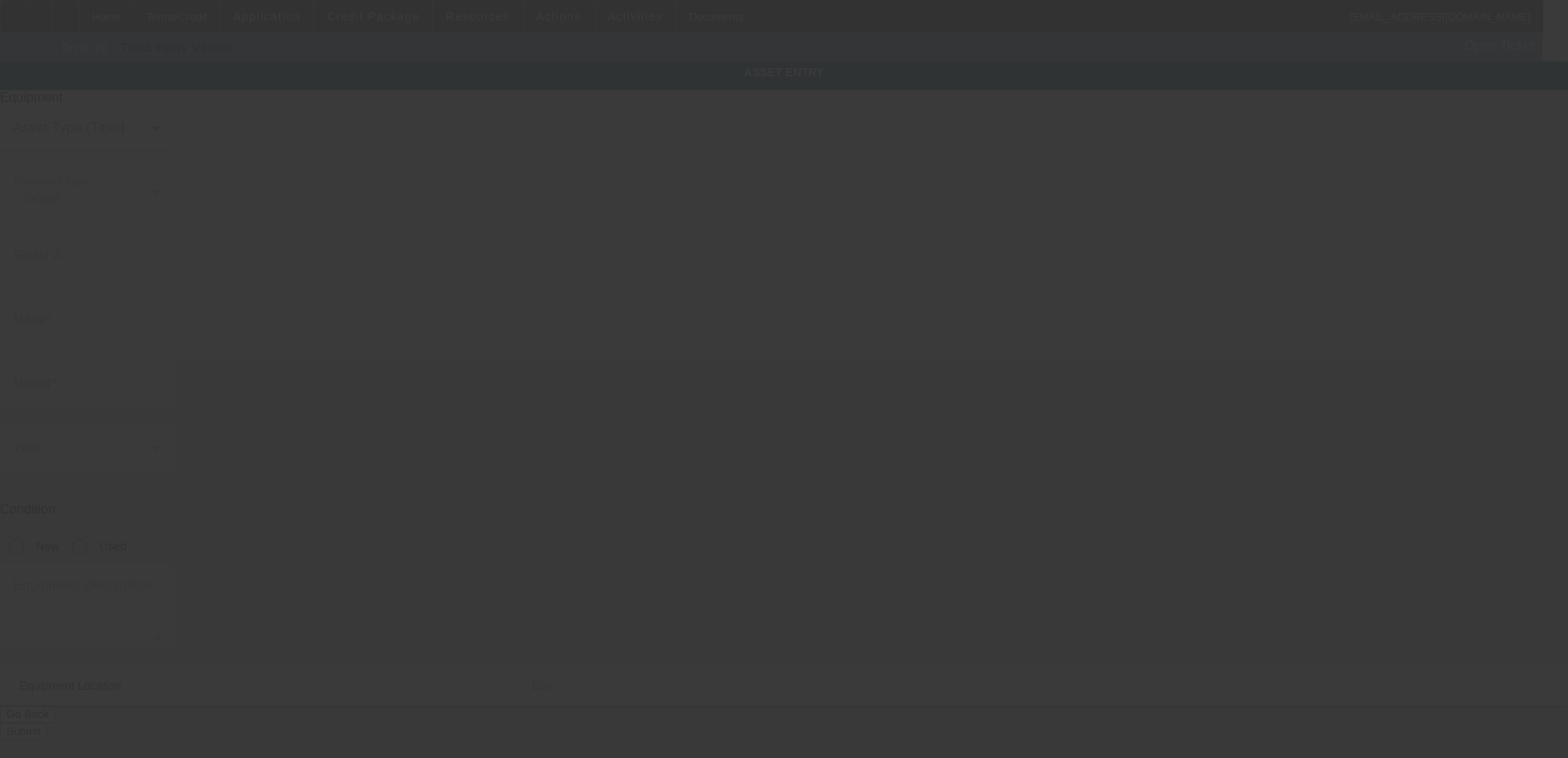
type input "akron"
type input "44301"
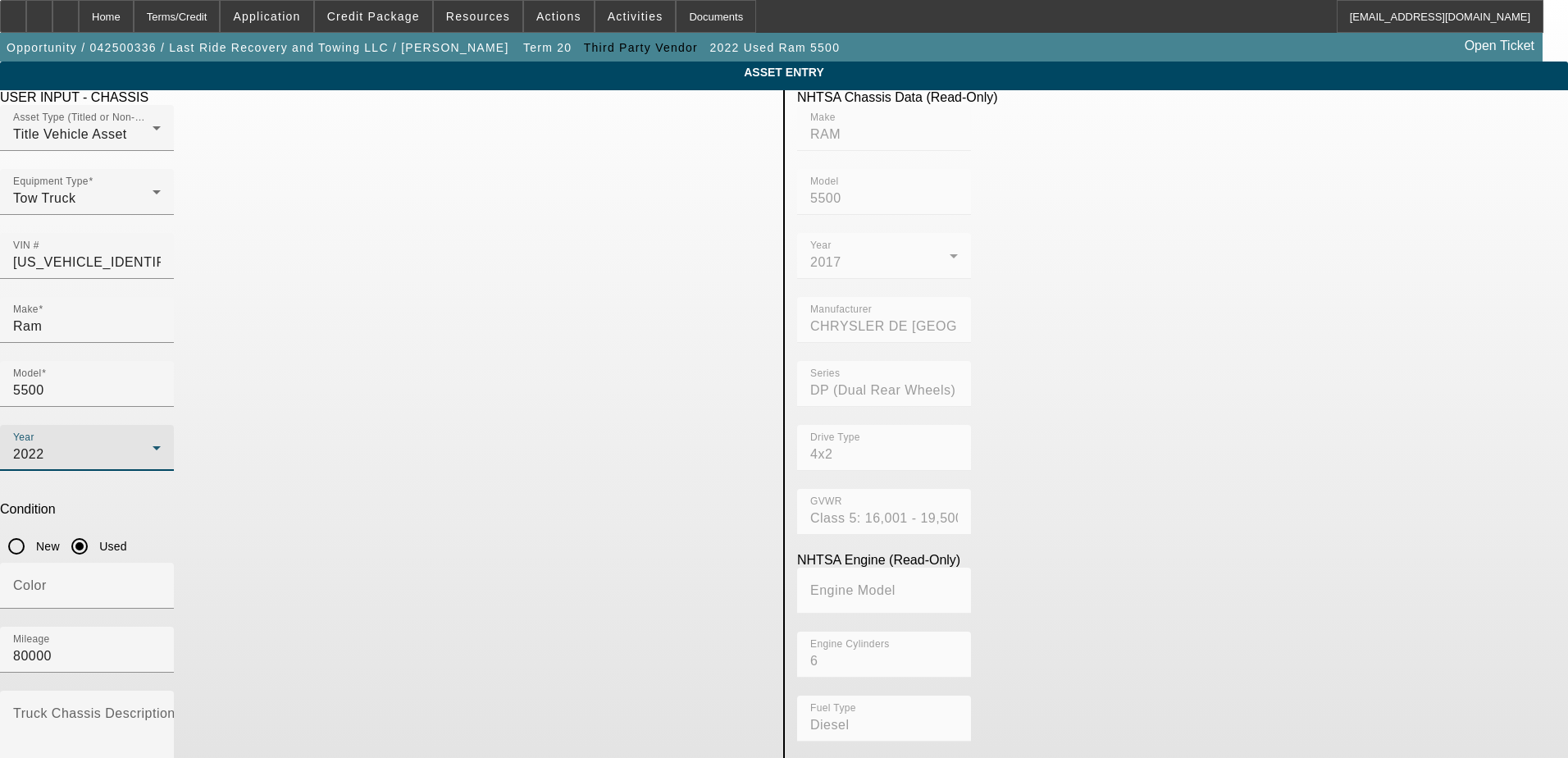
click at [153, 444] on div "2022" at bounding box center [83, 454] width 140 height 20
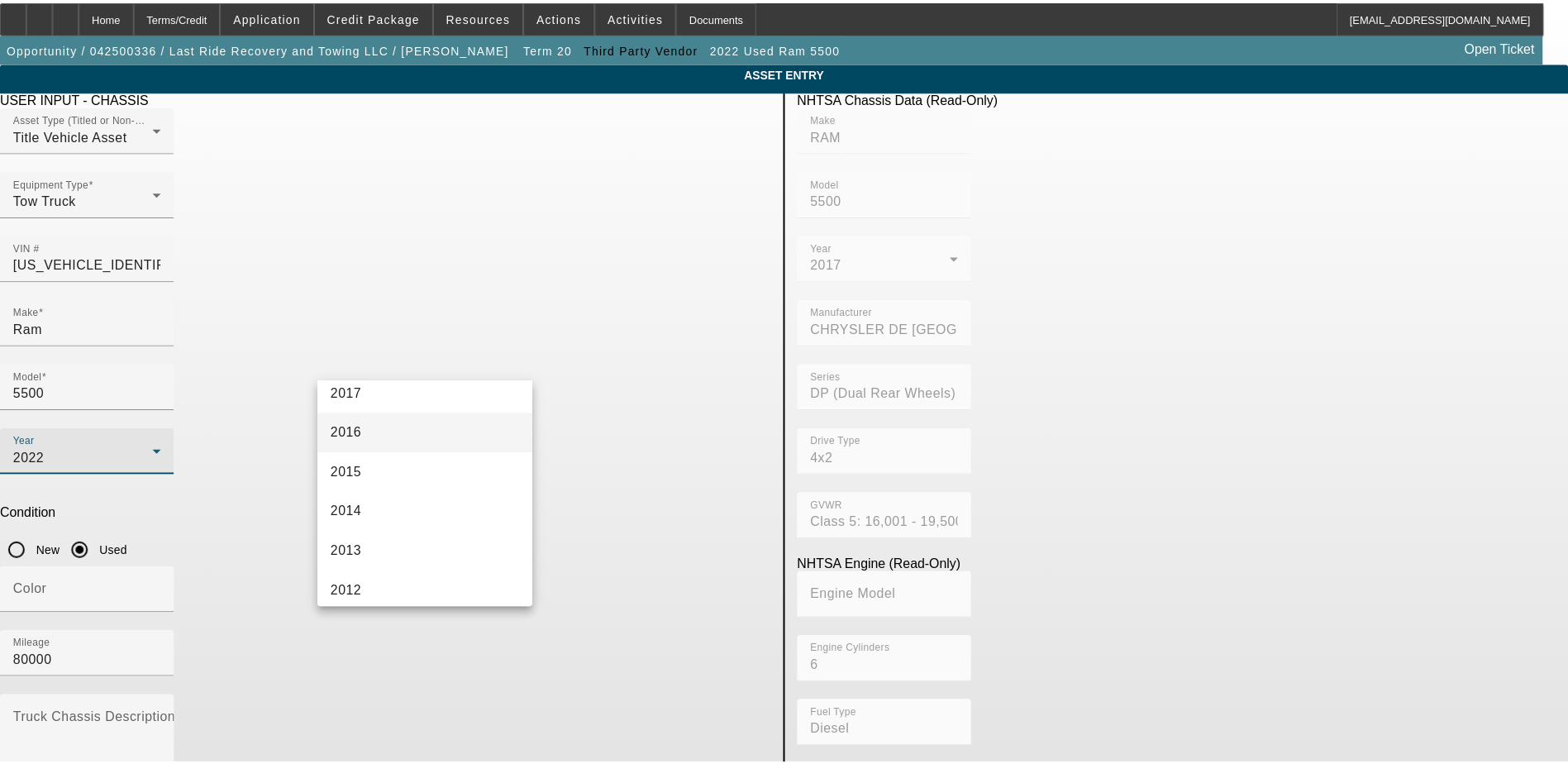
scroll to position [413, 0]
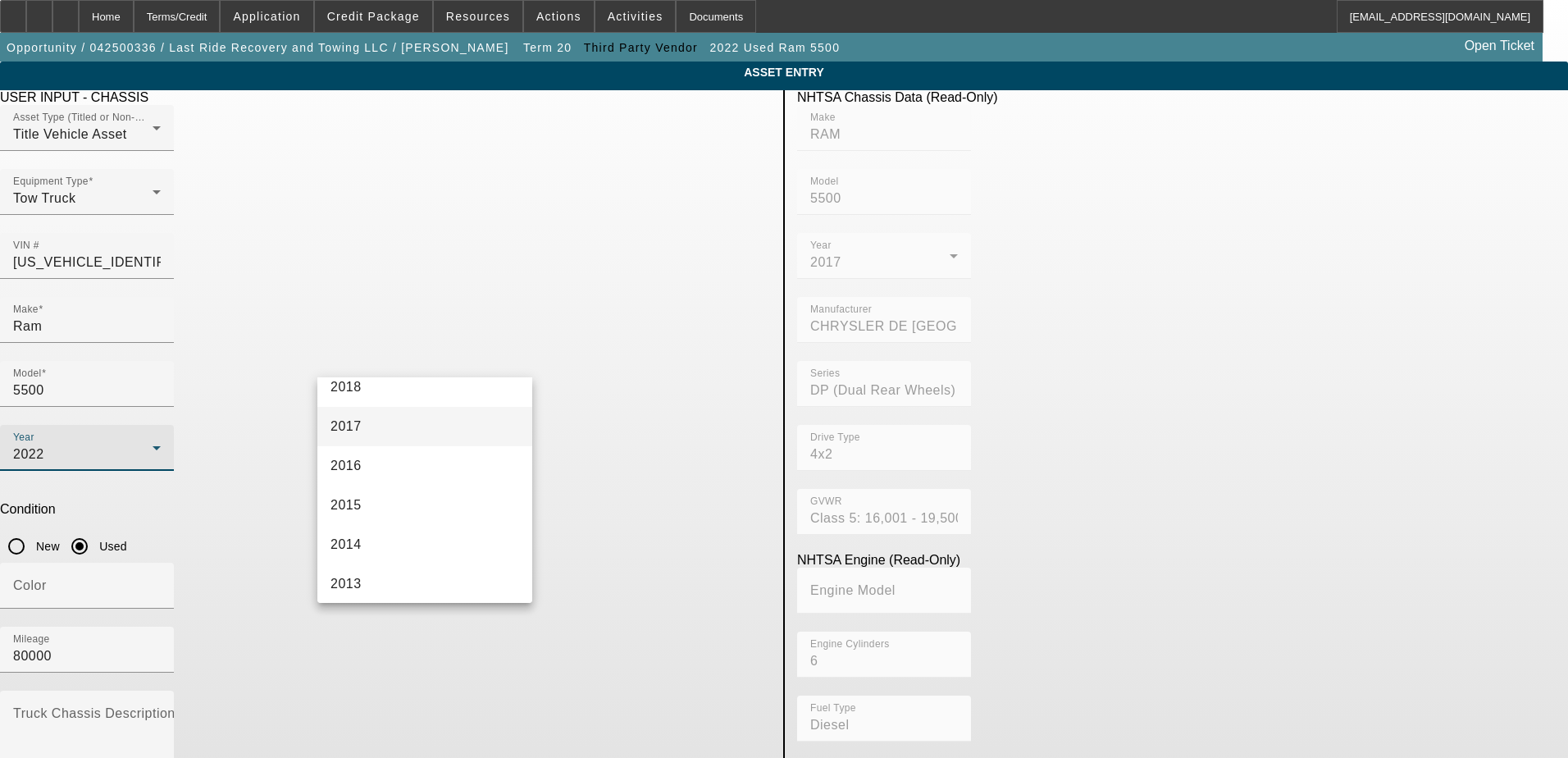
click at [464, 427] on mat-option "2017" at bounding box center [425, 426] width 215 height 39
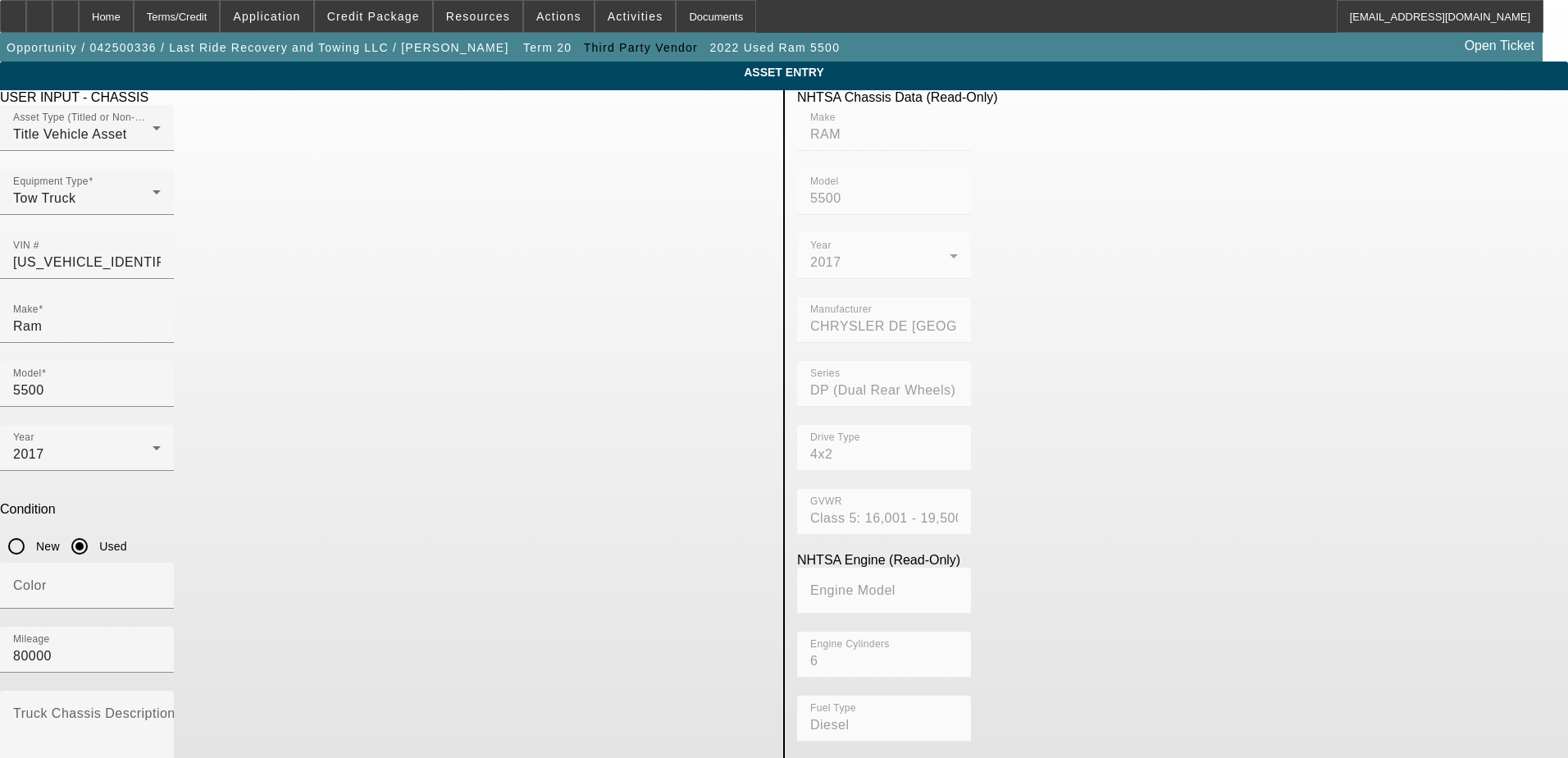
click at [540, 563] on div "Color" at bounding box center [385, 595] width 772 height 64
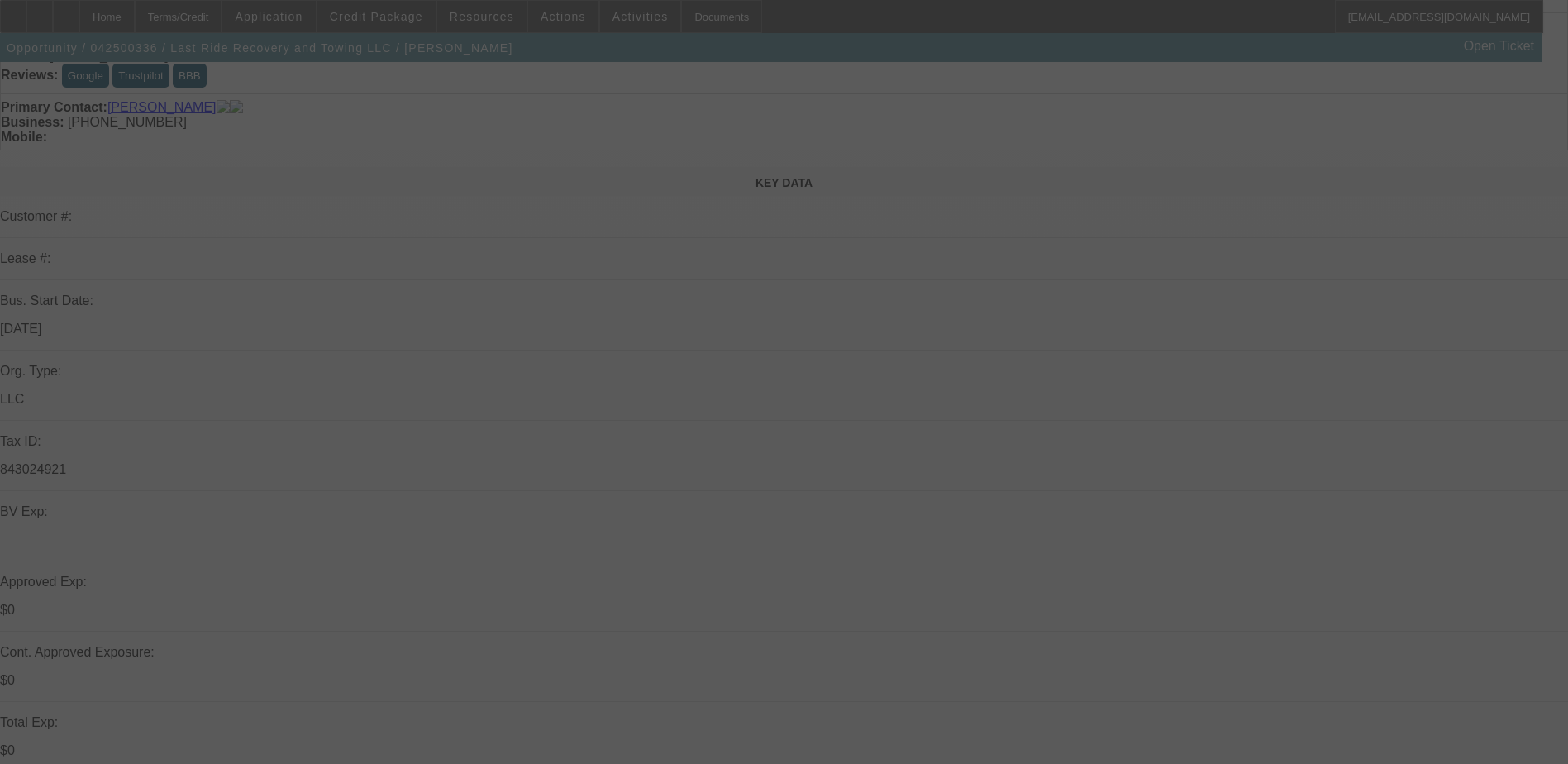
scroll to position [330, 0]
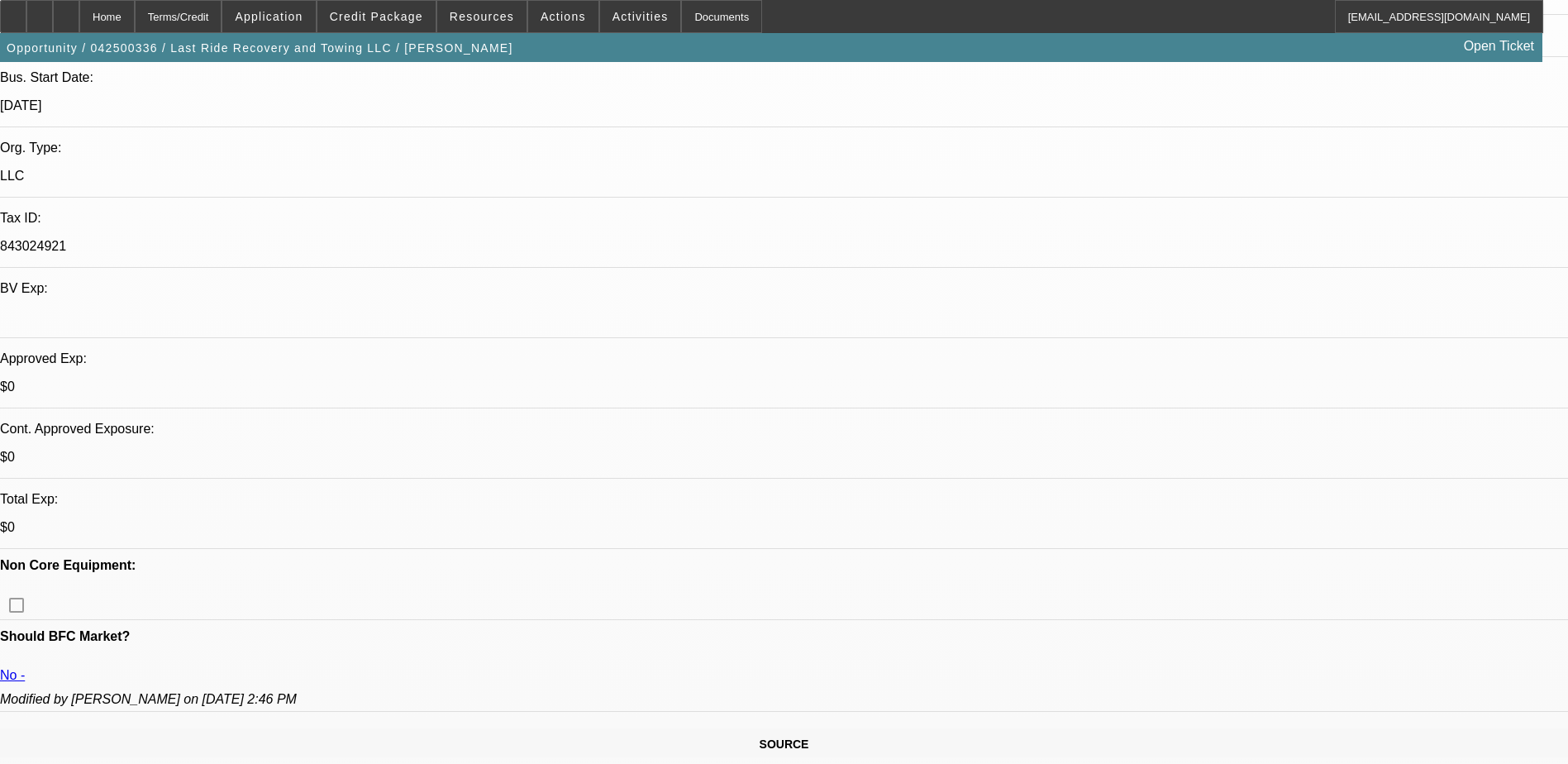
select select "0.15"
select select "0"
select select "3"
select select "0.1"
select select "4"
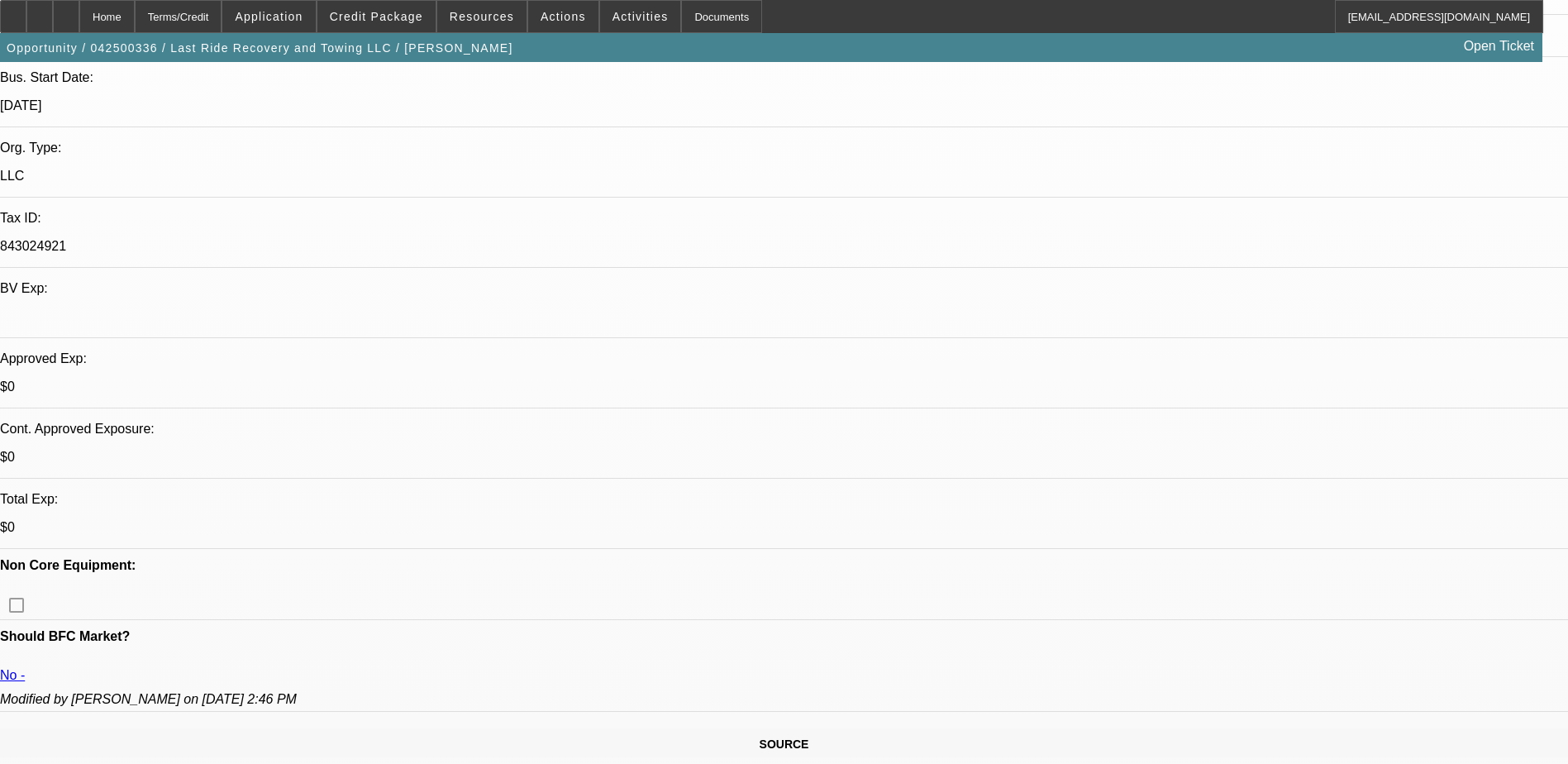
select select "0.15"
select select "0"
select select "3"
select select "0.1"
select select "4"
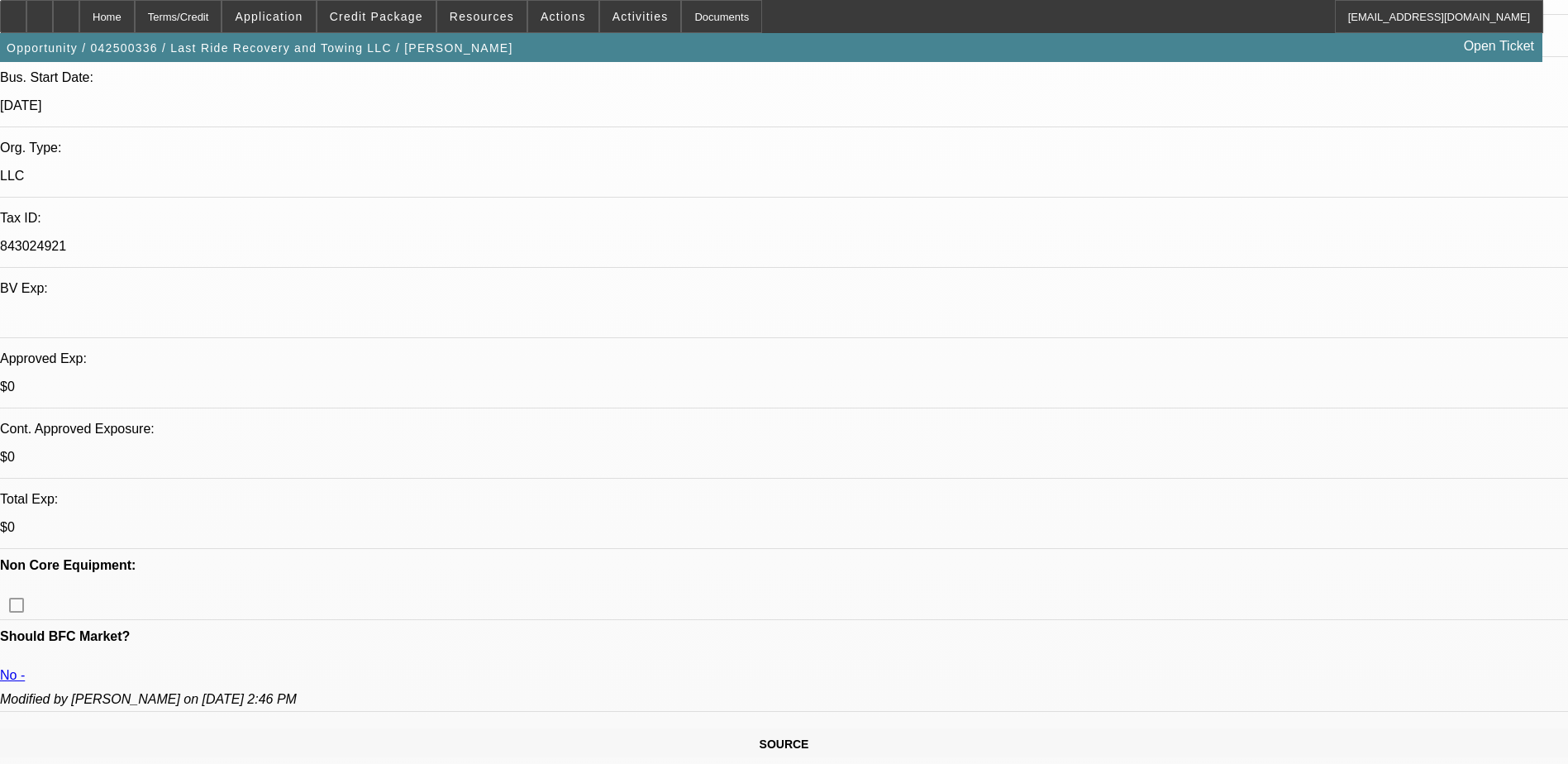
select select "0.15"
select select "0"
select select "3"
select select "0"
select select "6"
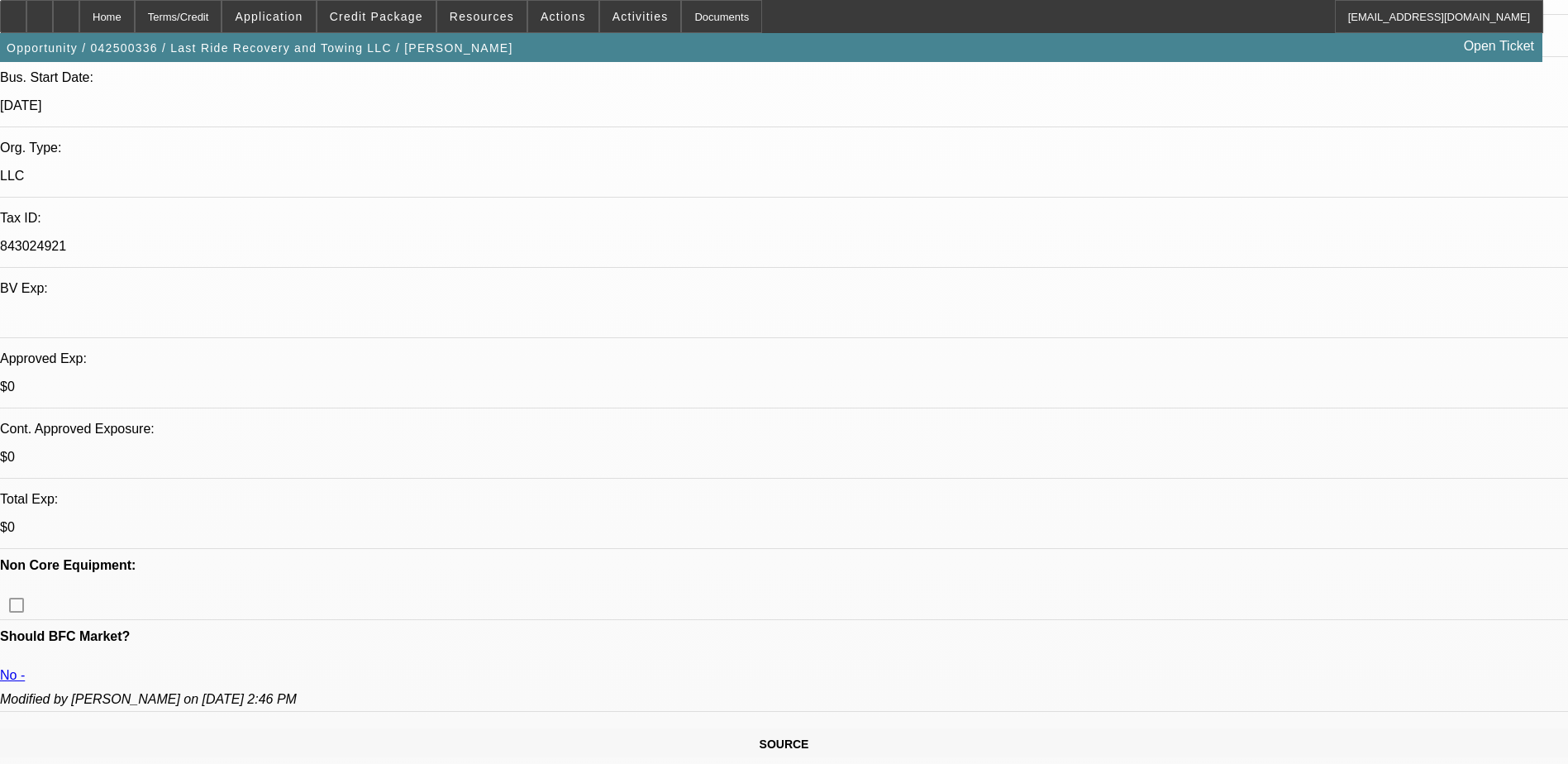
select select "0.15"
select select "2"
select select "0.1"
select select "4"
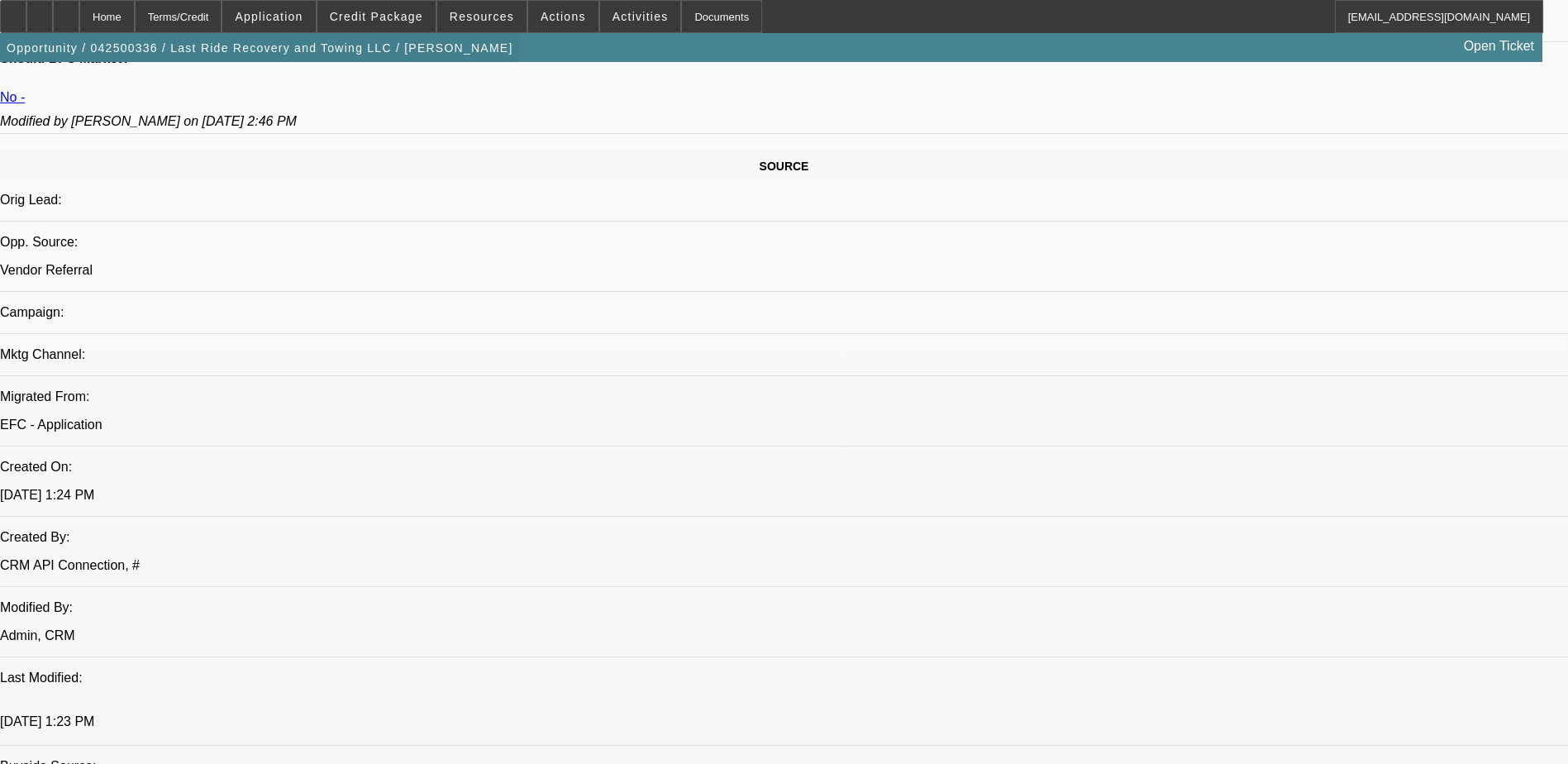
scroll to position [413, 0]
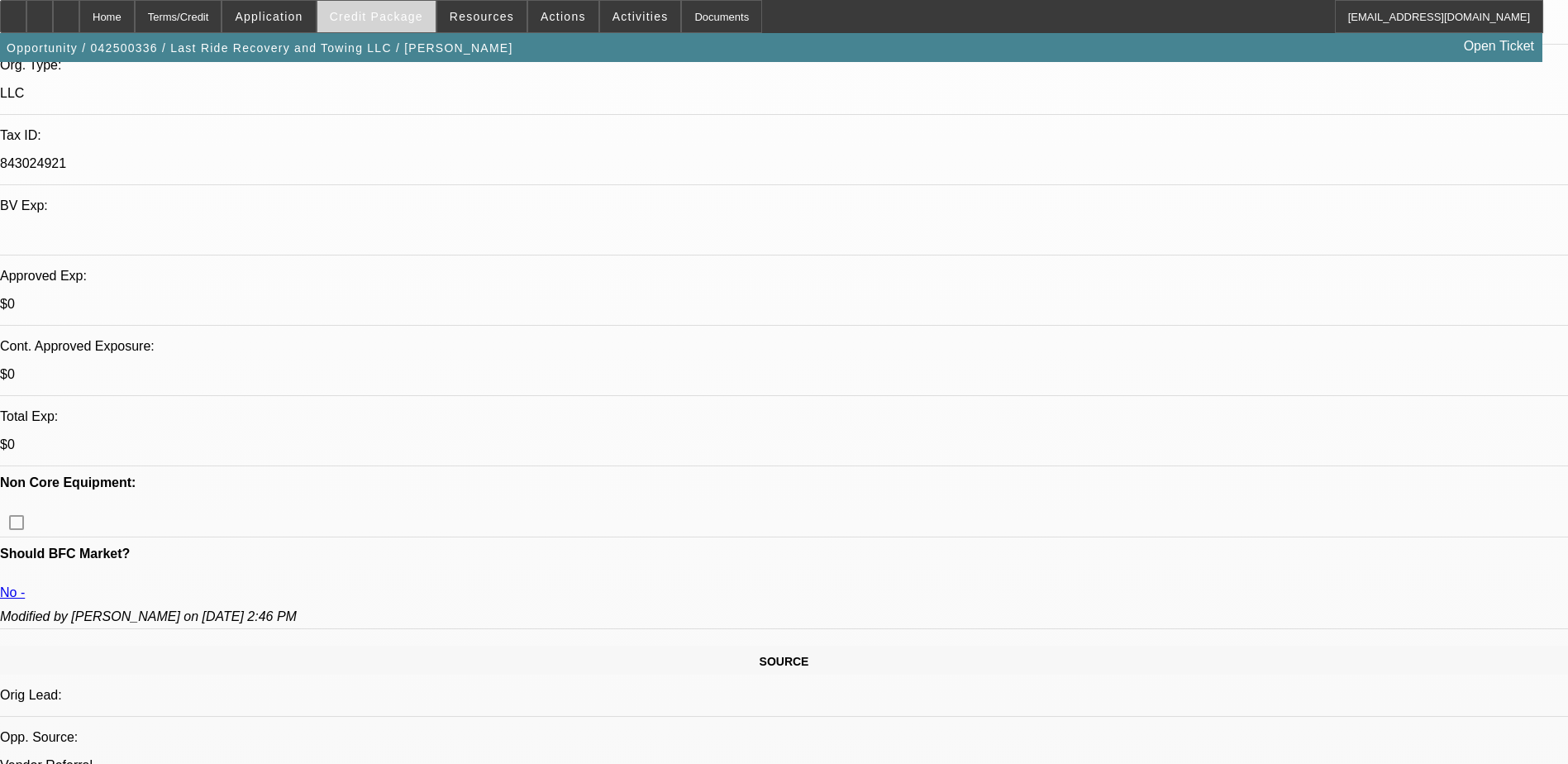
click at [390, 8] on span at bounding box center [376, 16] width 118 height 40
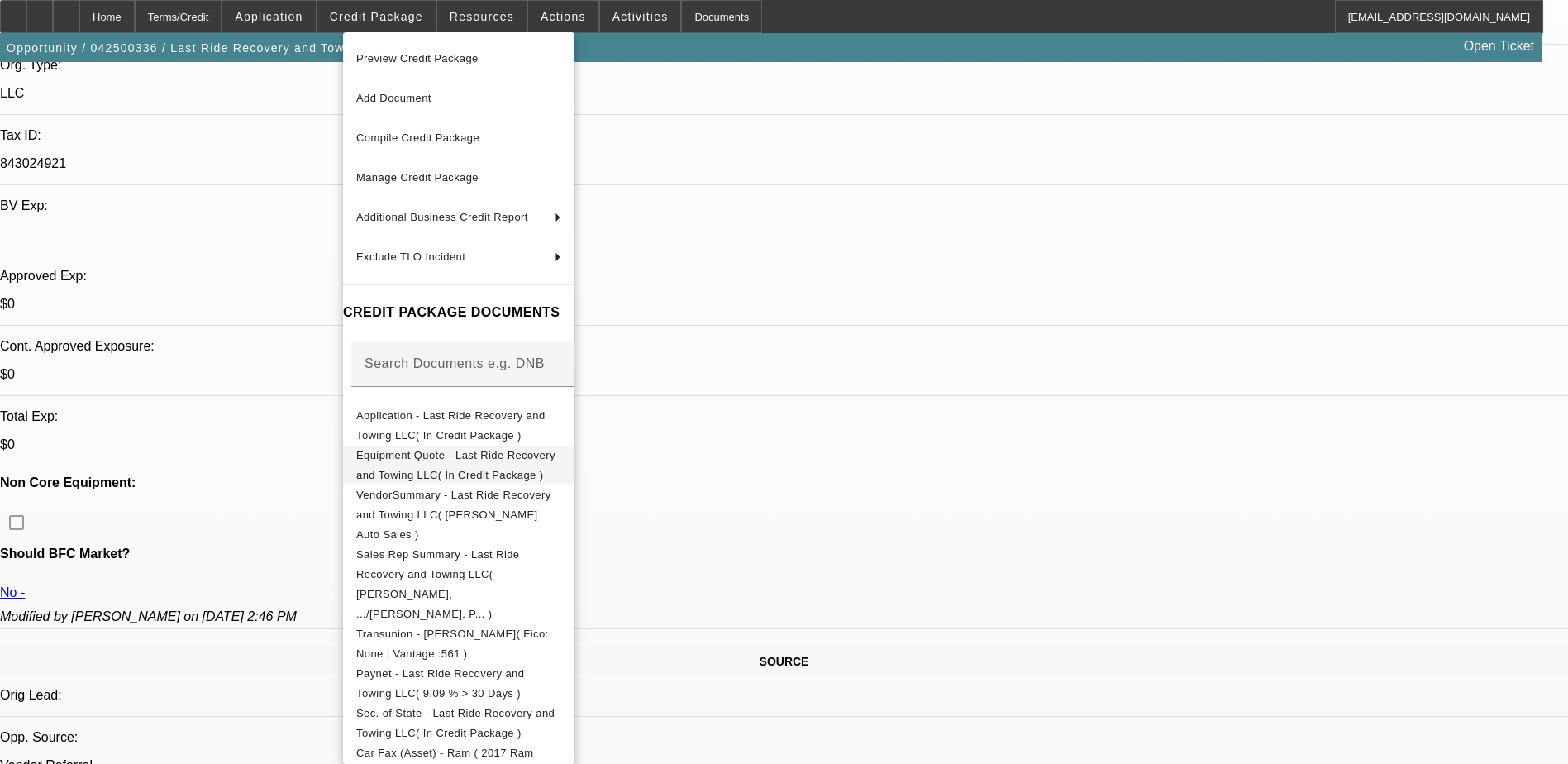
click at [501, 458] on span "Equipment Quote - Last Ride Recovery and Towing LLC( In Credit Package )" at bounding box center [456, 464] width 199 height 32
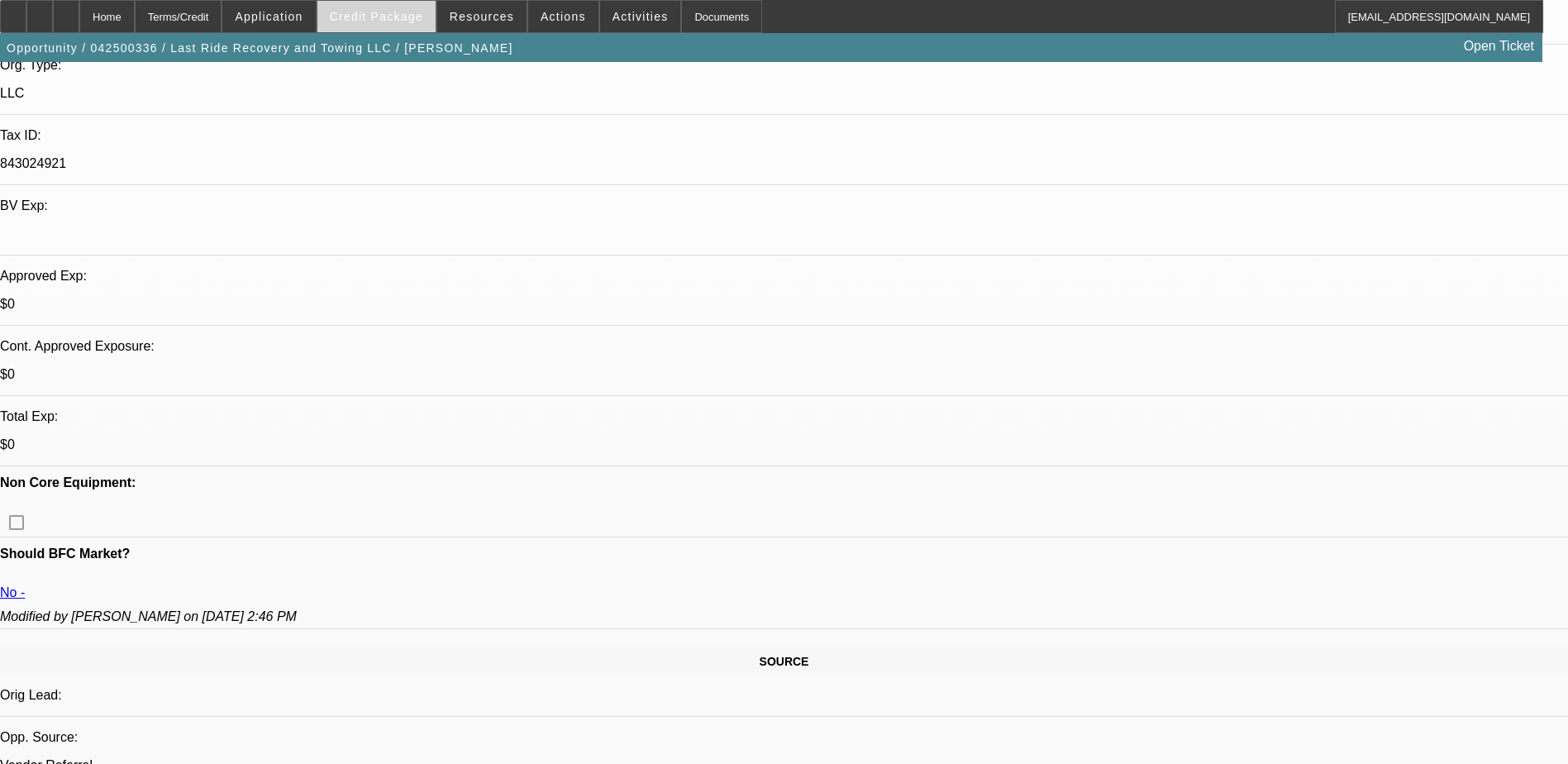
click at [384, 7] on span at bounding box center [376, 16] width 118 height 40
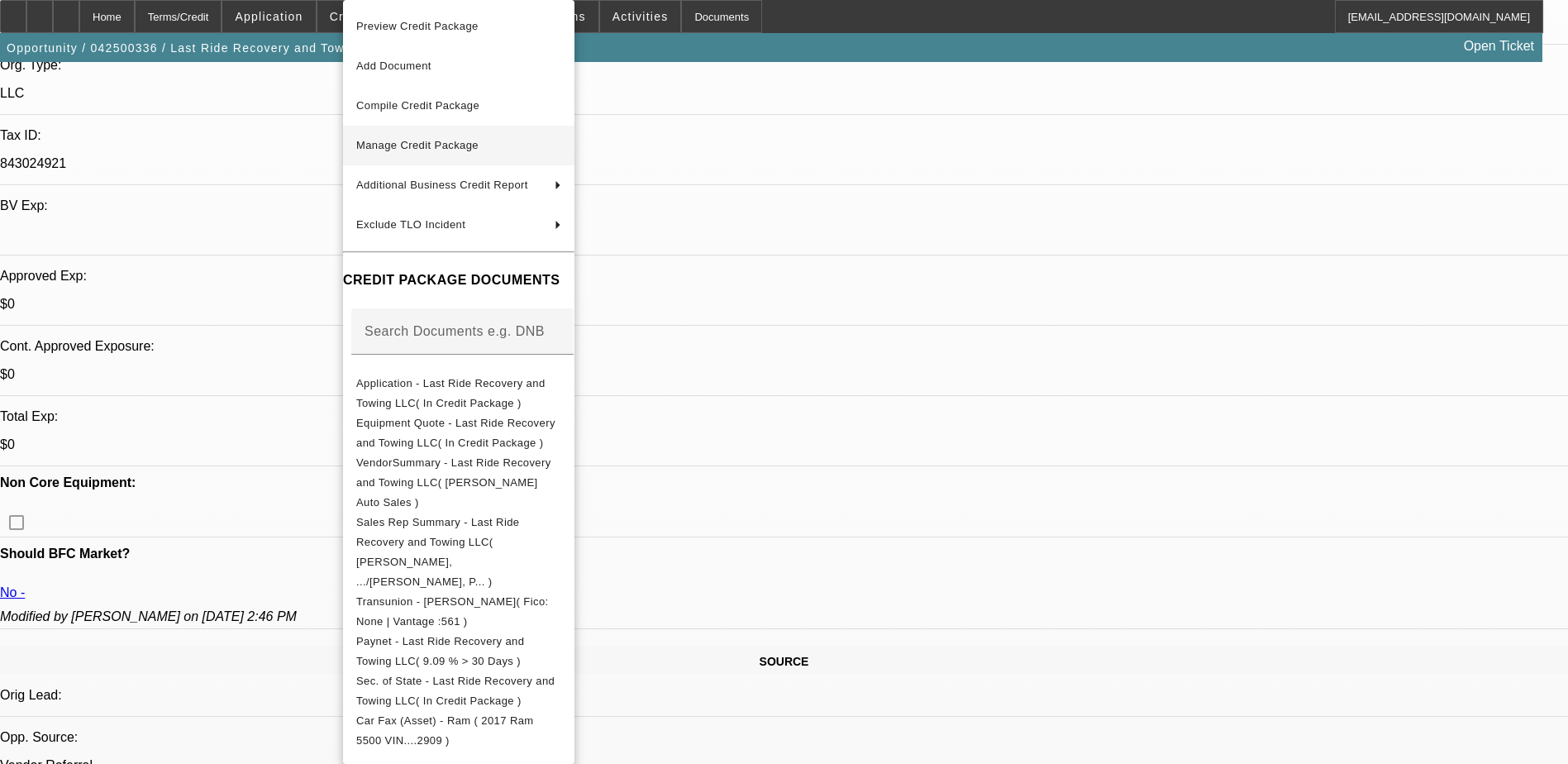
click at [448, 145] on span "Manage Credit Package" at bounding box center [417, 145] width 122 height 13
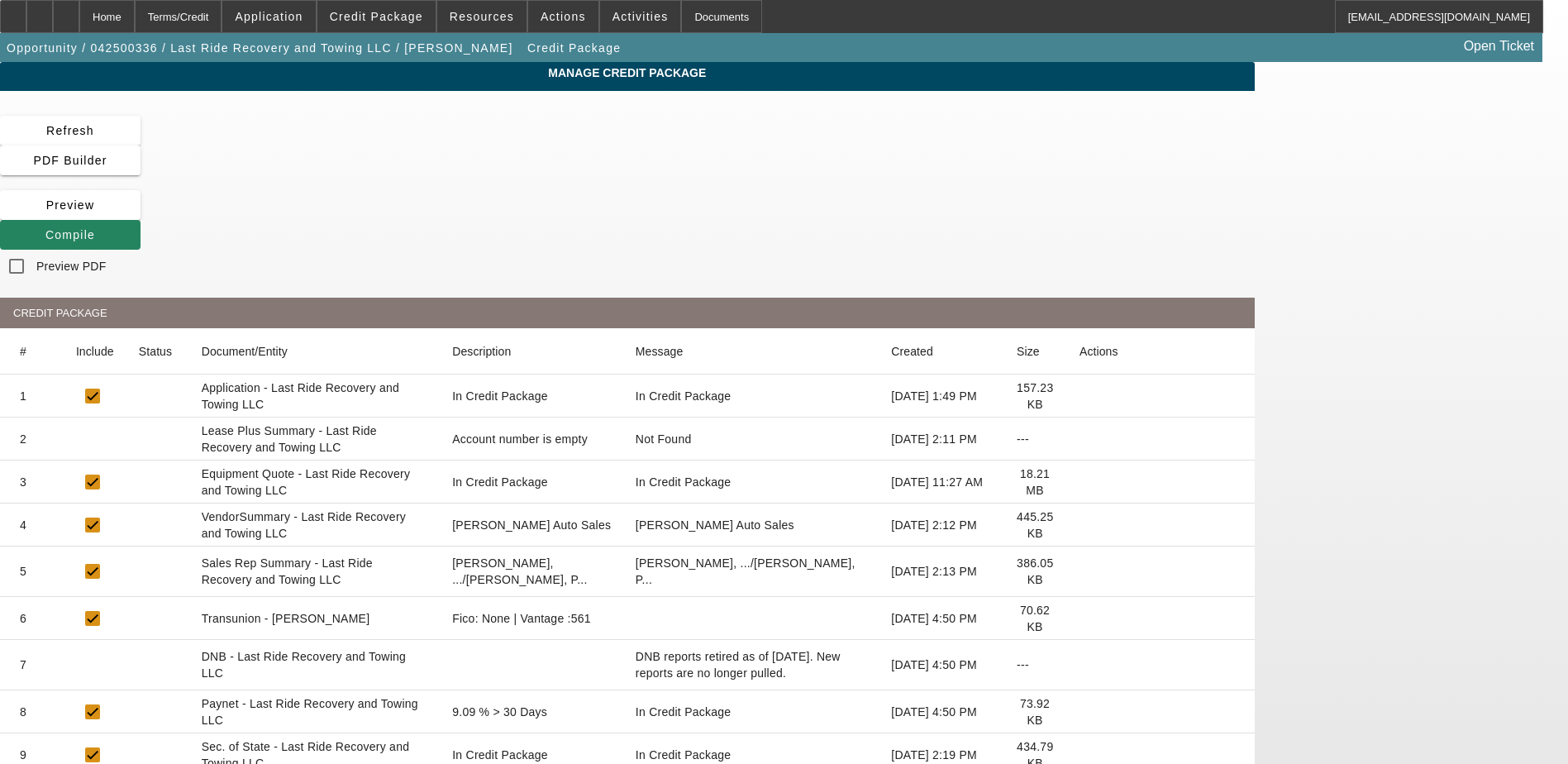
click at [1080, 482] on icon at bounding box center [1080, 482] width 0 height 0
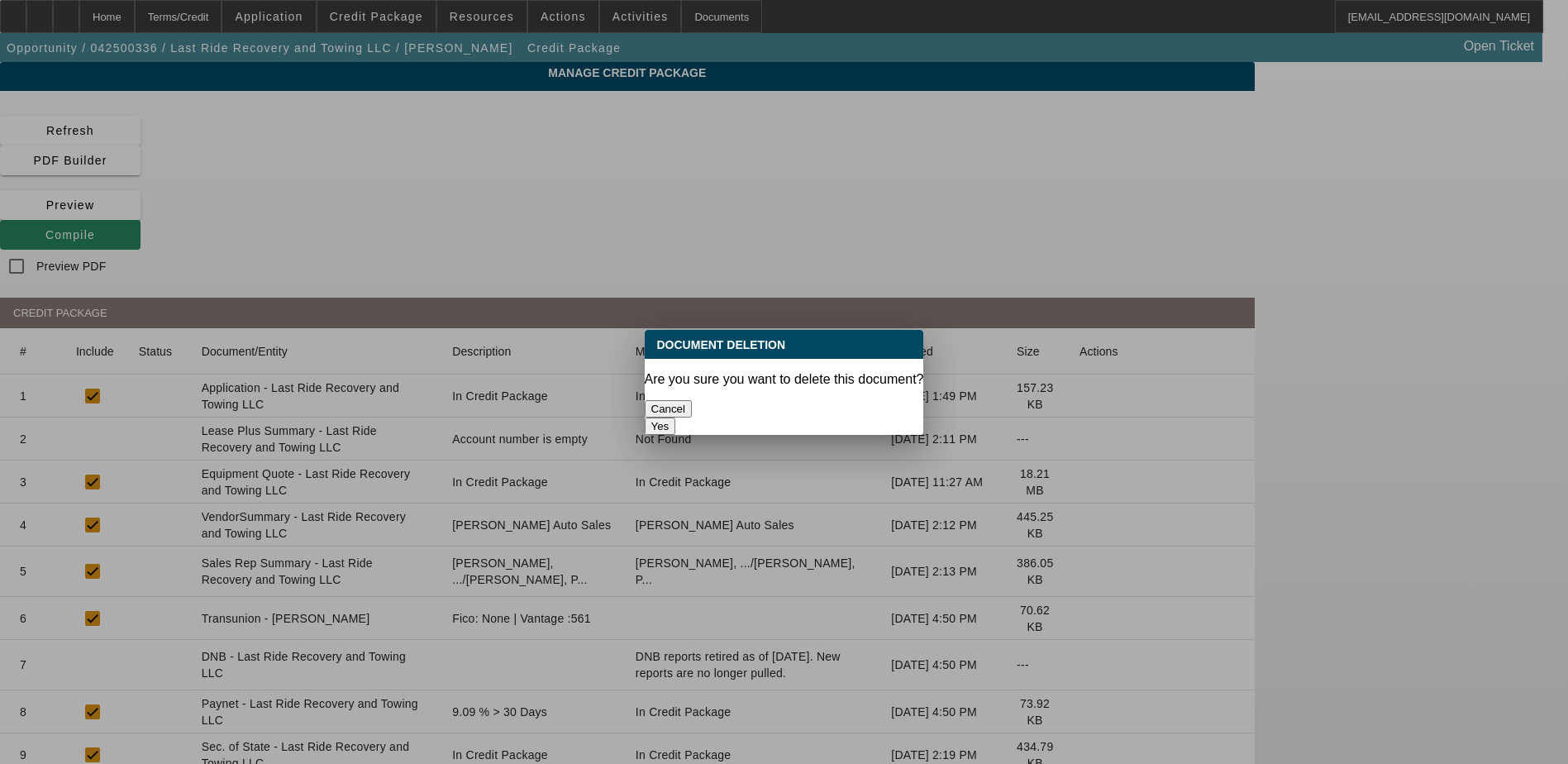
click at [676, 417] on button "Yes" at bounding box center [660, 426] width 32 height 17
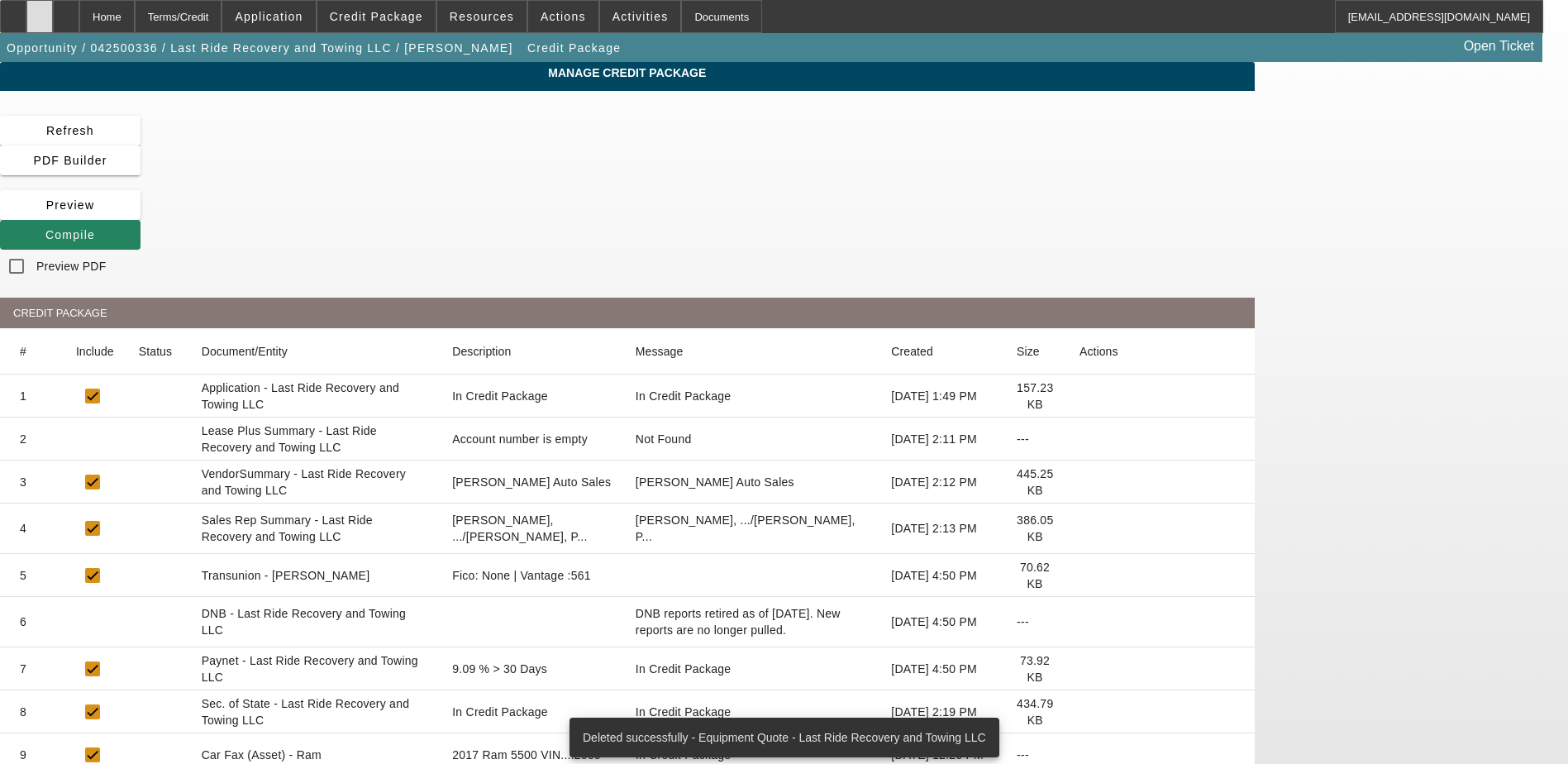
click at [53, 20] on div at bounding box center [39, 16] width 26 height 33
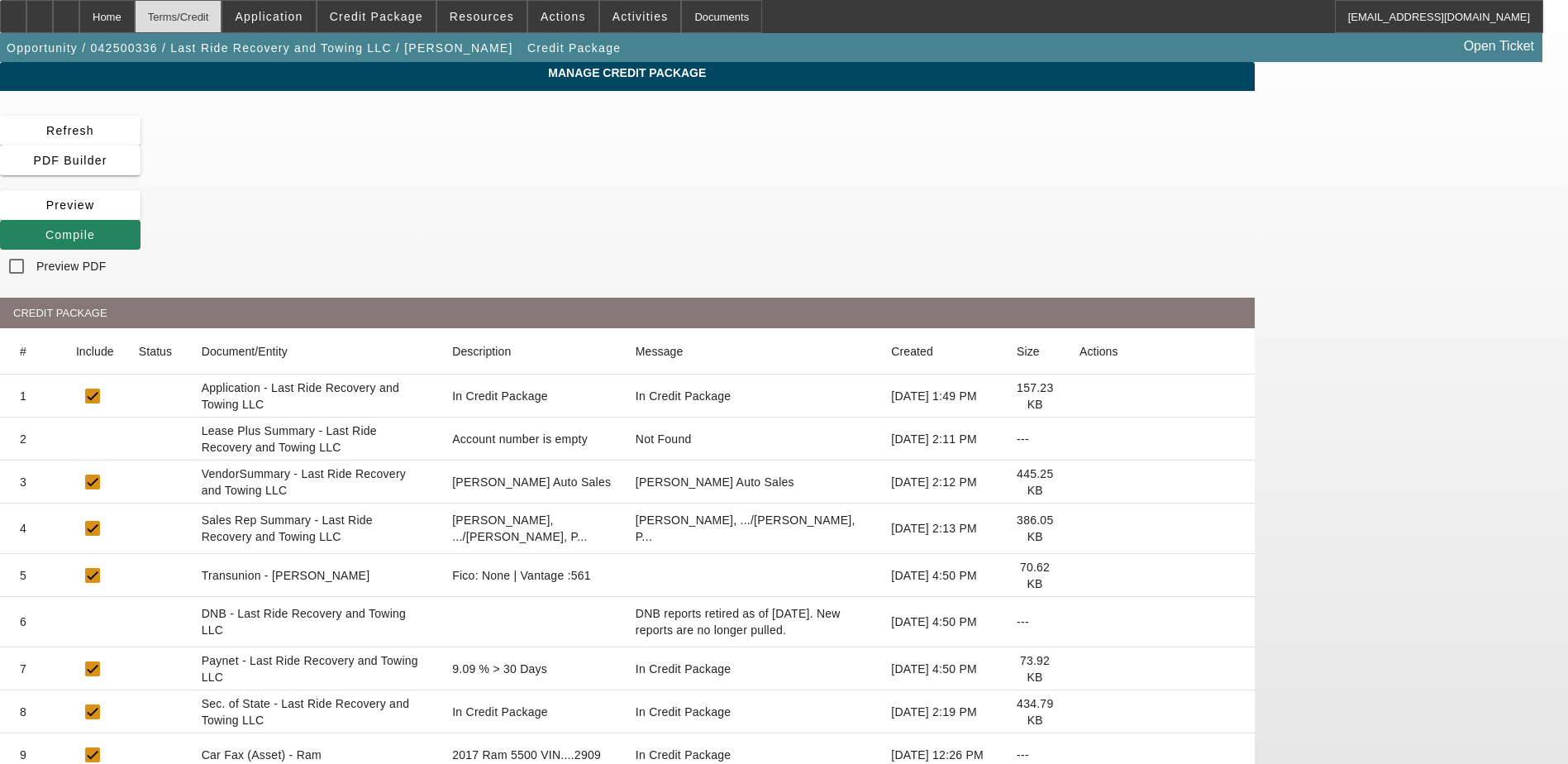
click at [222, 20] on div "Terms/Credit" at bounding box center [178, 16] width 88 height 33
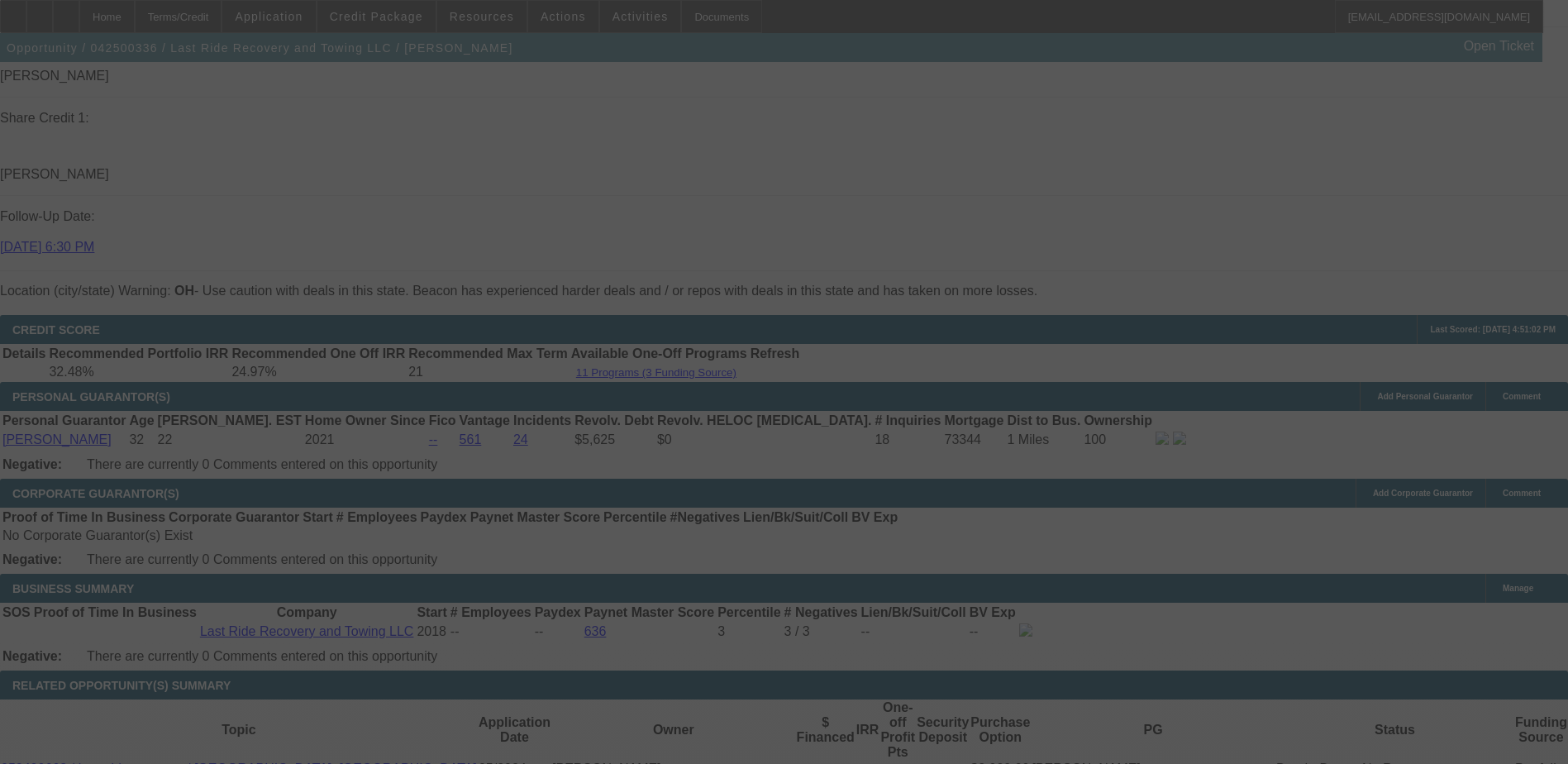
scroll to position [2230, 0]
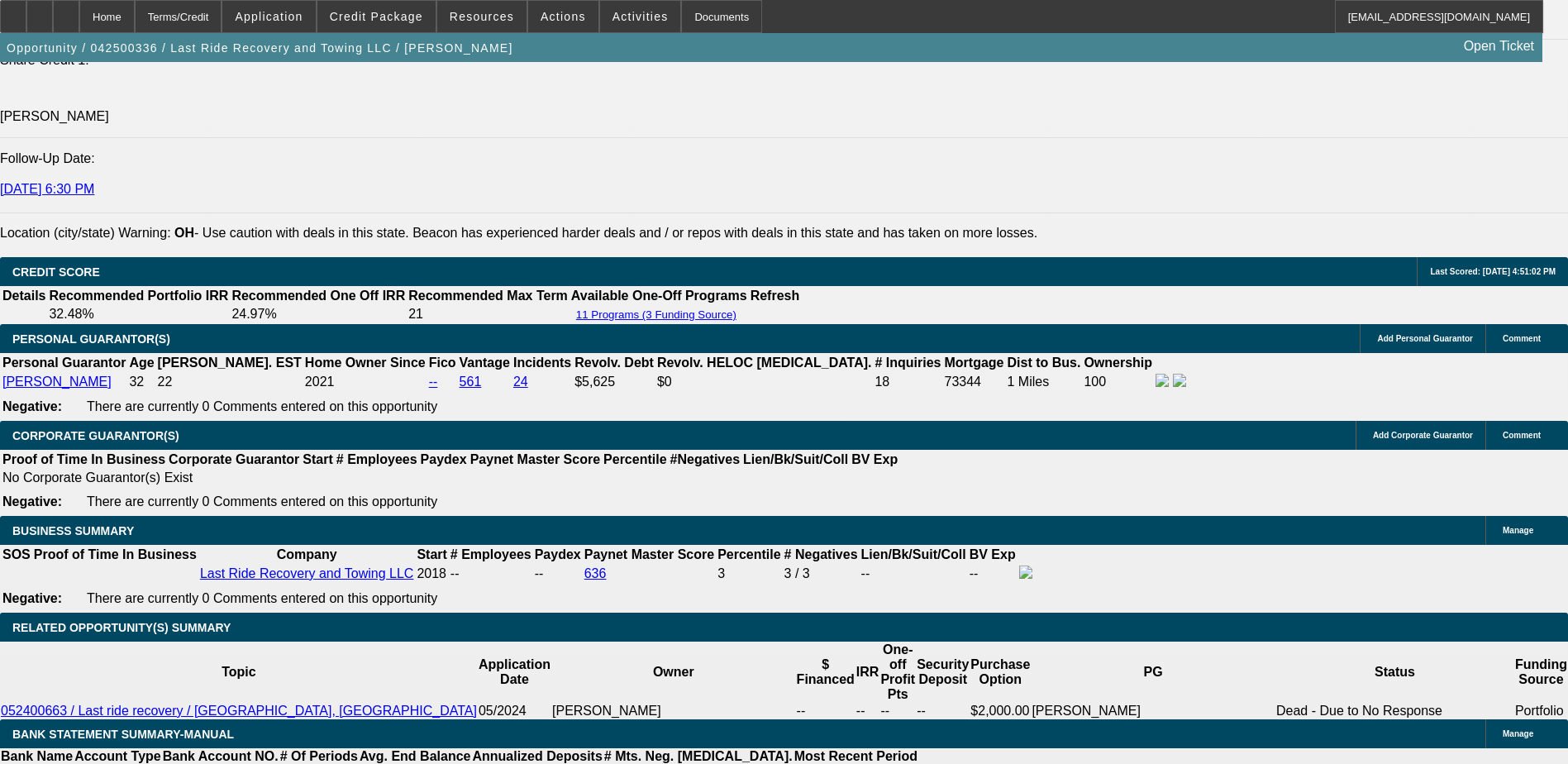
select select "0.15"
select select "0"
select select "3"
select select "0.1"
select select "4"
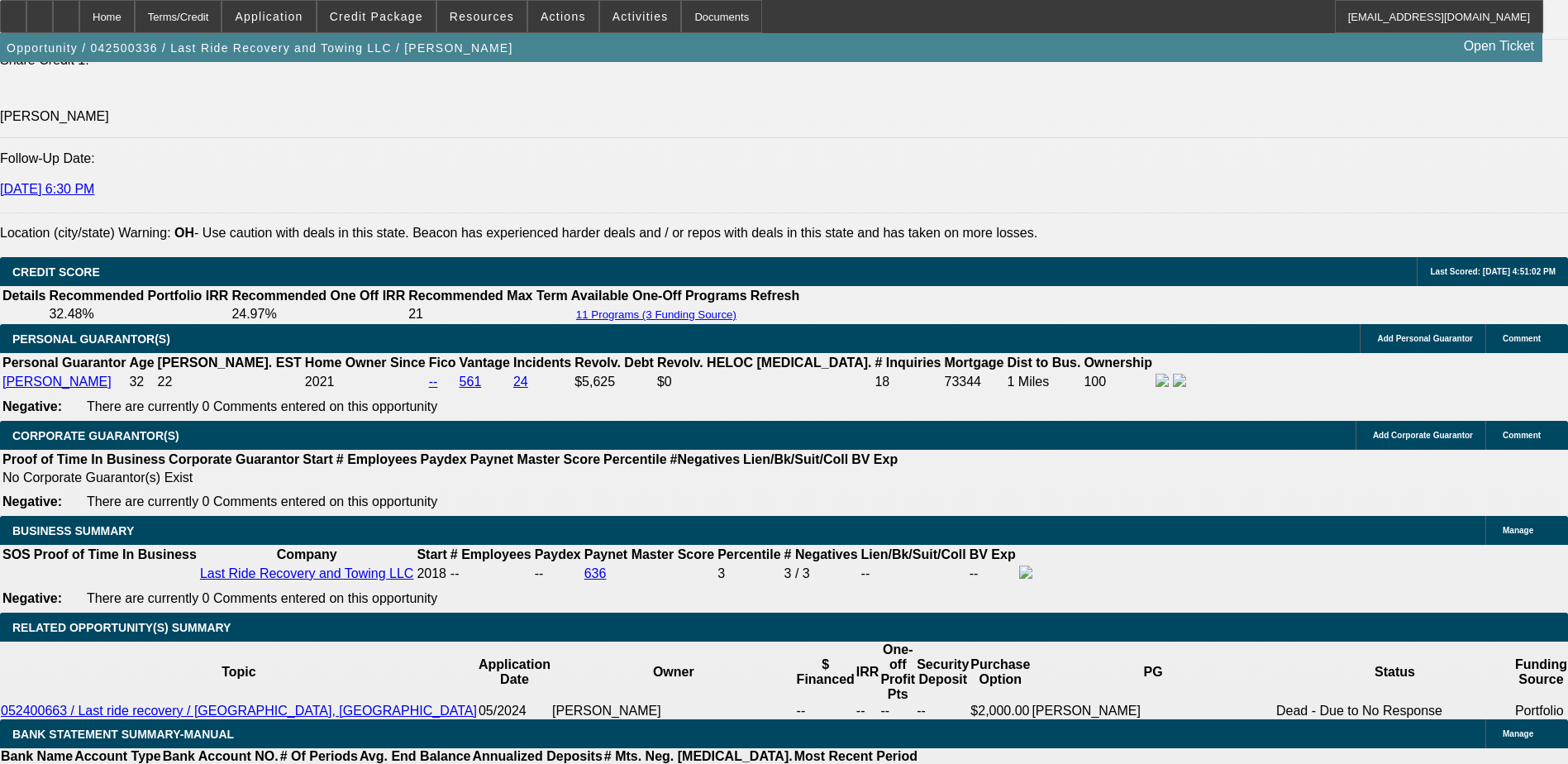
select select "0.15"
select select "0"
select select "3"
select select "0.1"
select select "4"
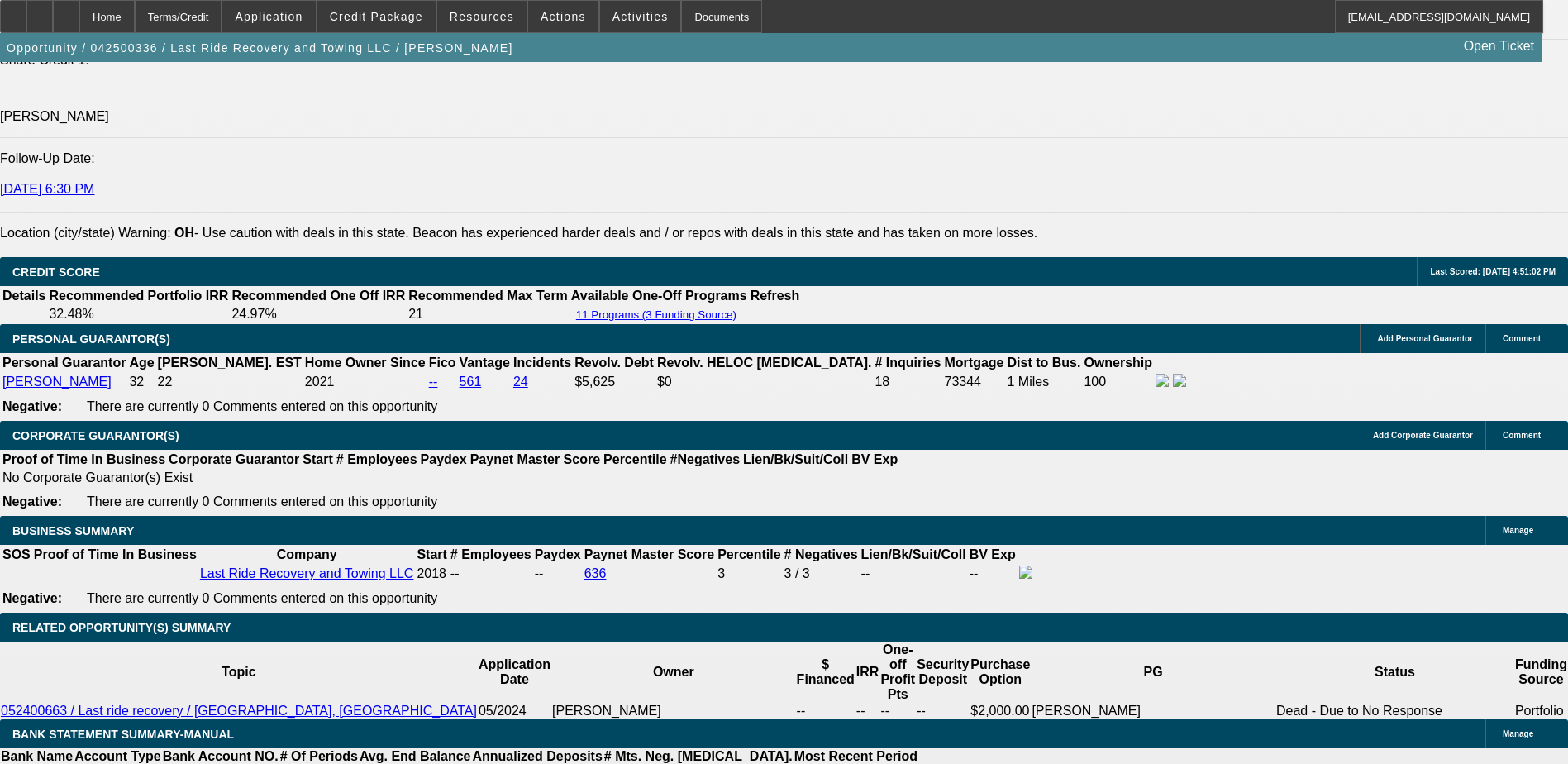
select select "0.15"
select select "0"
select select "3"
select select "0"
select select "6"
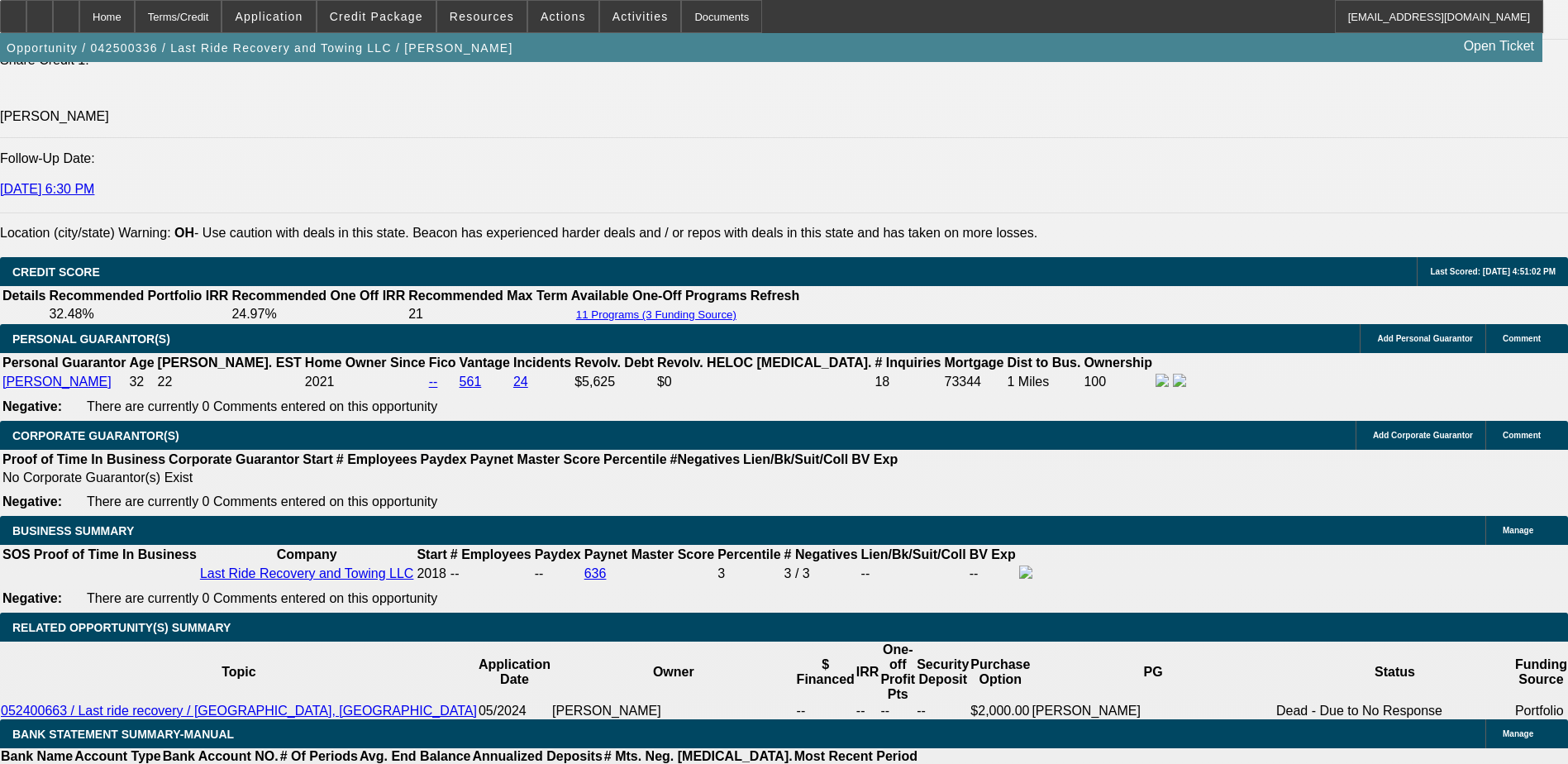
select select "0.15"
select select "2"
select select "0.1"
select select "4"
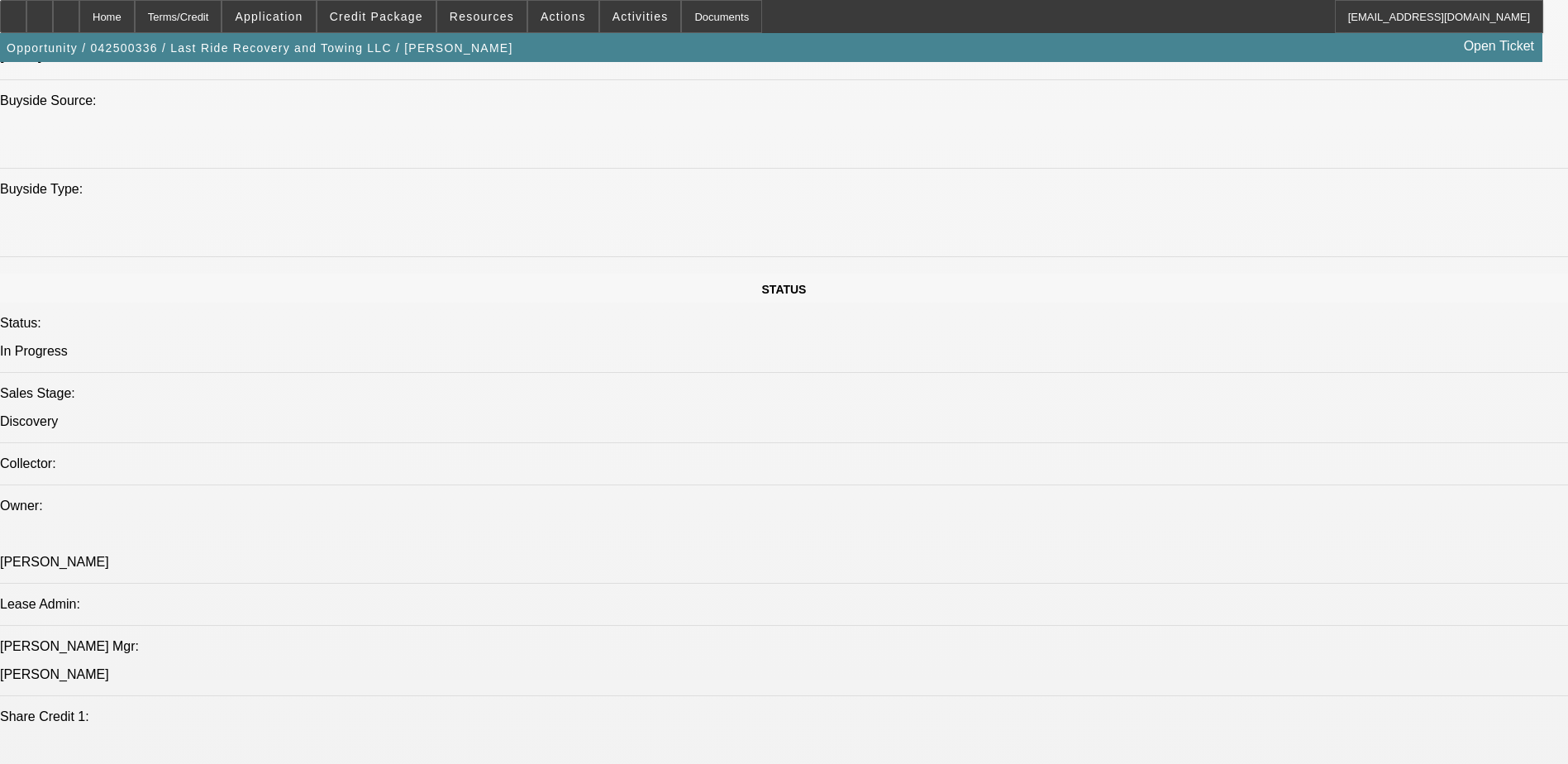
scroll to position [2121, 0]
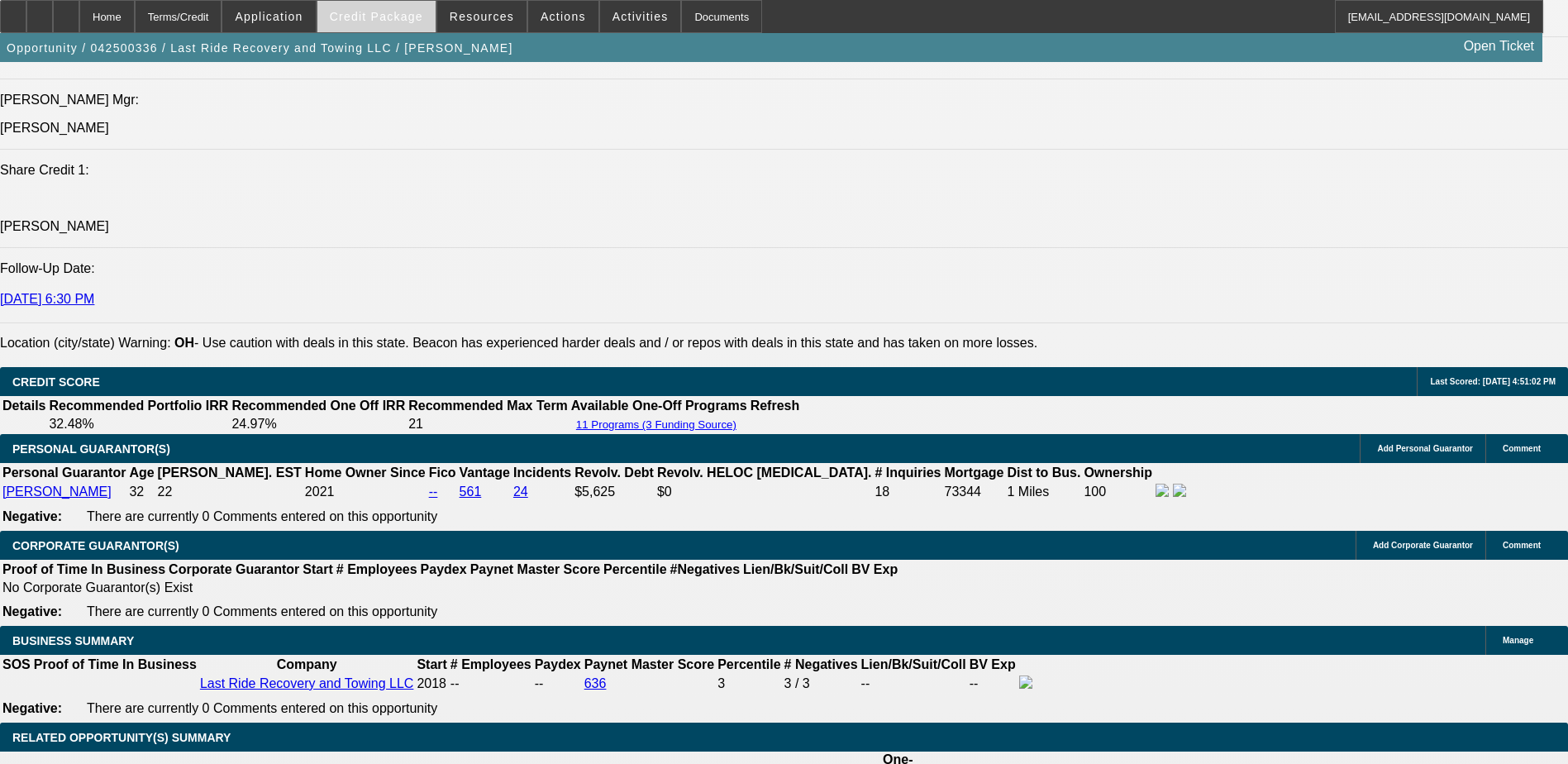
click at [377, 13] on span "Credit Package" at bounding box center [376, 16] width 93 height 13
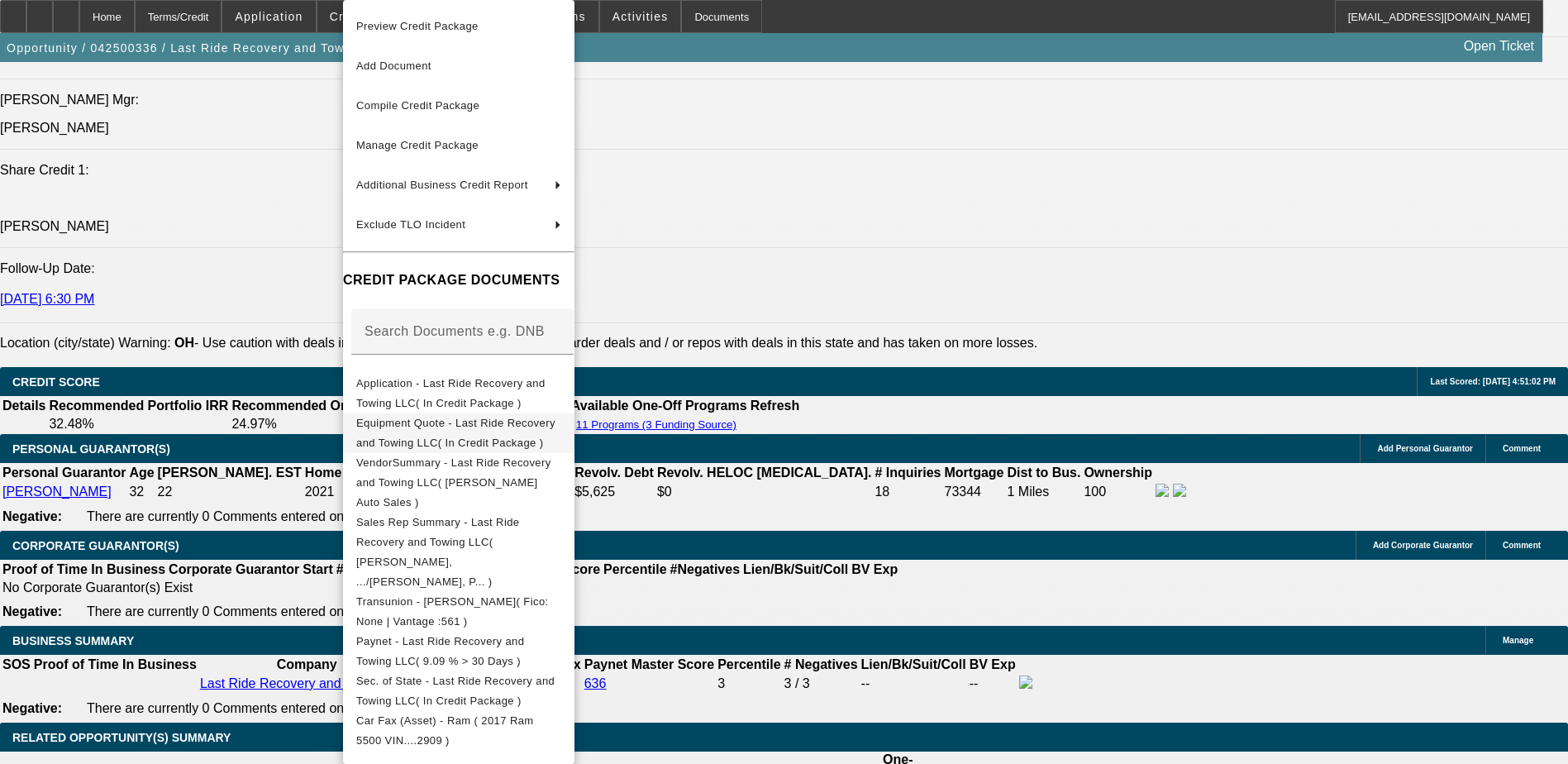
click at [515, 420] on span "Equipment Quote - Last Ride Recovery and Towing LLC( In Credit Package )" at bounding box center [458, 433] width 205 height 40
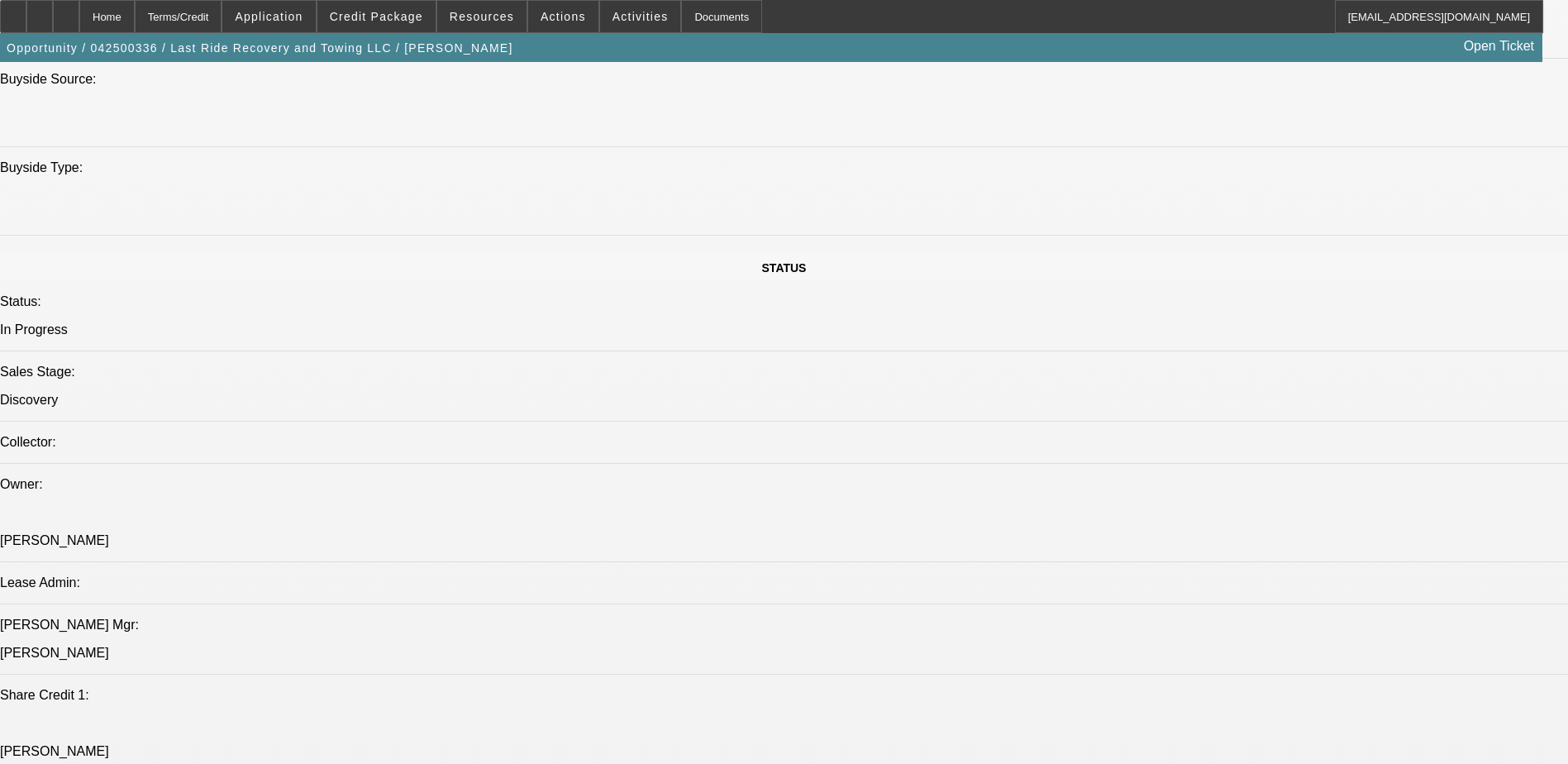
scroll to position [1459, 0]
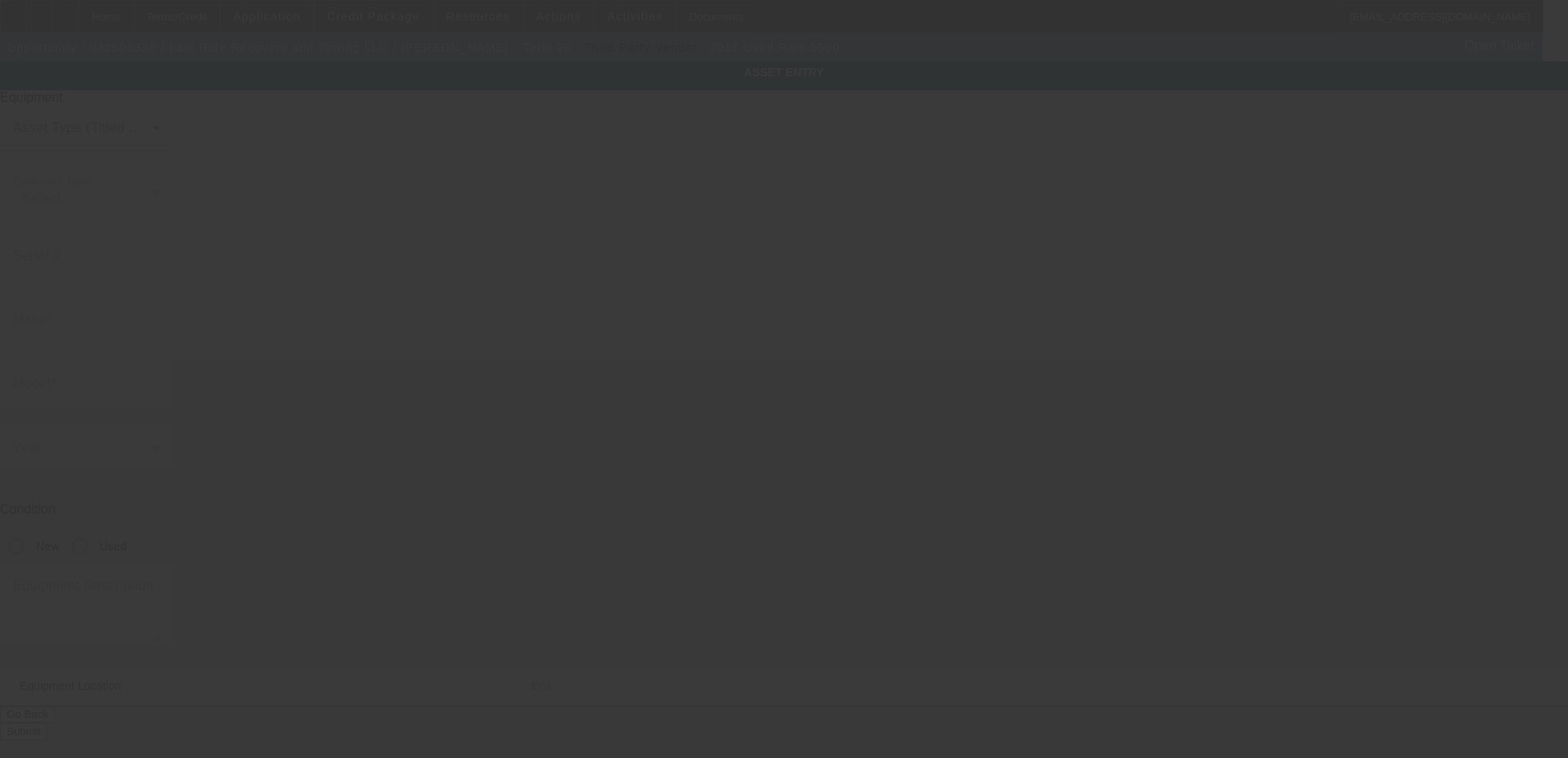
type input "[US_VEHICLE_IDENTIFICATION_NUMBER]"
type input "Ram"
type input "5500"
radio input "true"
type input "[STREET_ADDRESS]"
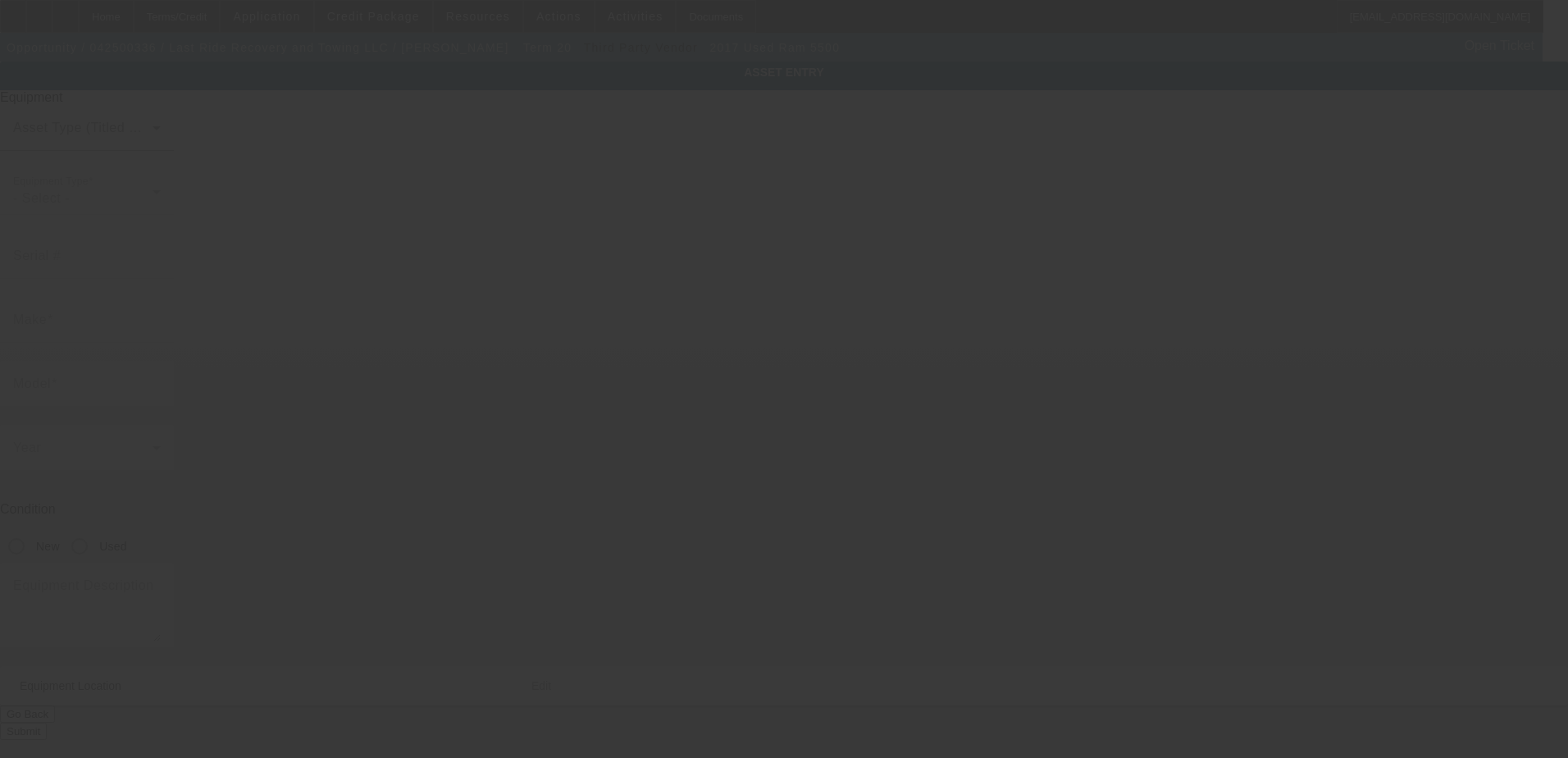
type input "akron"
type input "44301"
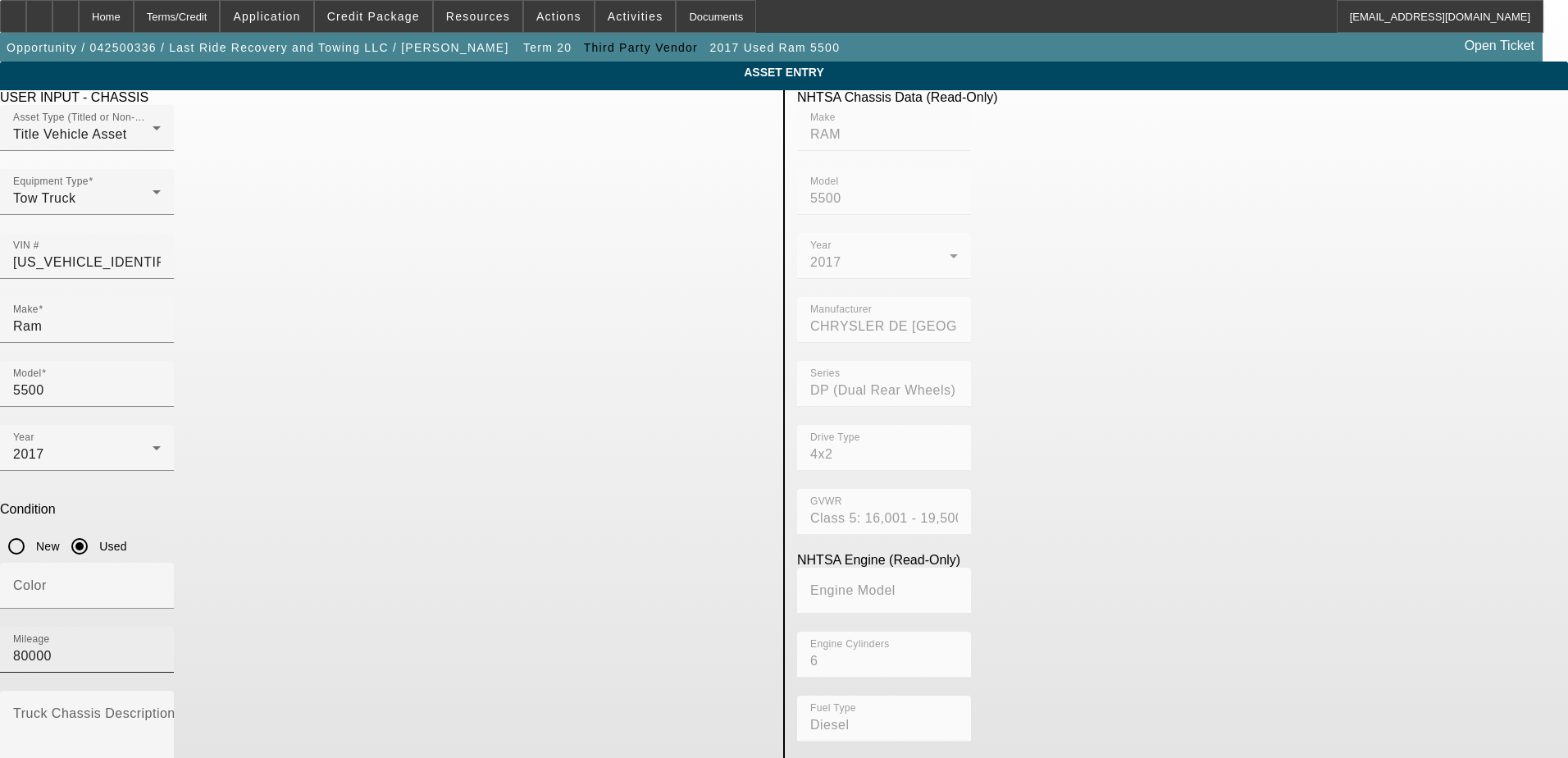
click at [161, 646] on input "80000" at bounding box center [87, 656] width 147 height 20
type input "80008"
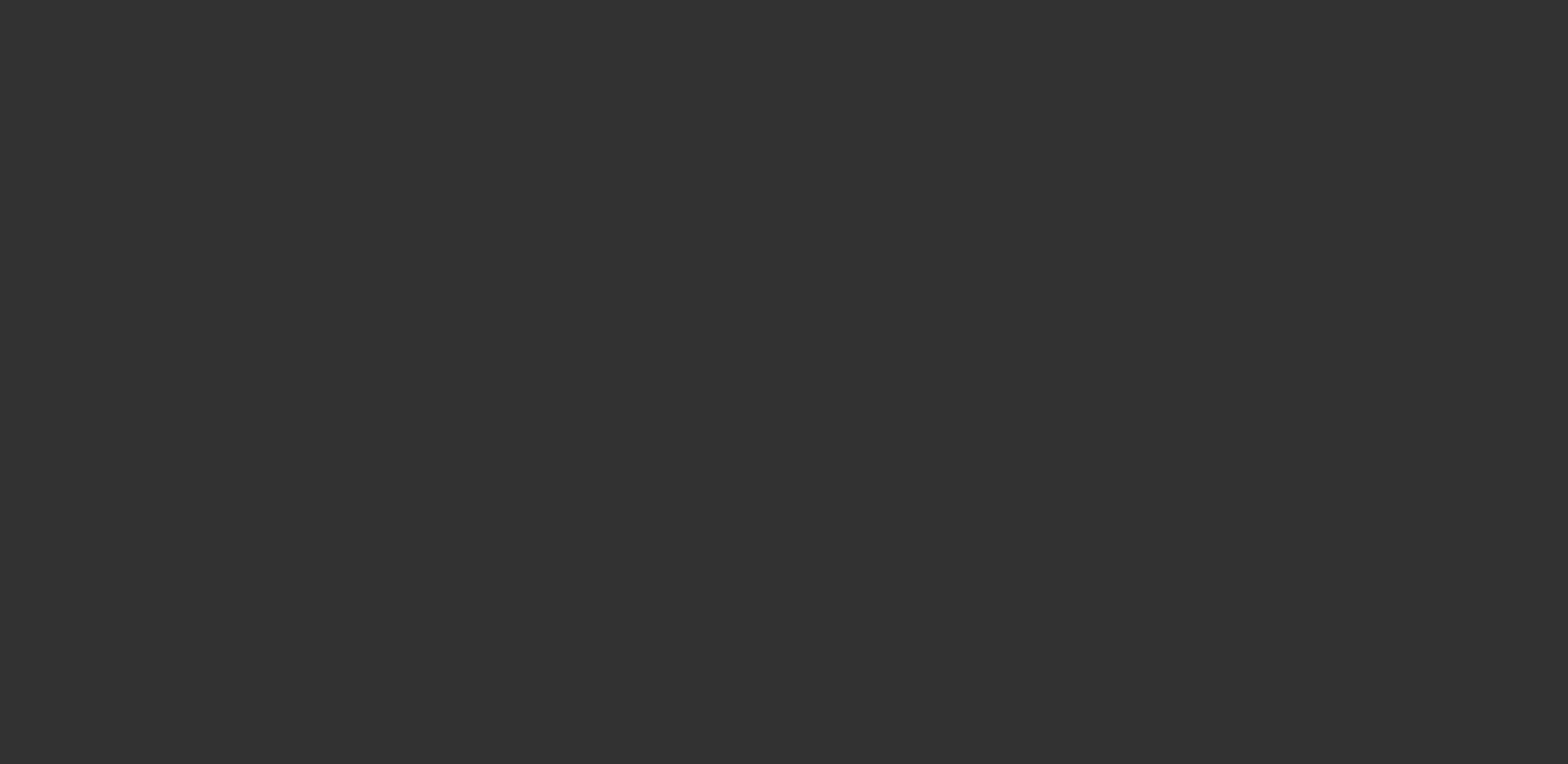
scroll to position [1641, 0]
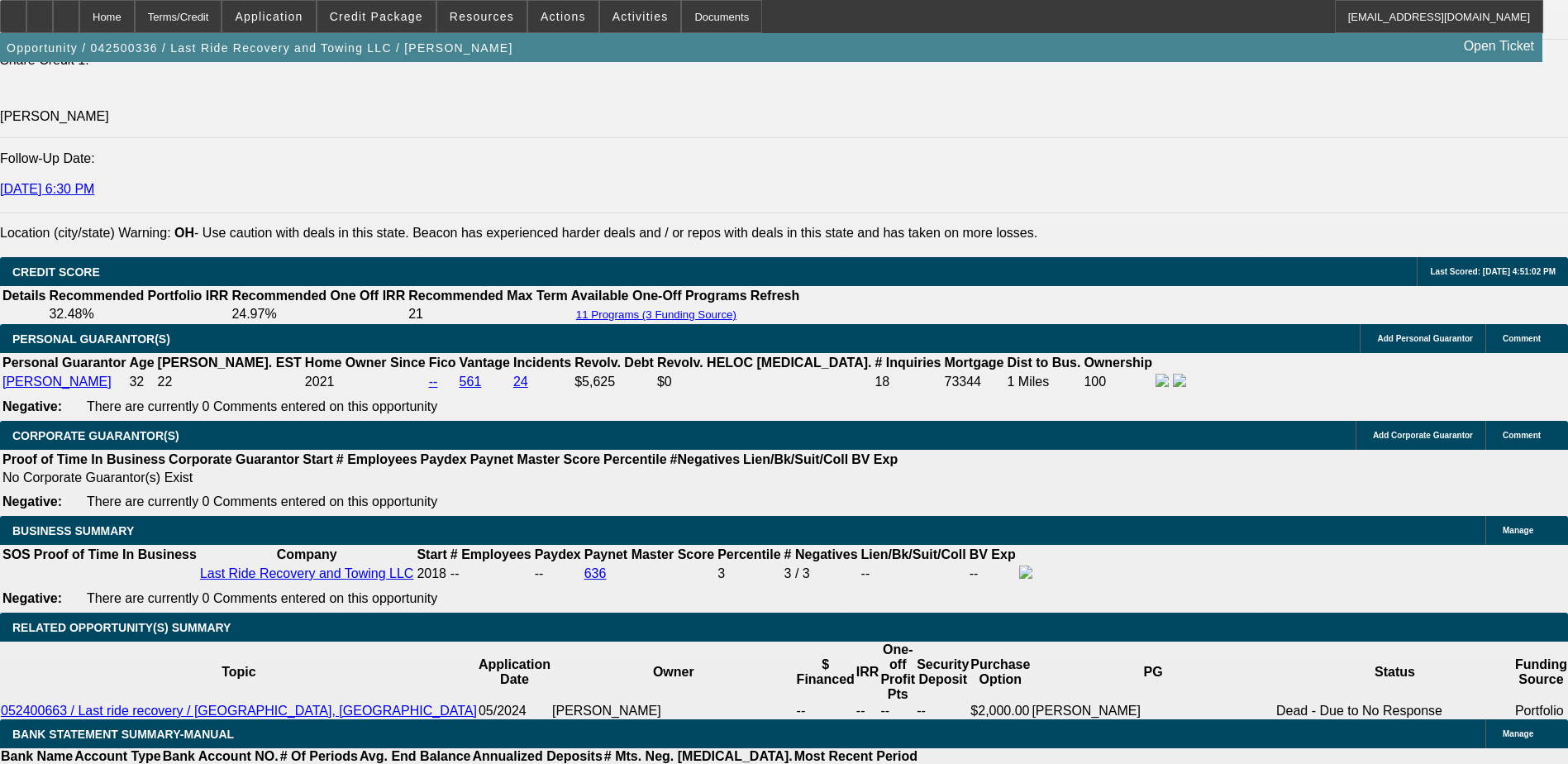
select select "0.15"
select select "0"
select select "3"
select select "0.1"
select select "4"
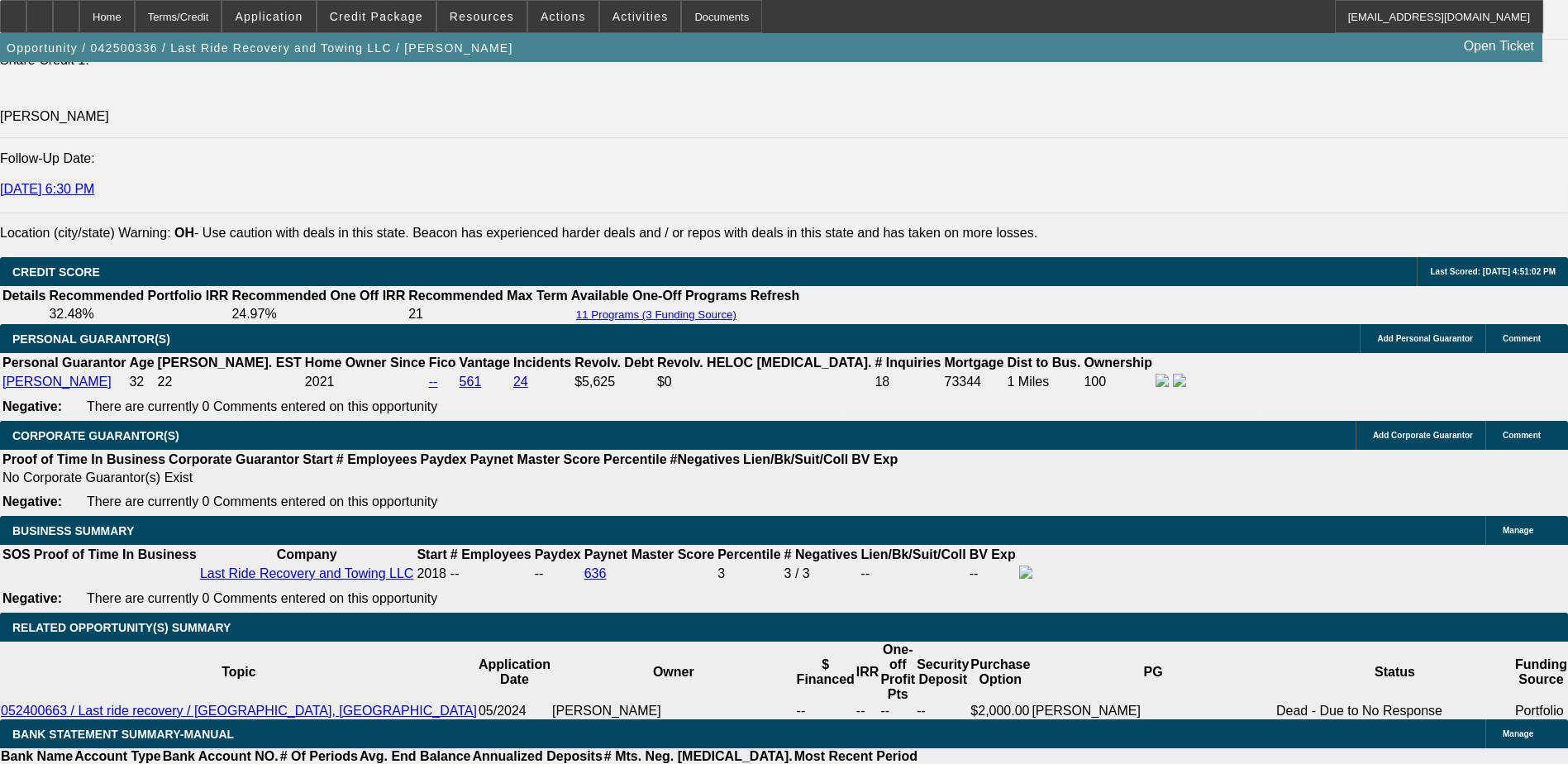
select select "0.15"
select select "0"
select select "3"
select select "0.1"
select select "4"
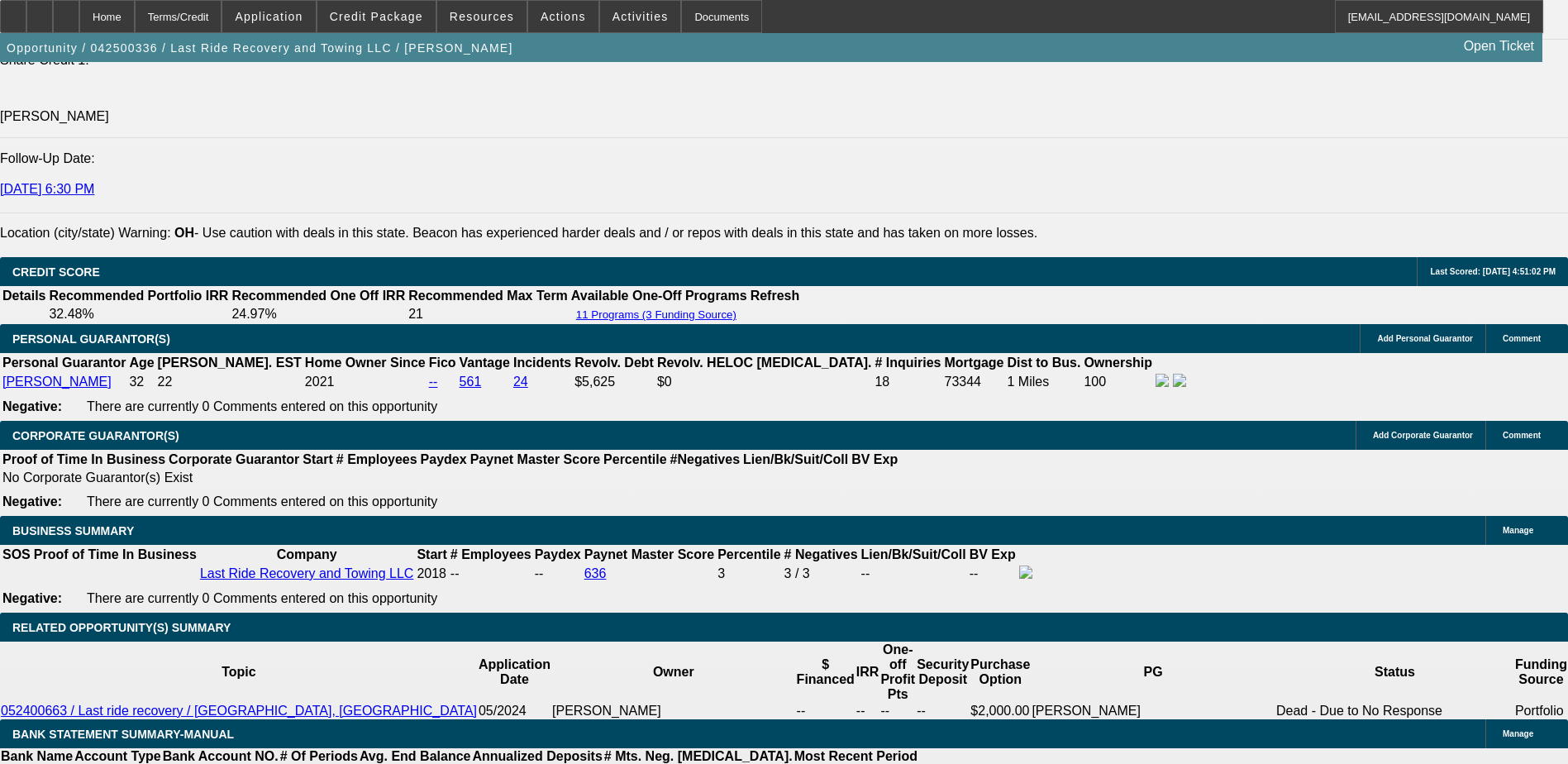
select select "0.15"
select select "0"
select select "3"
select select "0"
select select "6"
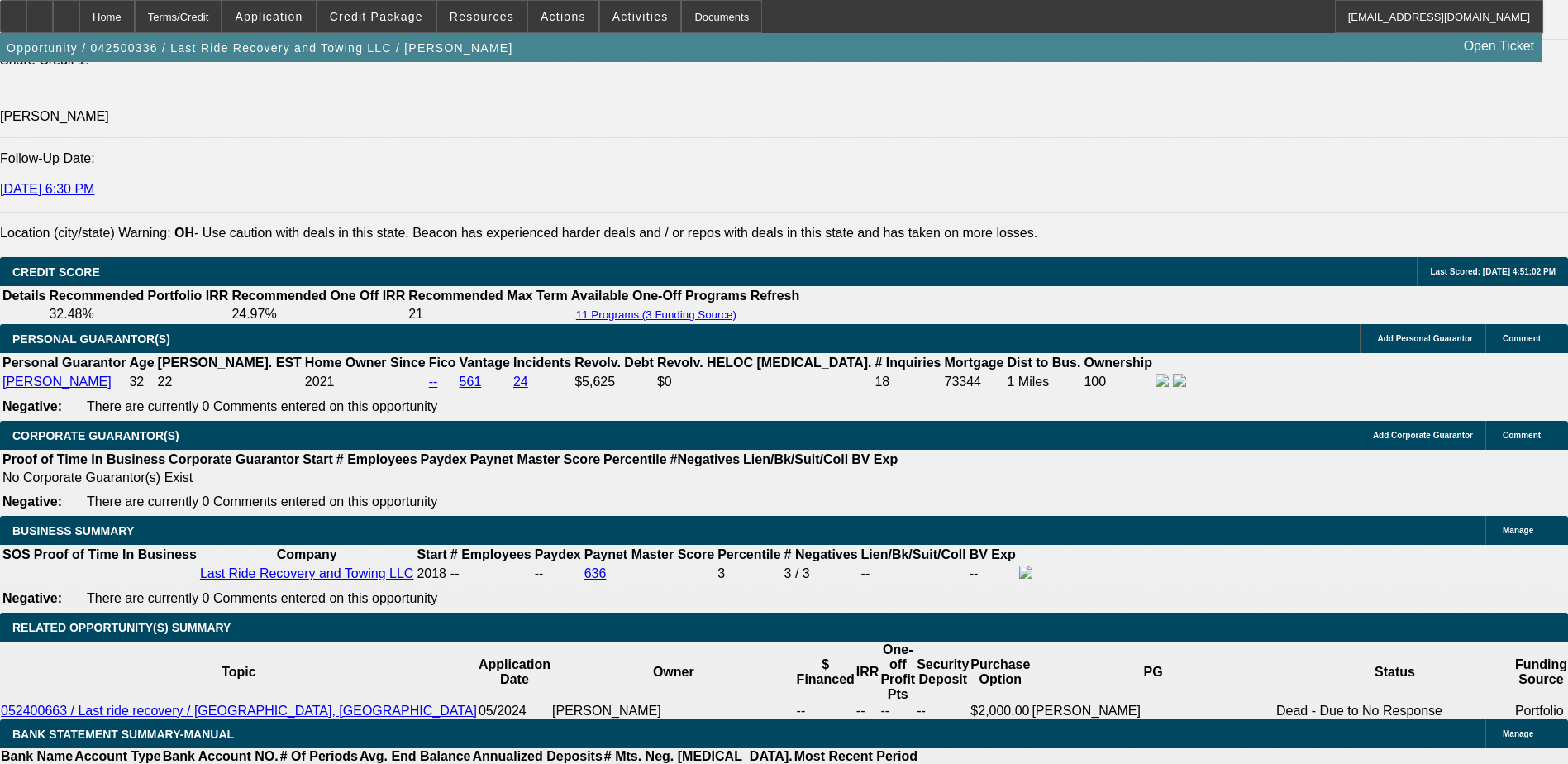
select select "0.15"
select select "2"
select select "0.1"
select select "4"
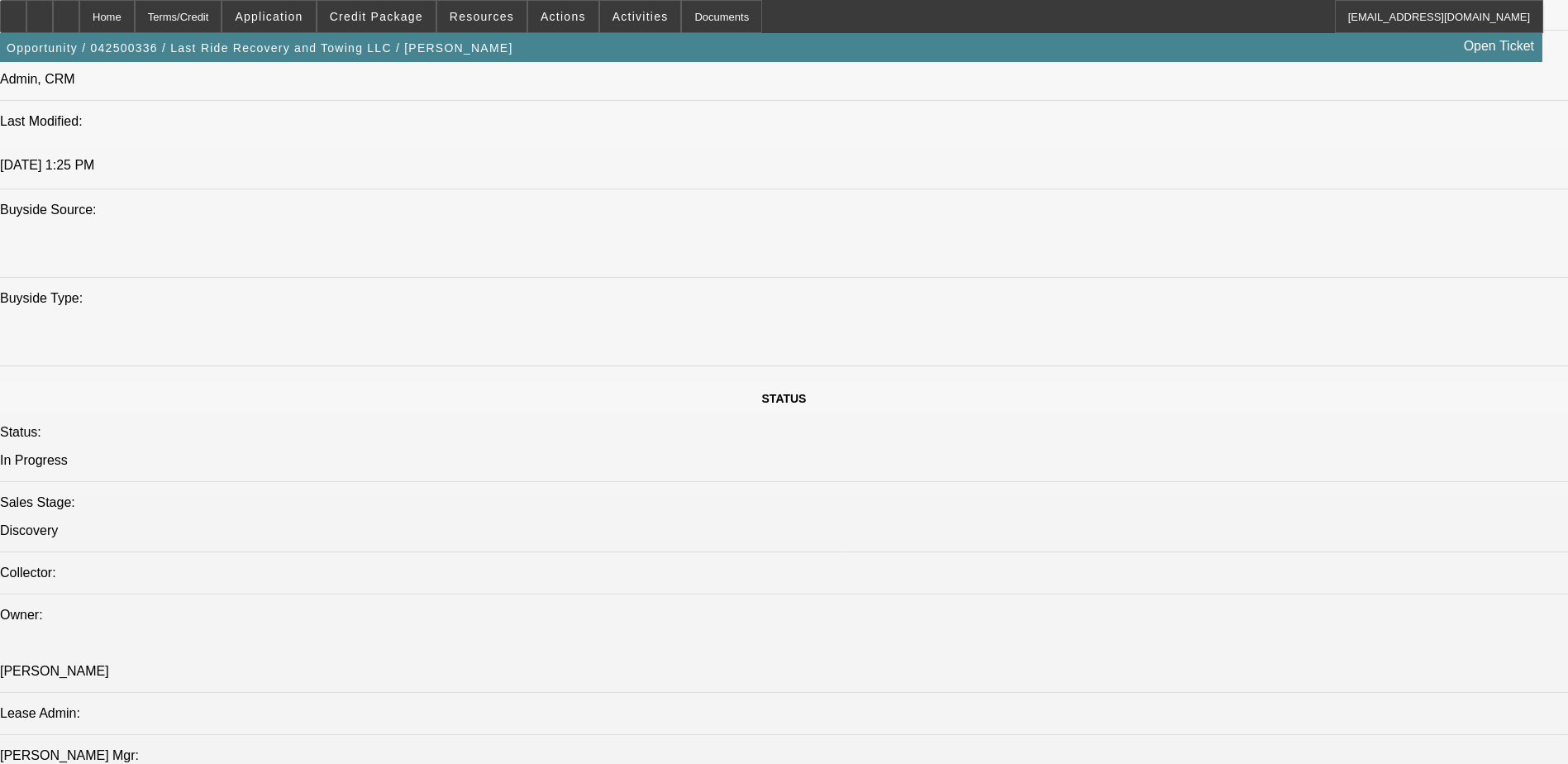
scroll to position [1488, 0]
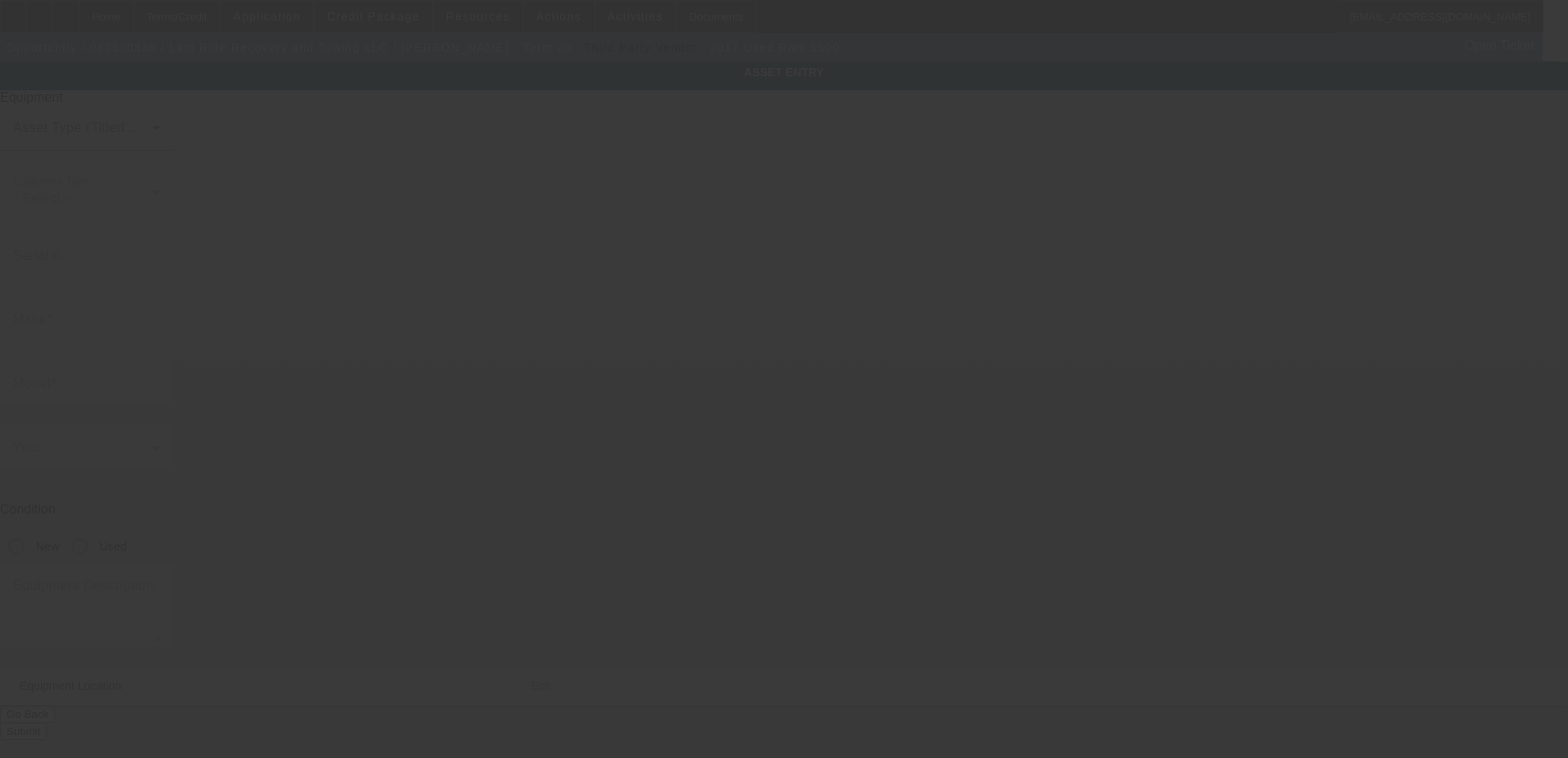
type input "[US_VEHICLE_IDENTIFICATION_NUMBER]"
type input "Ram"
type input "5500"
radio input "true"
type input "[STREET_ADDRESS]"
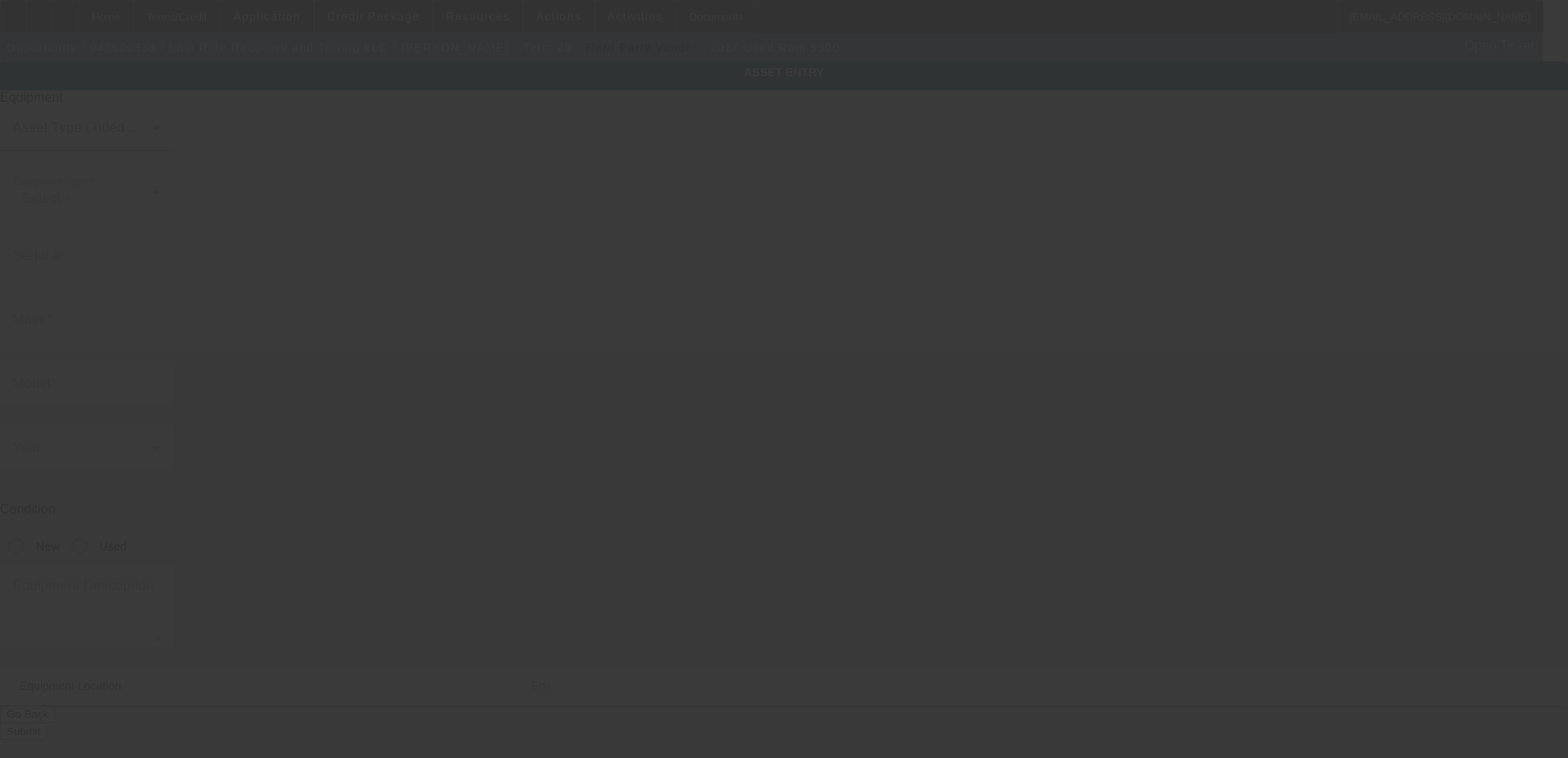
type input "akron"
type input "44301"
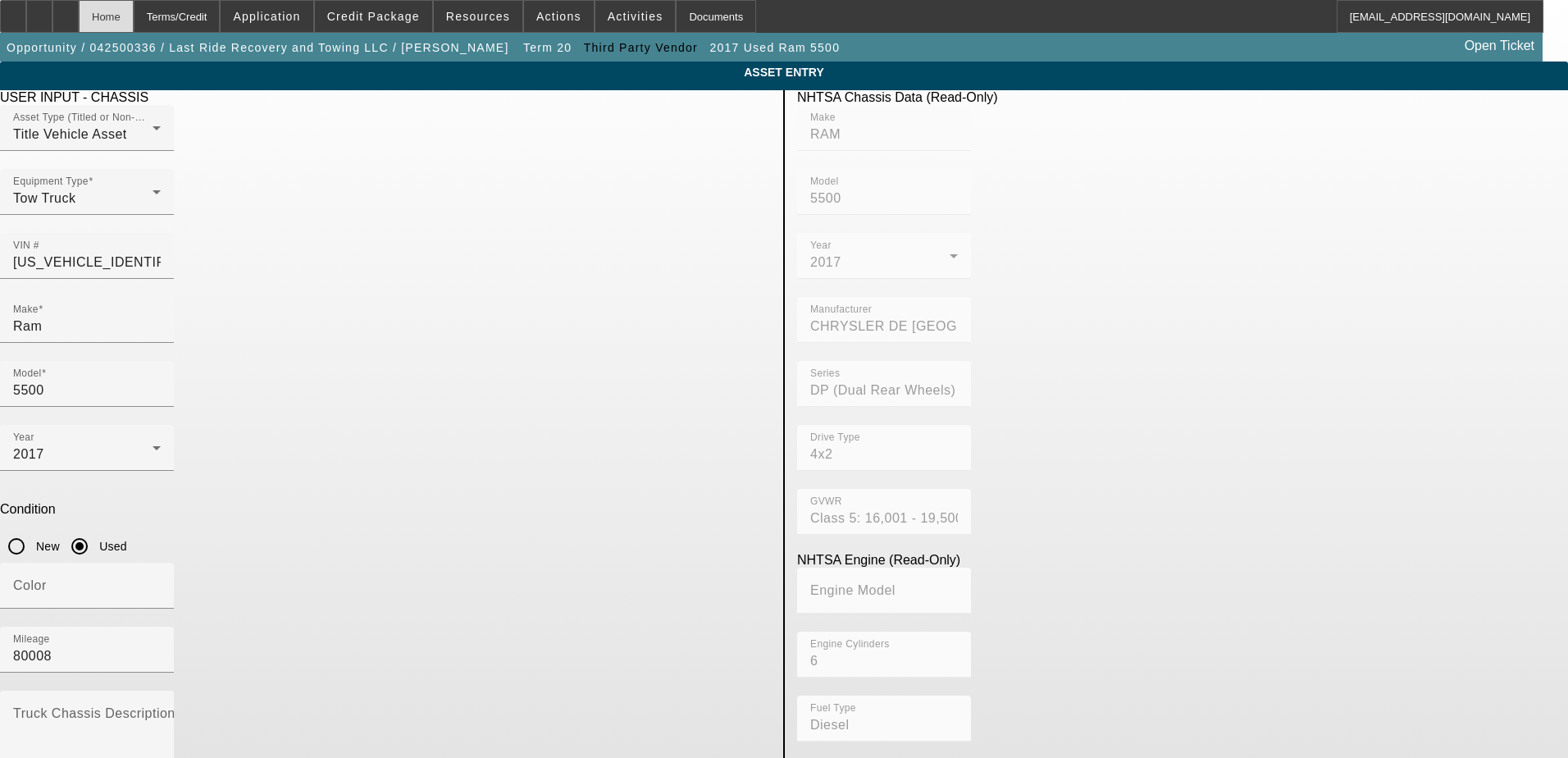
click at [134, 15] on div "Home" at bounding box center [105, 16] width 54 height 32
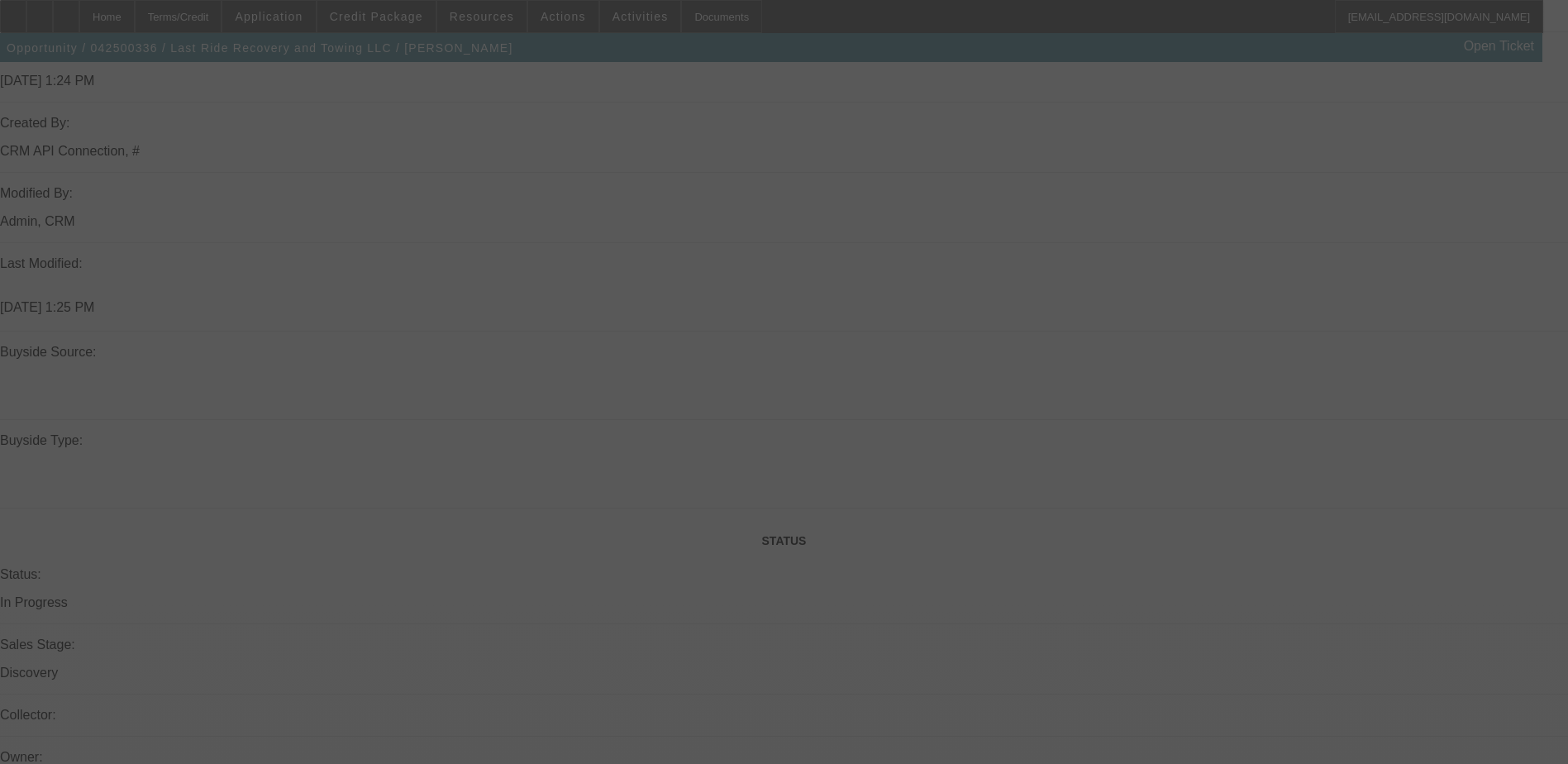
scroll to position [1953, 0]
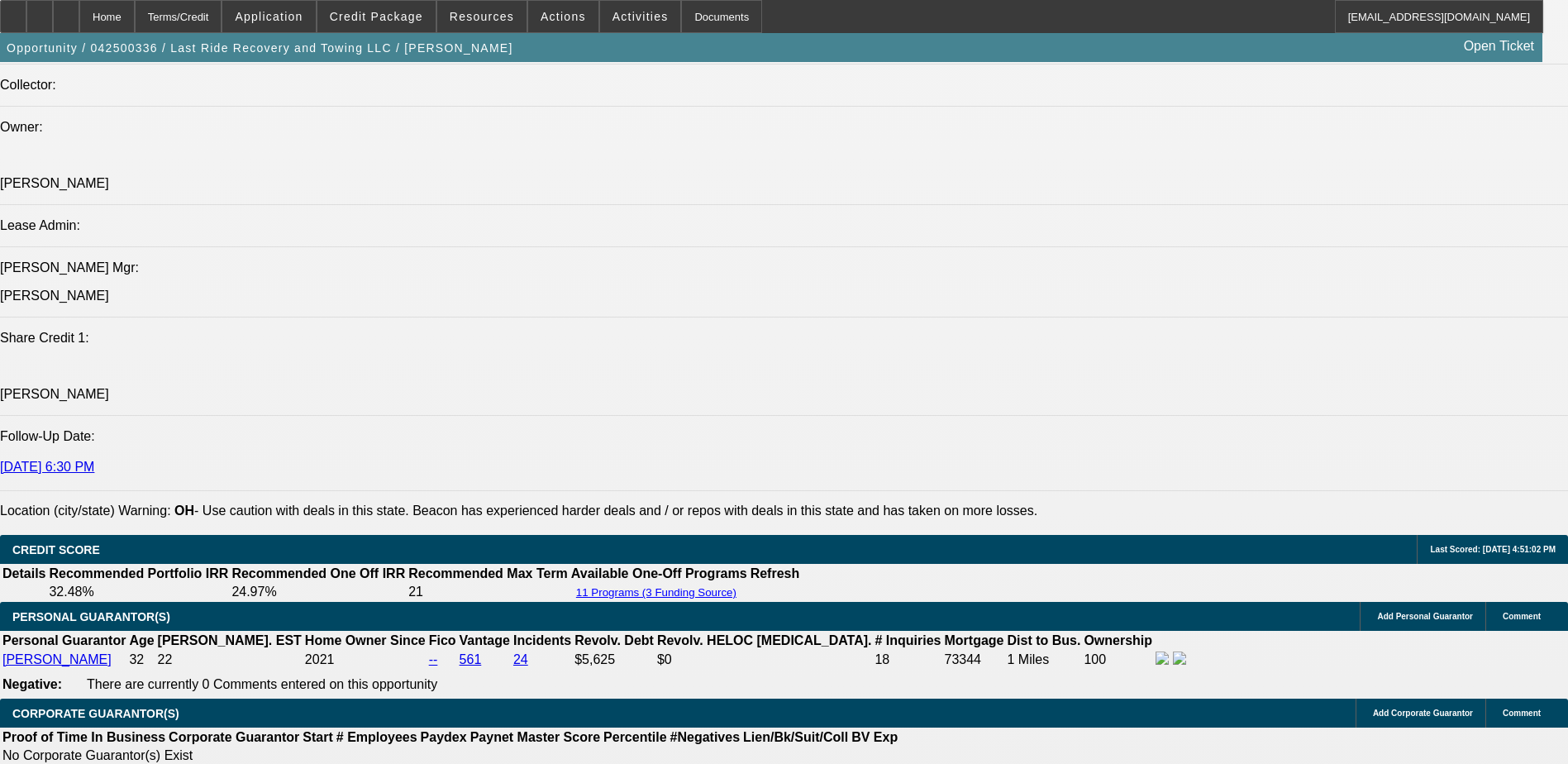
select select "0.15"
select select "0"
select select "3"
select select "0.1"
select select "4"
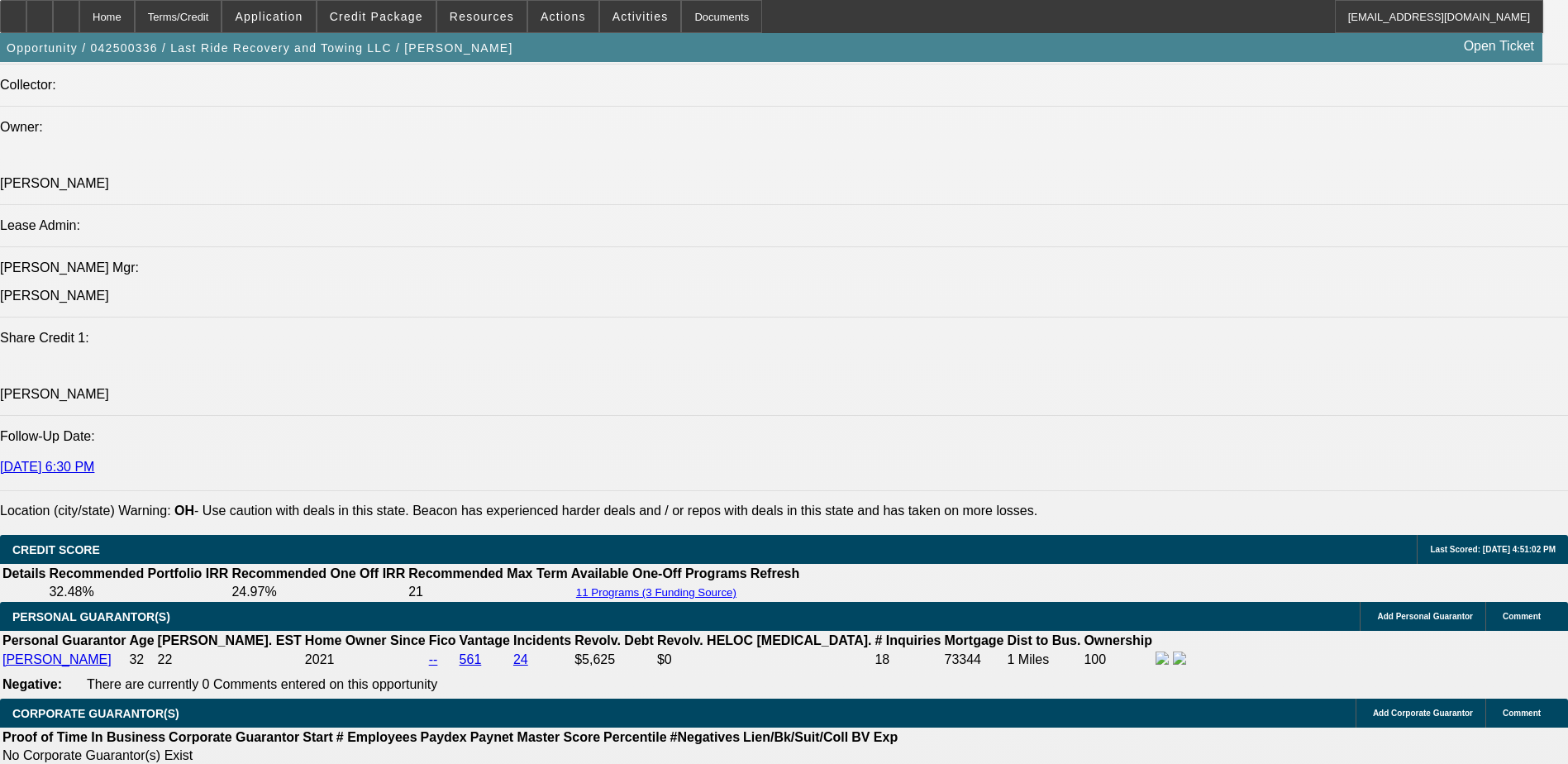
select select "0.15"
select select "0"
select select "3"
select select "0.1"
select select "4"
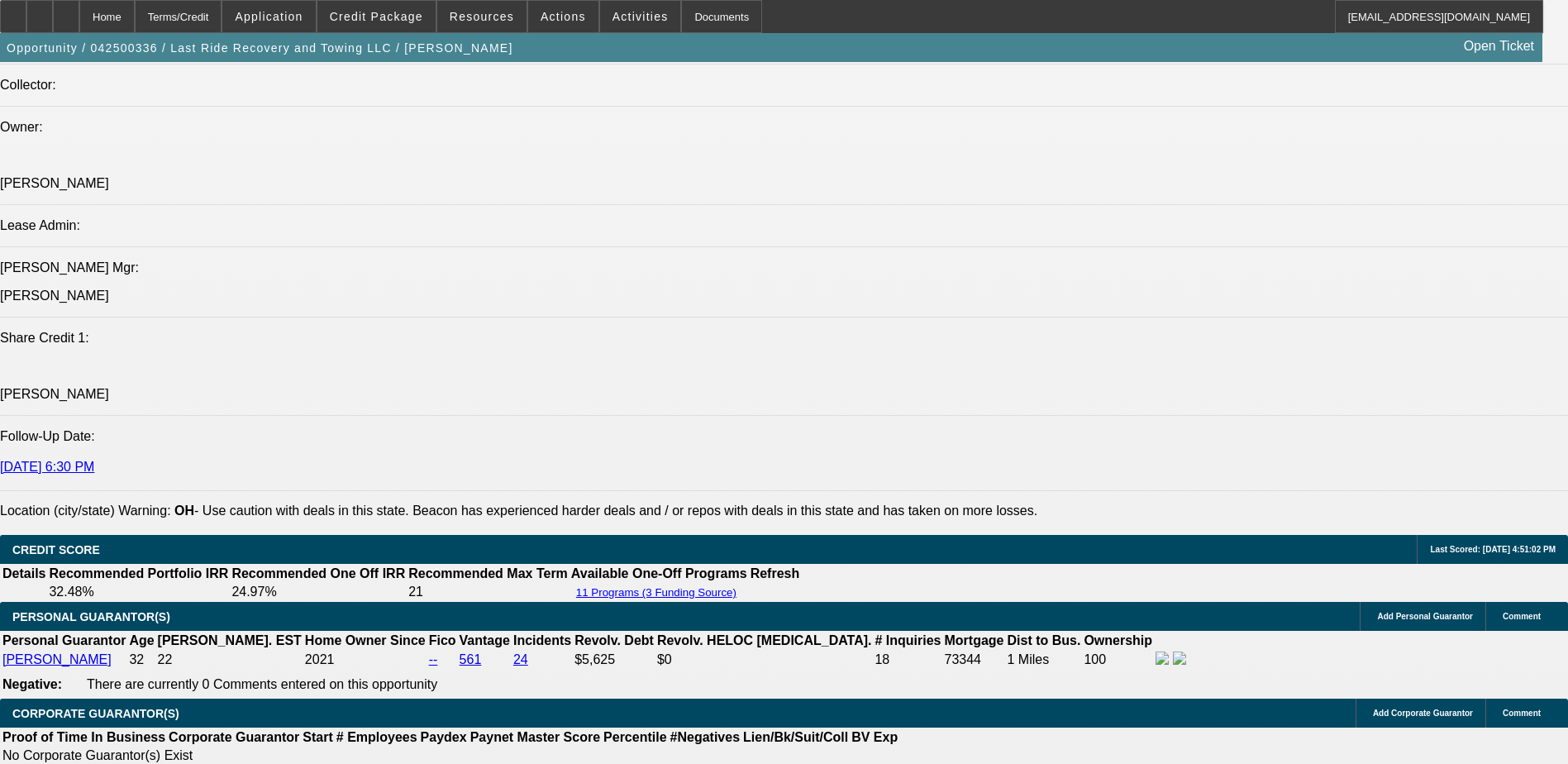
select select "0.15"
select select "0"
select select "3"
select select "0"
select select "6"
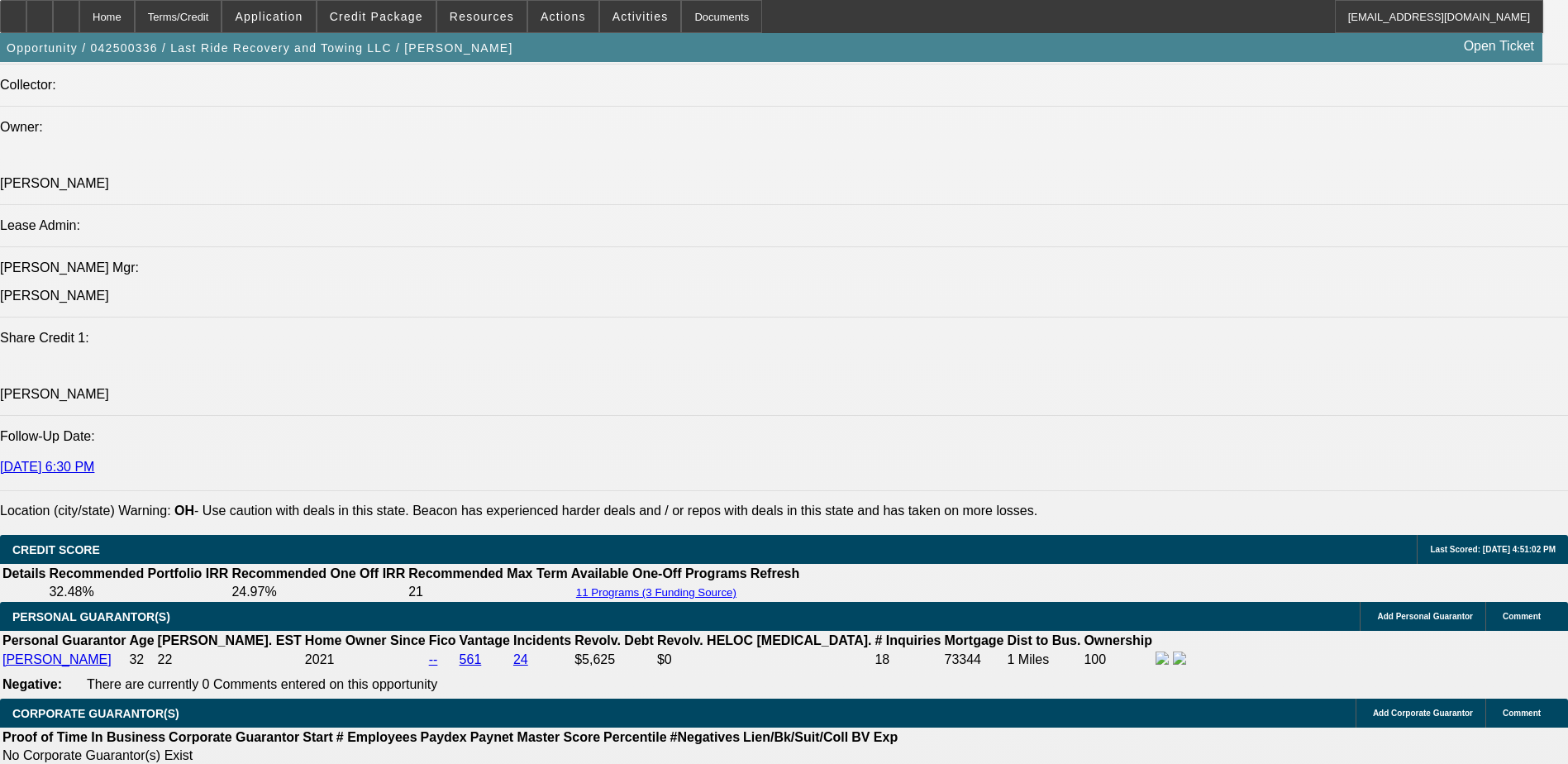
select select "0.15"
select select "2"
select select "0.1"
select select "4"
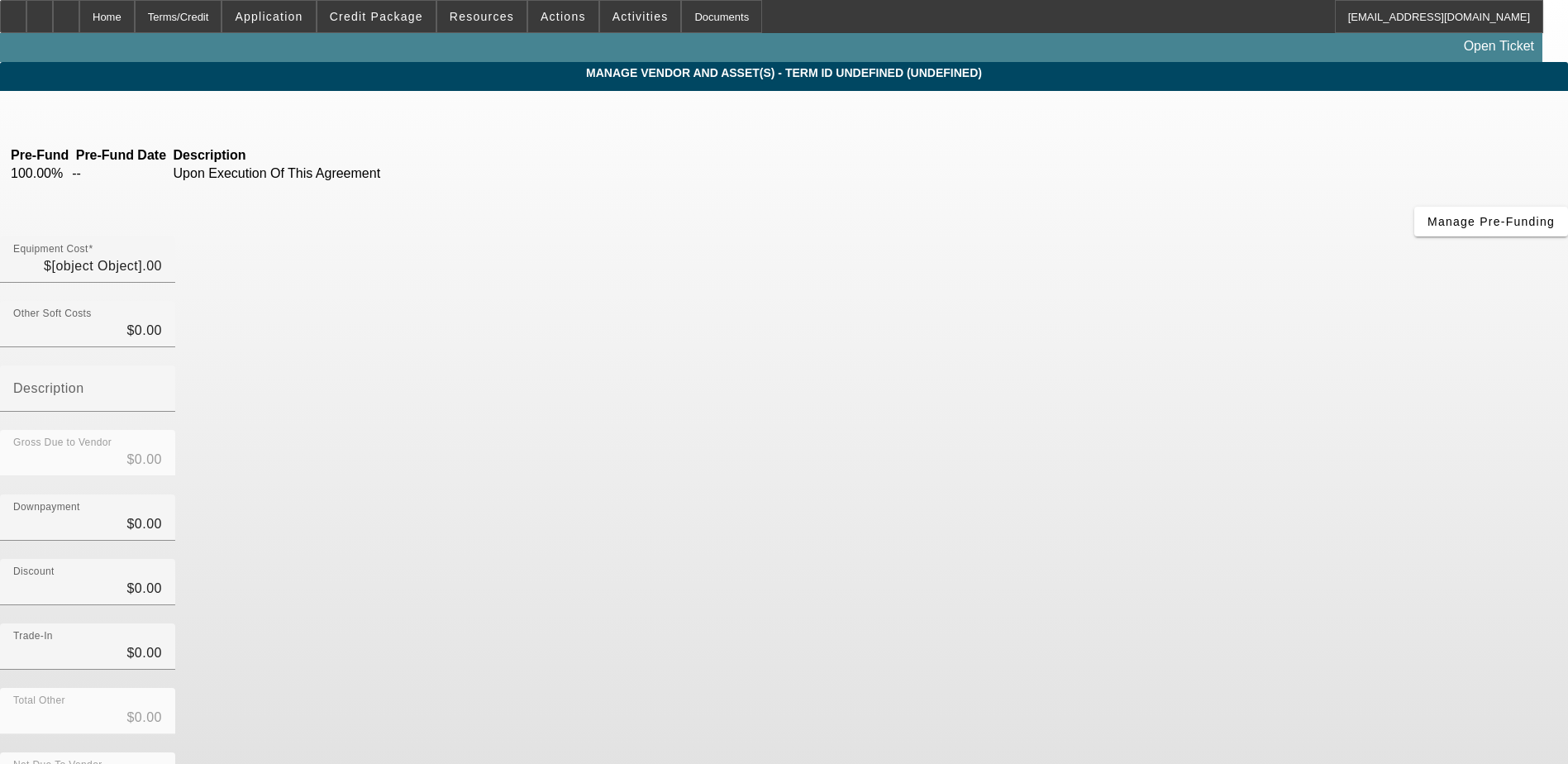
type input "$35,000.00"
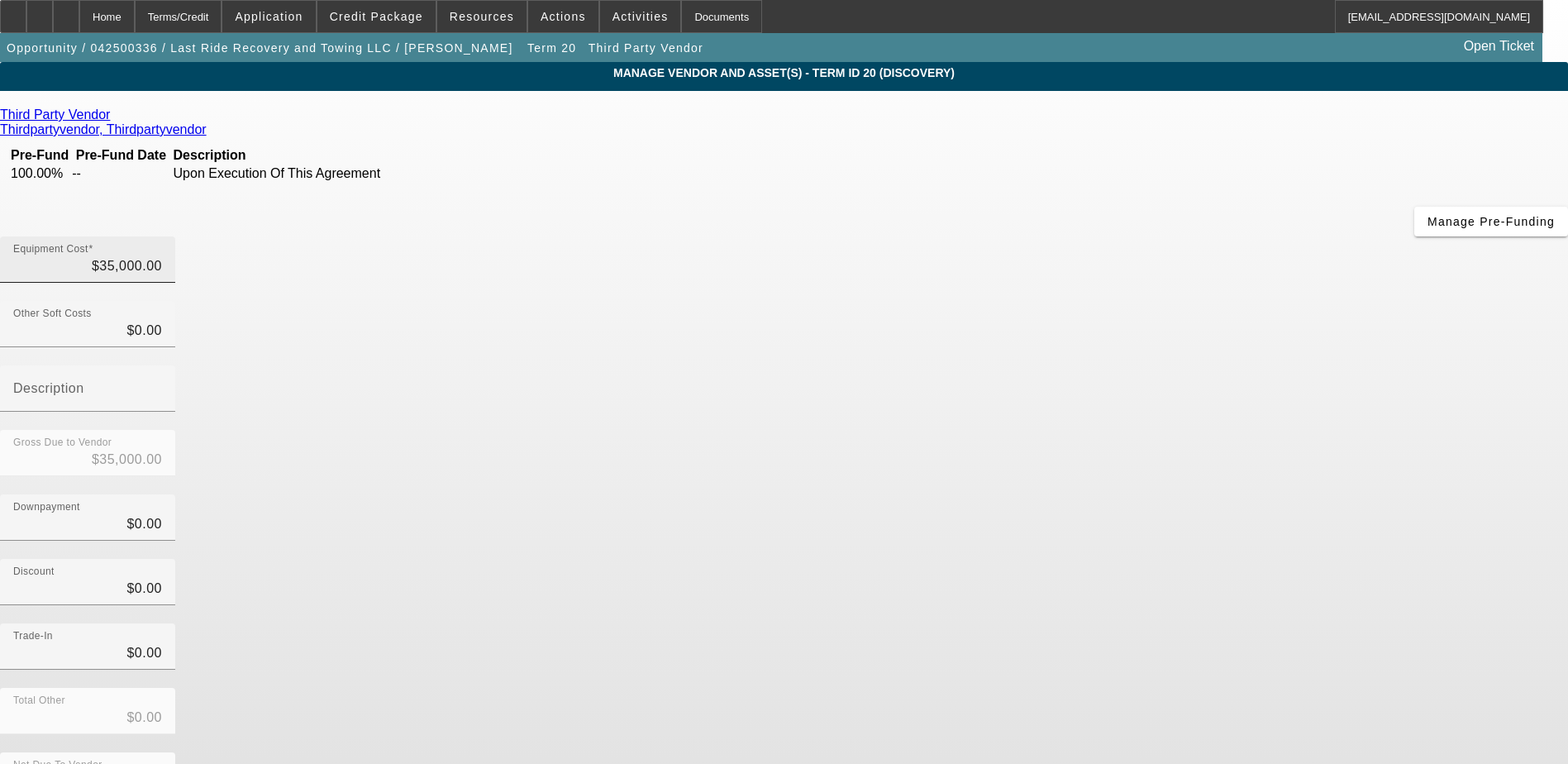
click at [162, 236] on div "Equipment Cost $35,000.00" at bounding box center [88, 259] width 148 height 46
click at [162, 256] on input "35000" at bounding box center [88, 266] width 148 height 20
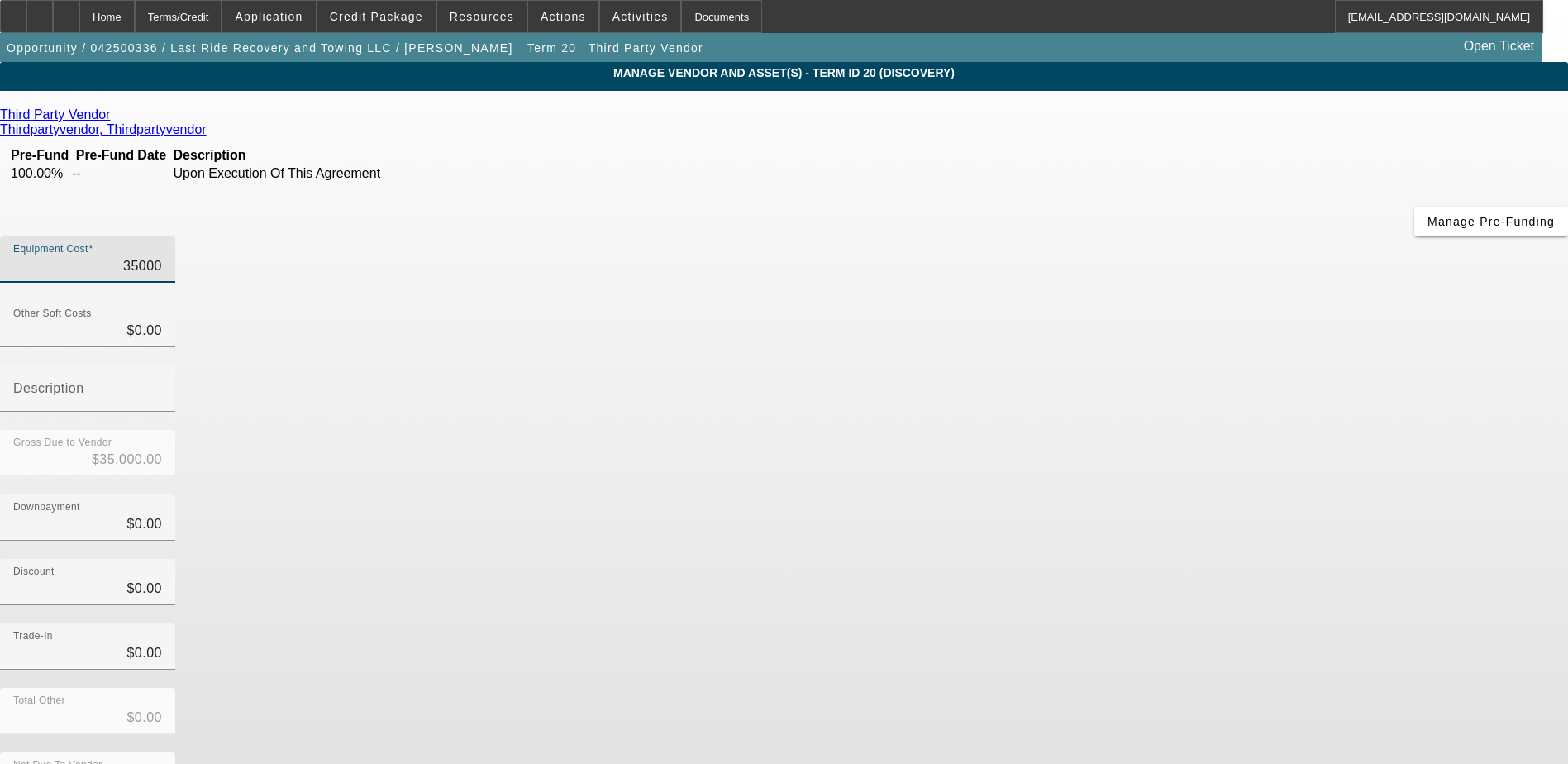
click at [162, 256] on input "35000" at bounding box center [88, 266] width 148 height 20
type input "5"
type input "$5.00"
type input "55"
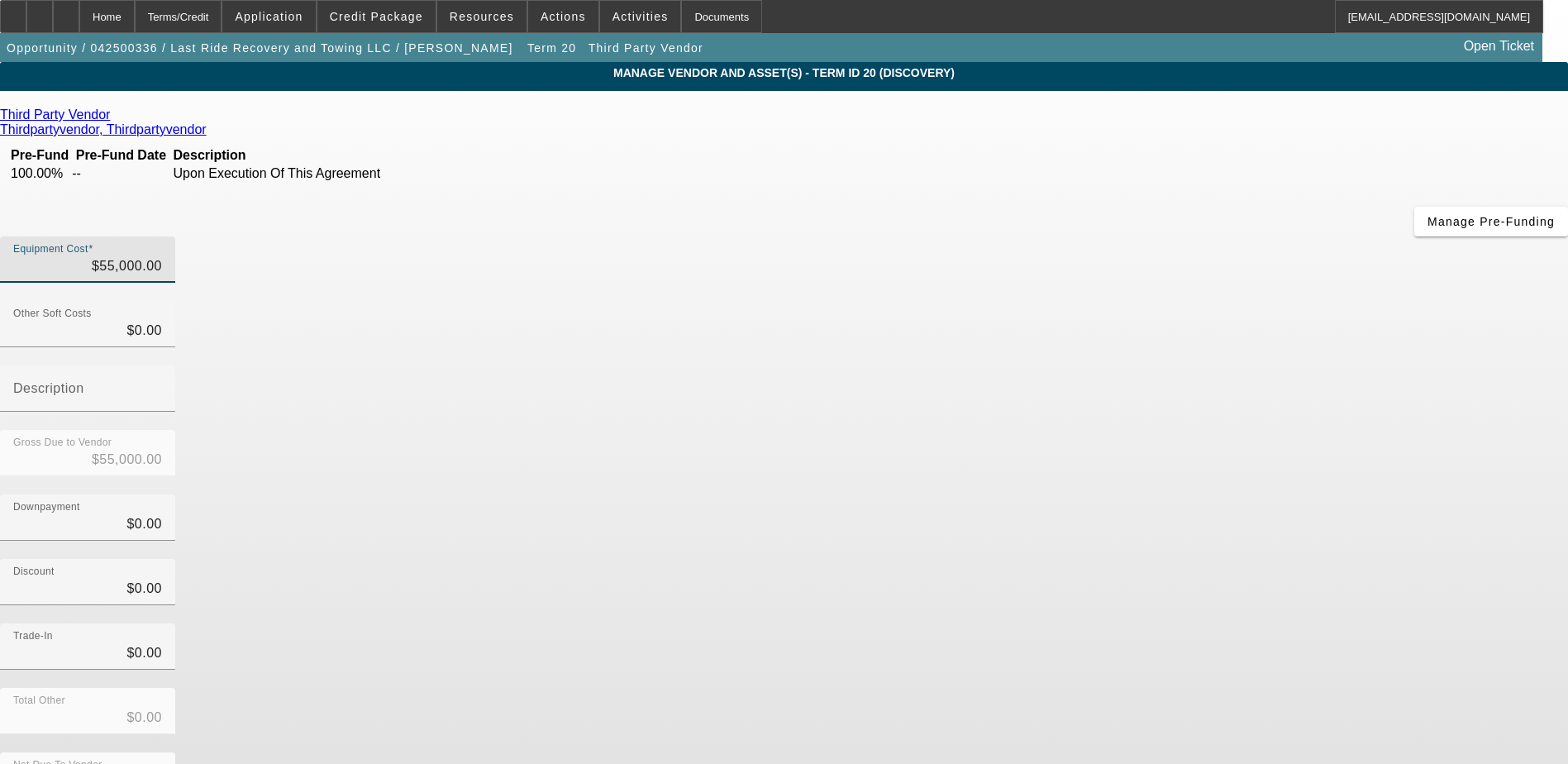
click at [175, 236] on div "Equipment Cost $55,000.00" at bounding box center [88, 259] width 175 height 46
click at [1038, 236] on div "Equipment Cost $55,000.00" at bounding box center [784, 268] width 1568 height 65
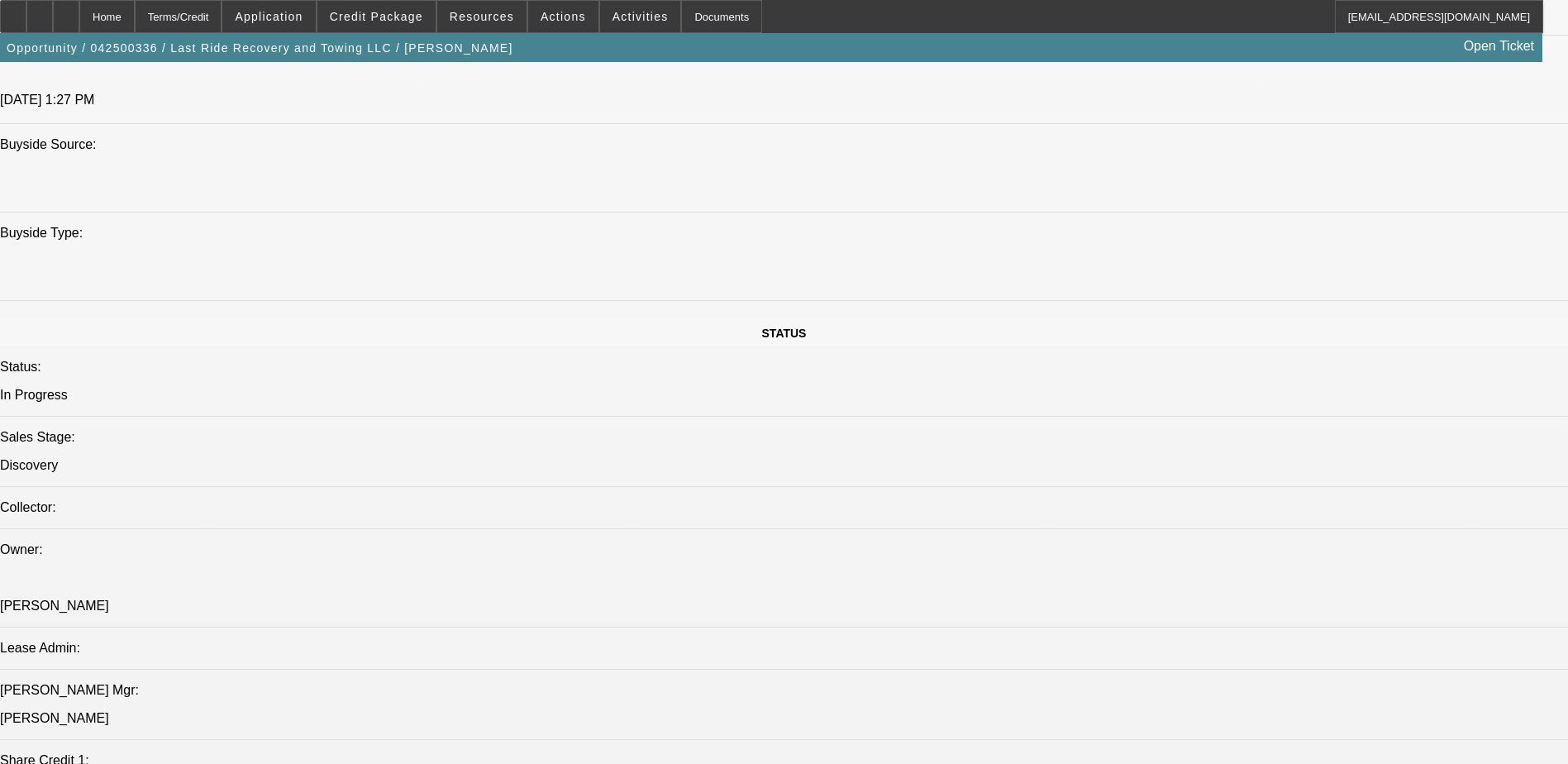
scroll to position [1337, 0]
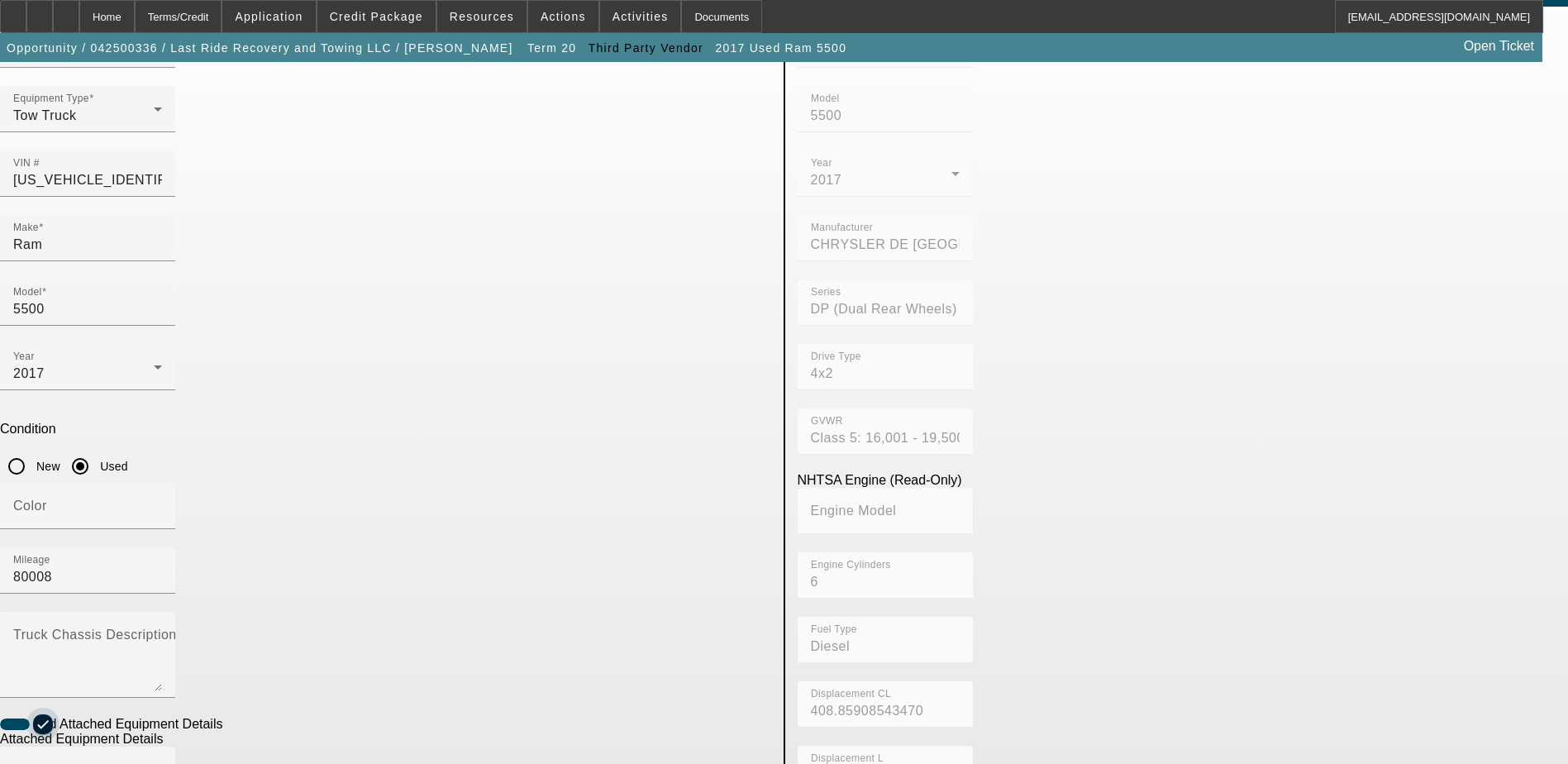
scroll to position [166, 0]
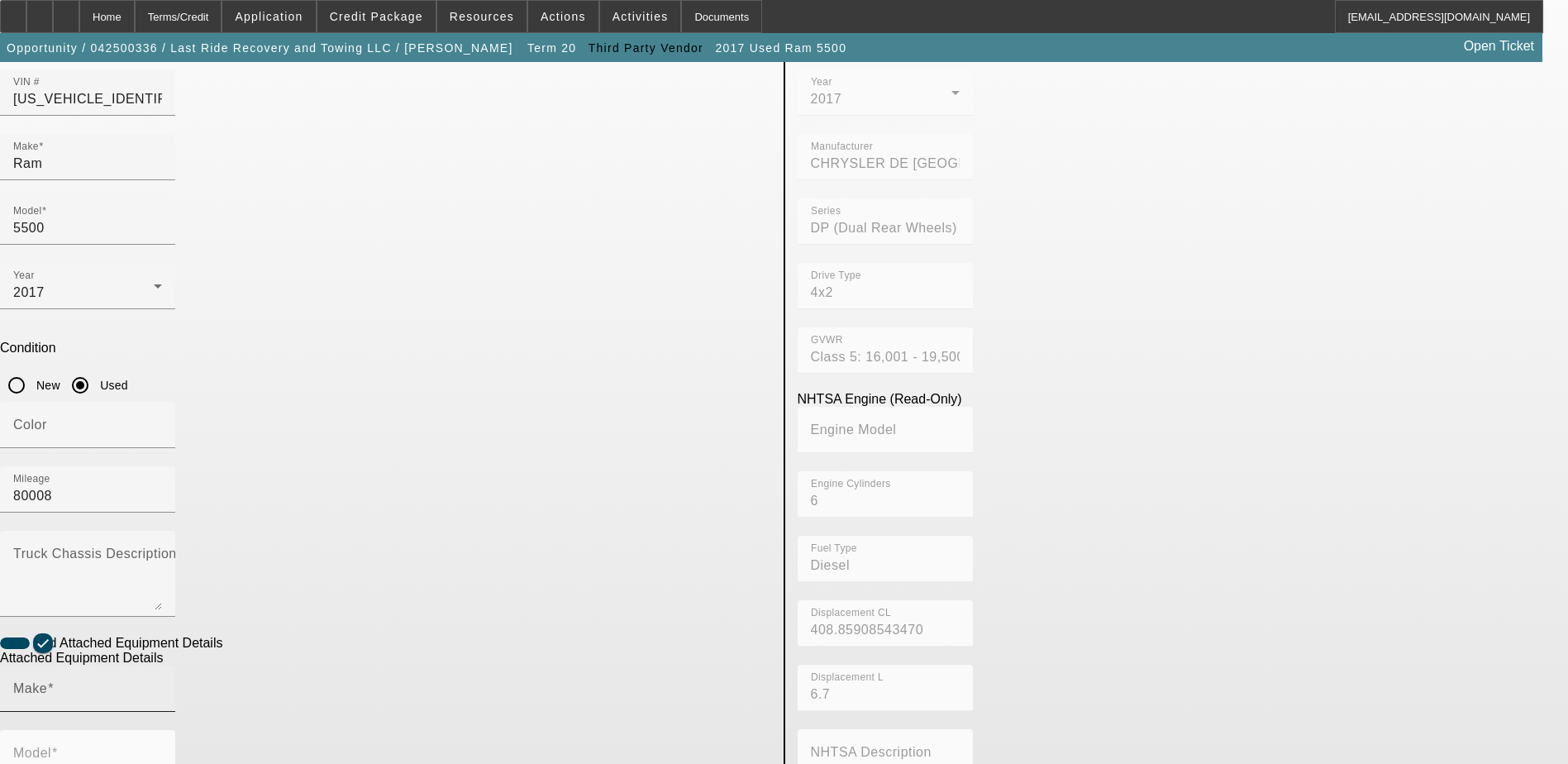
click at [162, 685] on input "Make" at bounding box center [88, 695] width 148 height 20
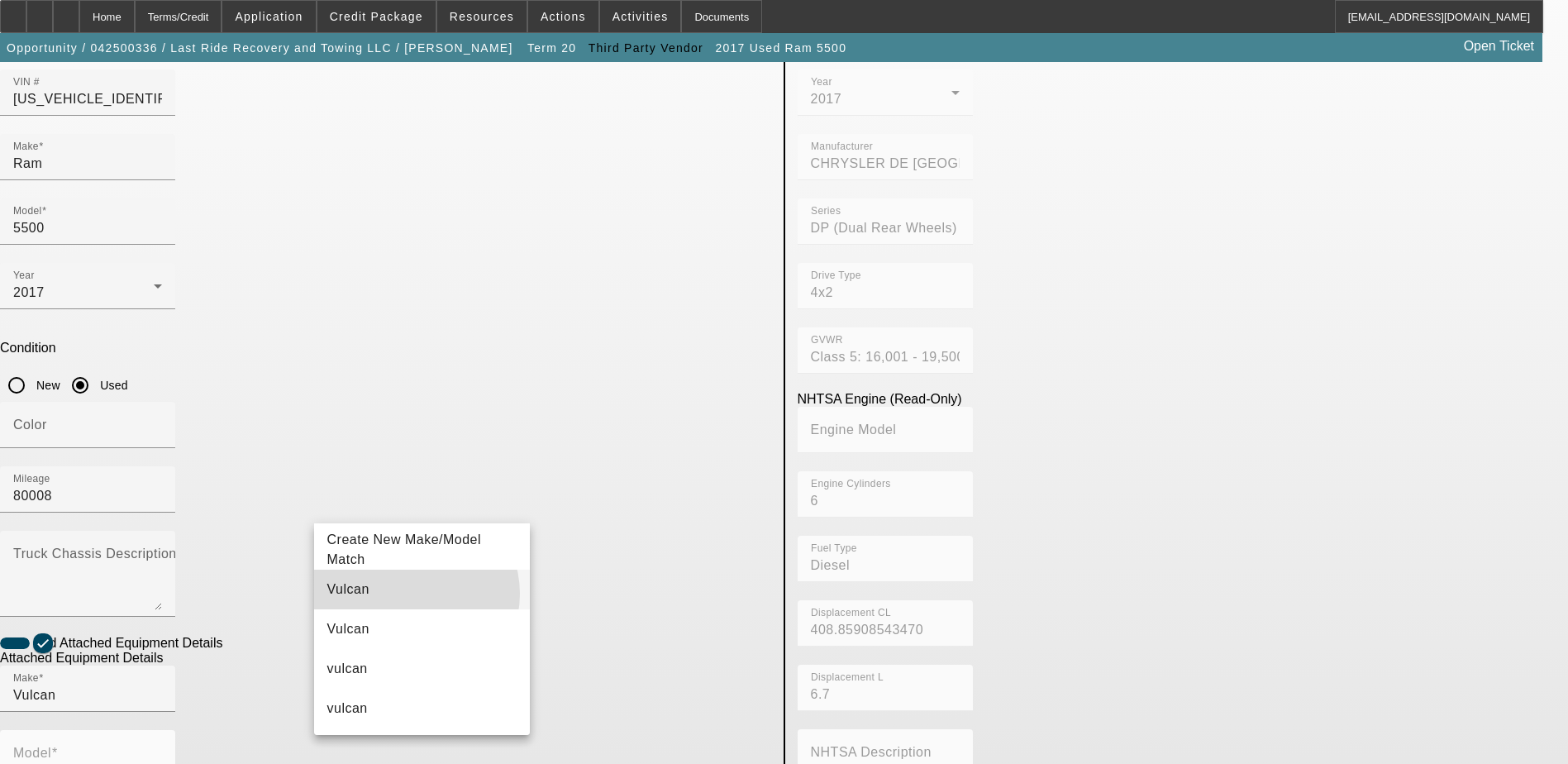
click at [411, 593] on mat-option "Vulcan" at bounding box center [422, 589] width 217 height 40
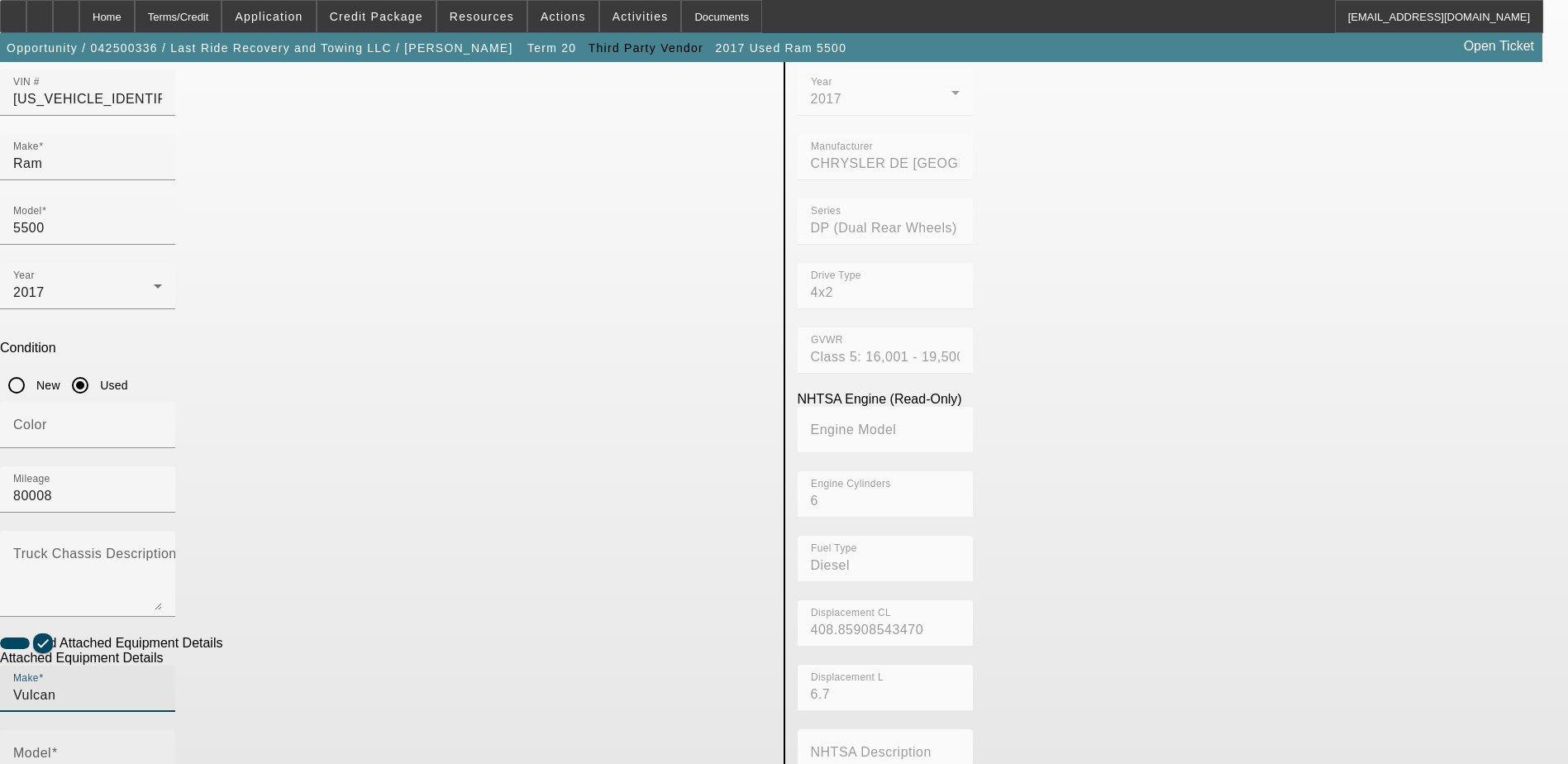
click at [162, 730] on div "Model" at bounding box center [88, 753] width 148 height 46
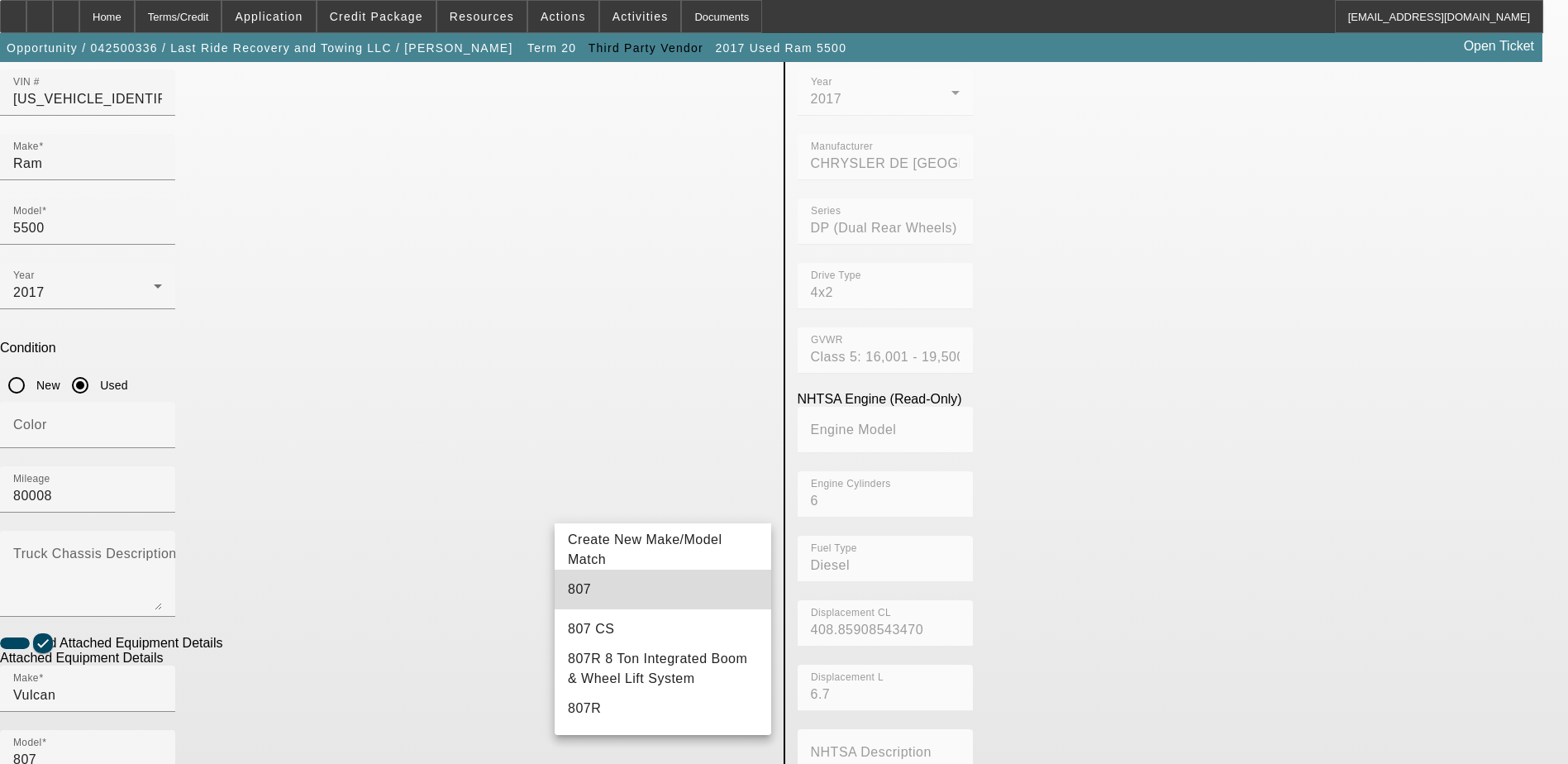
click at [682, 583] on mat-option "807" at bounding box center [663, 589] width 217 height 40
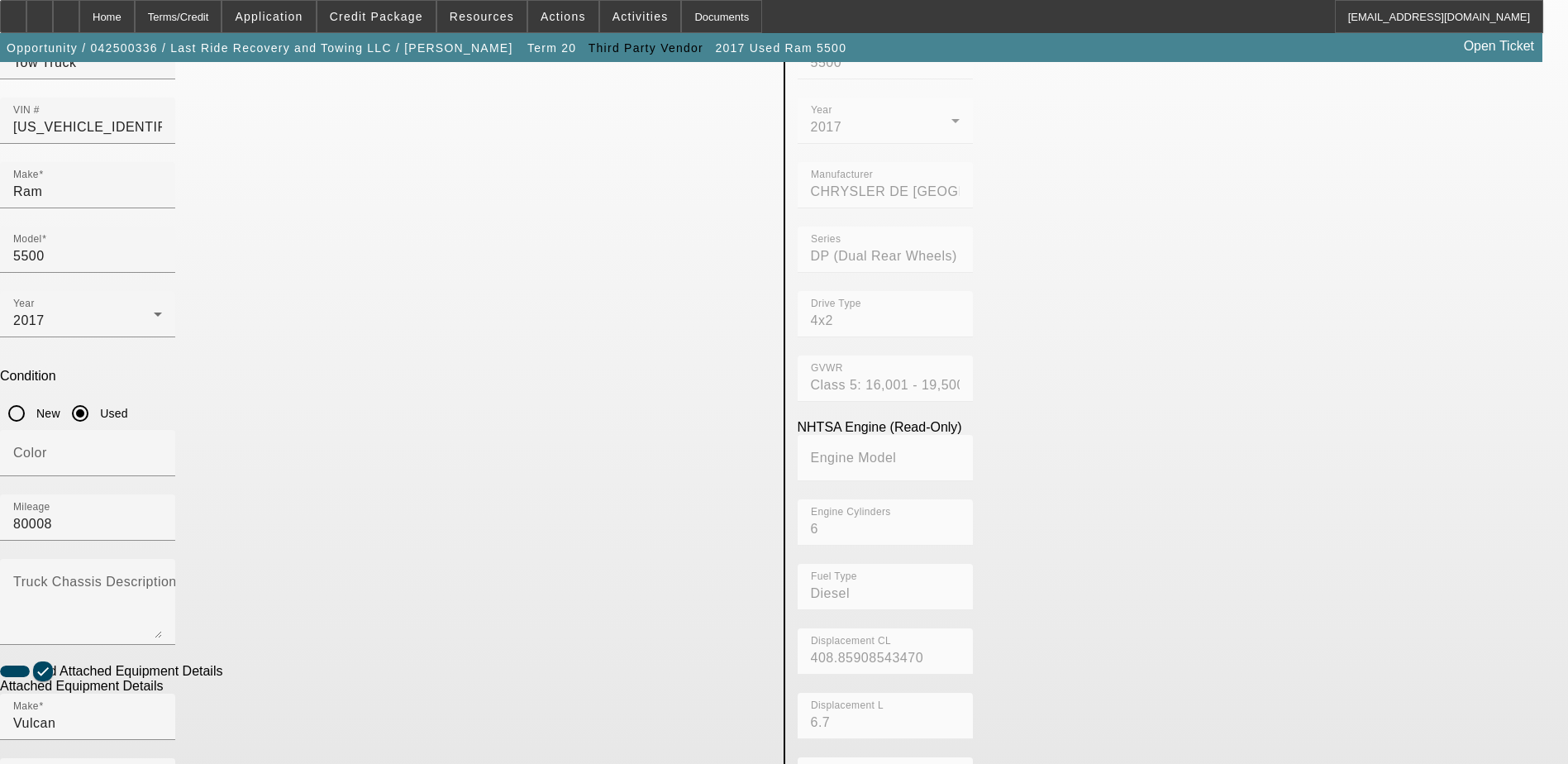
scroll to position [301, 0]
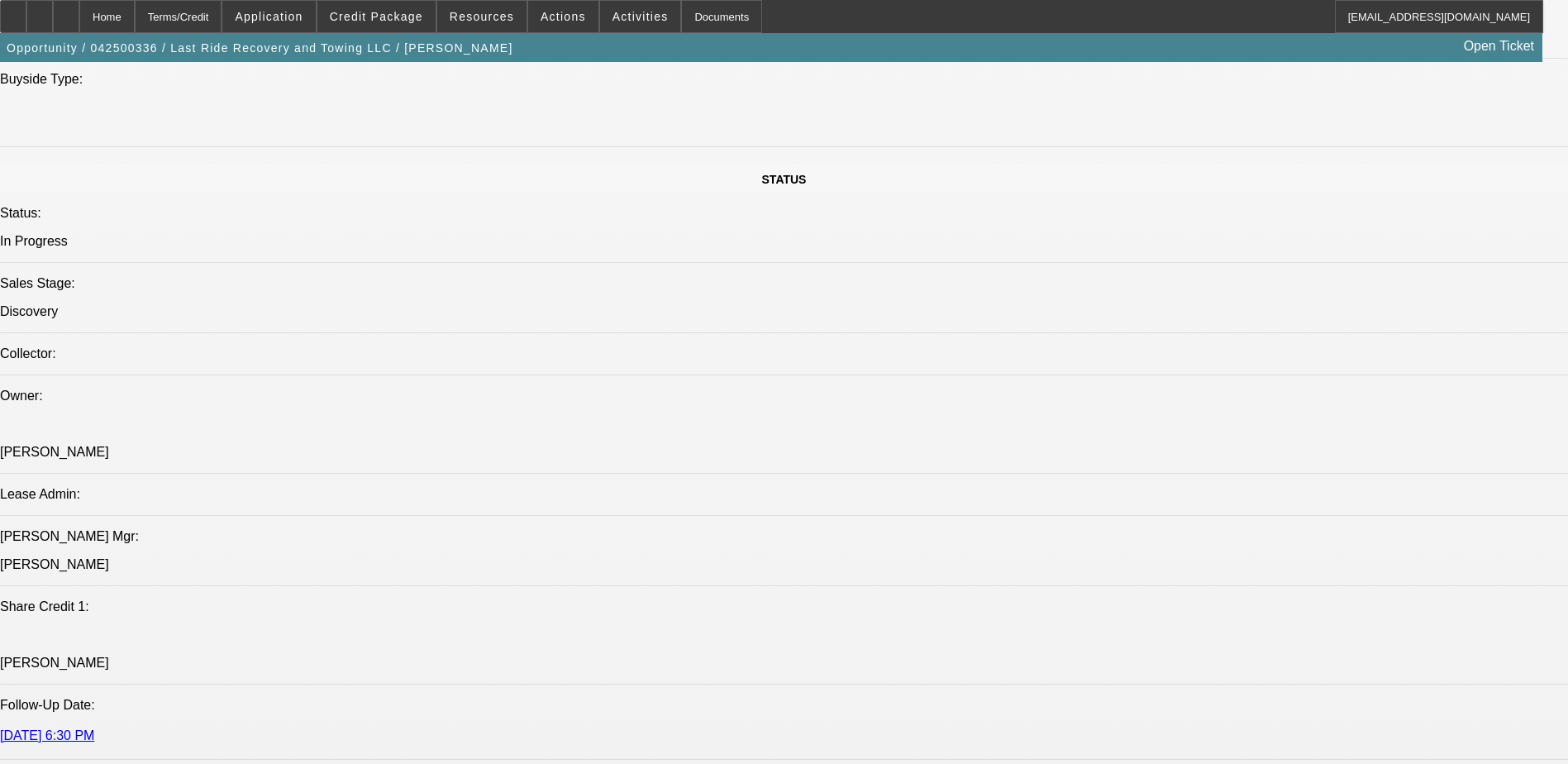
scroll to position [1488, 0]
